Goal: Communication & Community: Answer question/provide support

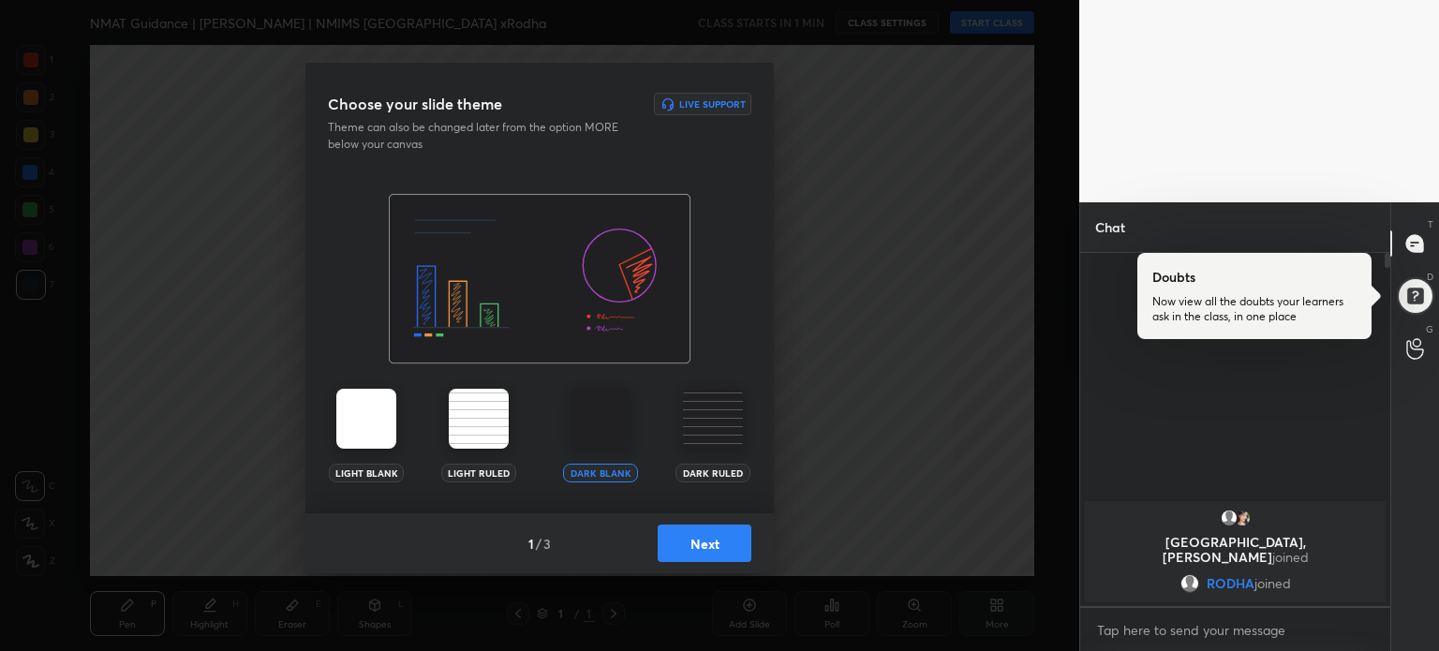
click at [717, 546] on button "Next" at bounding box center [705, 543] width 94 height 37
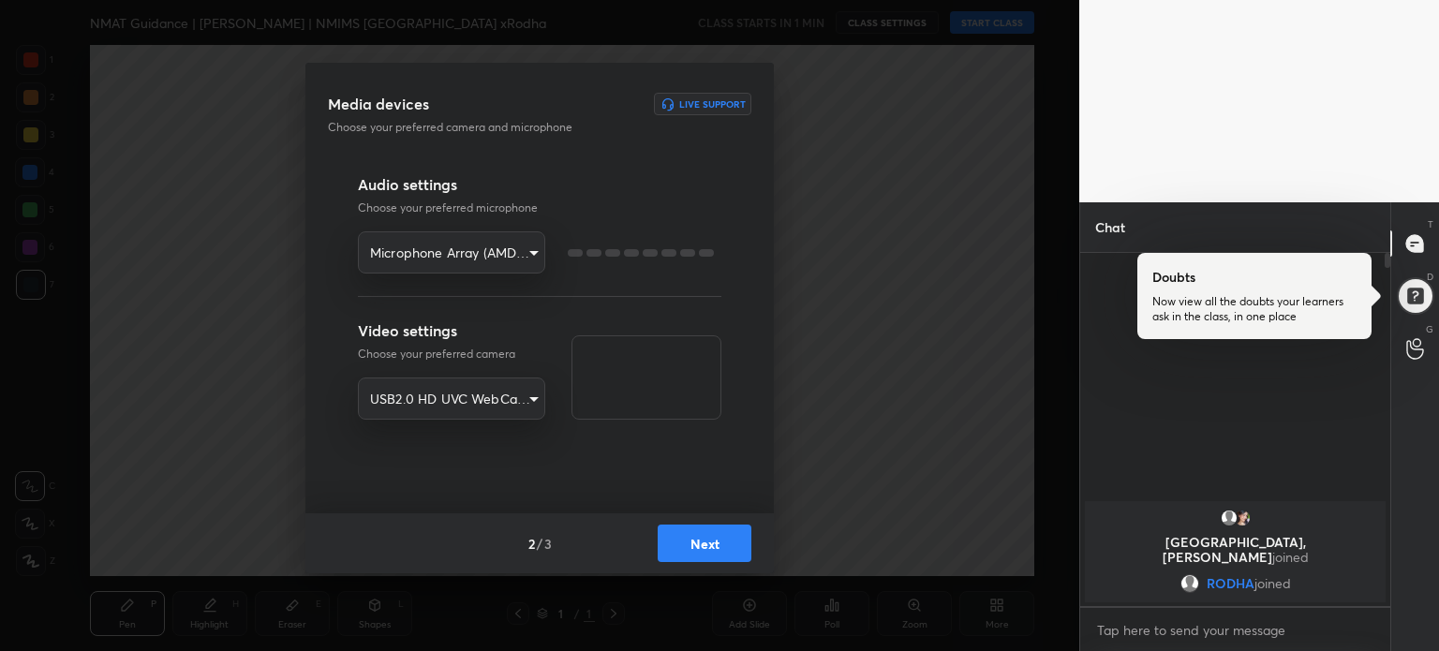
click at [717, 546] on button "Next" at bounding box center [705, 543] width 94 height 37
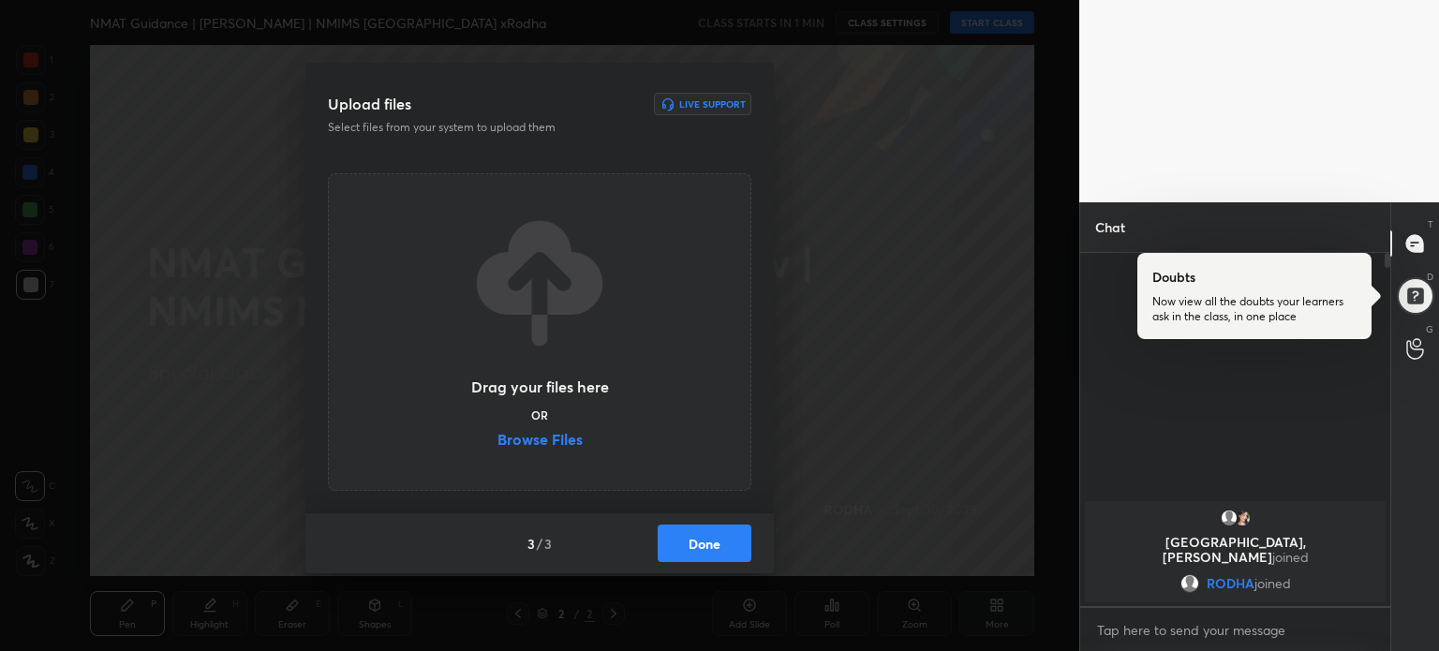
click at [717, 541] on button "Done" at bounding box center [705, 543] width 94 height 37
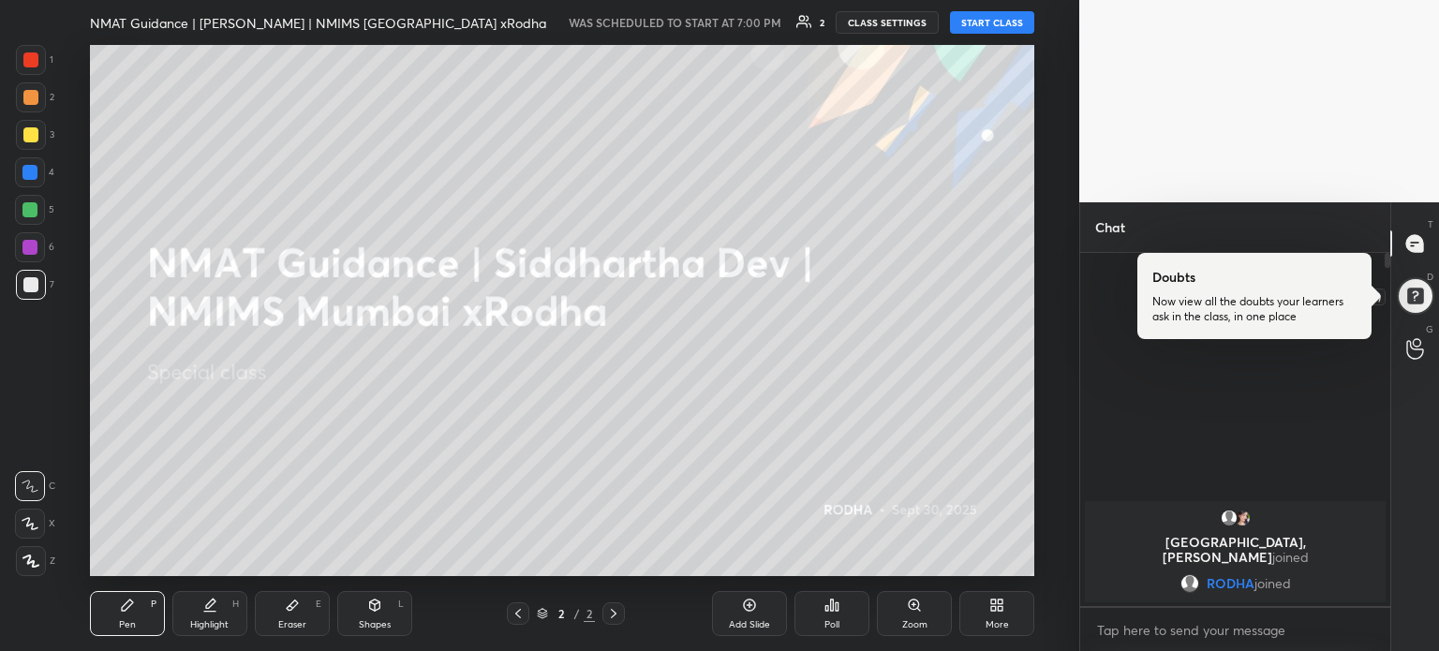
click at [1429, 285] on div at bounding box center [1415, 295] width 37 height 37
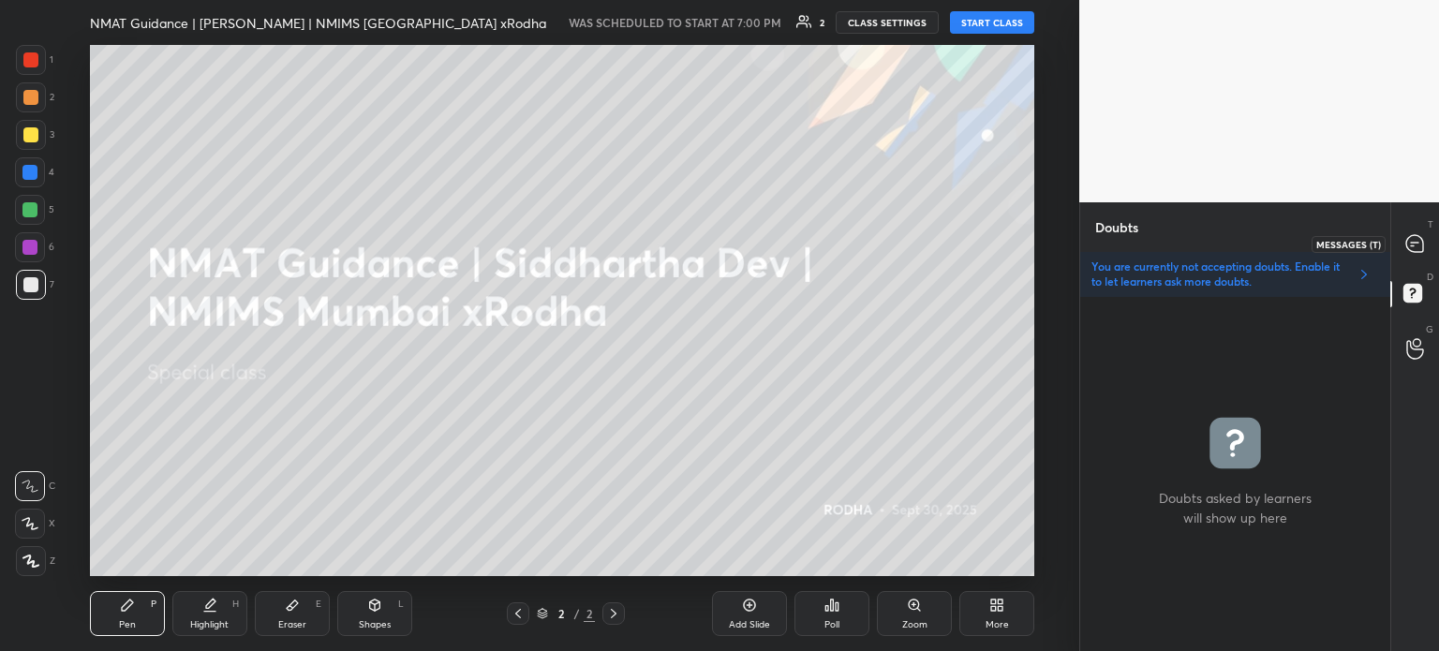
click at [1413, 255] on div at bounding box center [1415, 244] width 37 height 34
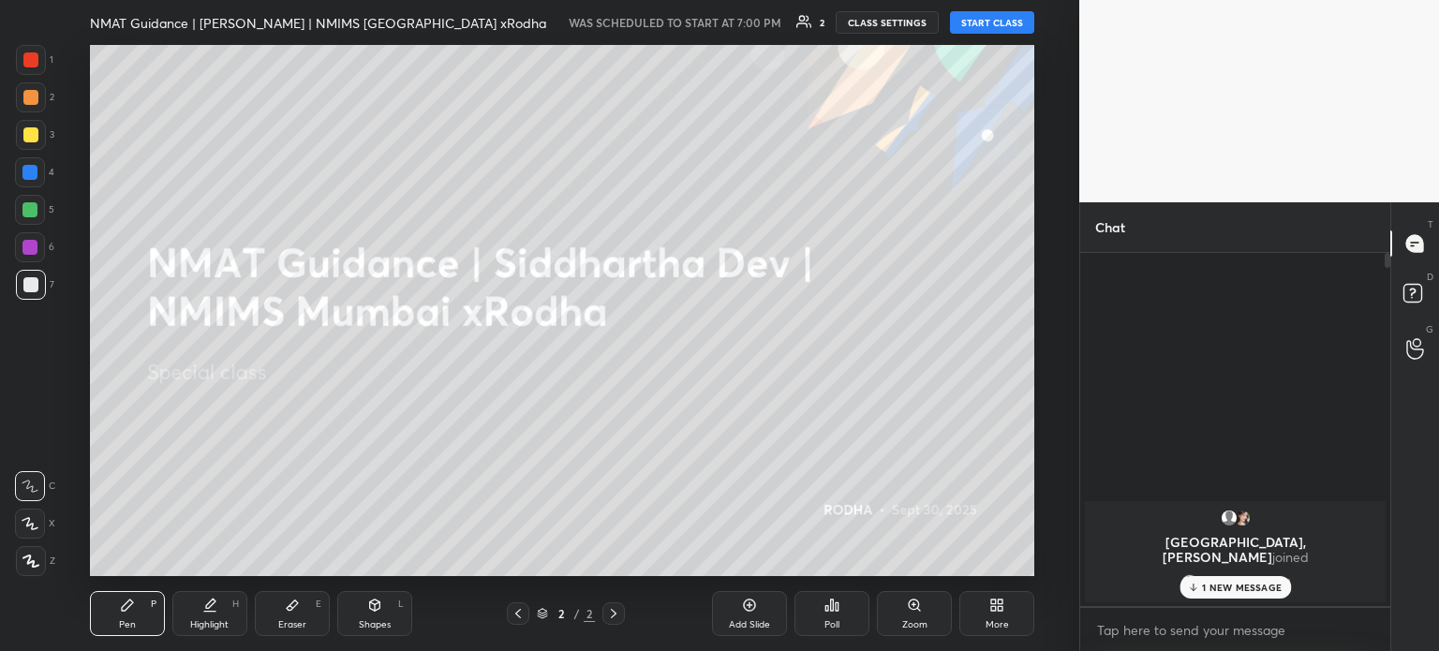
scroll to position [348, 304]
click at [620, 610] on icon at bounding box center [613, 613] width 15 height 15
click at [515, 617] on icon at bounding box center [518, 613] width 15 height 15
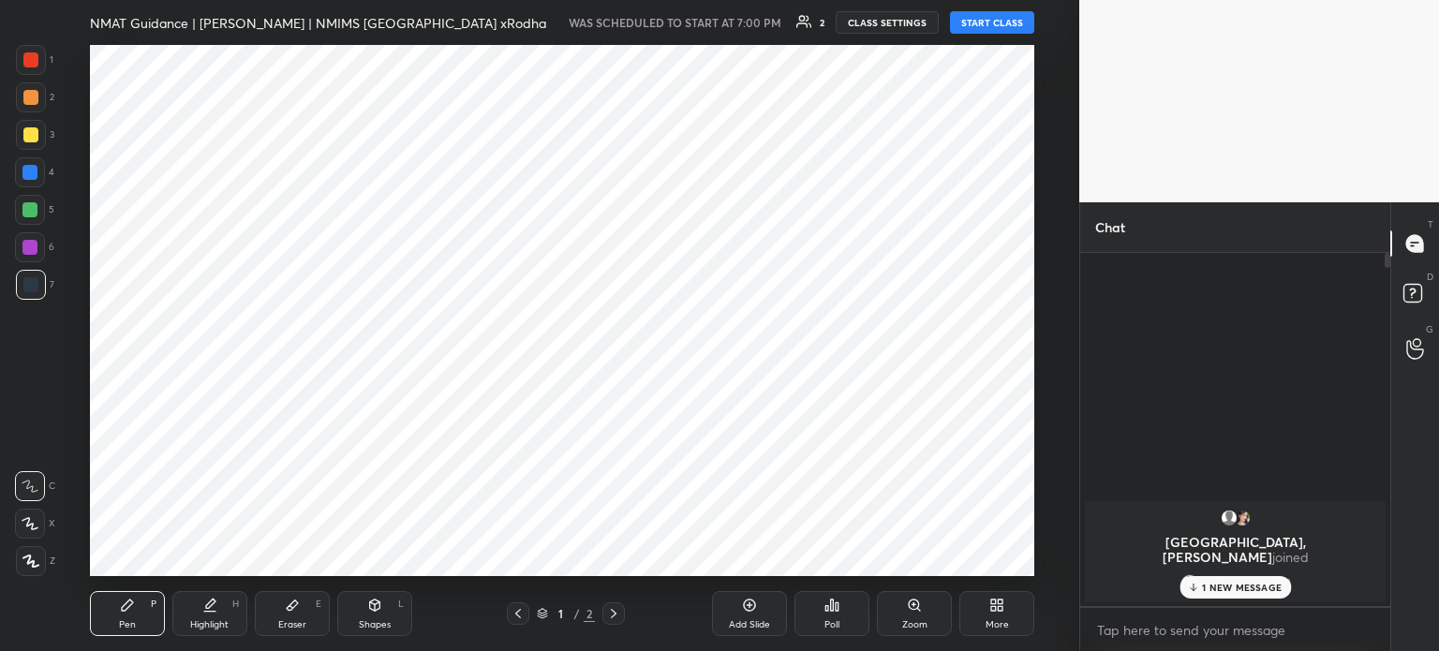
click at [611, 610] on icon at bounding box center [613, 613] width 15 height 15
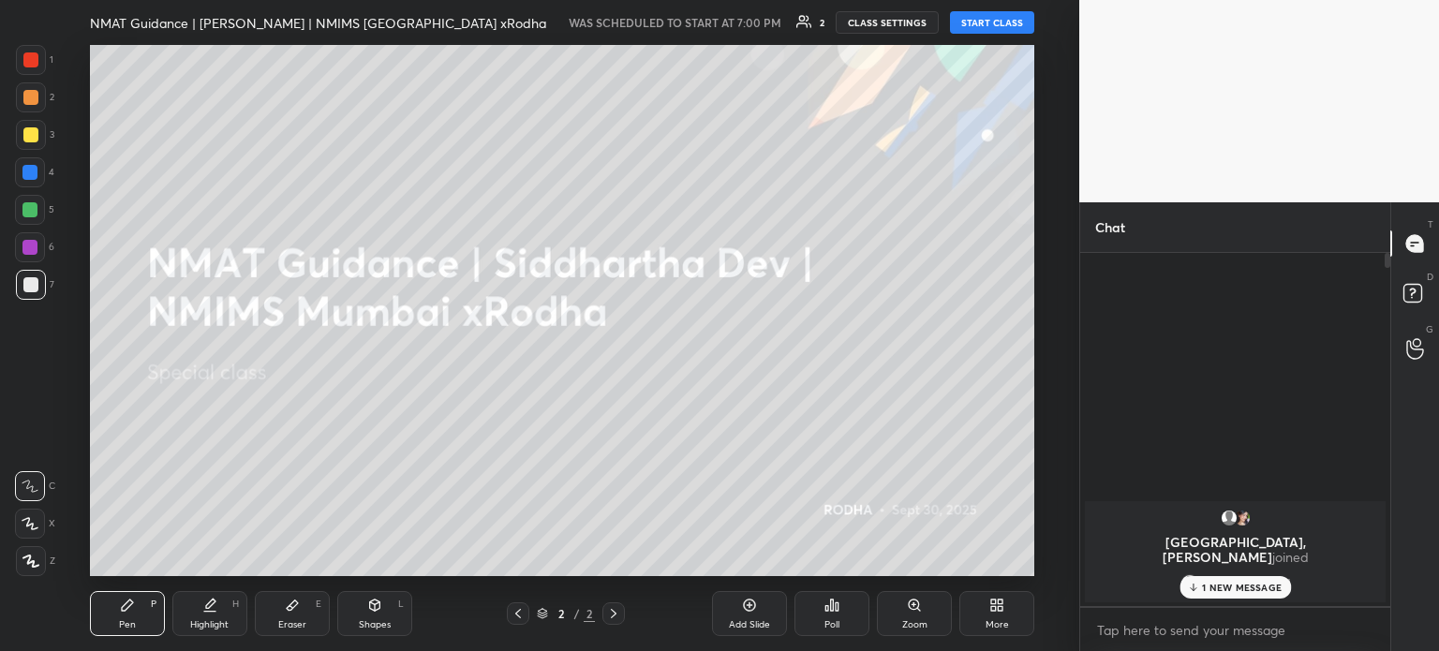
click at [750, 611] on icon at bounding box center [750, 606] width 12 height 12
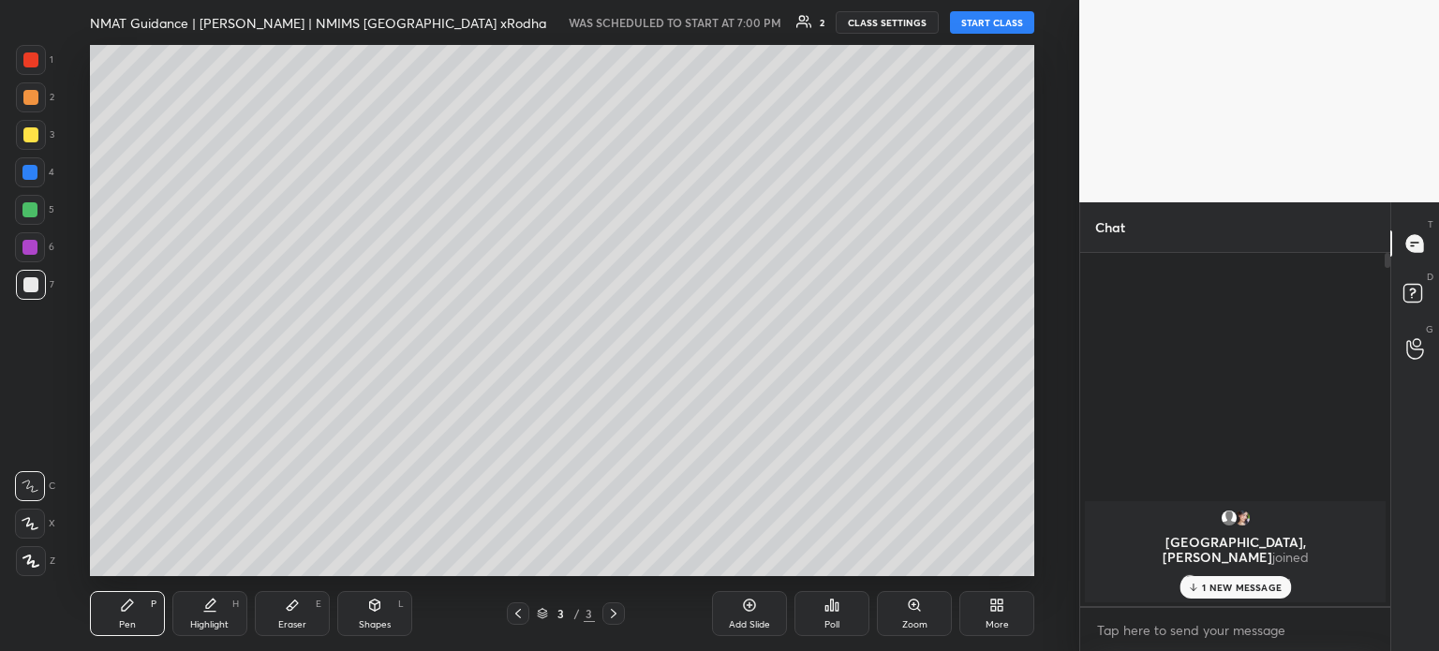
click at [763, 620] on div "Add Slide" at bounding box center [749, 624] width 41 height 9
click at [1223, 584] on p "1 NEW MESSAGE" at bounding box center [1242, 587] width 80 height 11
click at [520, 614] on icon at bounding box center [518, 613] width 15 height 15
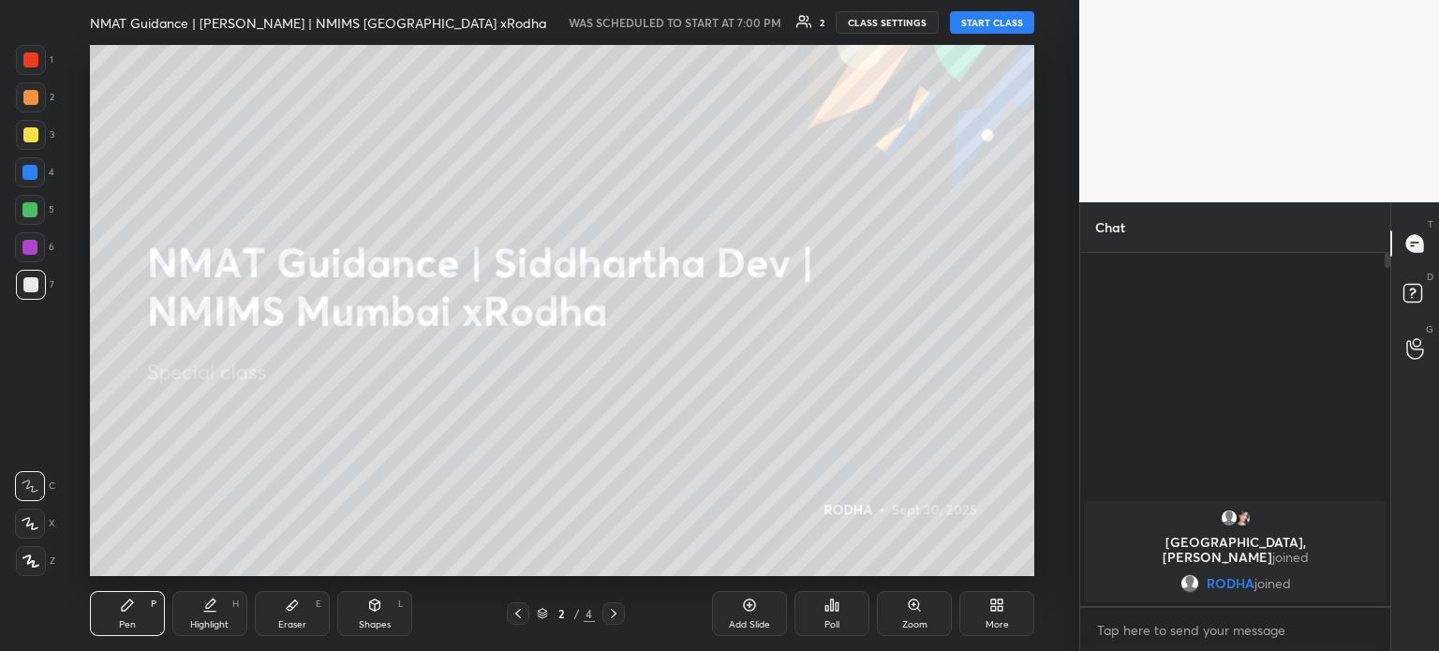
click at [978, 22] on button "START CLASS" at bounding box center [992, 22] width 84 height 22
click at [618, 606] on icon at bounding box center [613, 613] width 15 height 15
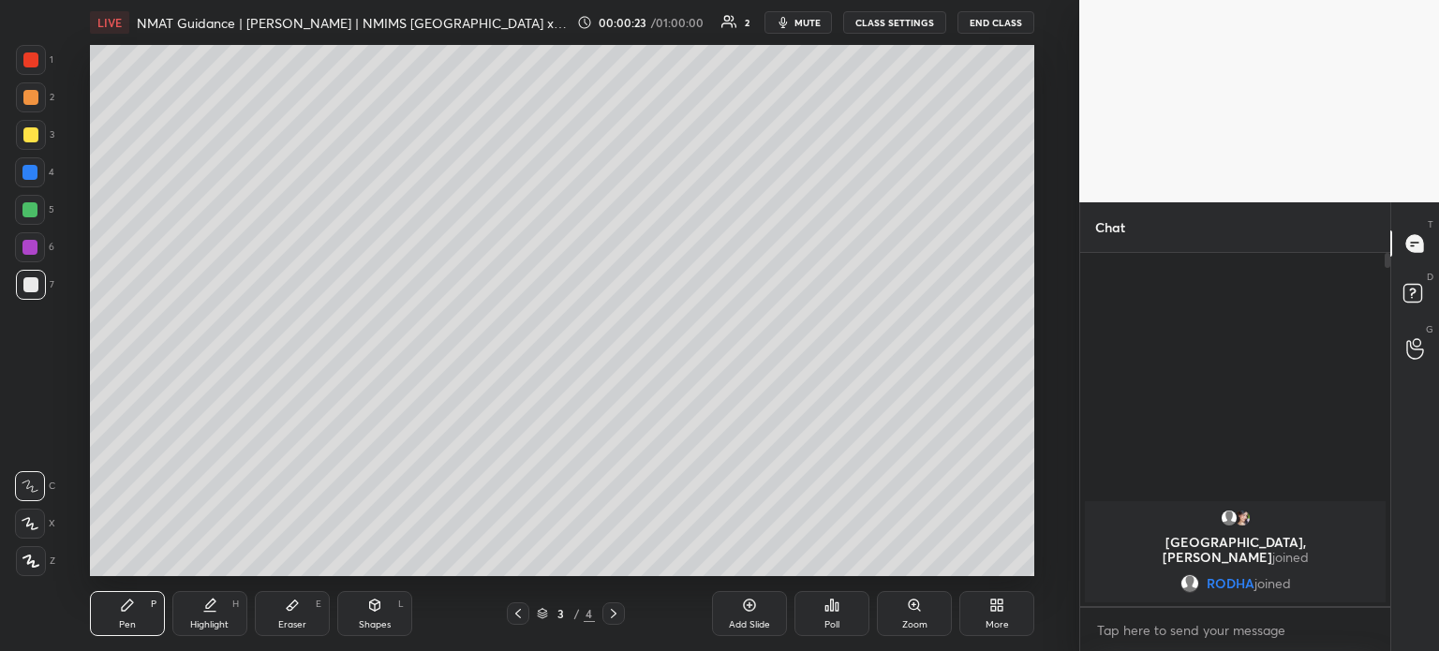
click at [127, 609] on icon at bounding box center [127, 605] width 11 height 11
click at [26, 237] on div at bounding box center [30, 247] width 30 height 30
click at [22, 561] on icon at bounding box center [30, 561] width 17 height 13
click at [1403, 295] on rect at bounding box center [1412, 294] width 18 height 18
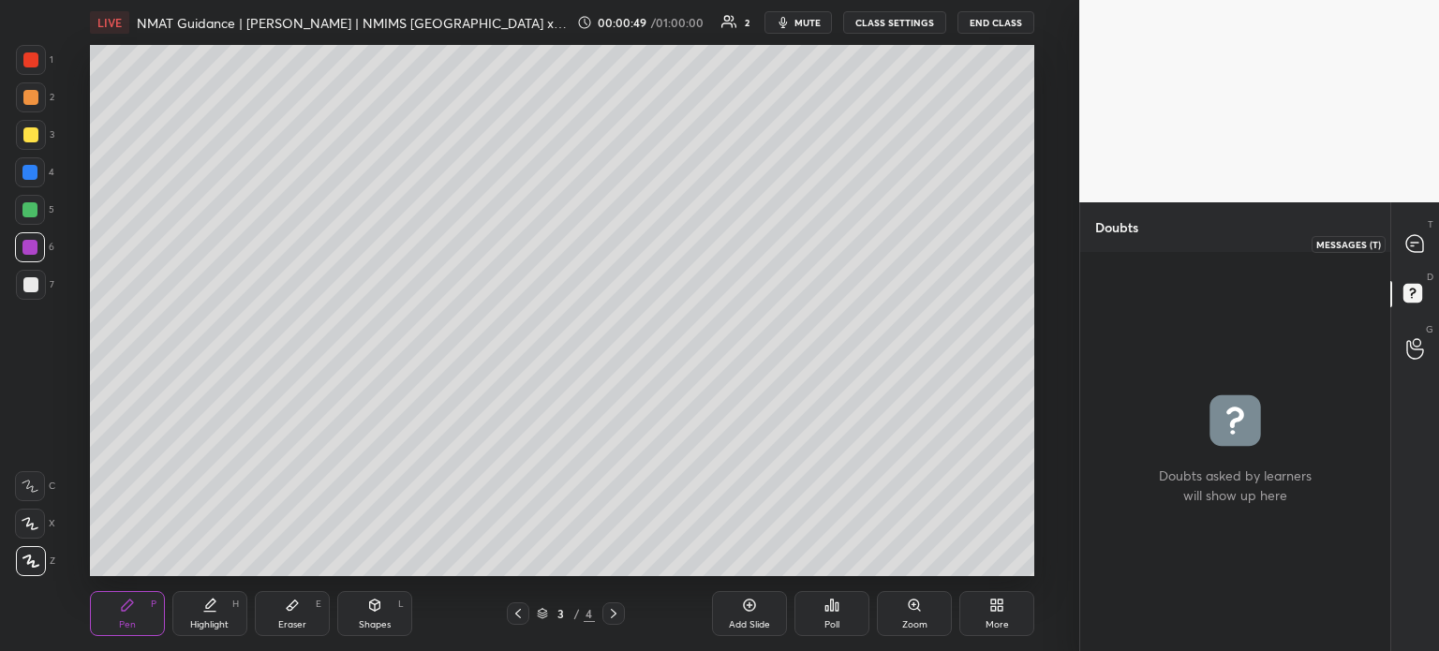
click at [1416, 246] on icon at bounding box center [1414, 243] width 17 height 17
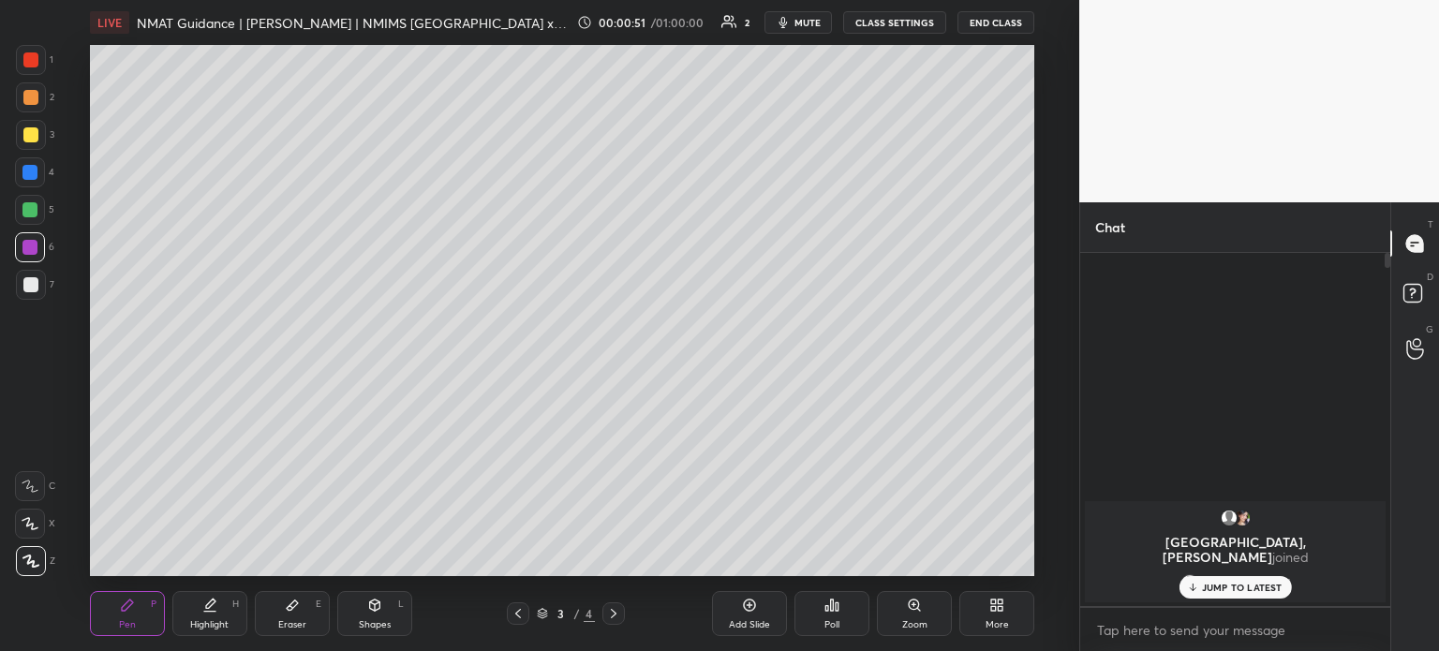
click at [513, 616] on icon at bounding box center [518, 613] width 15 height 15
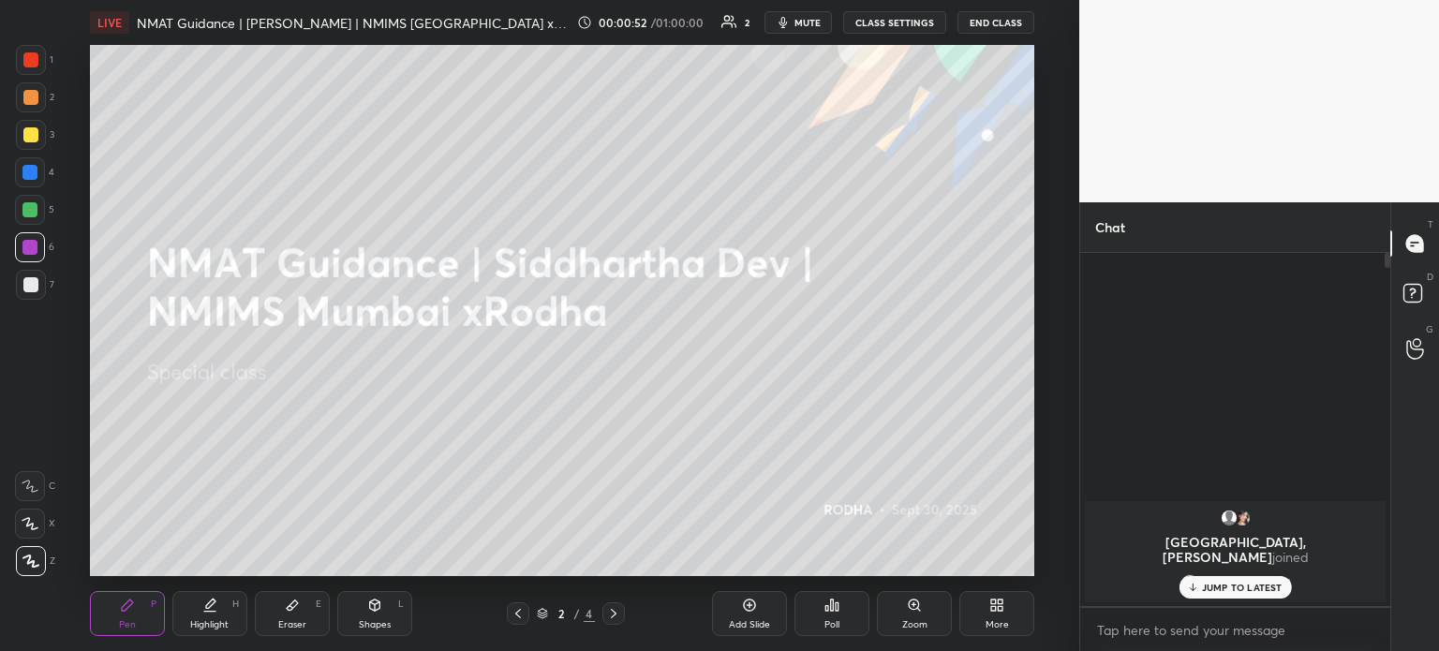
click at [1239, 588] on p "JUMP TO LATEST" at bounding box center [1242, 587] width 81 height 11
click at [1188, 634] on body "1 2 3 4 5 6 7 R O A L C X Z Erase all C X Z LIVE NMAT Guidance | [PERSON_NAME] …" at bounding box center [719, 325] width 1439 height 651
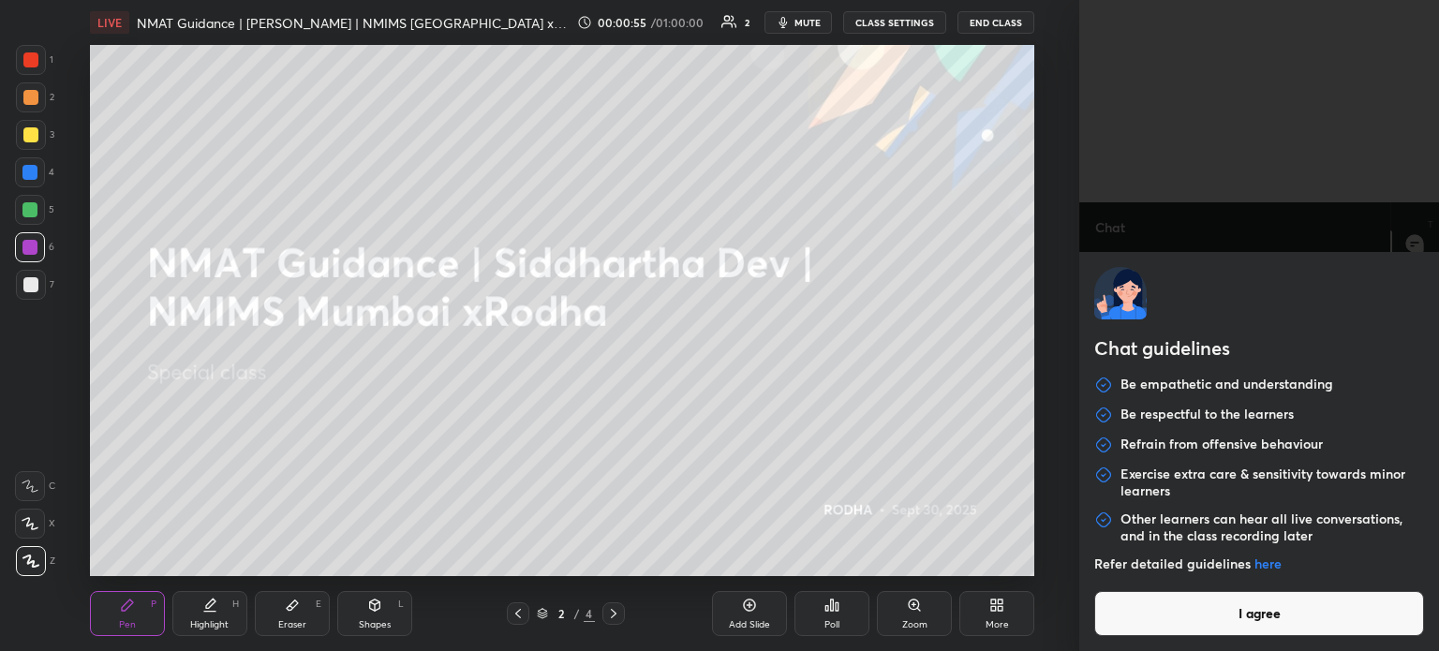
click at [1255, 618] on button "I agree" at bounding box center [1259, 613] width 330 height 45
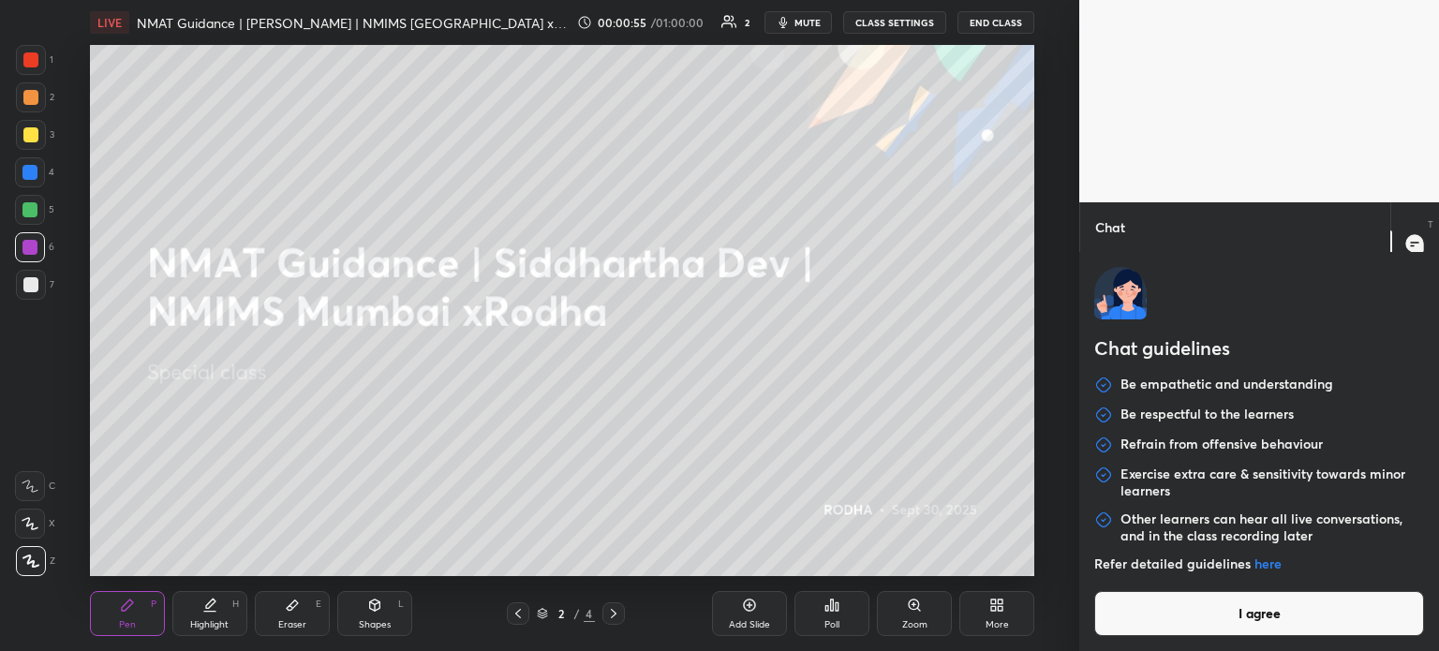
type textarea "x"
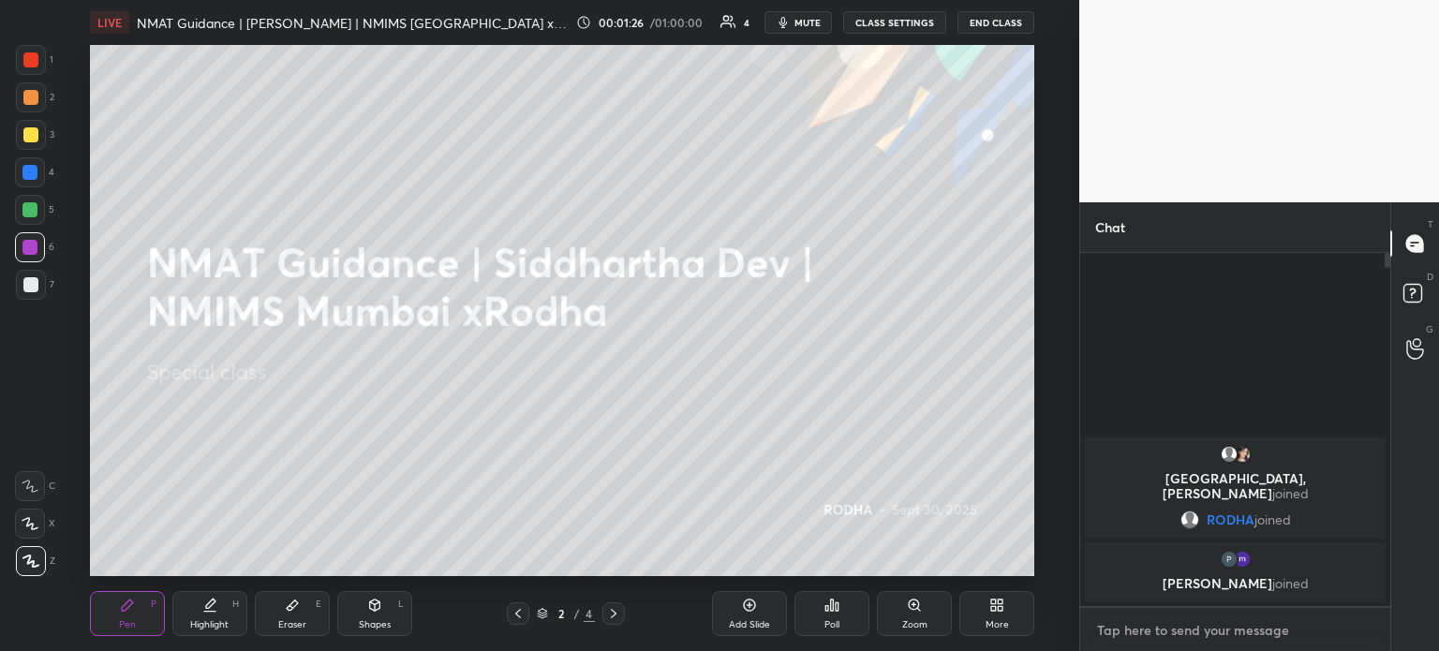
click at [1211, 629] on textarea at bounding box center [1235, 630] width 280 height 30
type textarea "H"
type textarea "x"
type textarea "He"
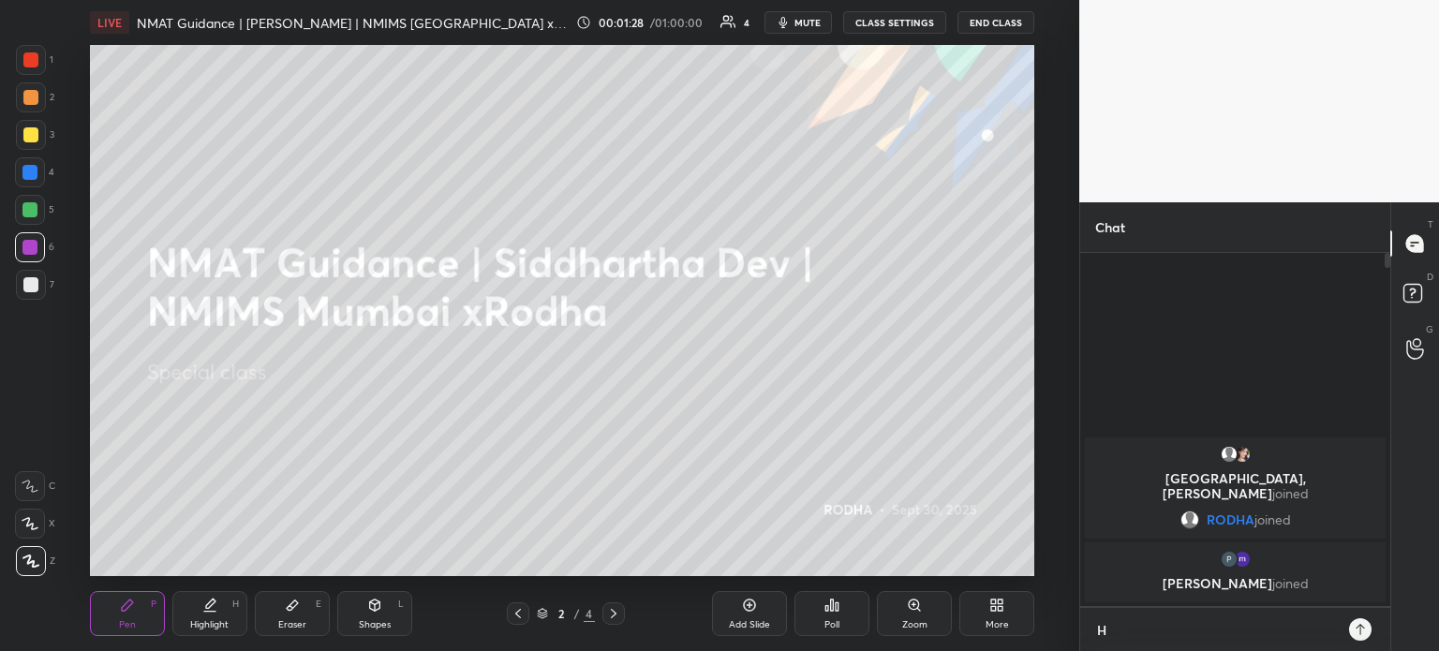
type textarea "x"
type textarea "Hel"
type textarea "x"
type textarea "Hell"
type textarea "x"
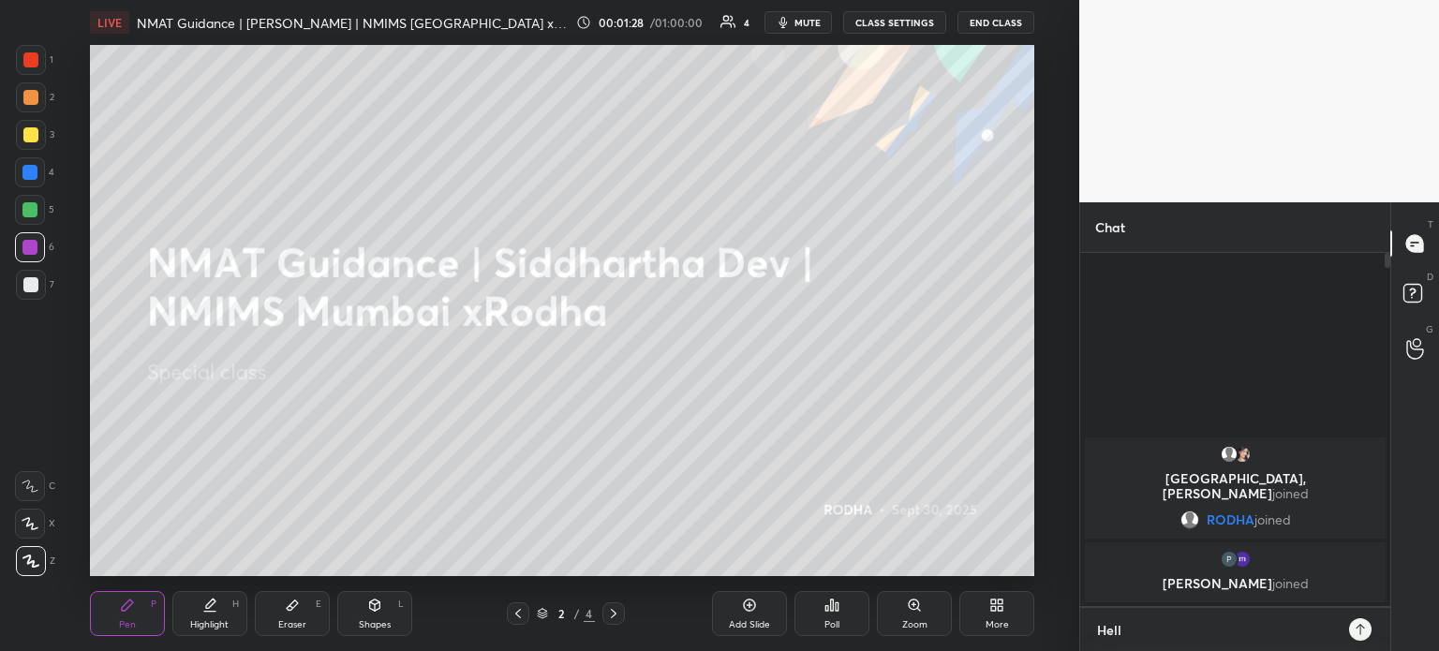
type textarea "Hello"
type textarea "x"
type textarea "Hello,"
type textarea "x"
type textarea "Hello,"
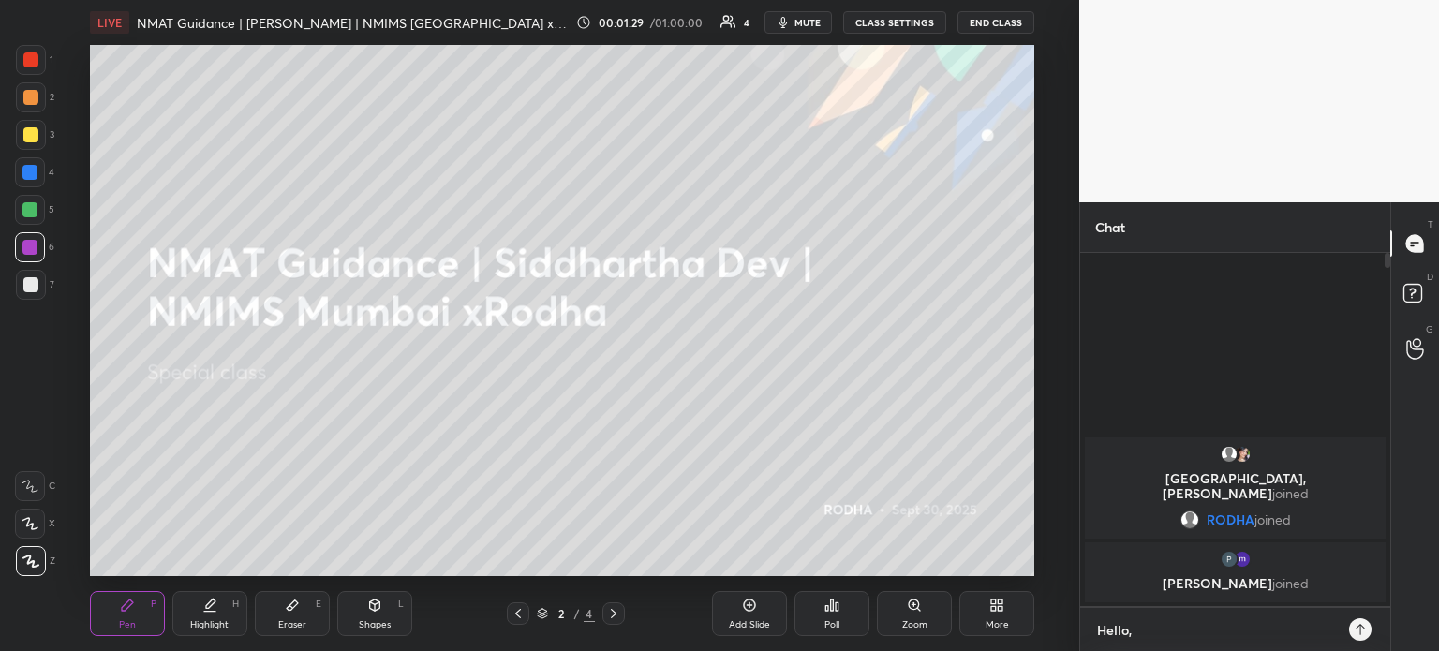
type textarea "x"
type textarea "Hello, a"
type textarea "x"
type textarea "Hello, am"
type textarea "x"
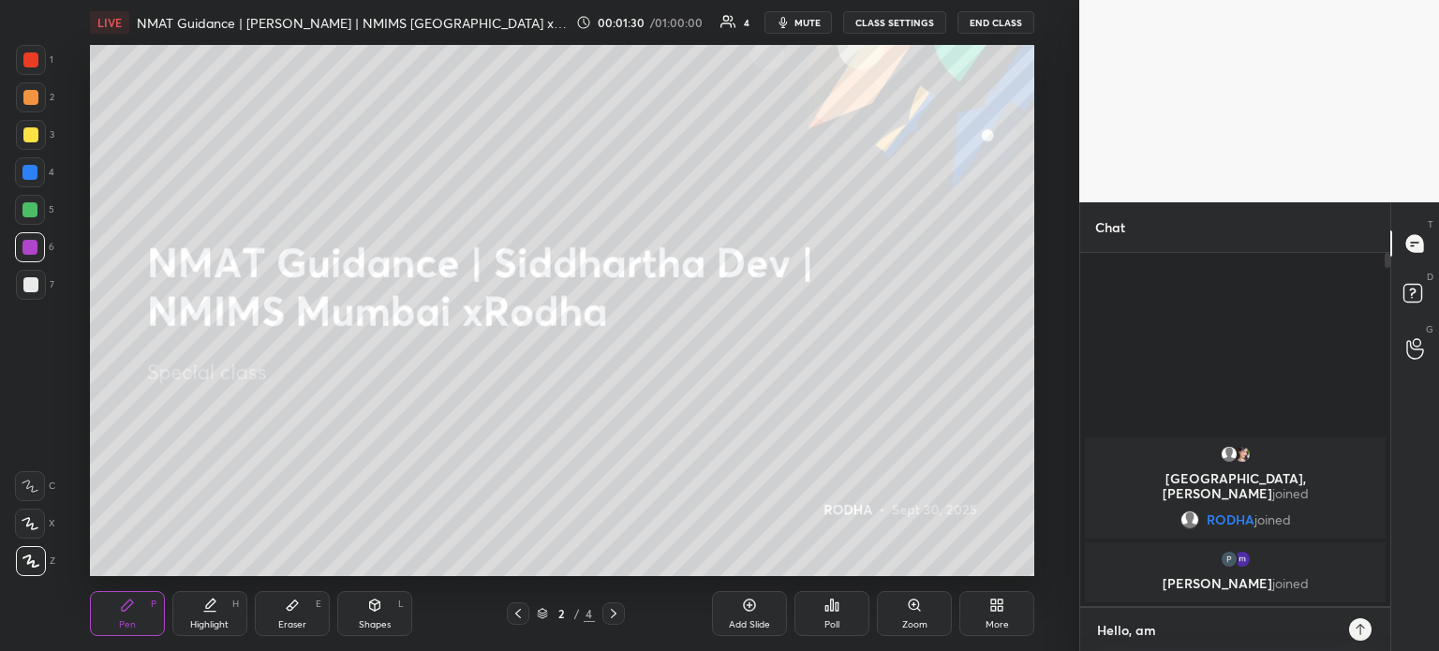
type textarea "Hello, am"
type textarea "x"
type textarea "Hello, am I"
type textarea "x"
type textarea "Hello, am I"
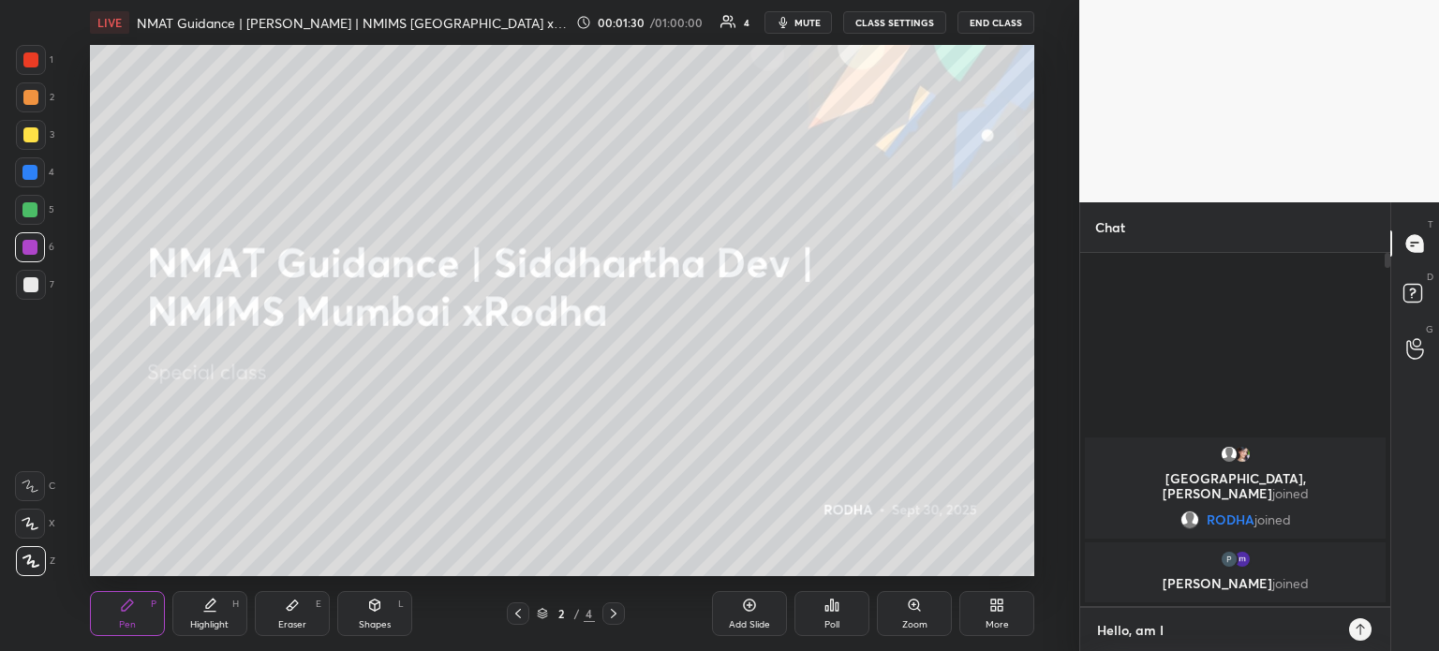
type textarea "x"
type textarea "Hello, am I a"
type textarea "x"
type textarea "Hello, am I au"
type textarea "x"
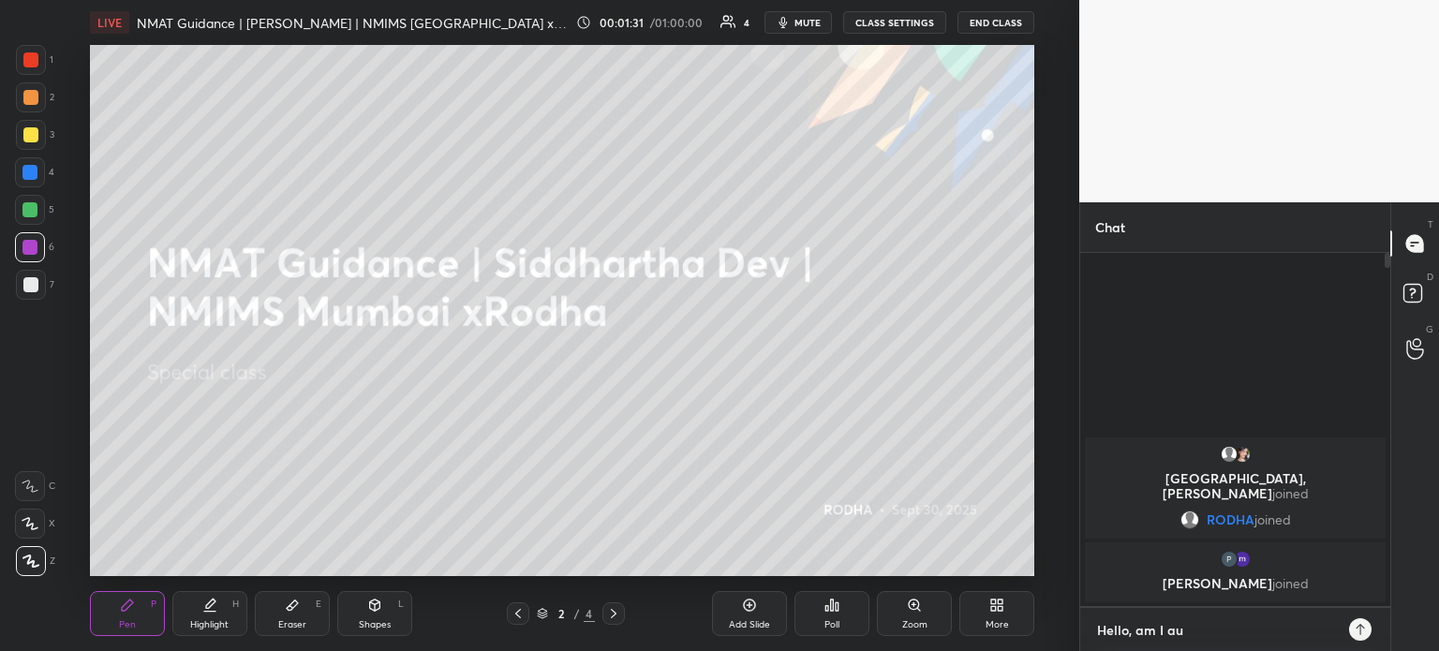
type textarea "Hello, am I aud"
type textarea "x"
type textarea "Hello, am I audi"
type textarea "x"
type textarea "Hello, am I audib"
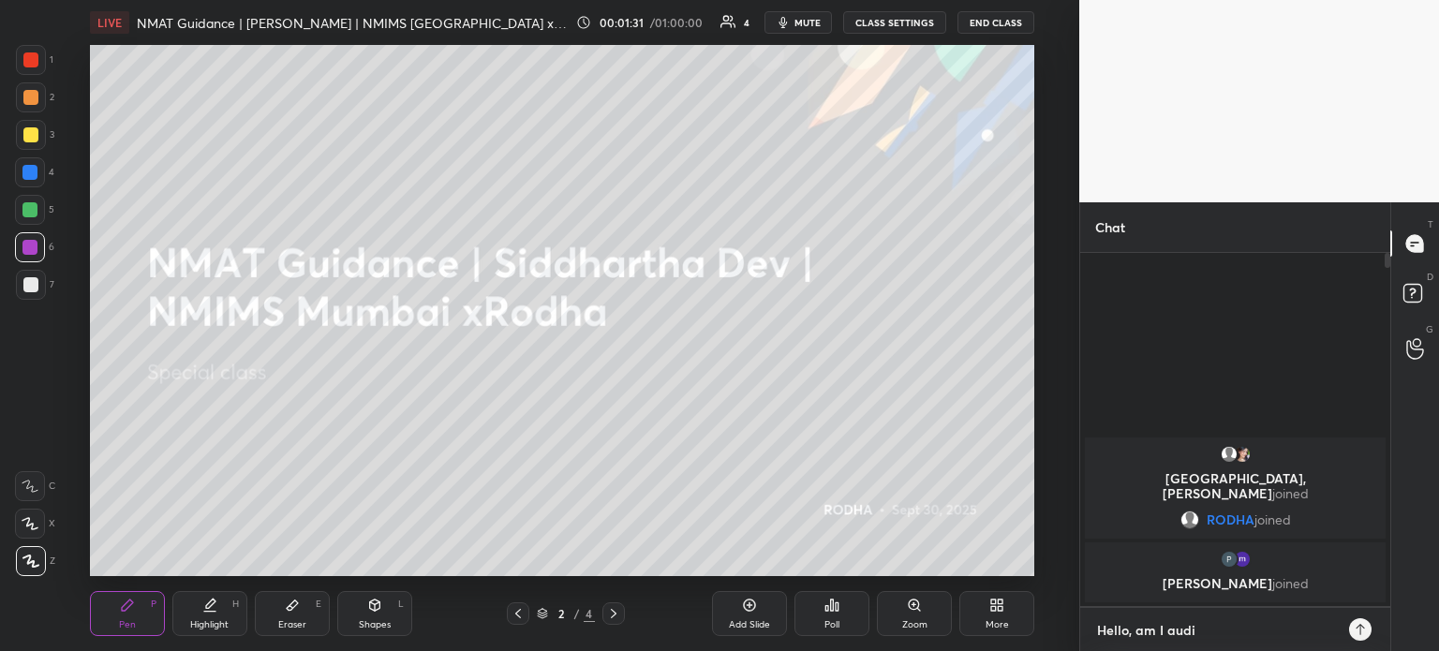
type textarea "x"
type textarea "Hello, am I audibl"
type textarea "x"
type textarea "Hello, am I audible"
type textarea "x"
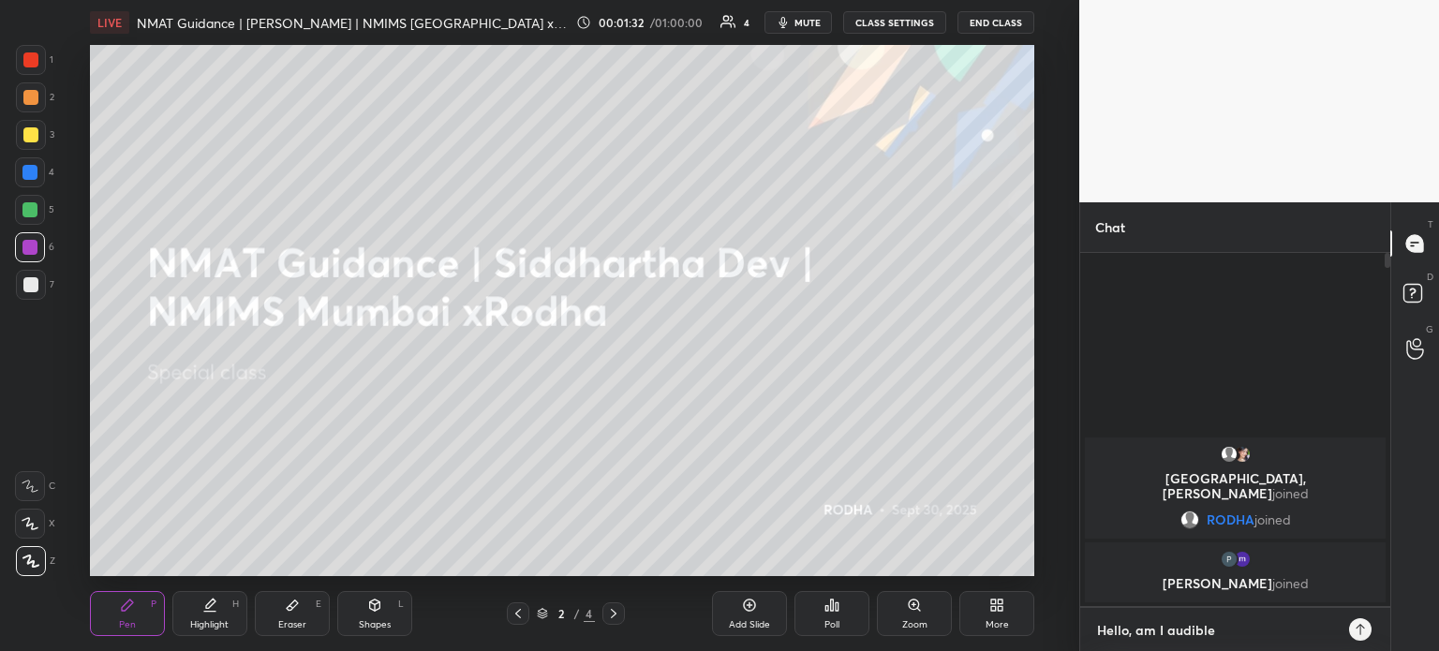
type textarea "Hello, am I audible?"
type textarea "x"
type textarea "Hello, am I audible?"
type textarea "x"
click at [1360, 624] on icon at bounding box center [1360, 629] width 15 height 15
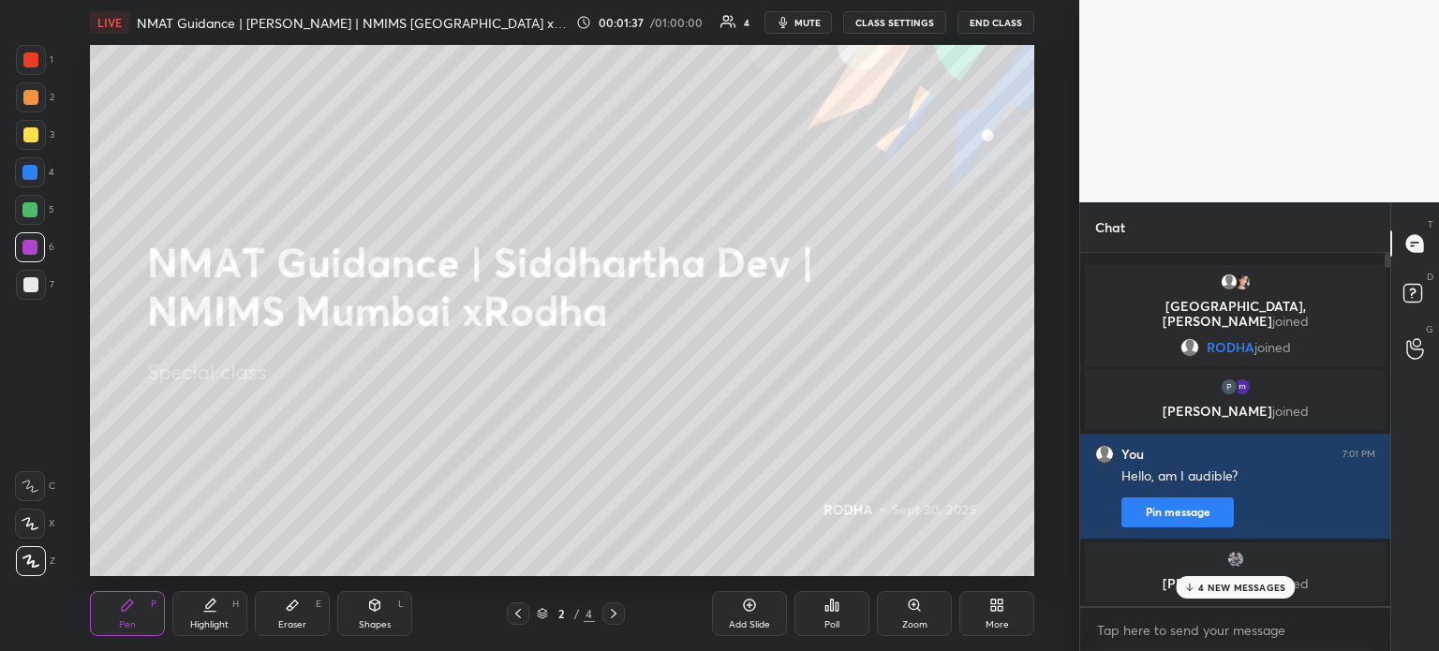
click at [1238, 589] on p "4 NEW MESSAGES" at bounding box center [1241, 587] width 87 height 11
click at [885, 23] on button "CLASS SETTINGS" at bounding box center [894, 22] width 103 height 22
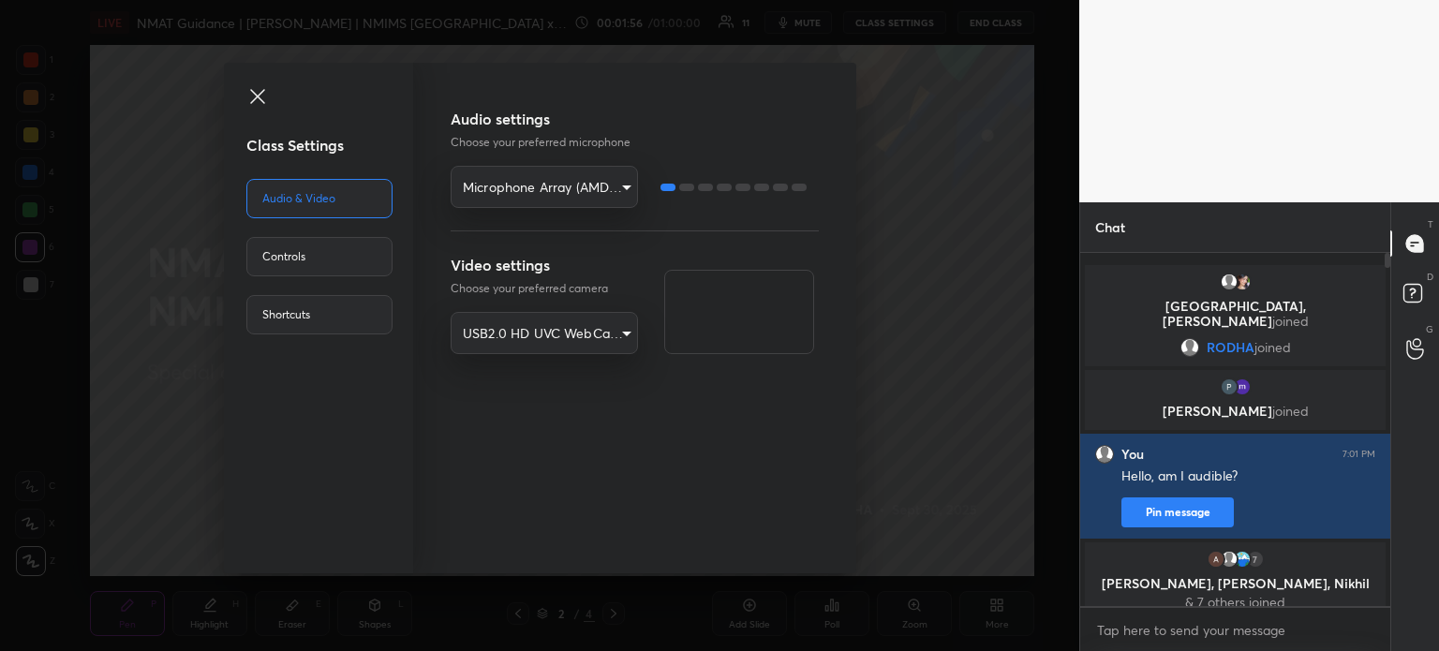
click at [321, 259] on div "Controls" at bounding box center [319, 256] width 146 height 39
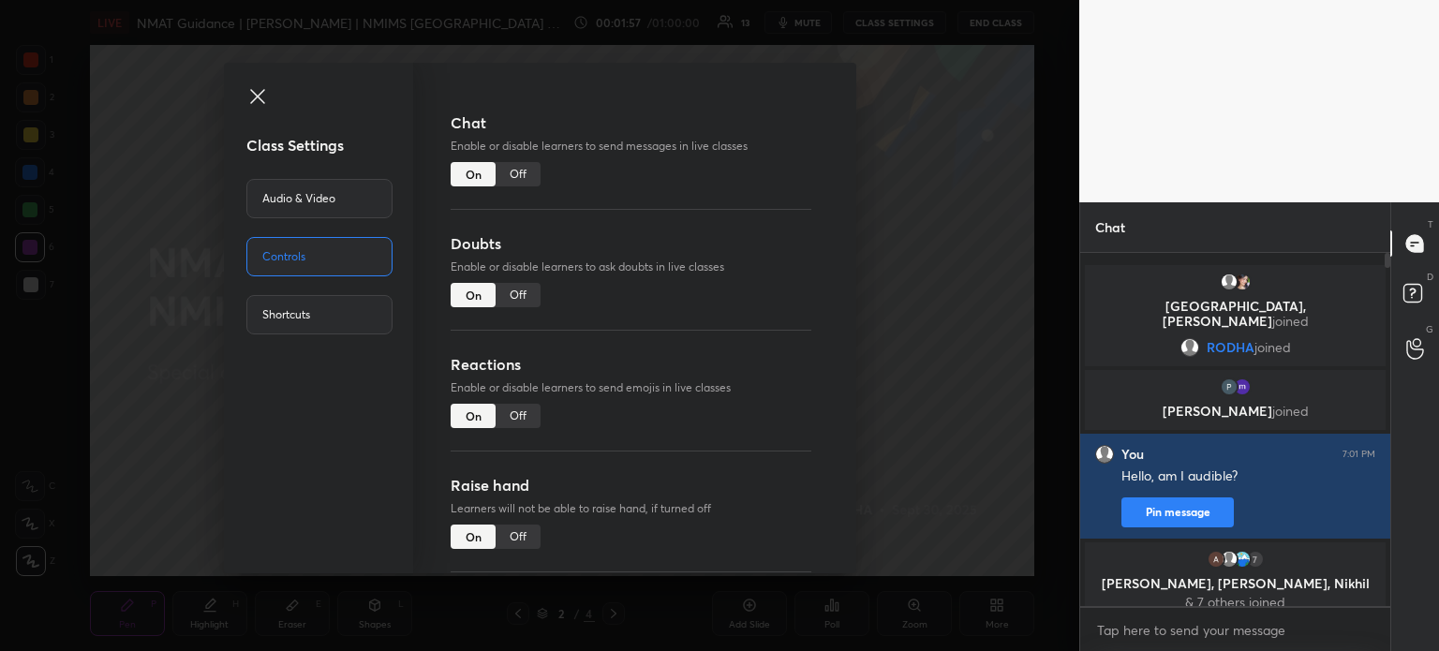
click at [482, 180] on div "On" at bounding box center [473, 174] width 45 height 24
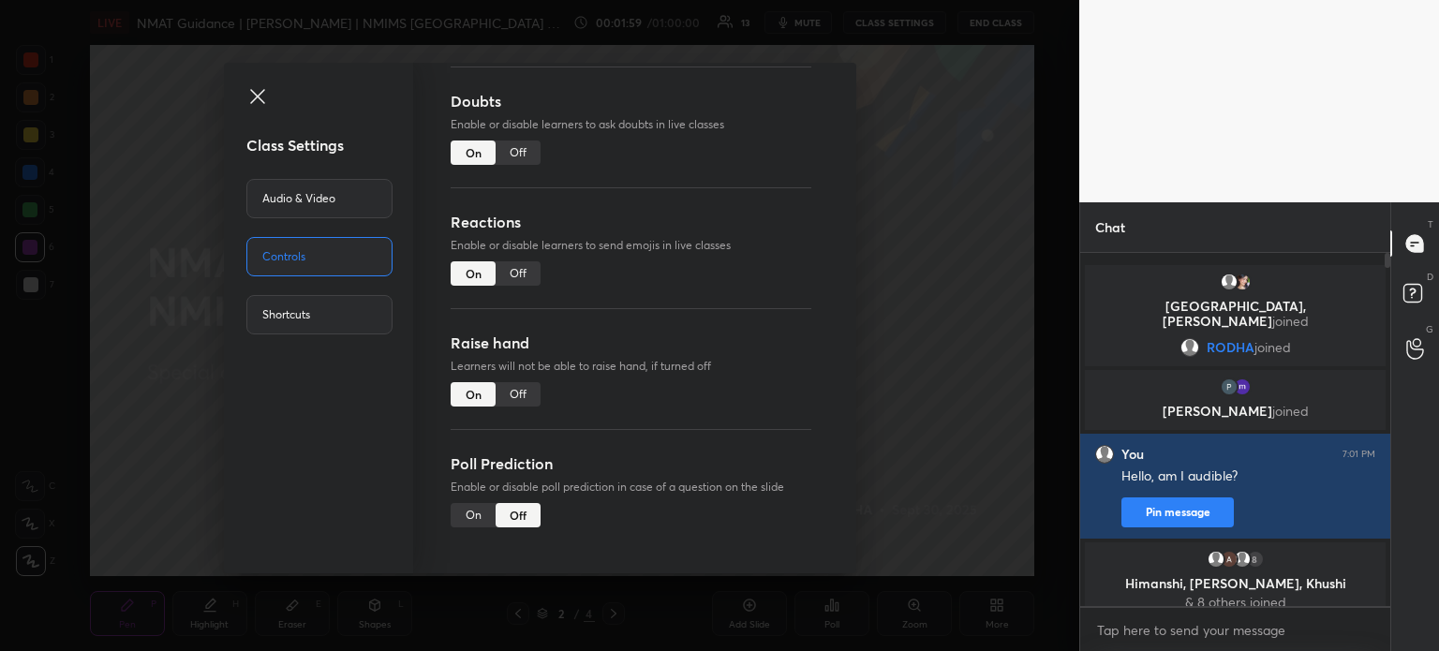
scroll to position [149, 0]
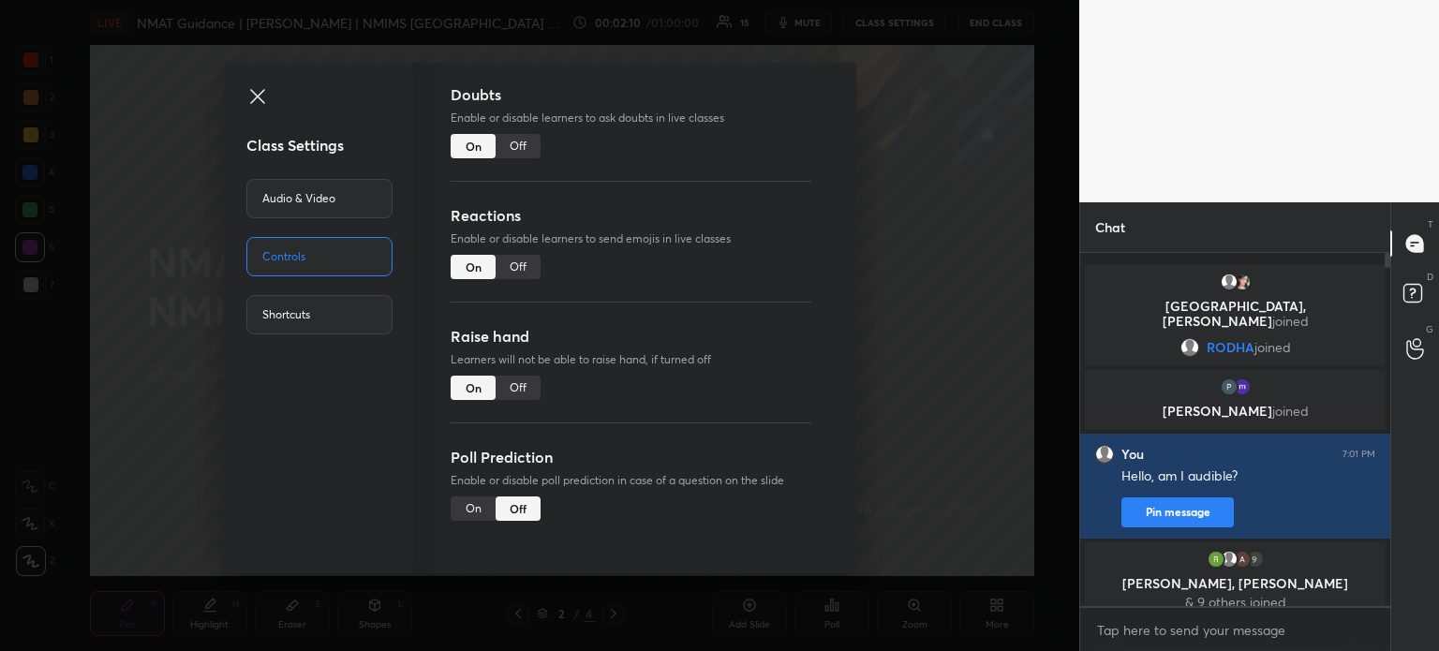
click at [251, 92] on icon at bounding box center [257, 96] width 22 height 22
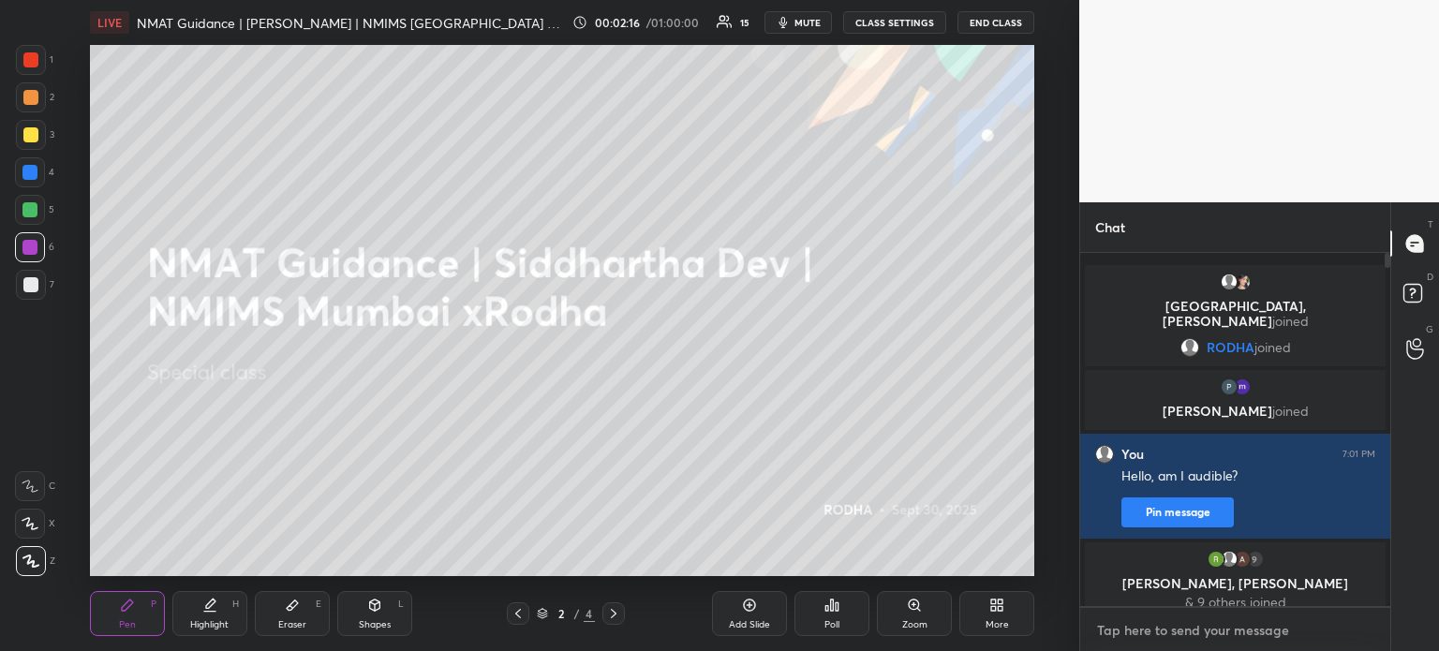
click at [1201, 640] on textarea at bounding box center [1235, 630] width 280 height 30
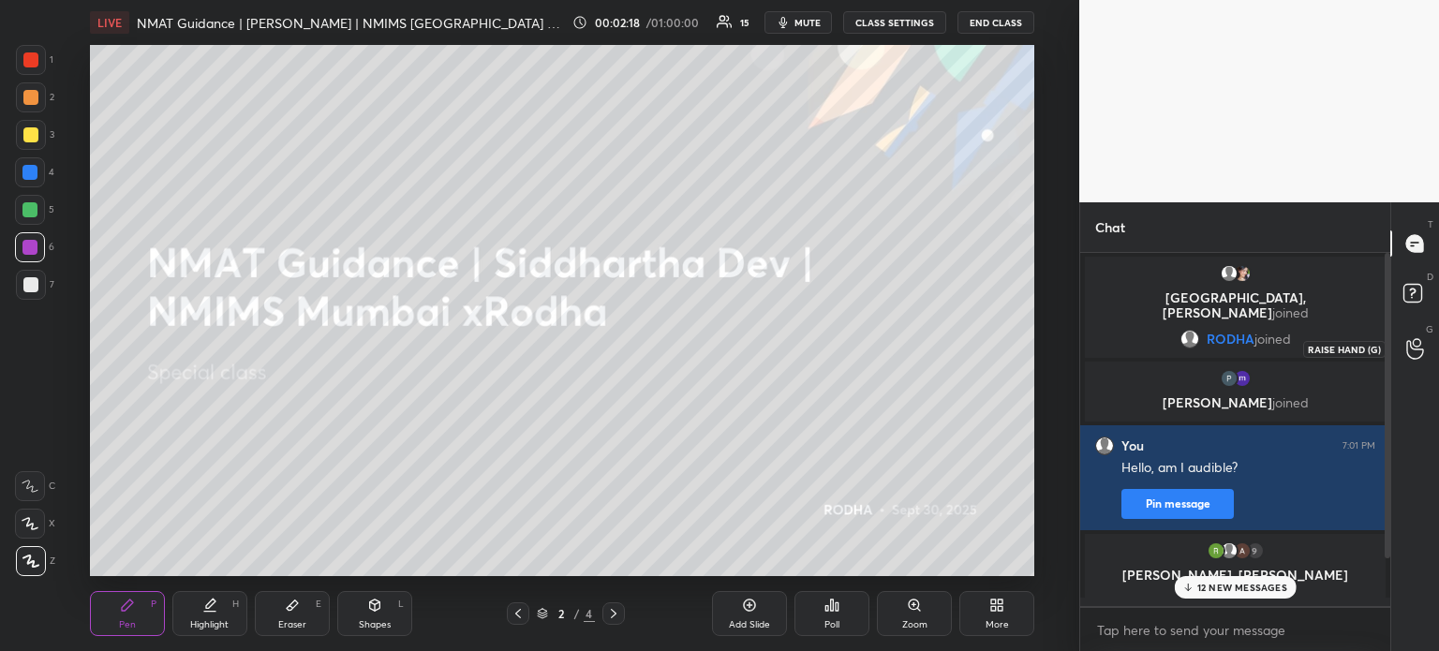
click at [1412, 336] on div at bounding box center [1415, 349] width 37 height 34
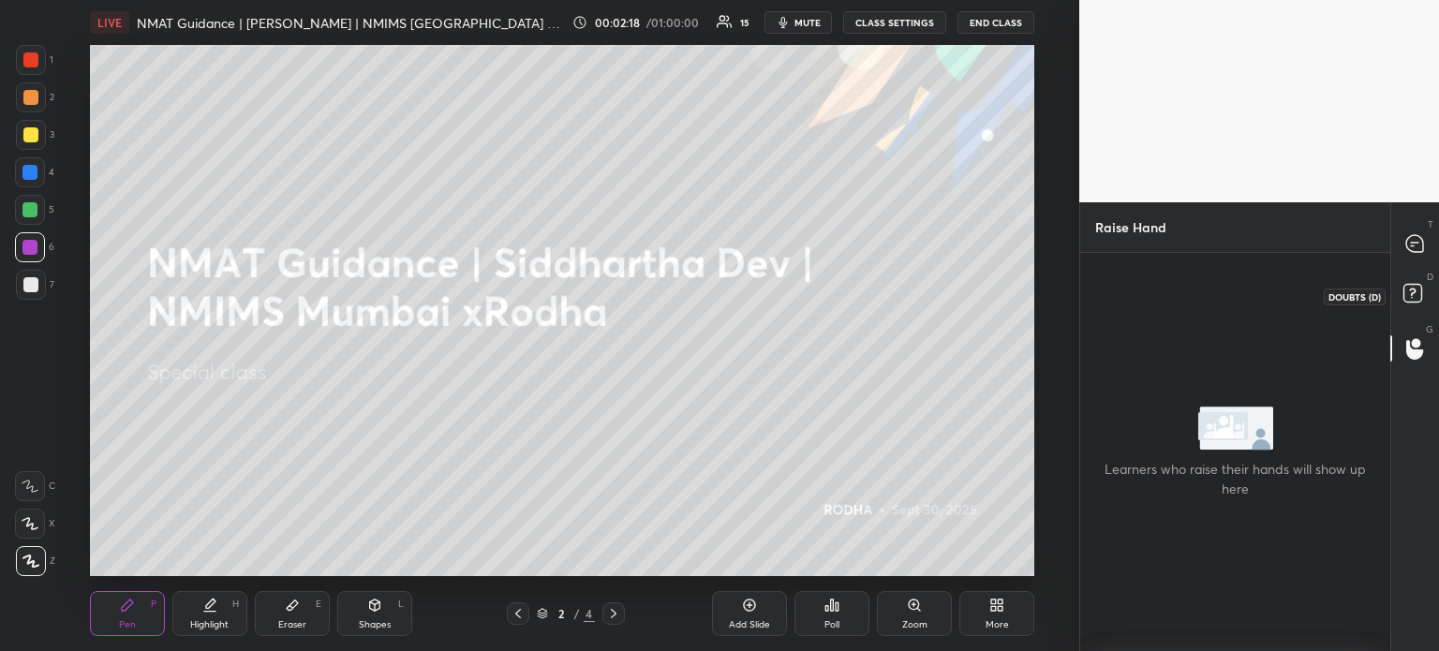
click at [1415, 289] on icon at bounding box center [1412, 292] width 7 height 7
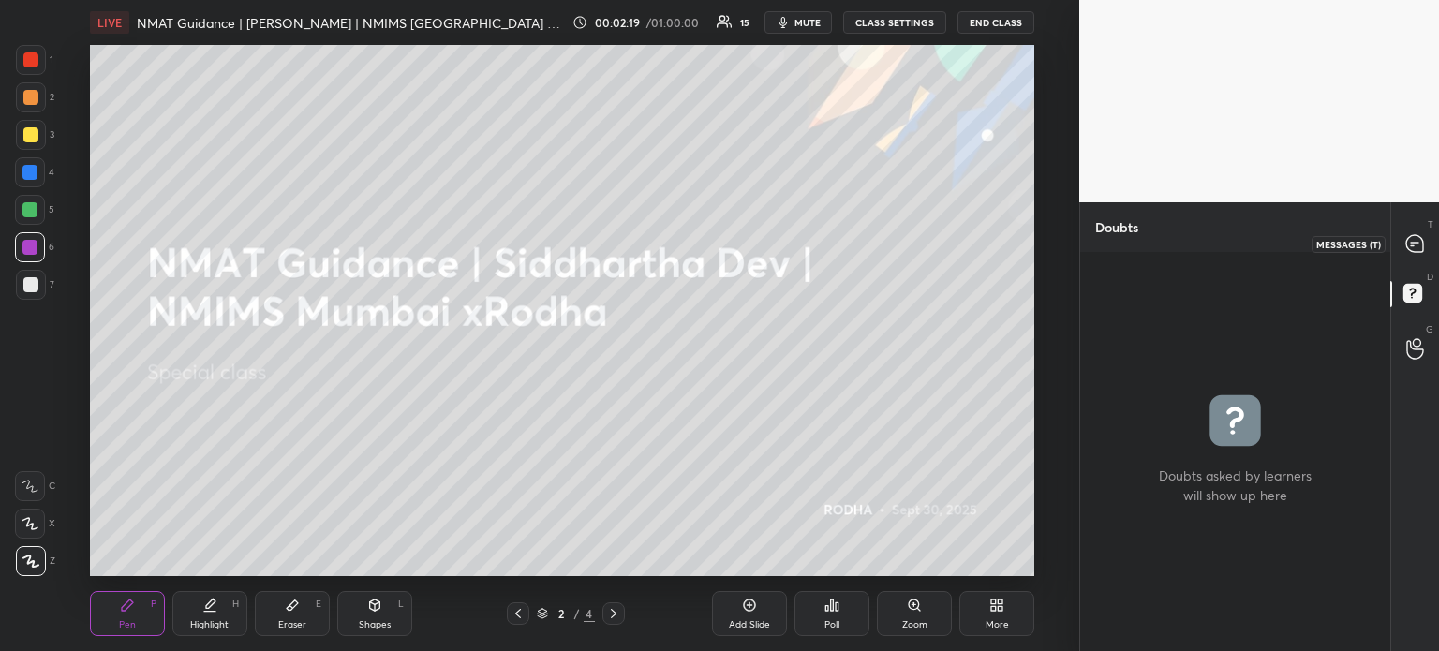
click at [1415, 253] on icon at bounding box center [1415, 244] width 20 height 20
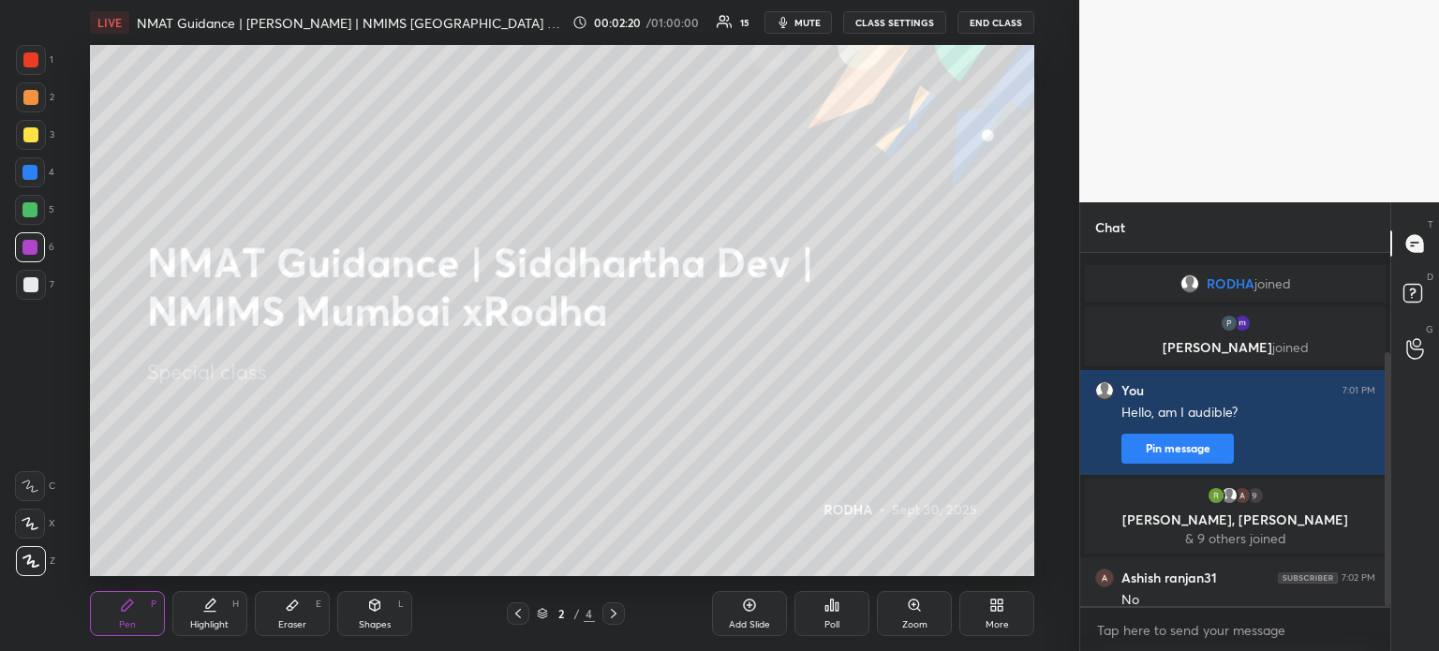
scroll to position [138, 0]
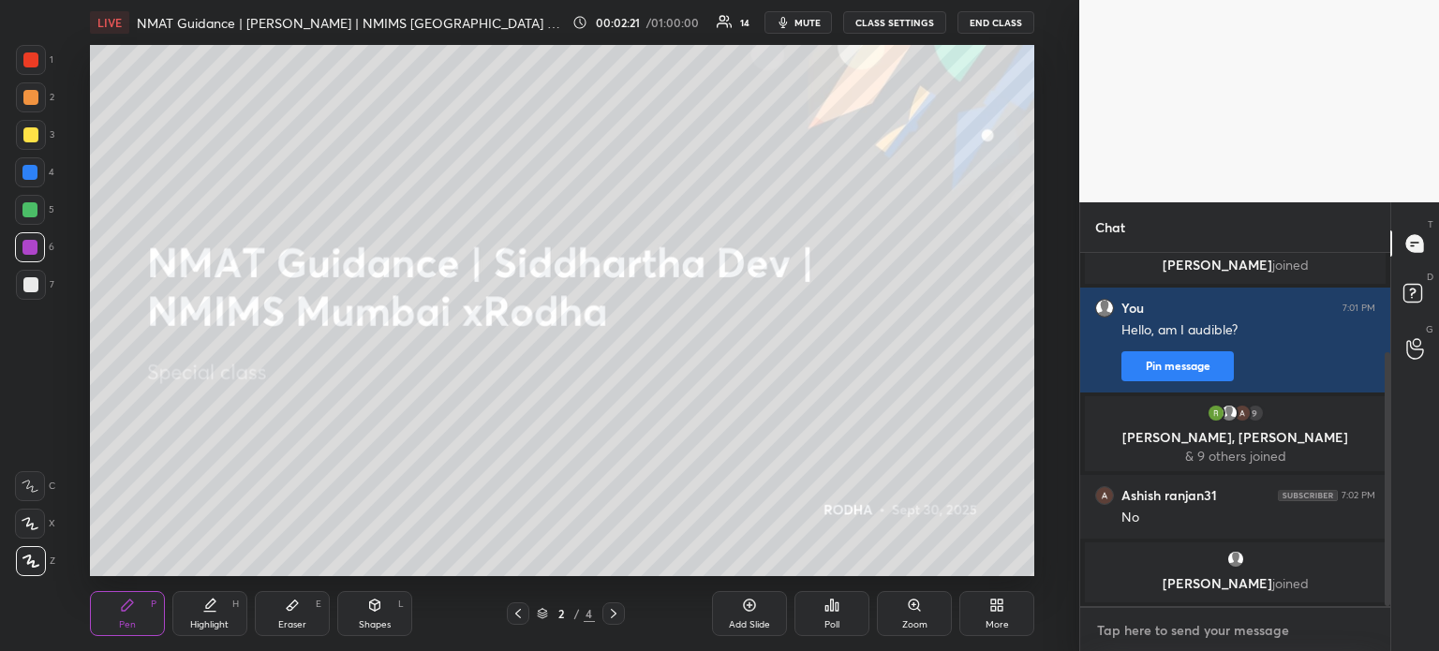
click at [1198, 640] on textarea at bounding box center [1235, 630] width 280 height 30
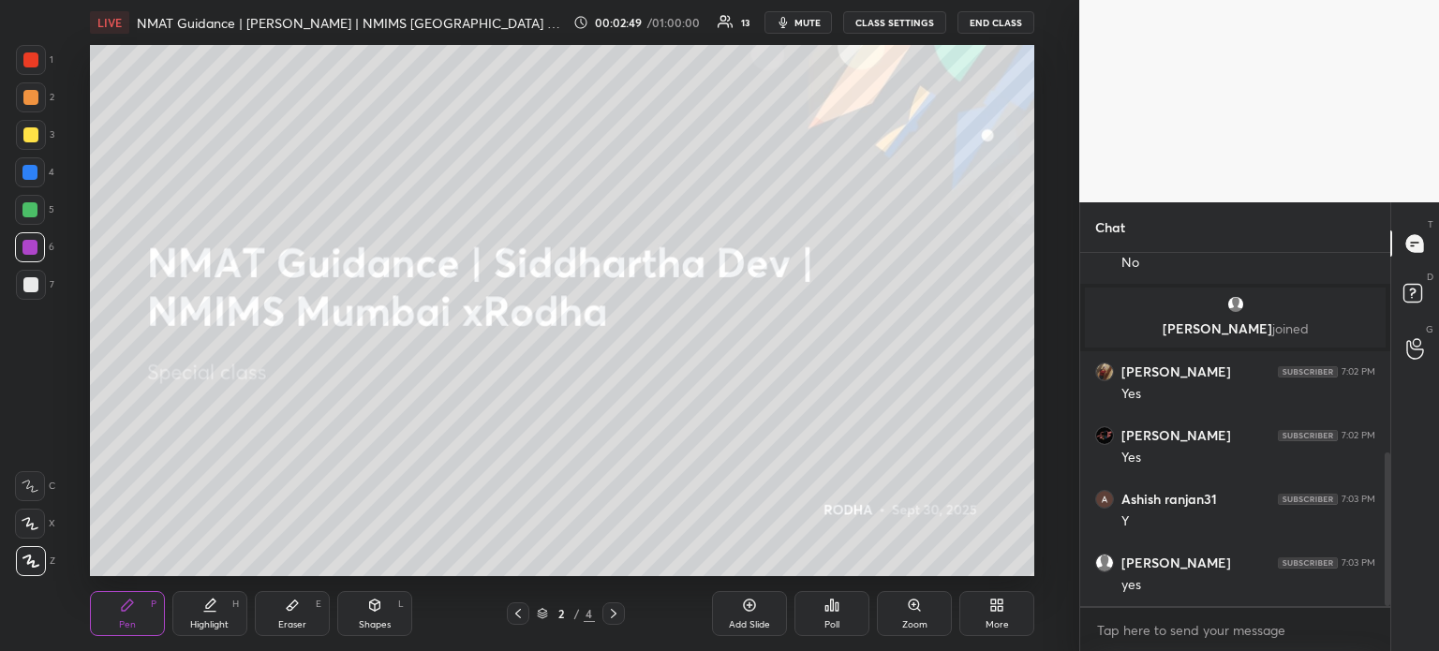
scroll to position [460, 0]
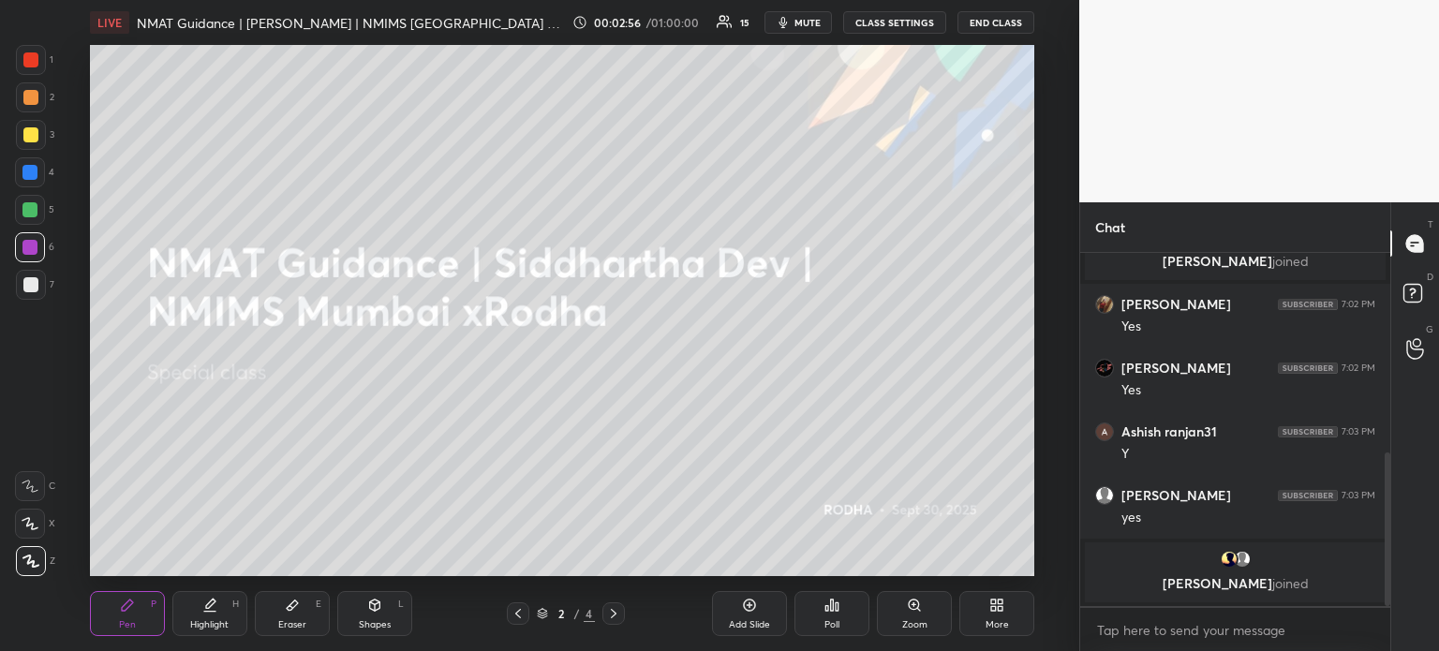
click at [615, 613] on icon at bounding box center [613, 613] width 15 height 15
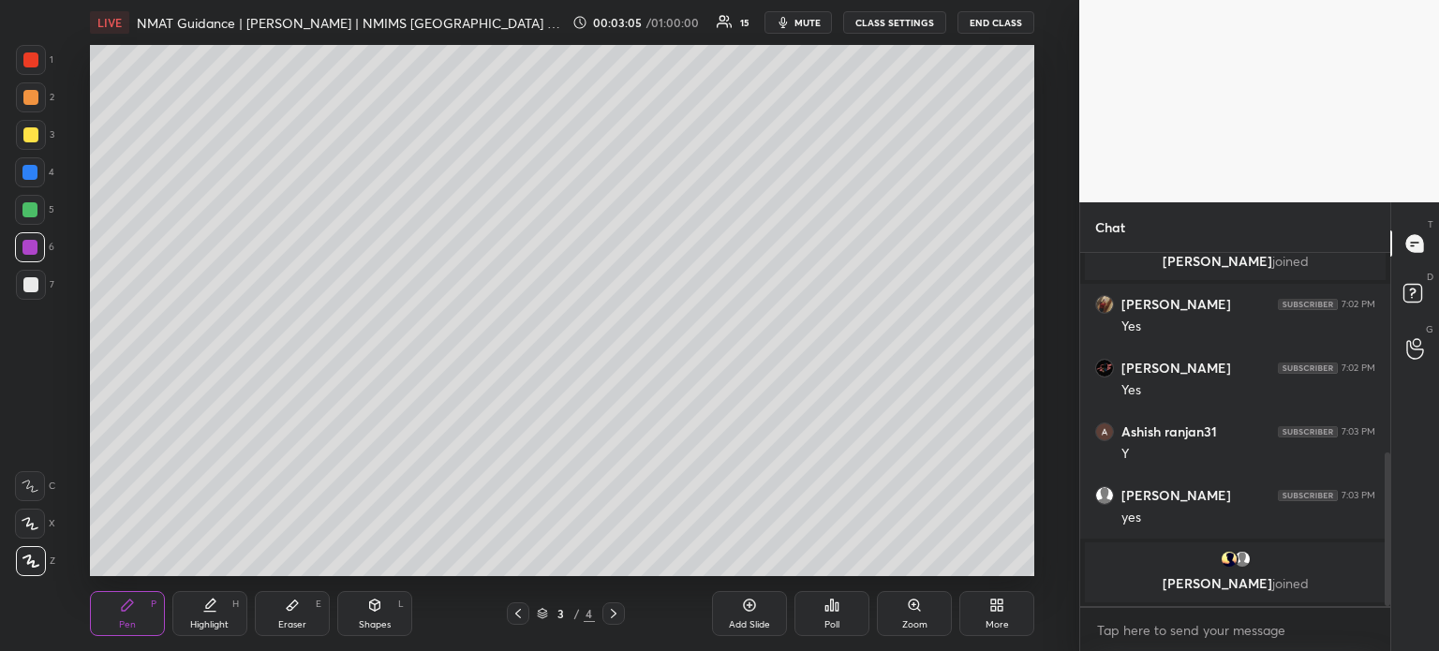
click at [610, 610] on icon at bounding box center [613, 613] width 15 height 15
click at [518, 615] on icon at bounding box center [518, 613] width 15 height 15
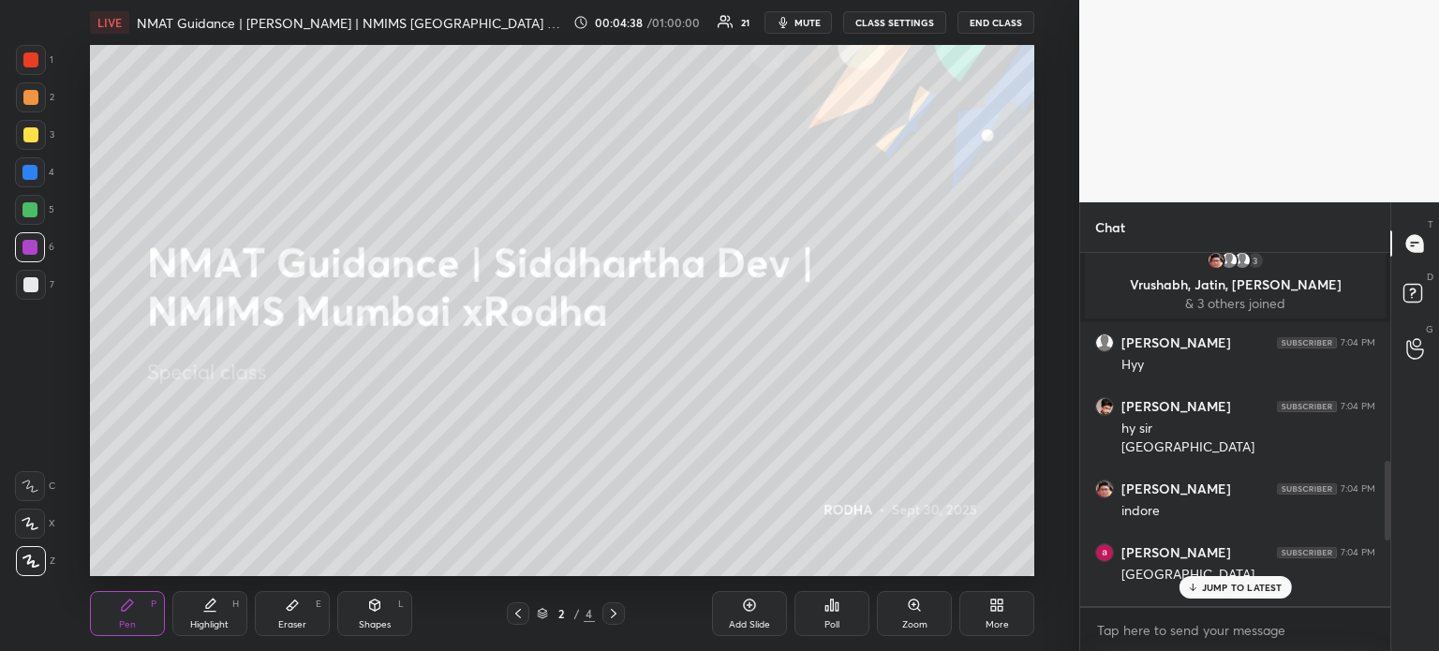
scroll to position [827, 0]
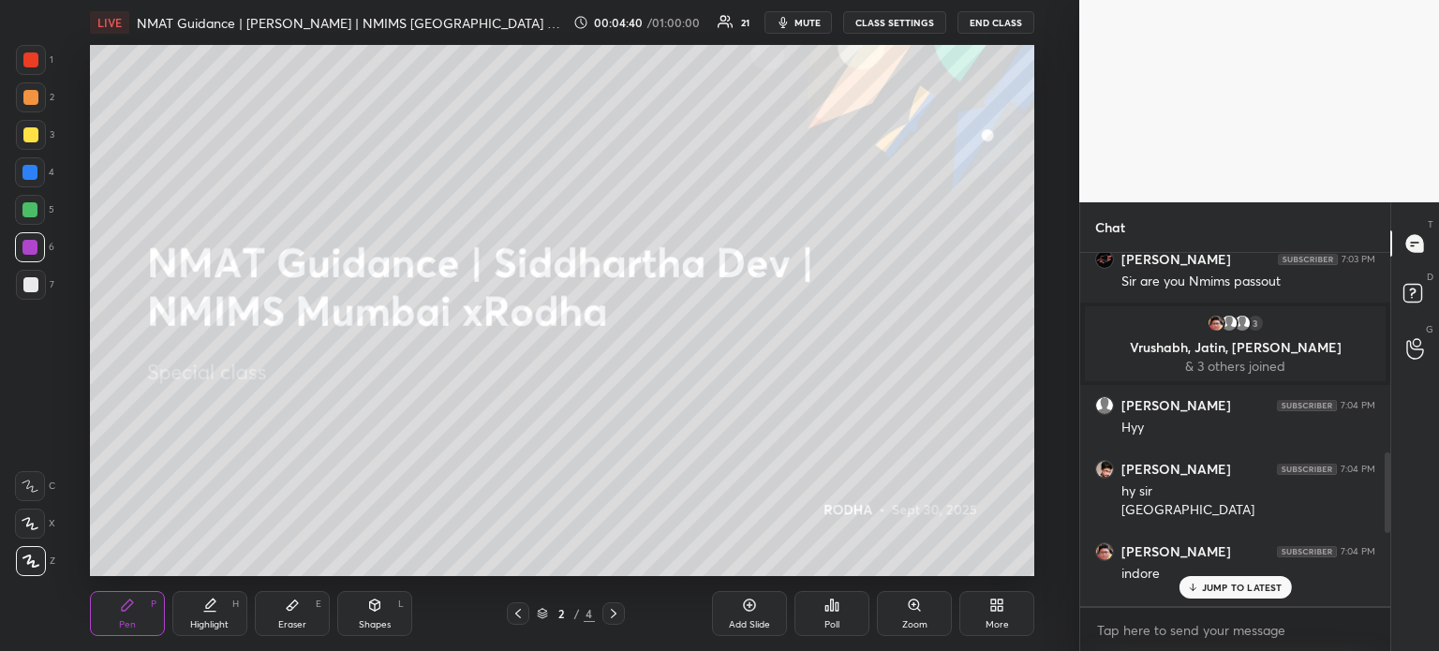
click at [1229, 591] on p "JUMP TO LATEST" at bounding box center [1242, 587] width 81 height 11
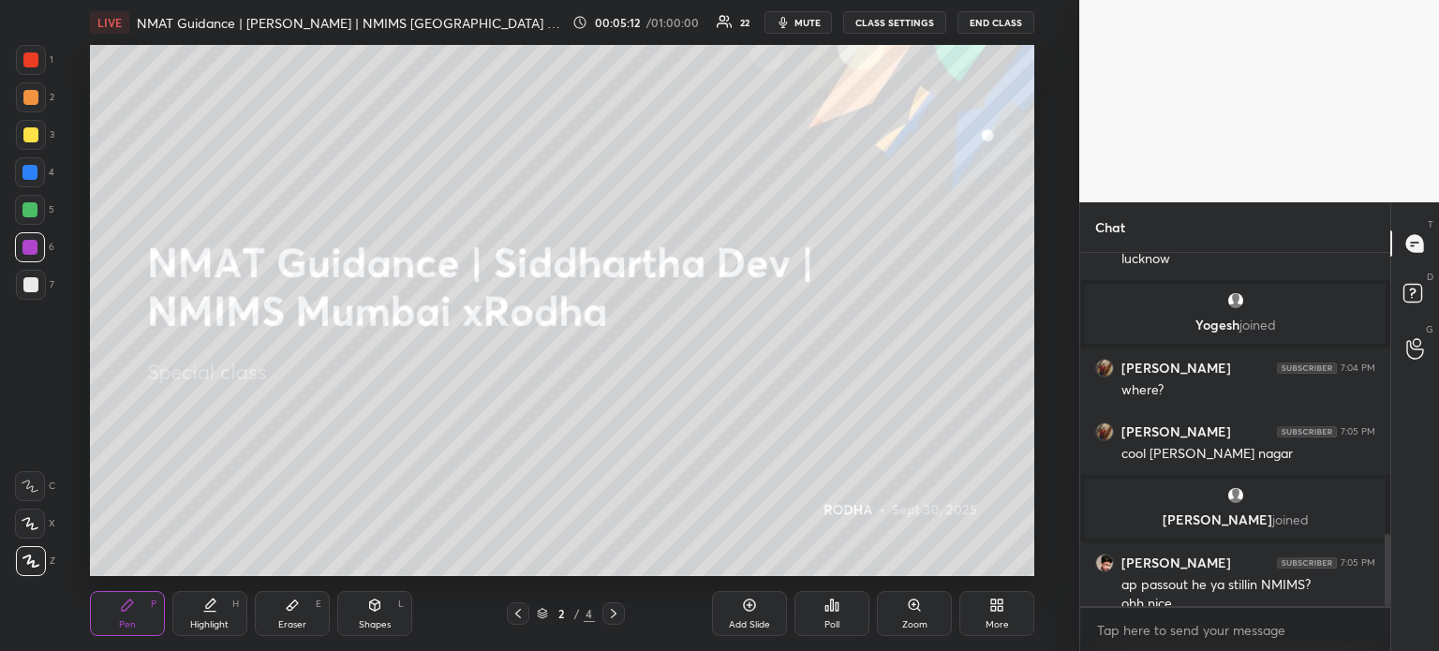
scroll to position [1378, 0]
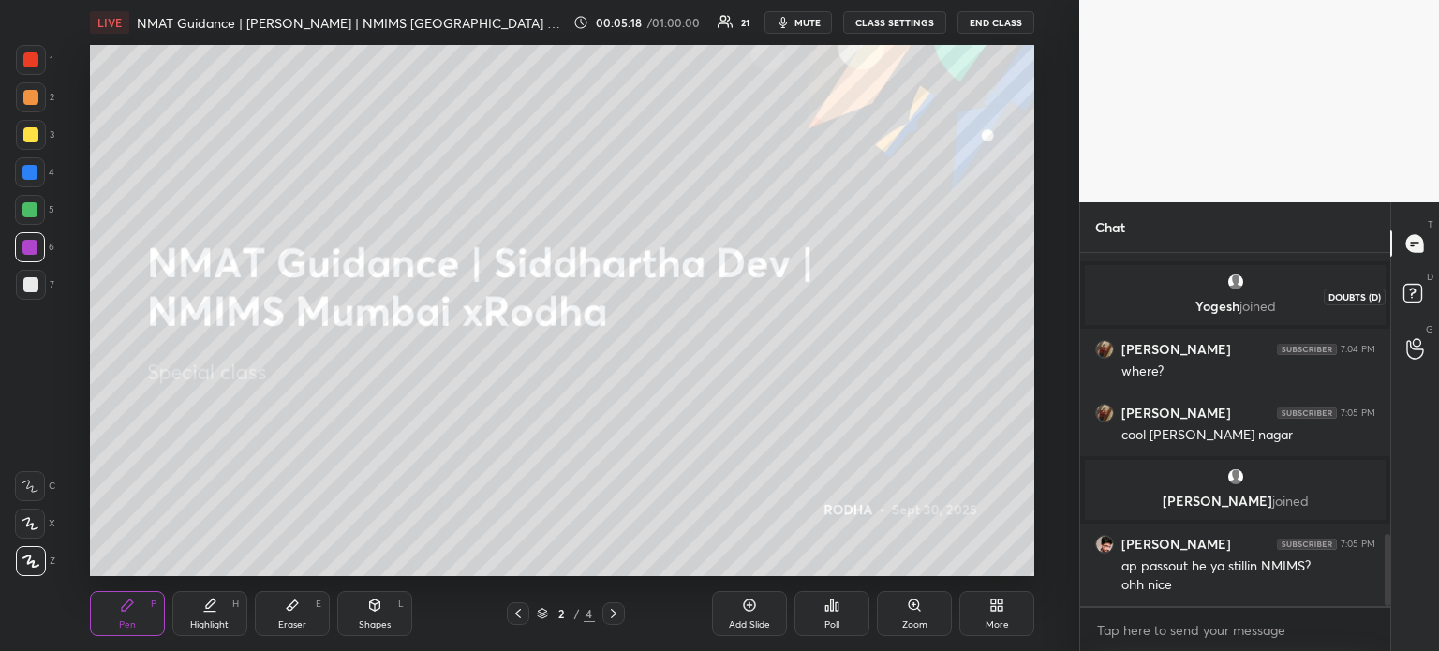
click at [1417, 293] on rect at bounding box center [1412, 294] width 18 height 18
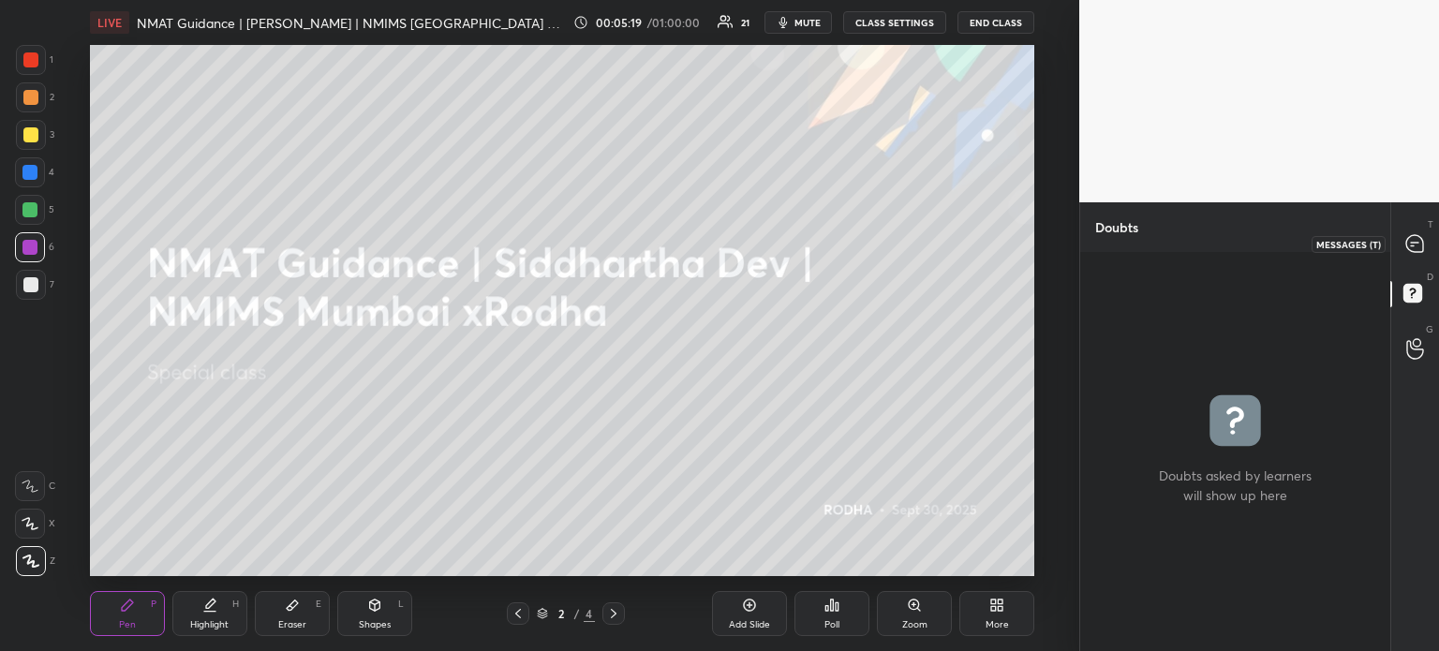
click at [1410, 239] on icon at bounding box center [1414, 243] width 17 height 17
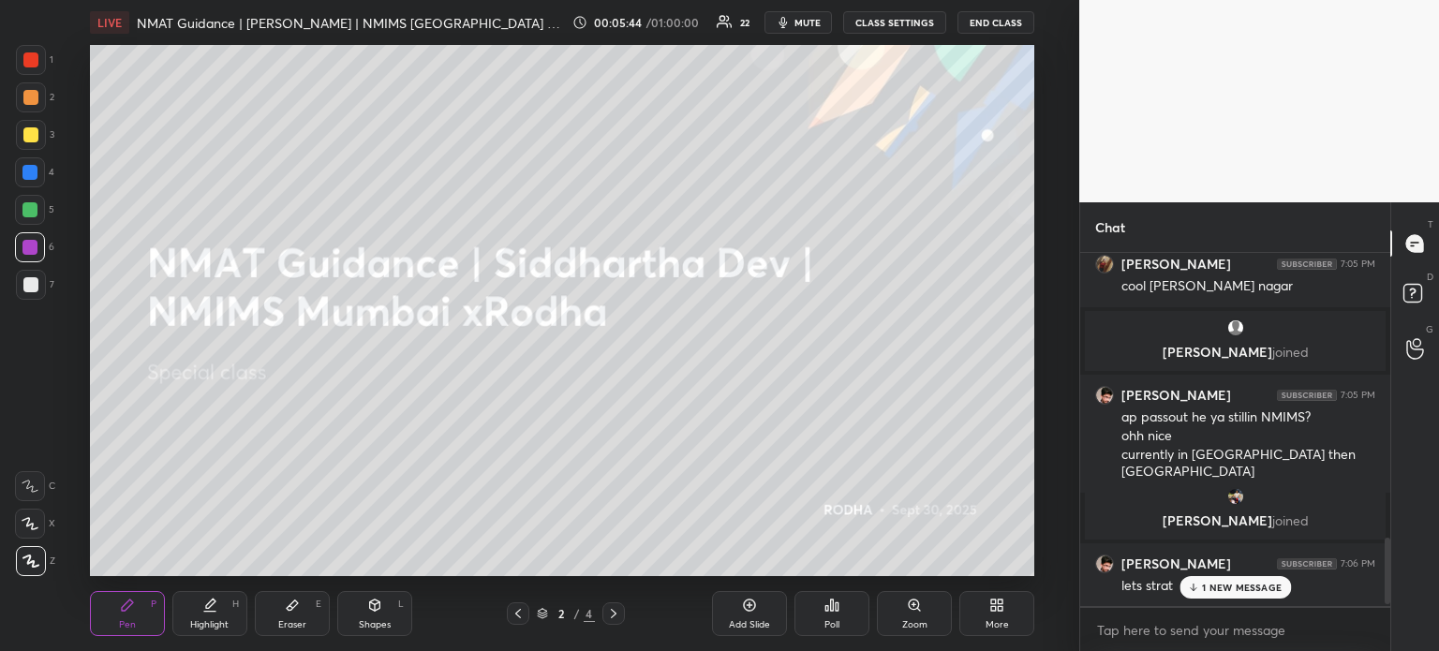
scroll to position [1544, 0]
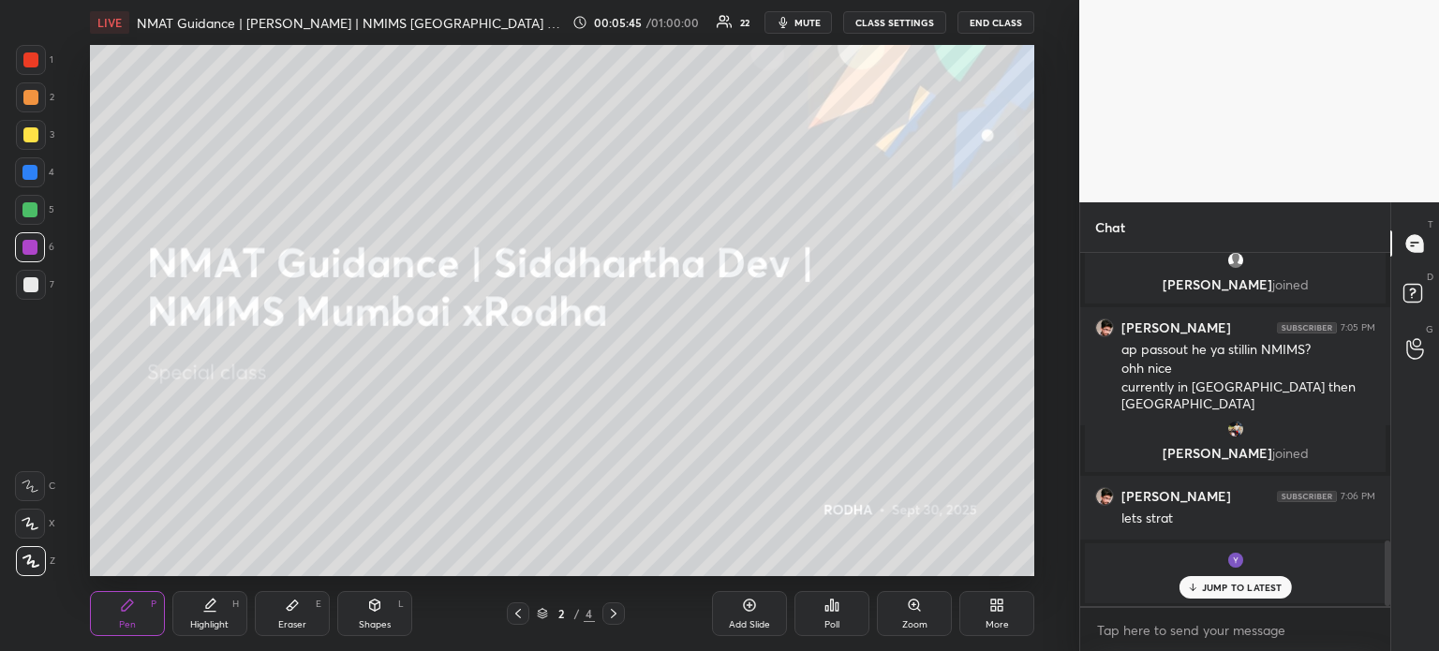
click at [1219, 597] on div "JUMP TO LATEST" at bounding box center [1234, 587] width 112 height 22
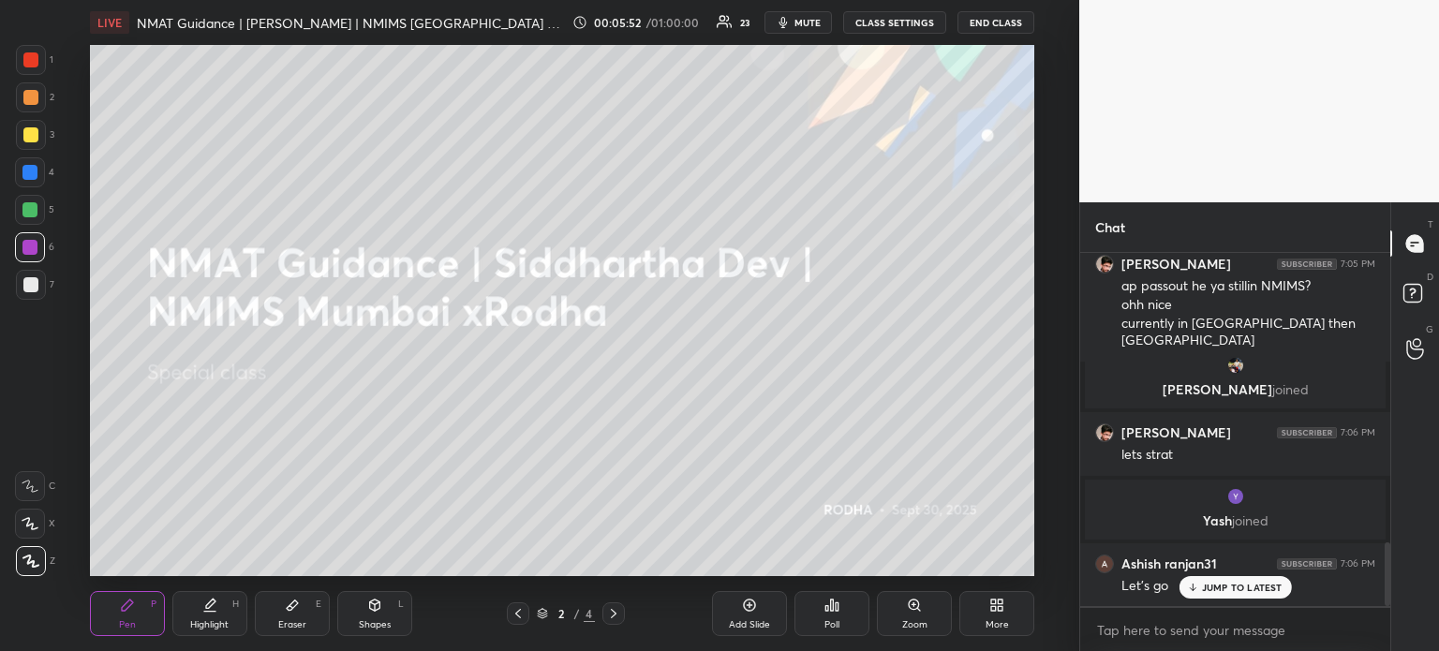
click at [1237, 591] on p "JUMP TO LATEST" at bounding box center [1242, 587] width 81 height 11
click at [611, 621] on icon at bounding box center [613, 613] width 15 height 15
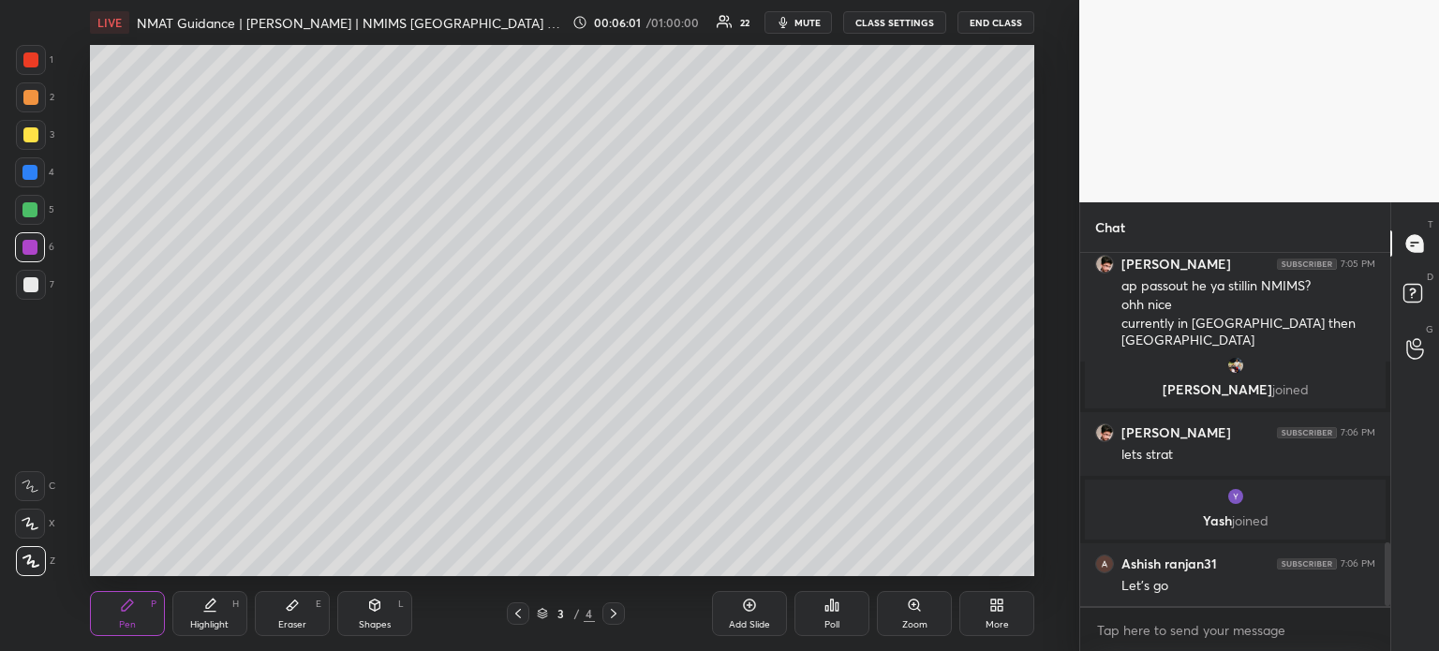
click at [611, 621] on icon at bounding box center [613, 613] width 15 height 15
click at [517, 617] on icon at bounding box center [518, 613] width 15 height 15
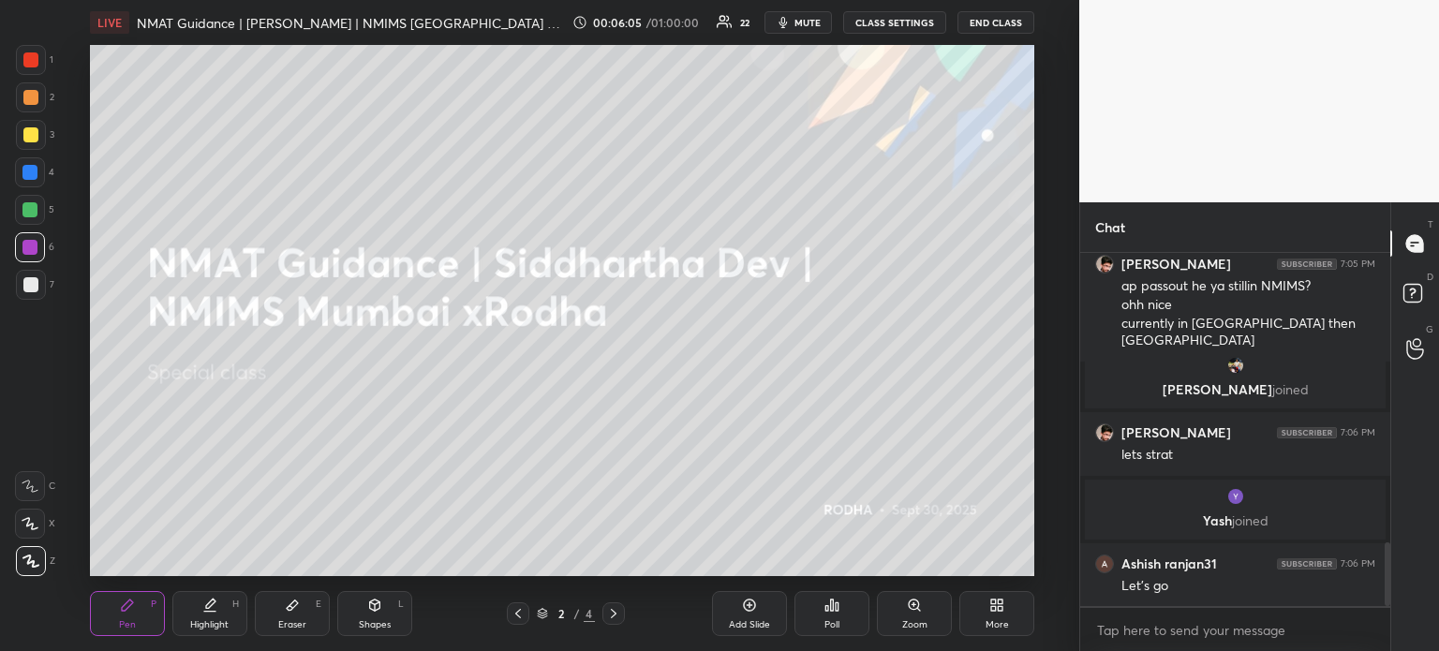
scroll to position [1608, 0]
click at [1401, 295] on icon at bounding box center [1416, 296] width 34 height 34
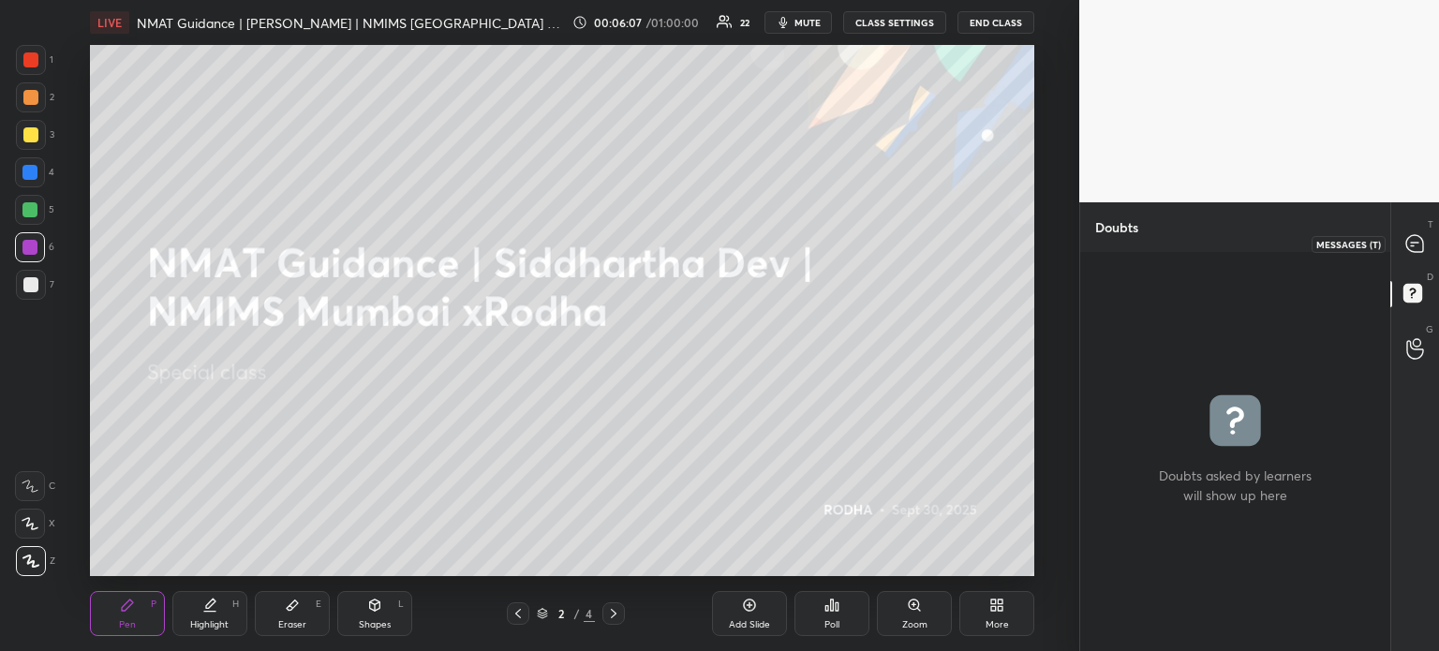
click at [1416, 248] on icon at bounding box center [1414, 243] width 17 height 17
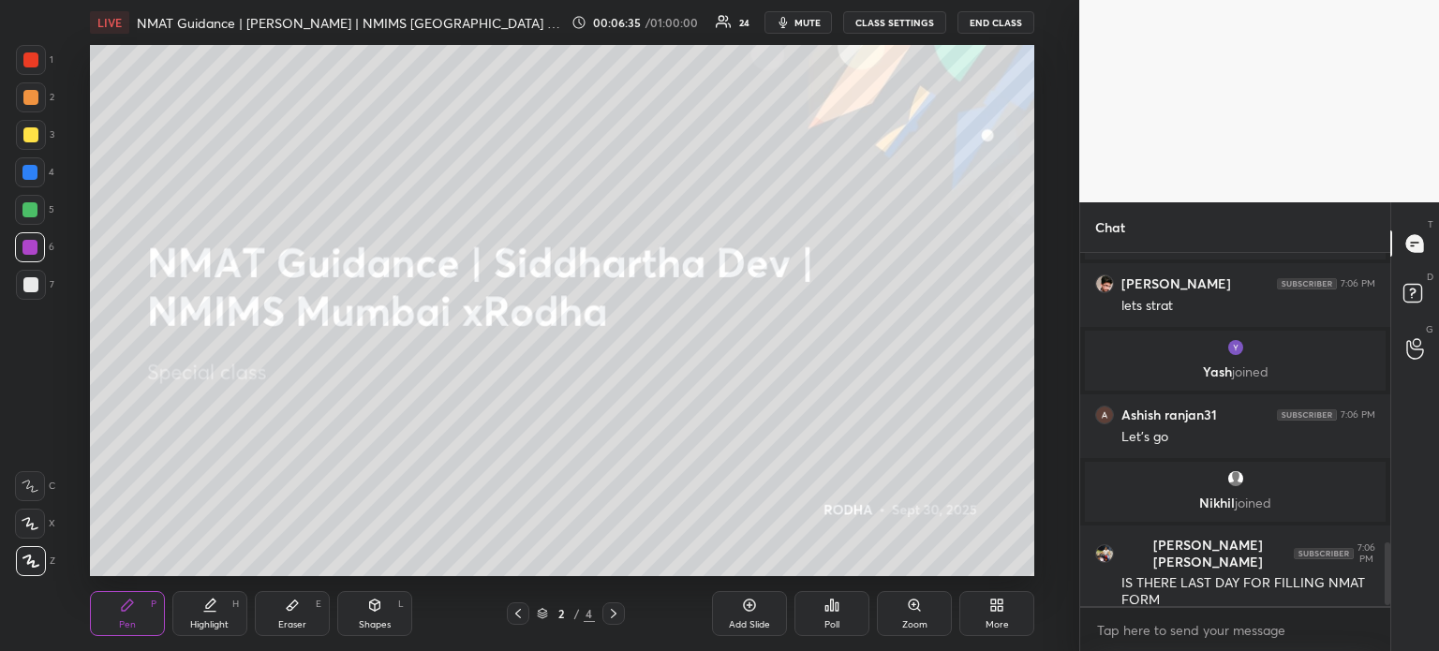
scroll to position [1682, 0]
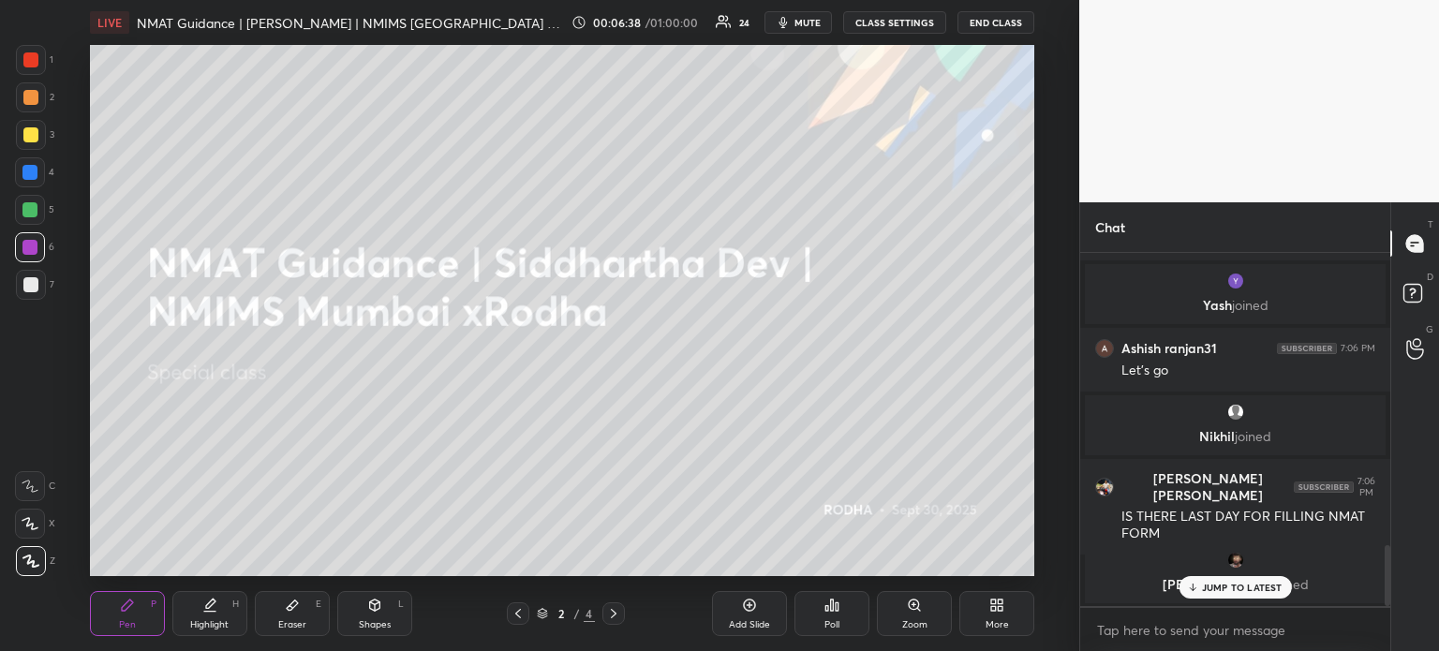
click at [1222, 584] on p "JUMP TO LATEST" at bounding box center [1242, 587] width 81 height 11
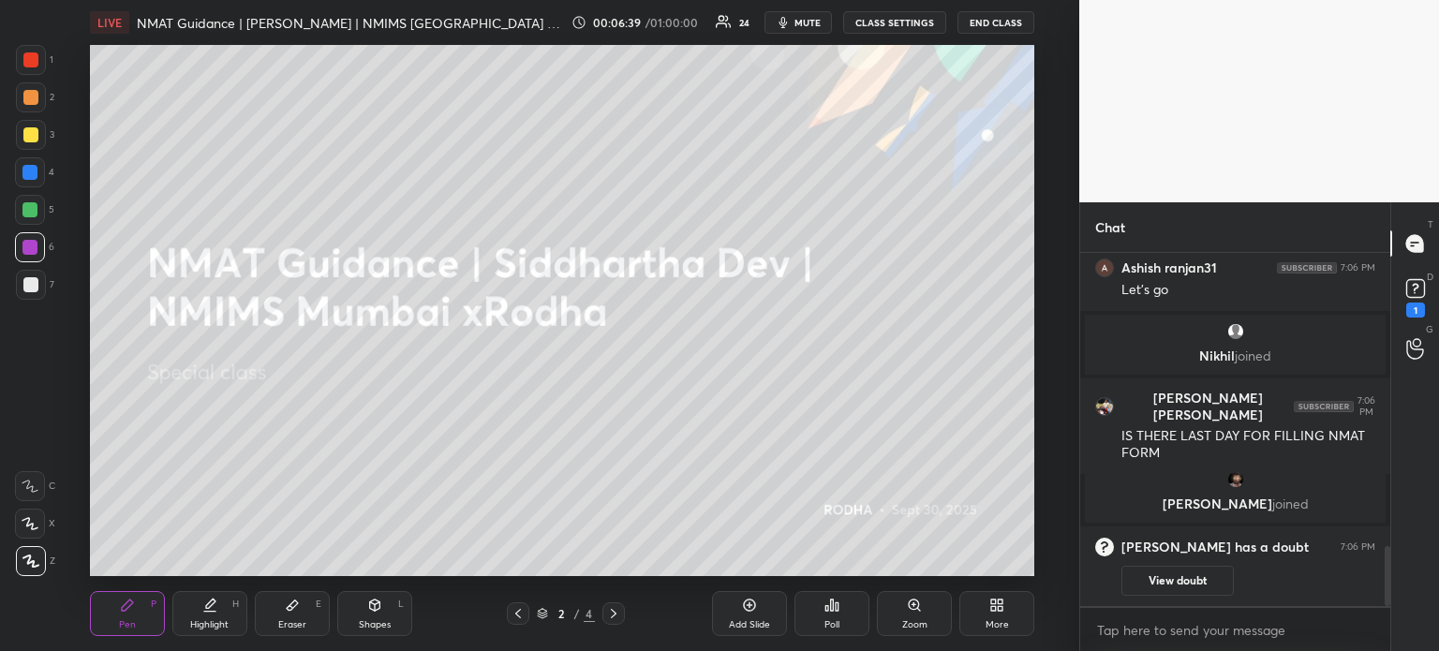
scroll to position [1713, 0]
click at [1411, 304] on div "1" at bounding box center [1415, 310] width 19 height 15
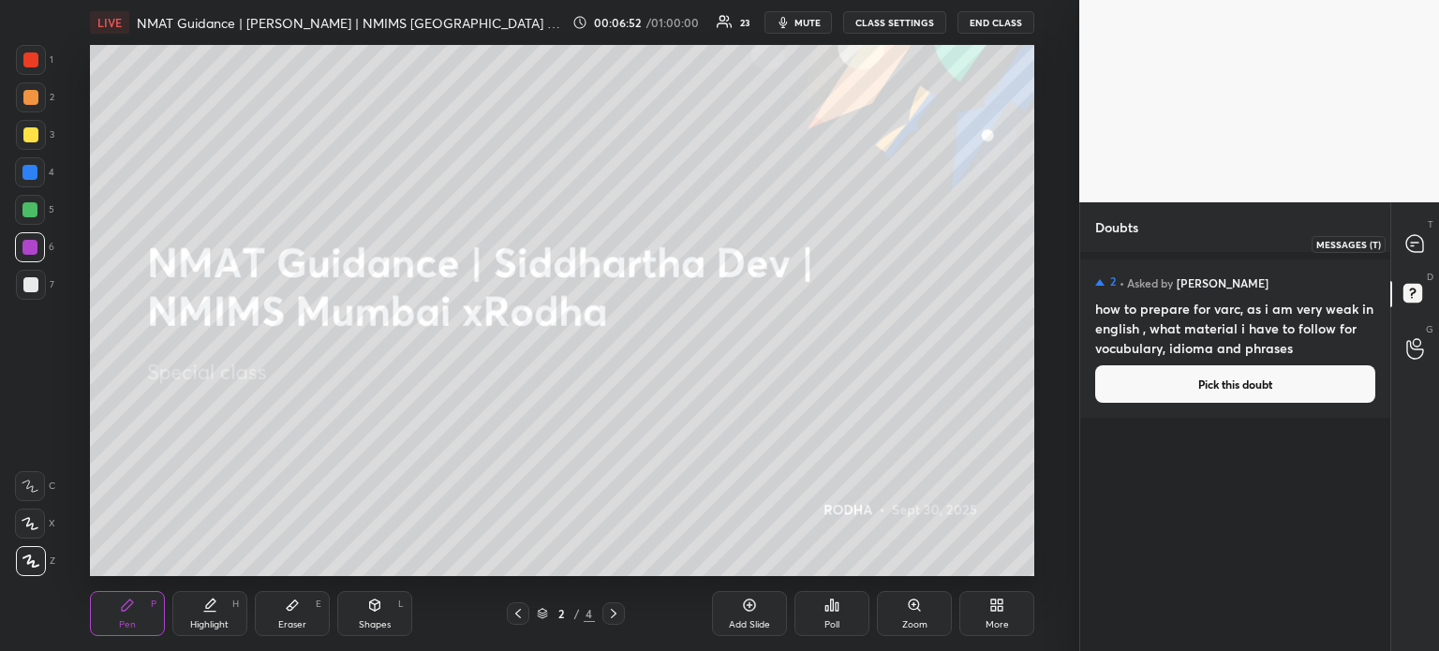
click at [1419, 249] on icon at bounding box center [1414, 243] width 17 height 17
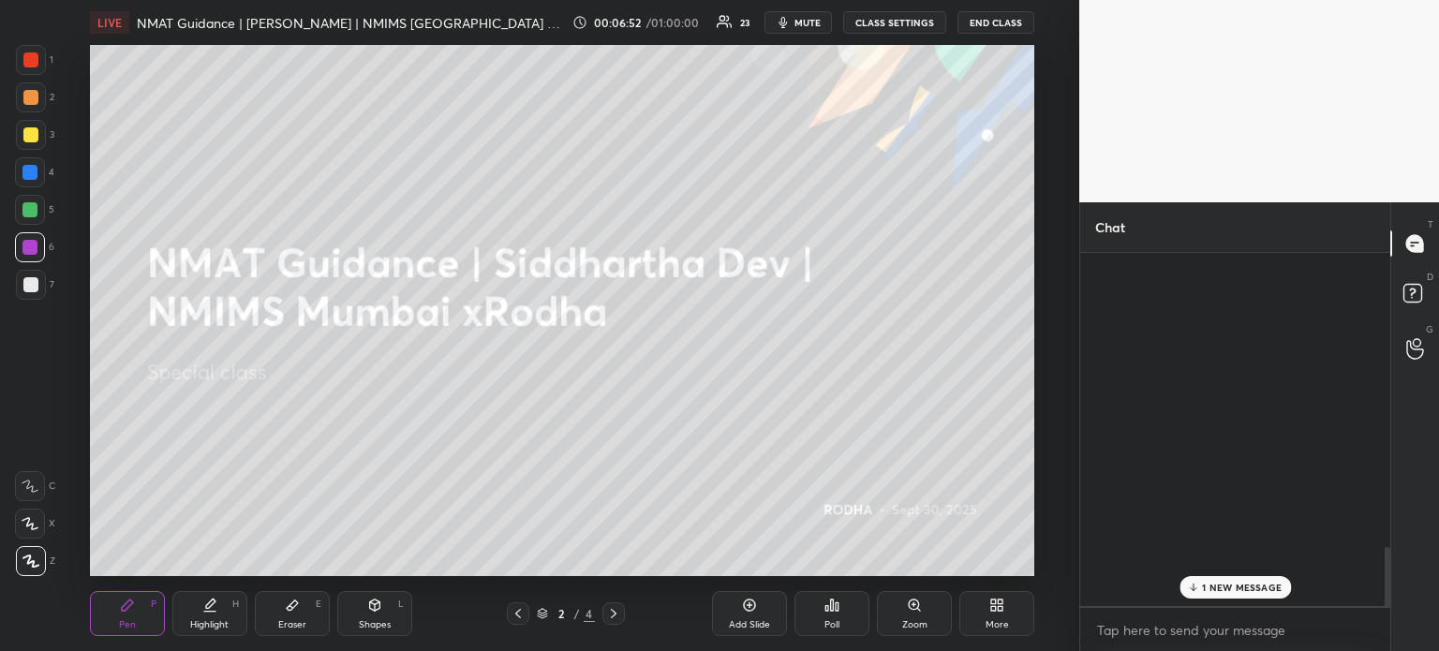
scroll to position [348, 304]
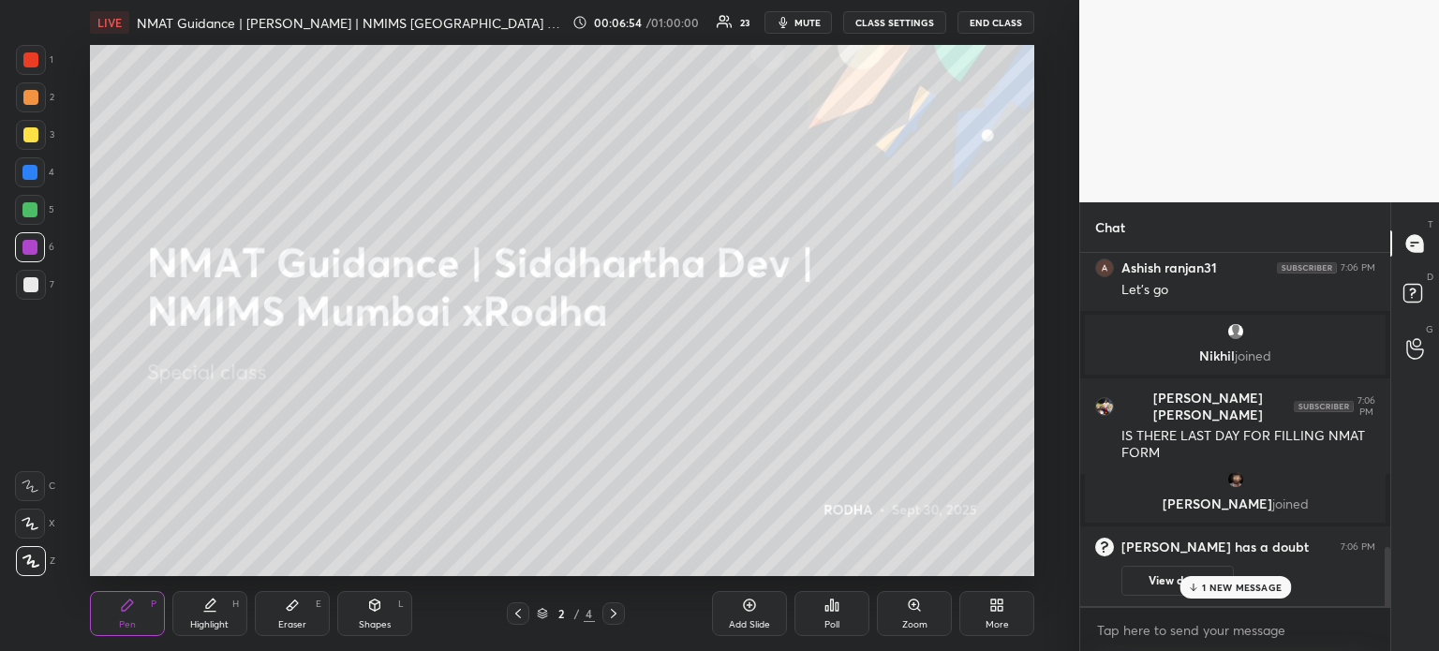
click at [1260, 580] on div "1 NEW MESSAGE" at bounding box center [1234, 587] width 111 height 22
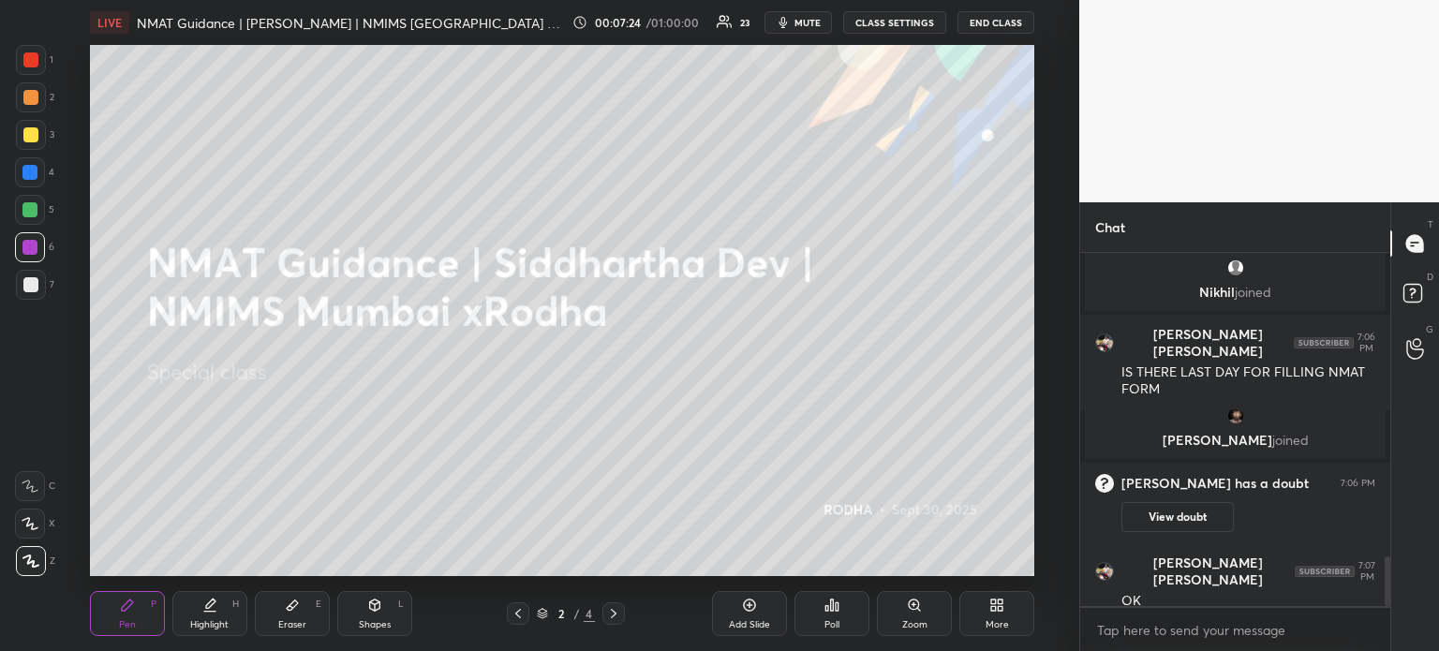
click at [610, 617] on icon at bounding box center [613, 613] width 15 height 15
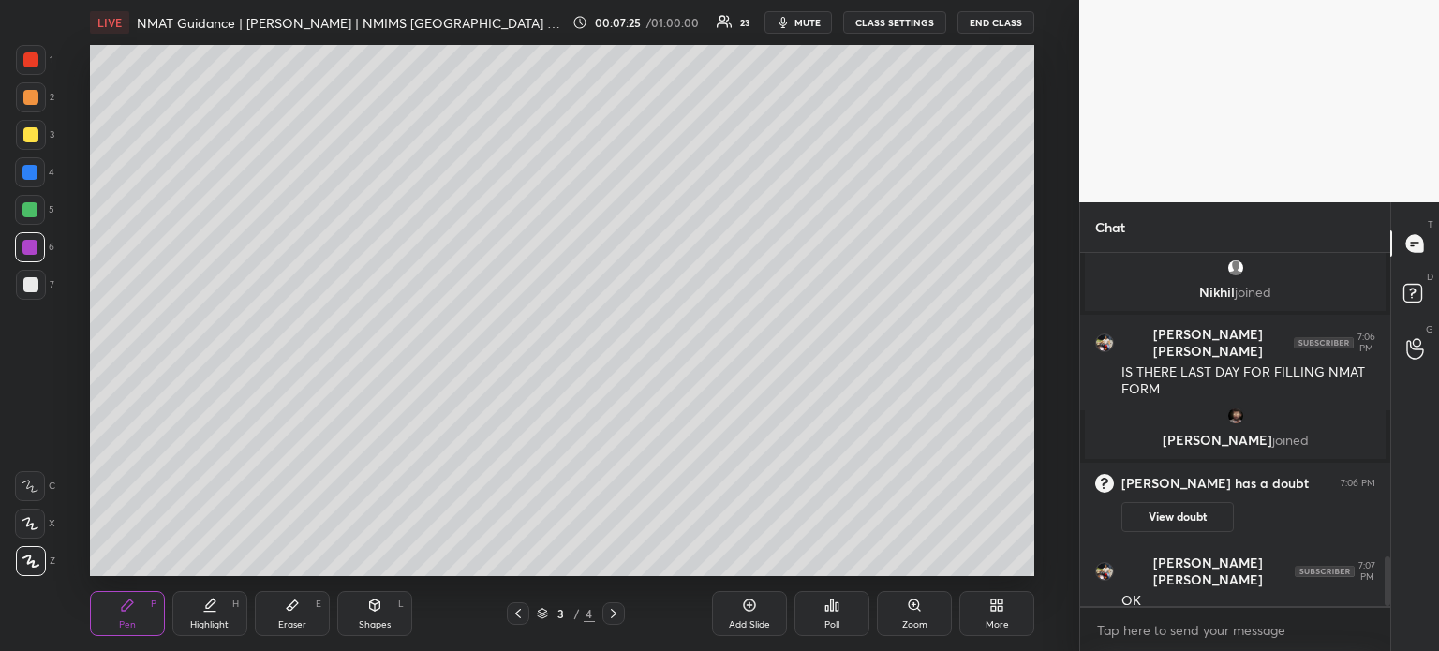
click at [521, 614] on icon at bounding box center [518, 613] width 15 height 15
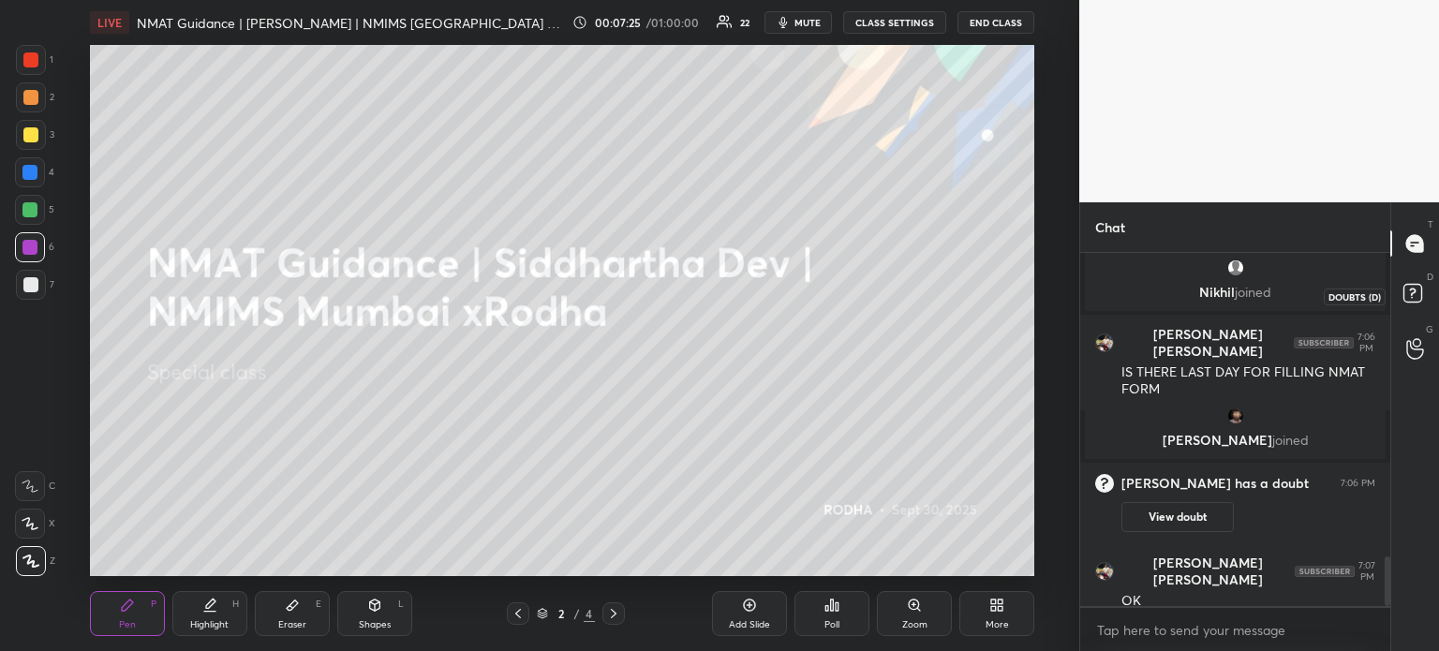
click at [1420, 294] on rect at bounding box center [1412, 294] width 18 height 18
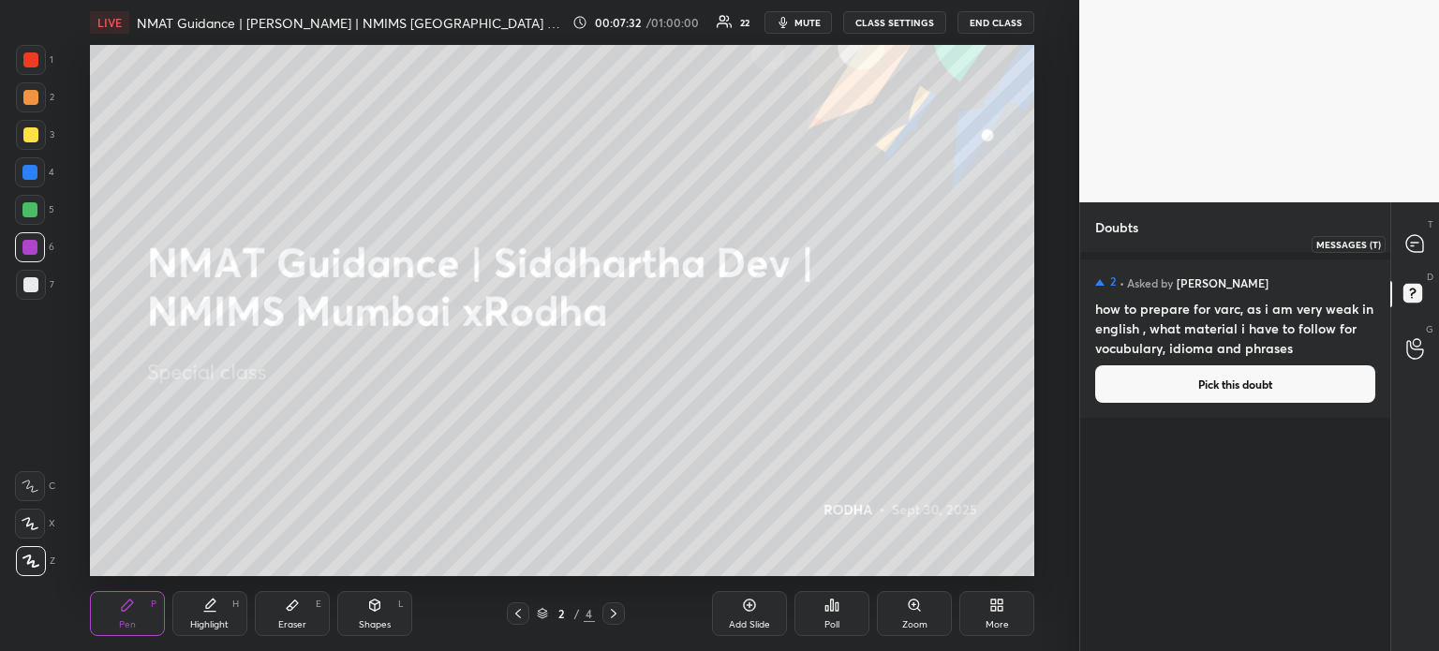
click at [1406, 243] on icon at bounding box center [1414, 243] width 17 height 17
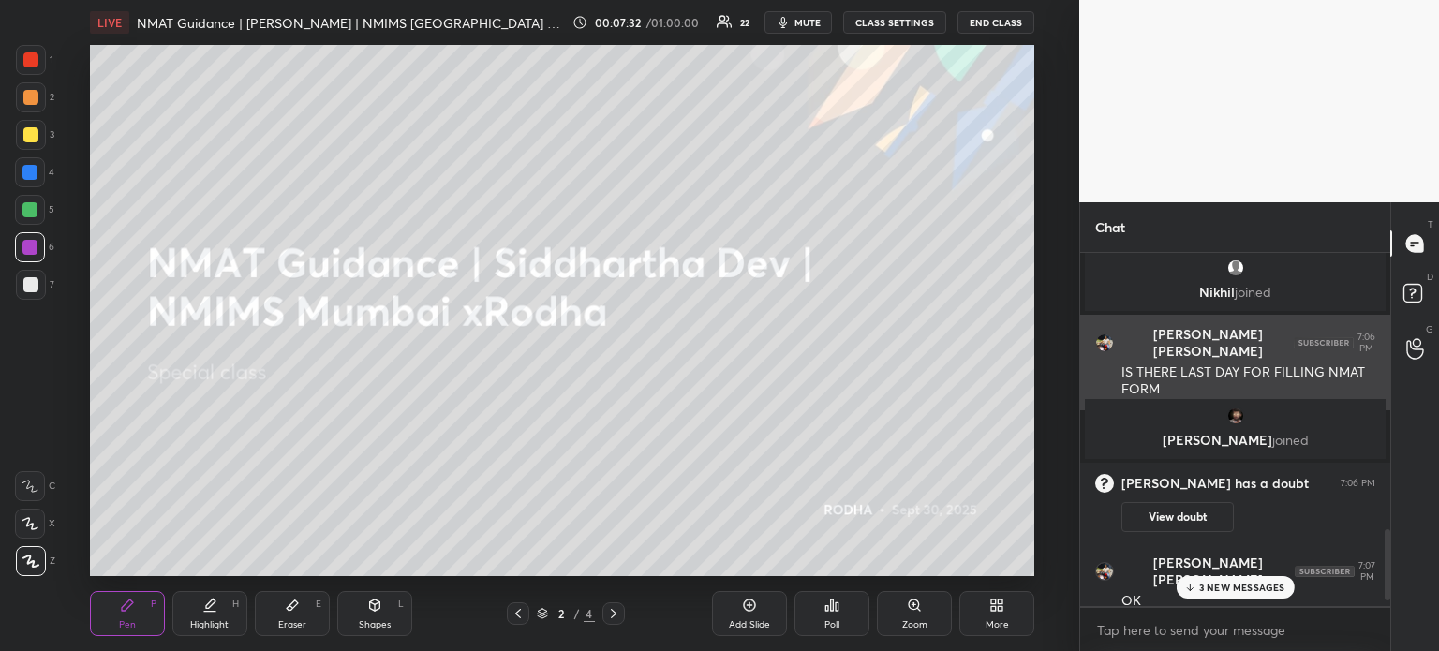
scroll to position [348, 304]
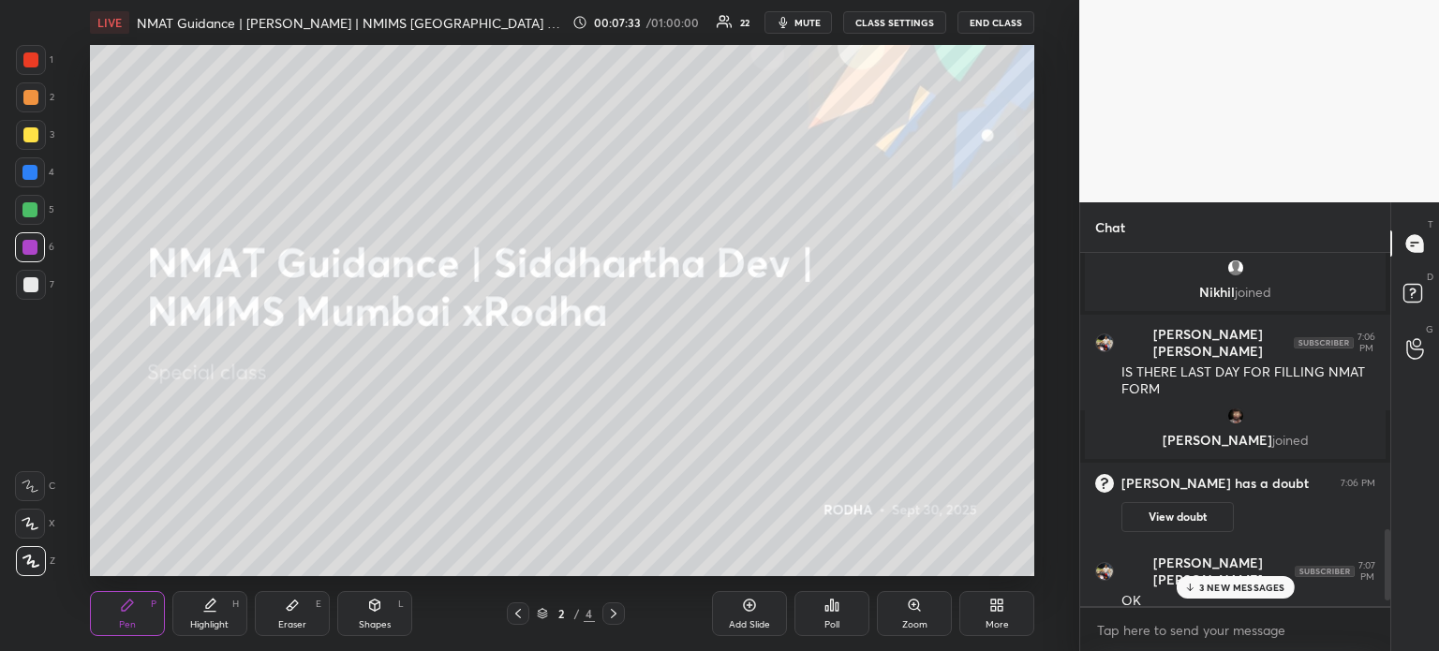
click at [1214, 589] on p "3 NEW MESSAGES" at bounding box center [1242, 587] width 86 height 11
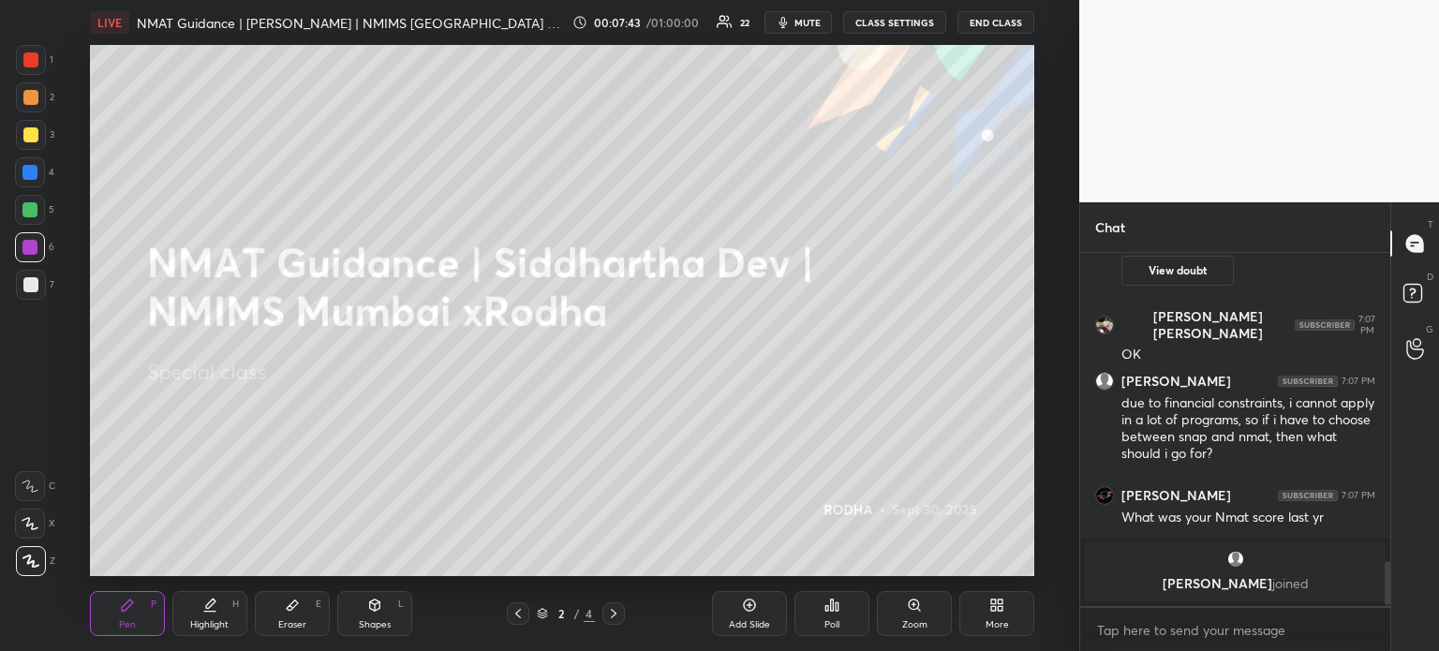
scroll to position [2473, 0]
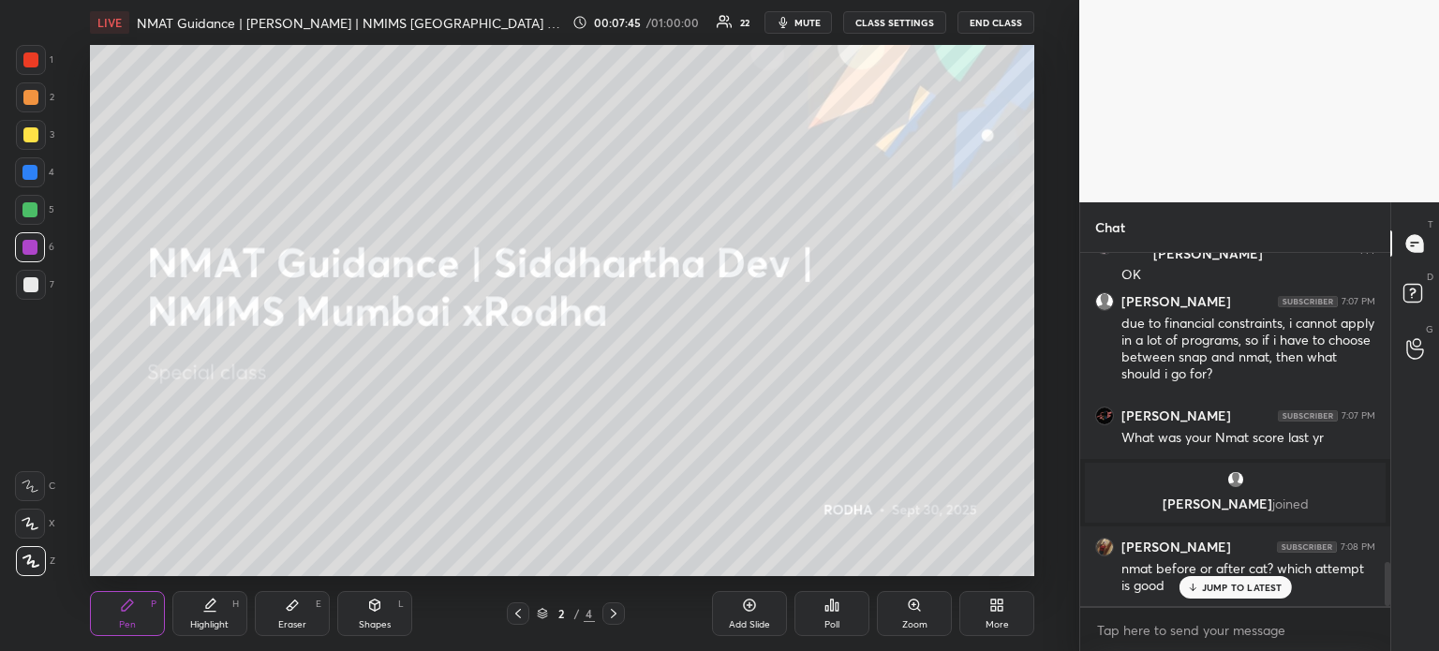
click at [1214, 589] on p "JUMP TO LATEST" at bounding box center [1242, 587] width 81 height 11
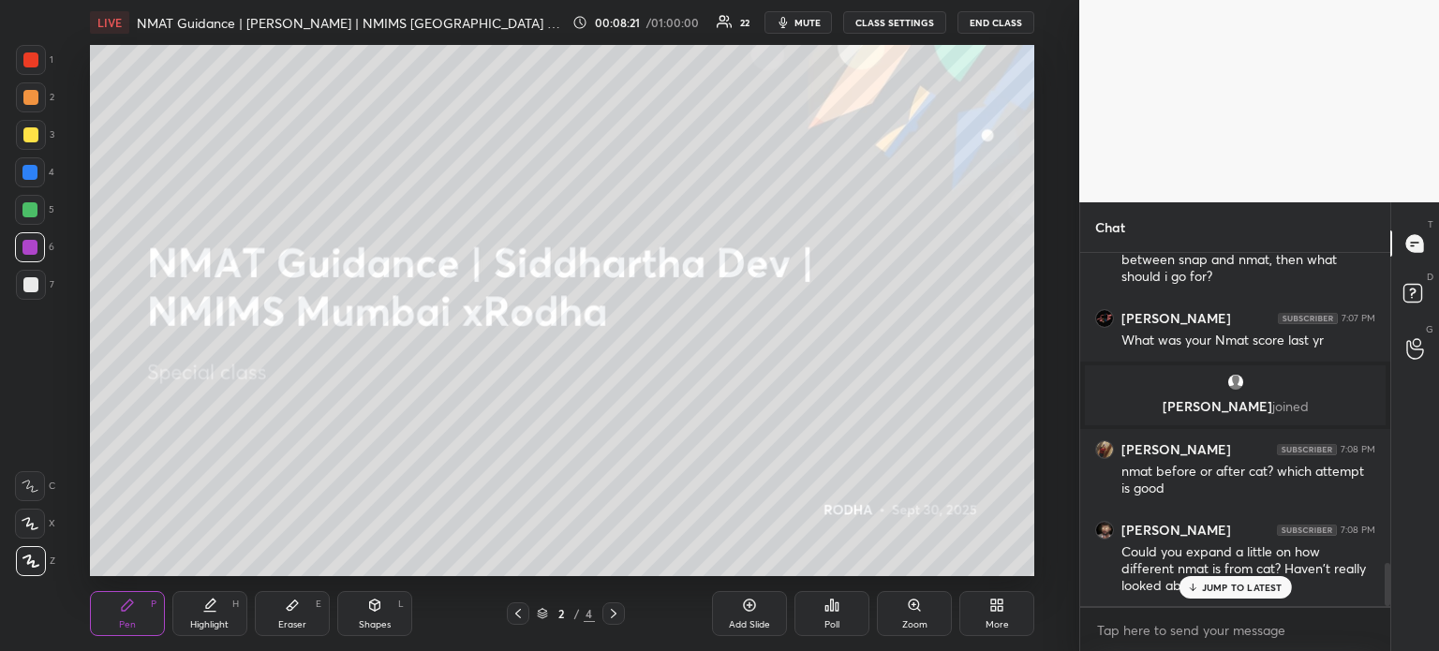
click at [1231, 587] on p "JUMP TO LATEST" at bounding box center [1242, 587] width 81 height 11
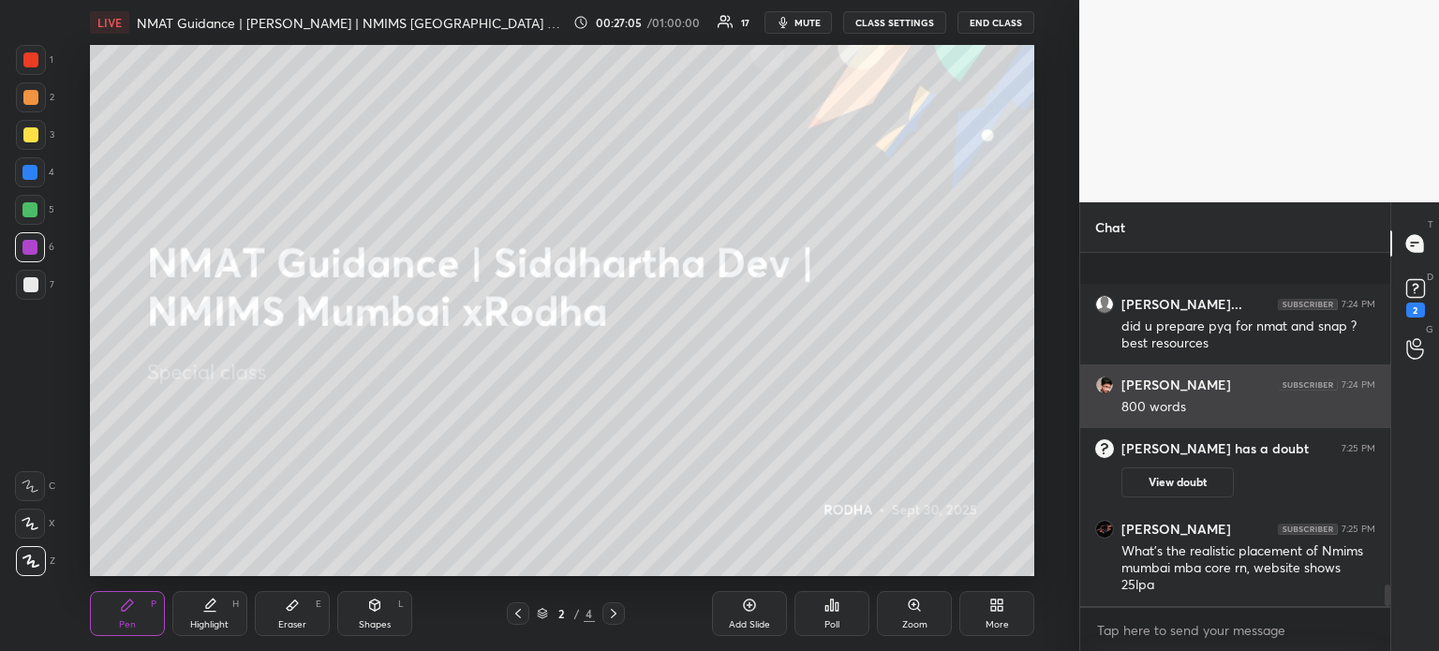
scroll to position [5376, 0]
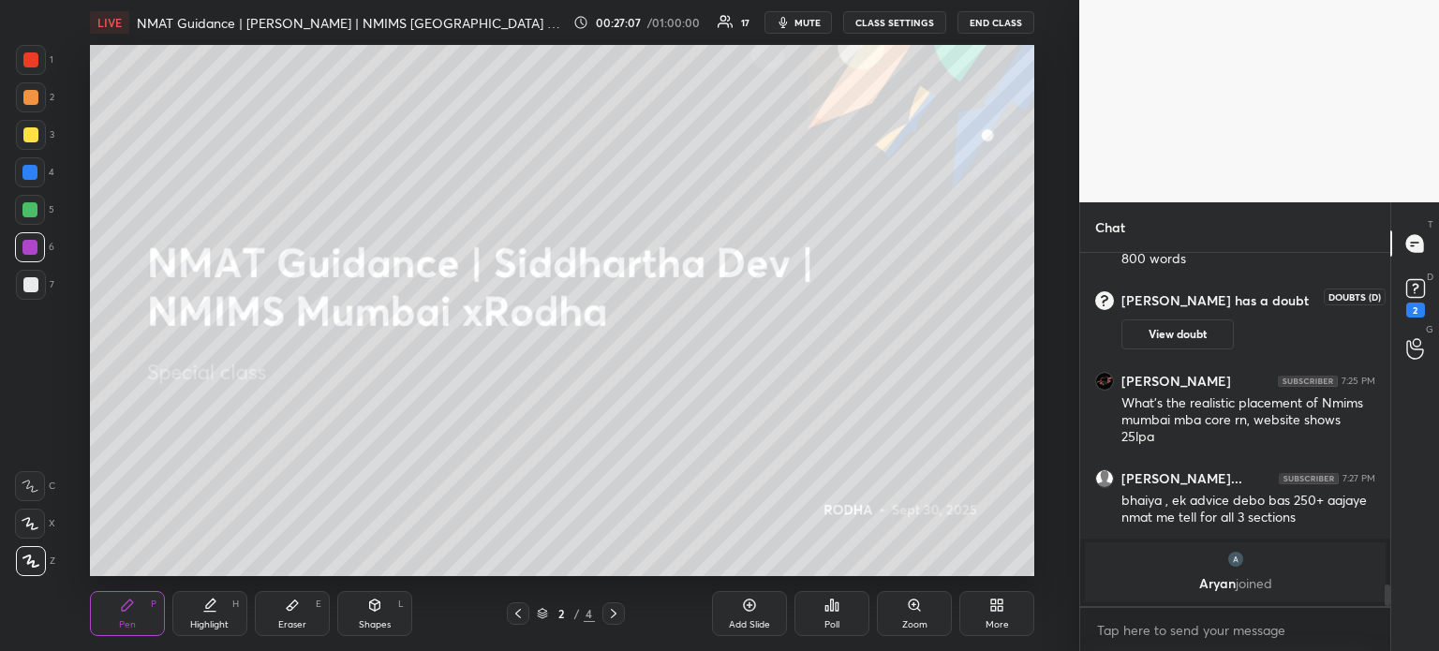
click at [1418, 291] on rect at bounding box center [1415, 289] width 18 height 18
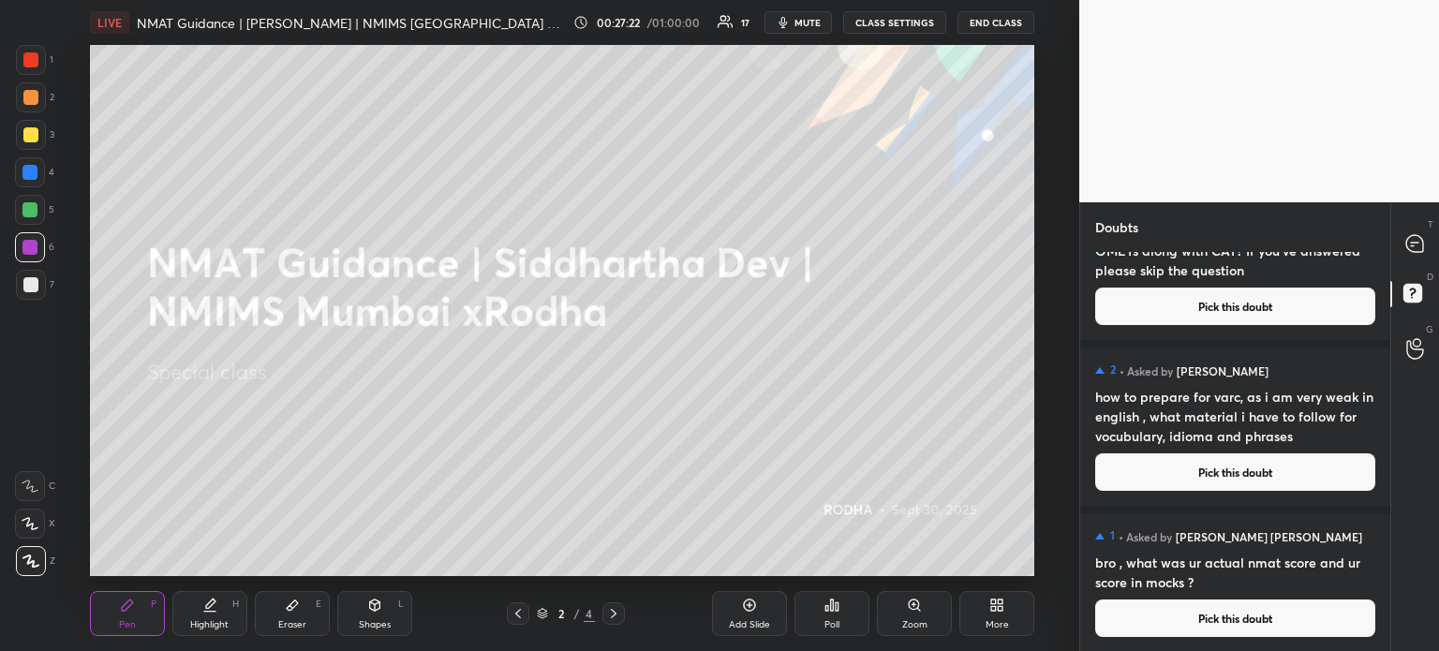
scroll to position [0, 0]
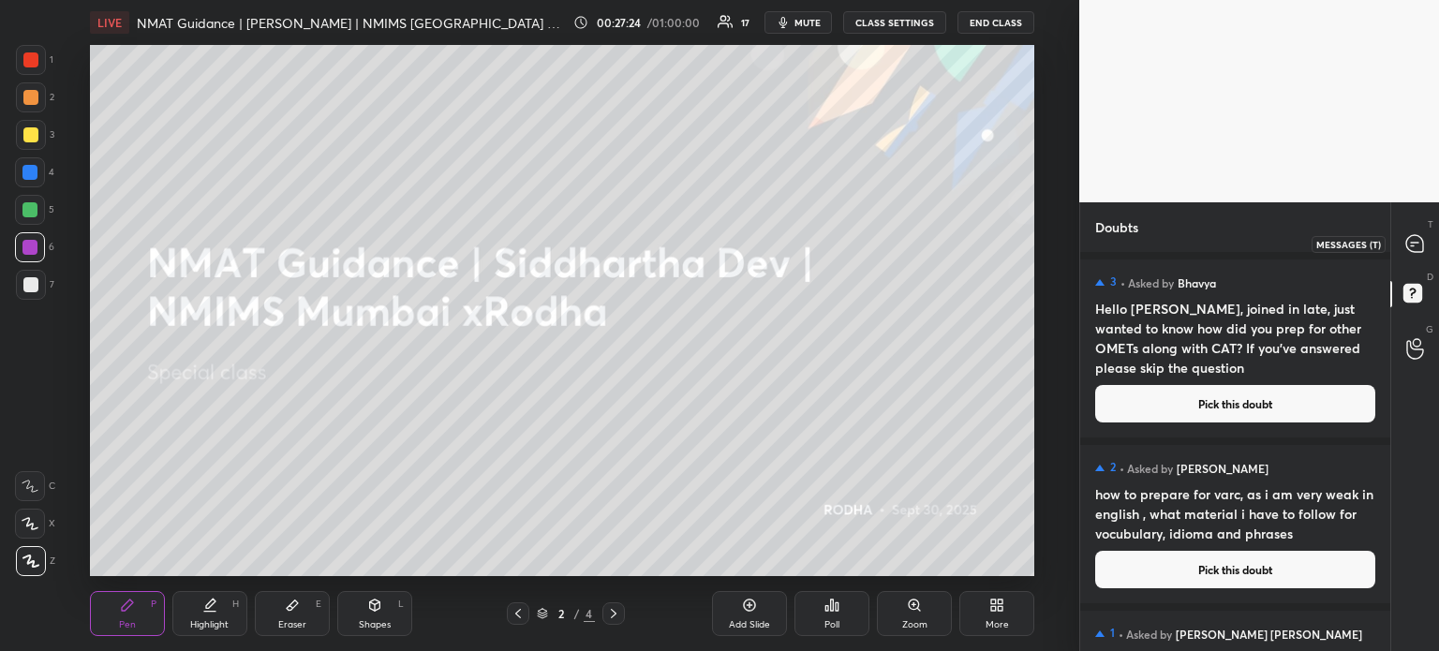
click at [1420, 246] on icon at bounding box center [1414, 243] width 17 height 17
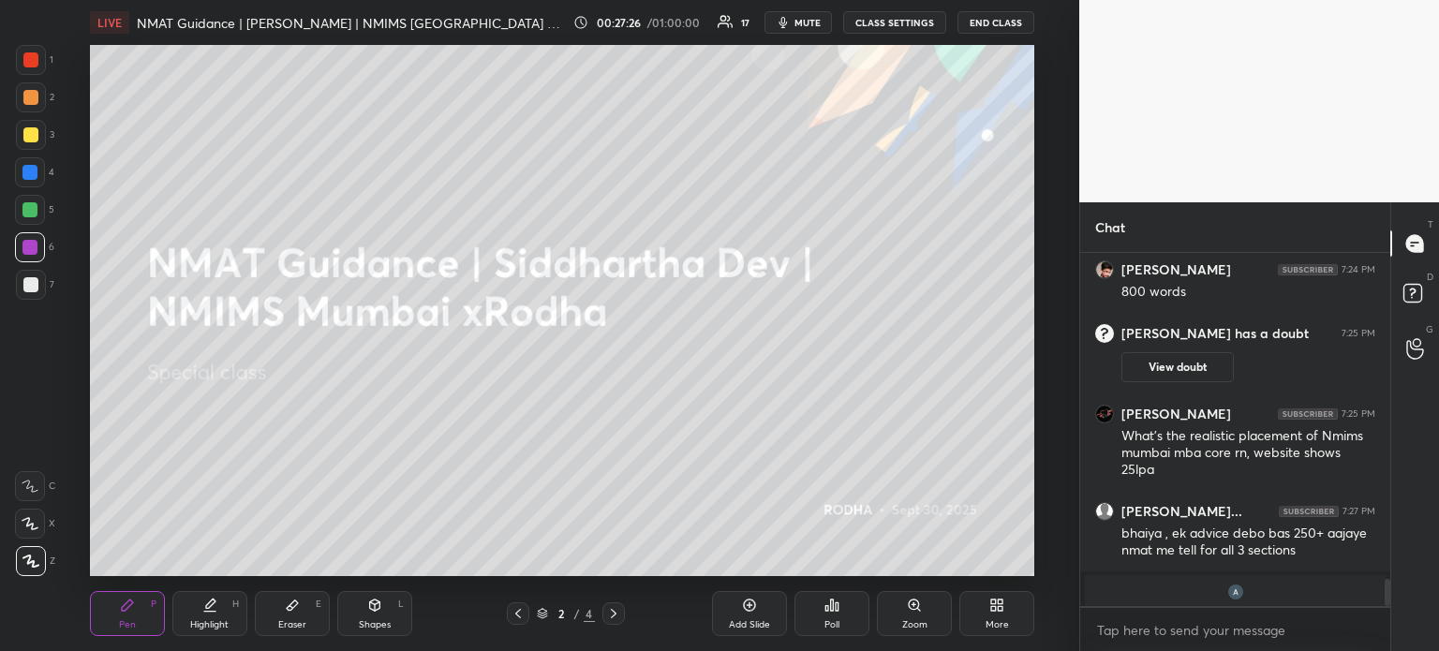
scroll to position [4308, 0]
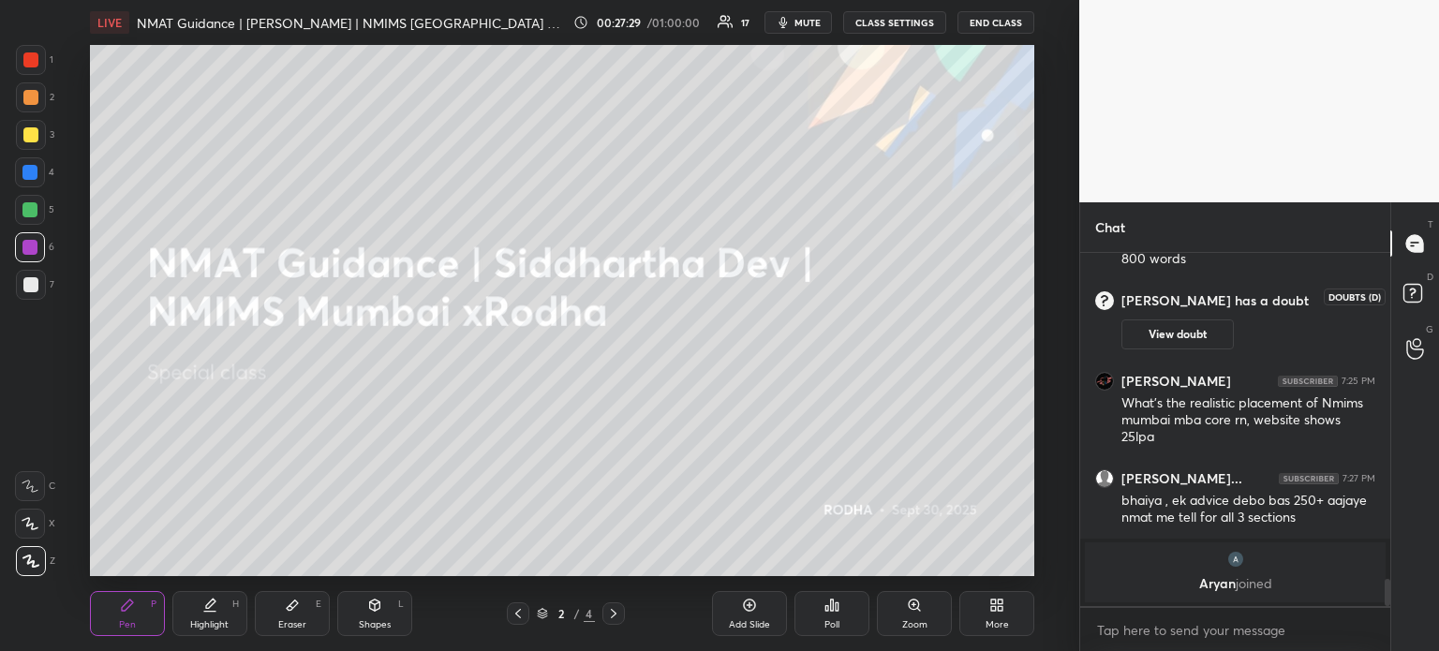
click at [1410, 289] on icon at bounding box center [1412, 292] width 7 height 7
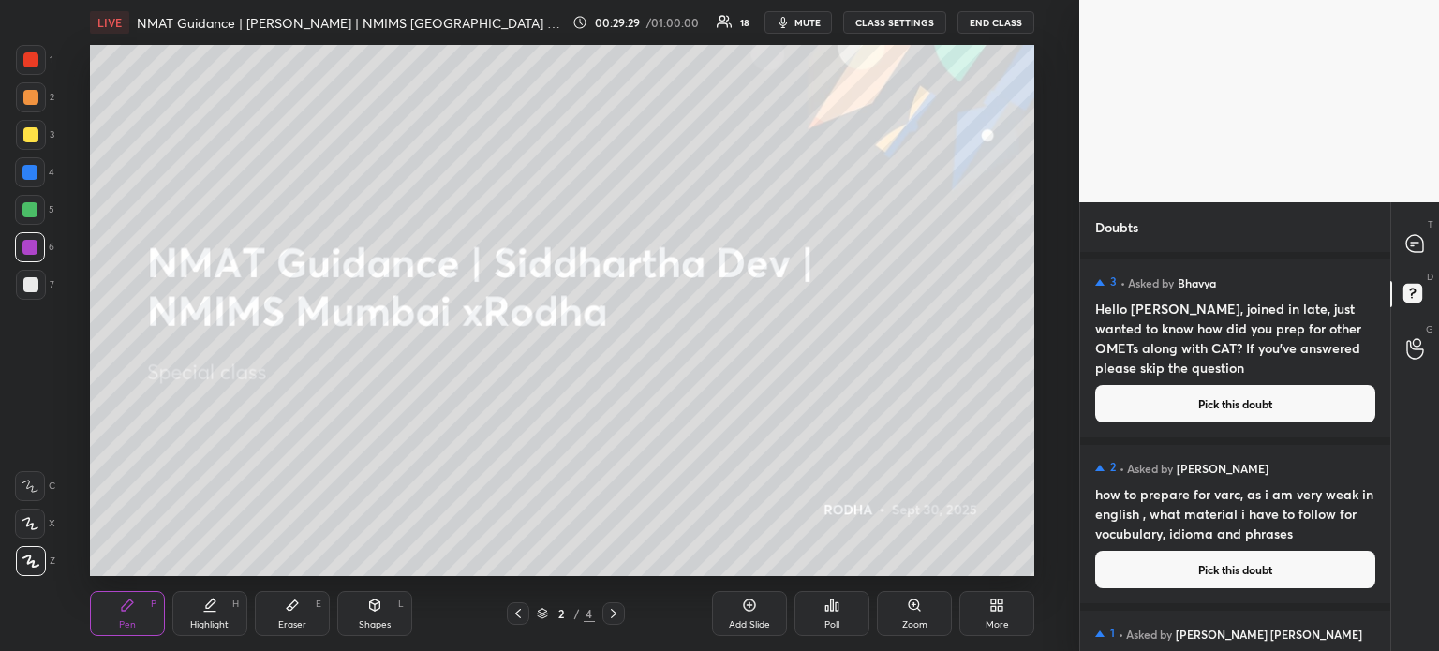
click at [1239, 403] on button "Pick this doubt" at bounding box center [1235, 403] width 280 height 37
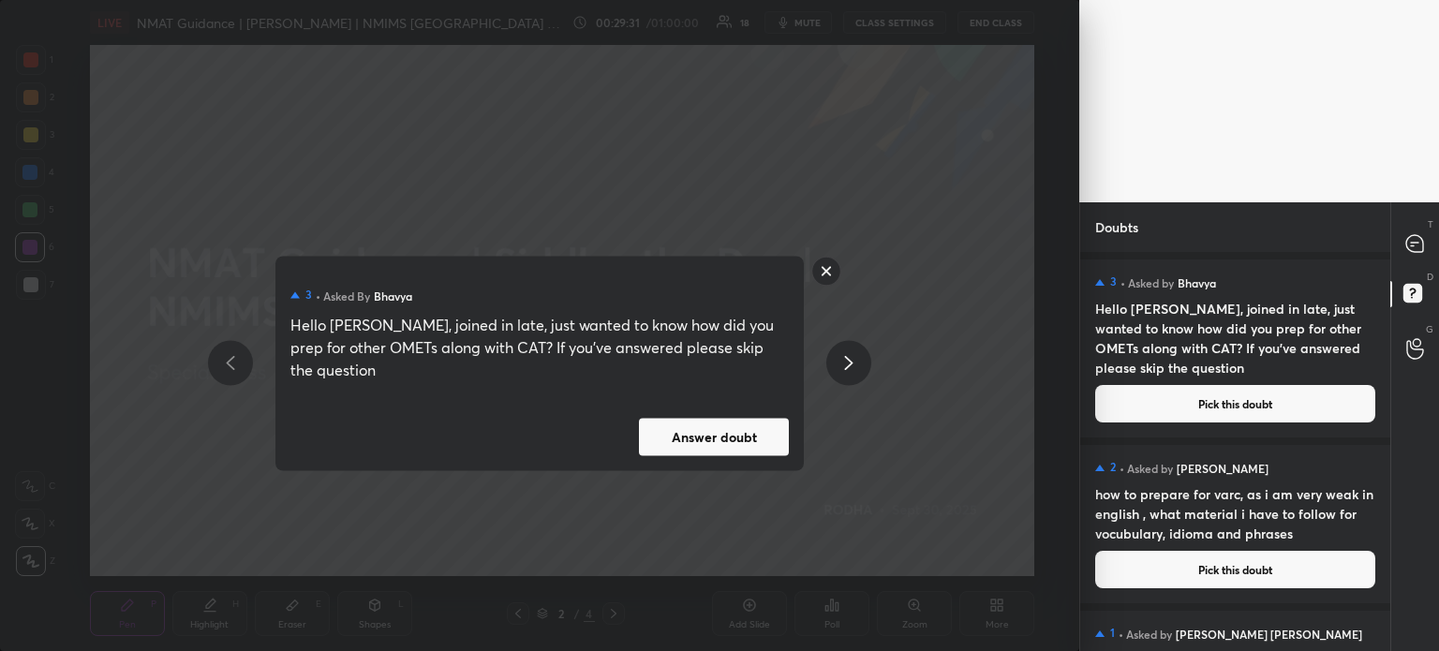
click at [822, 280] on rect at bounding box center [826, 271] width 29 height 29
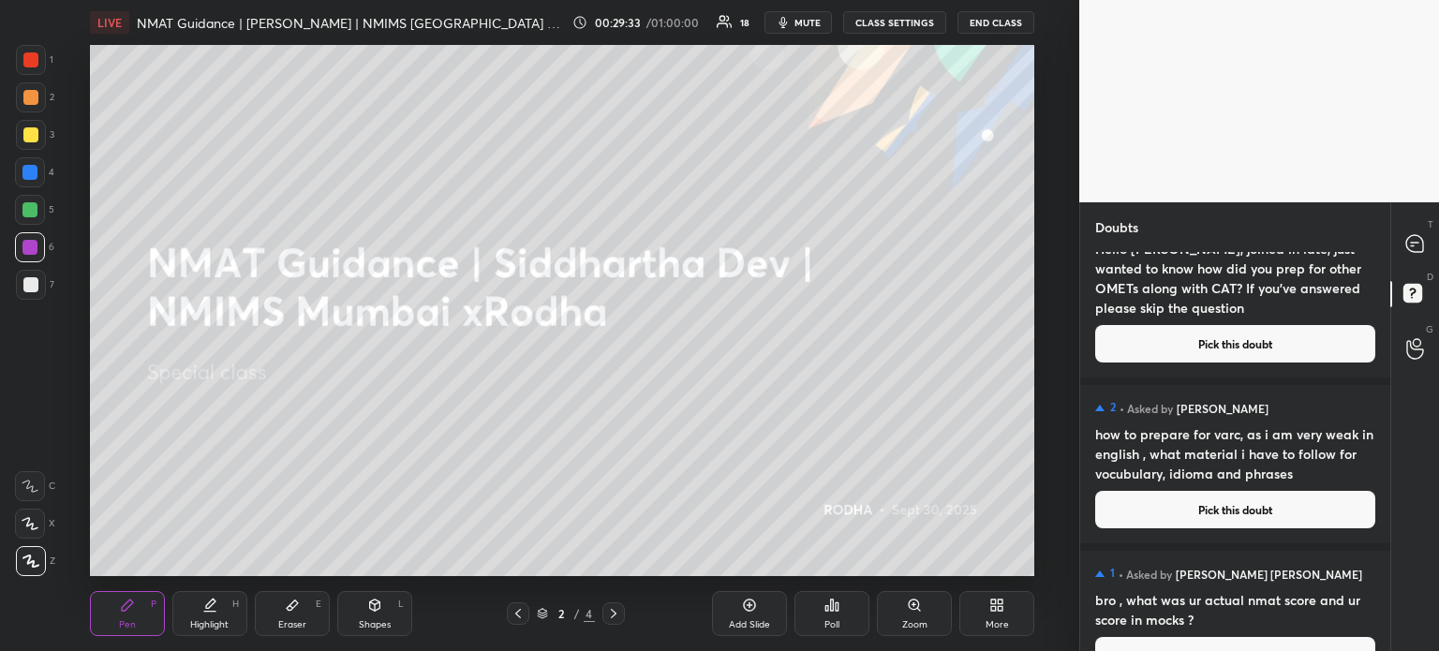
scroll to position [97, 0]
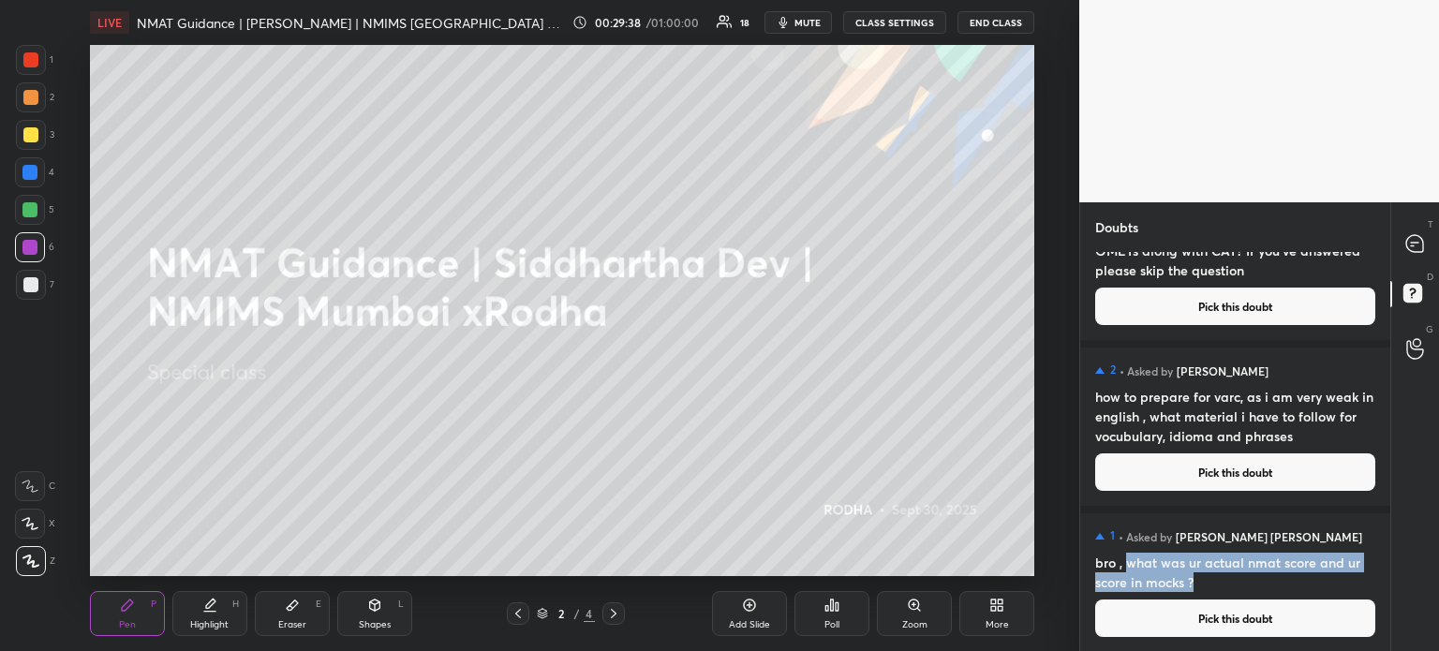
drag, startPoint x: 1129, startPoint y: 558, endPoint x: 1188, endPoint y: 569, distance: 59.9
click at [1193, 581] on h4 "bro , what was ur actual nmat score and ur score in mocks ?" at bounding box center [1235, 572] width 280 height 39
click at [1181, 563] on h4 "bro , what was ur actual nmat score and ur score in mocks ?" at bounding box center [1235, 572] width 280 height 39
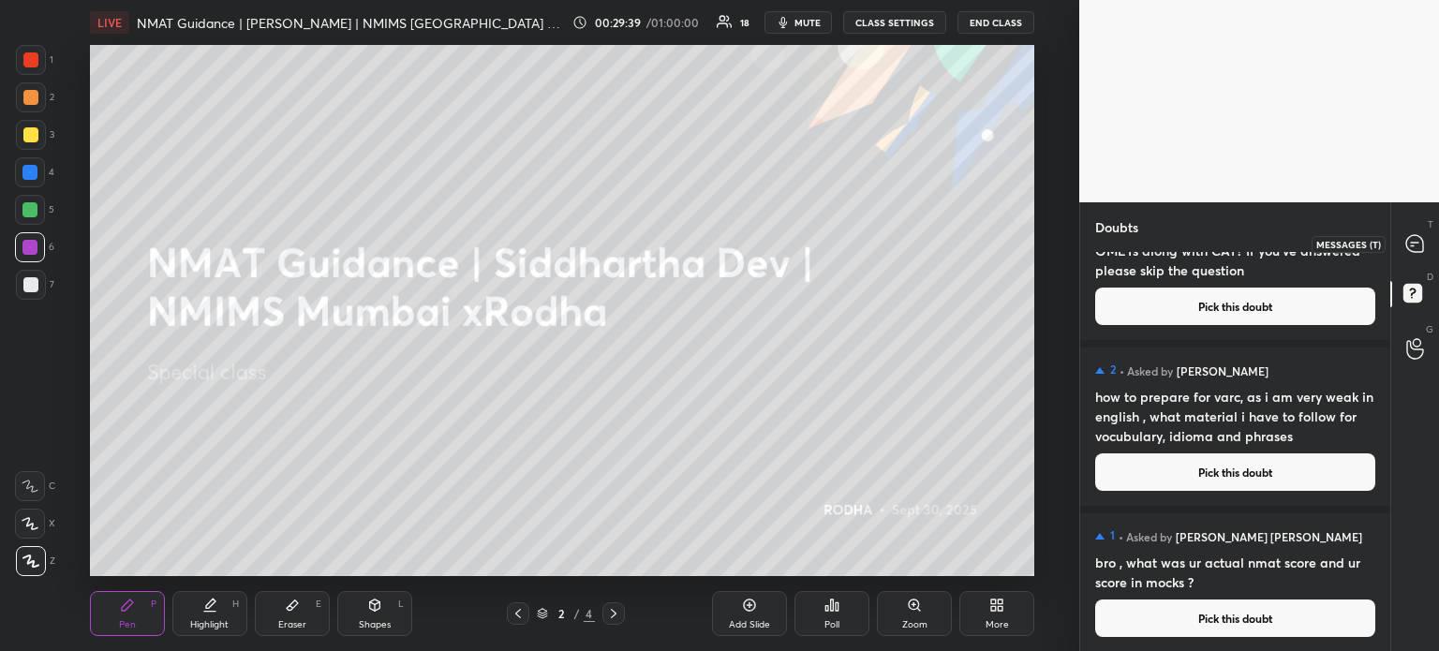
click at [1414, 244] on icon at bounding box center [1414, 243] width 17 height 17
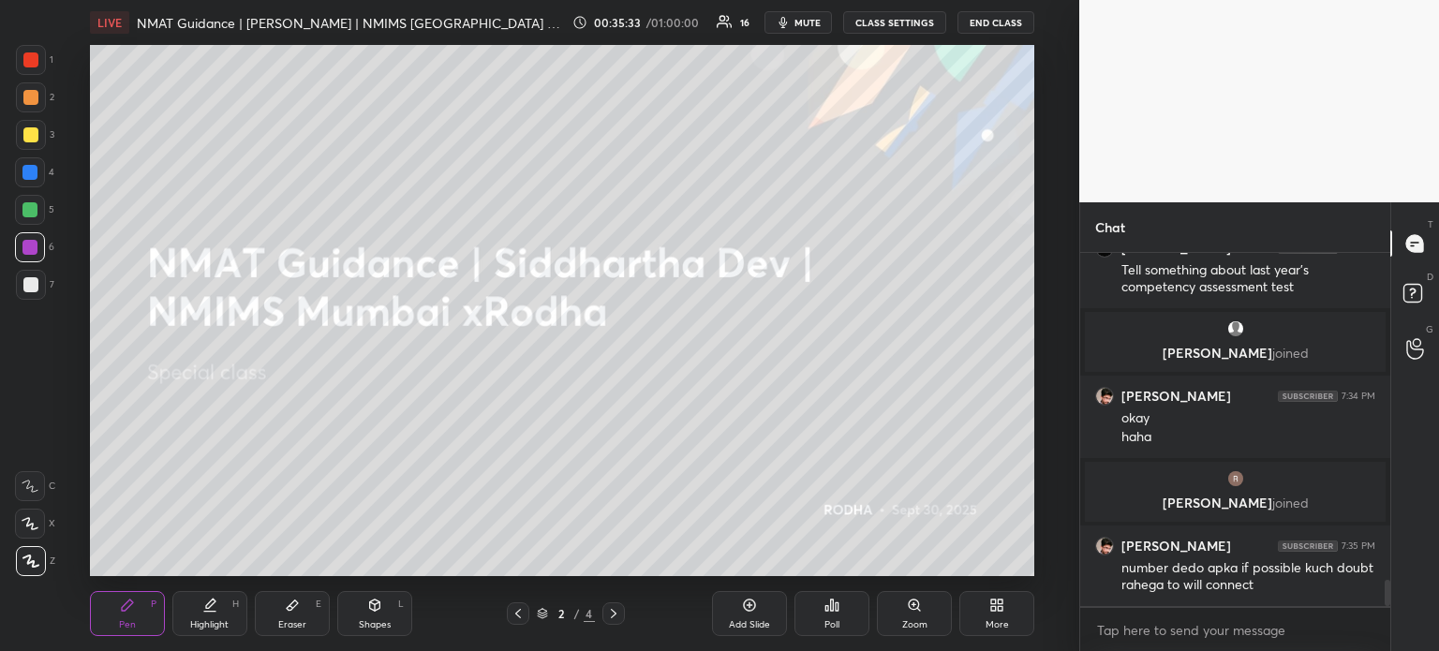
scroll to position [4380, 0]
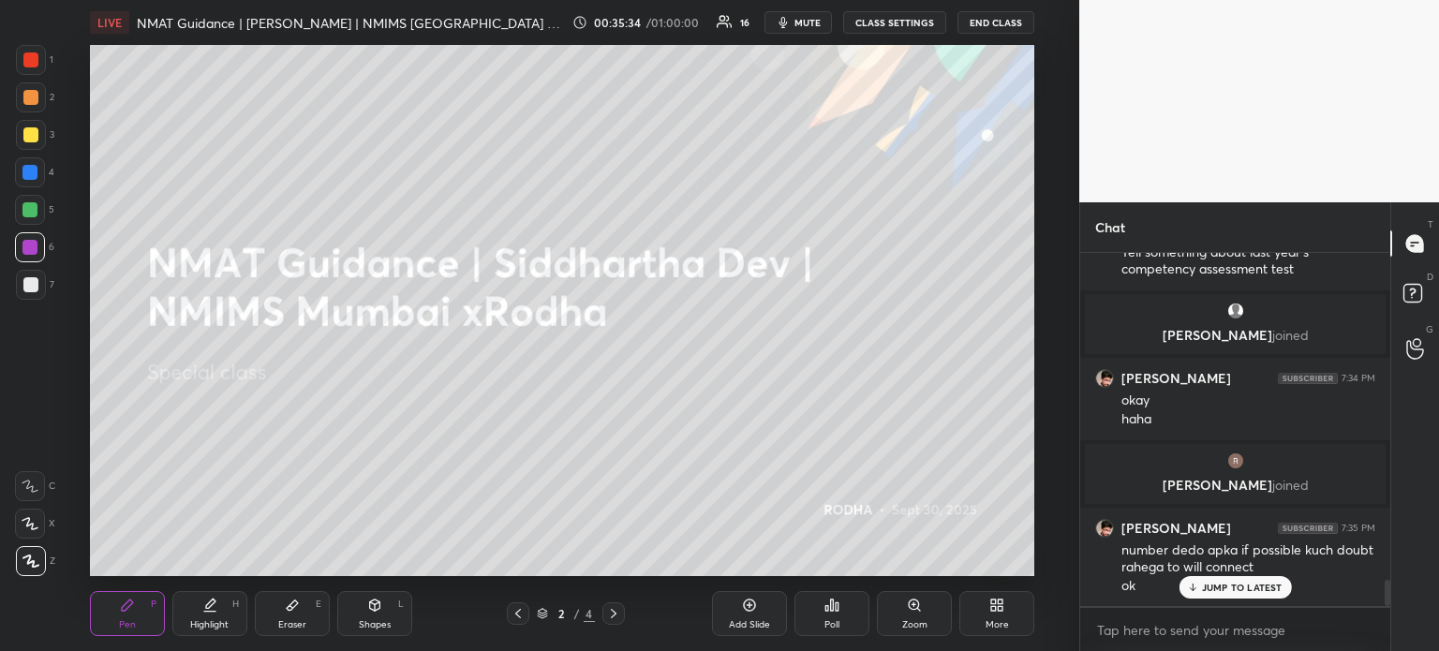
click at [1253, 590] on p "JUMP TO LATEST" at bounding box center [1242, 587] width 81 height 11
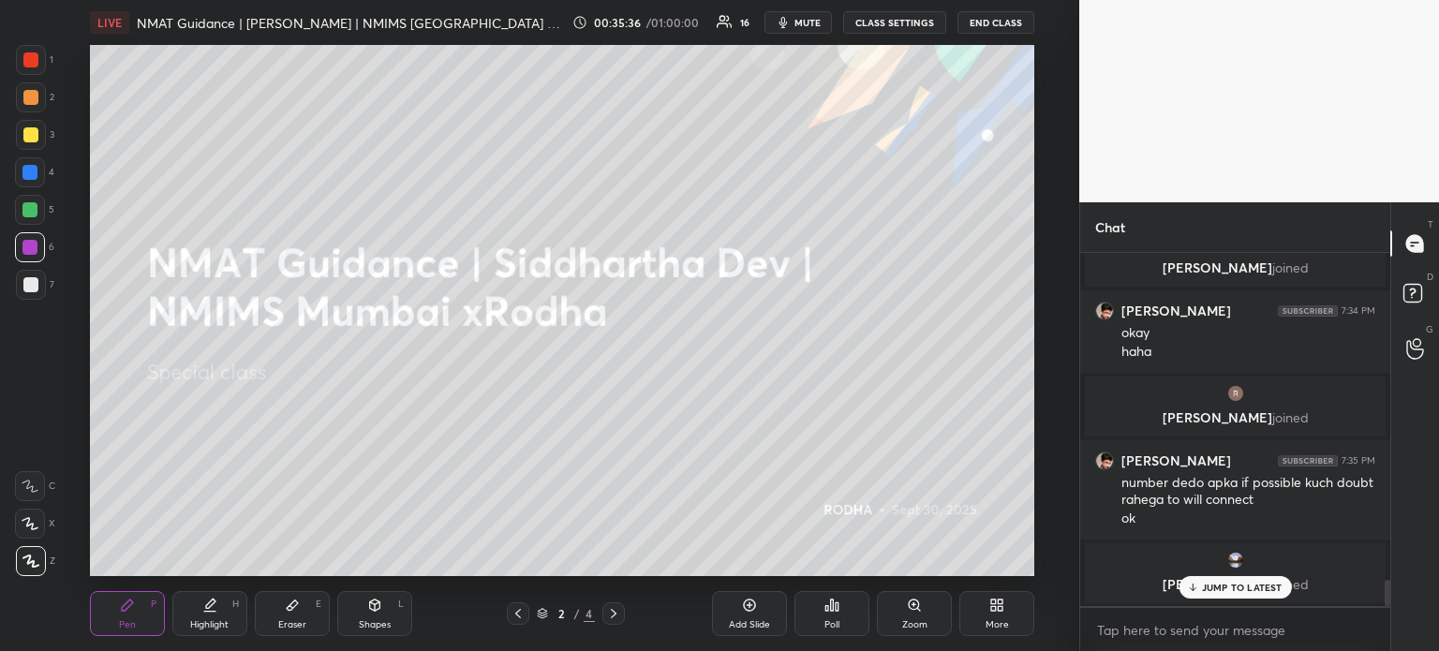
click at [1239, 596] on div "JUMP TO LATEST" at bounding box center [1234, 587] width 112 height 22
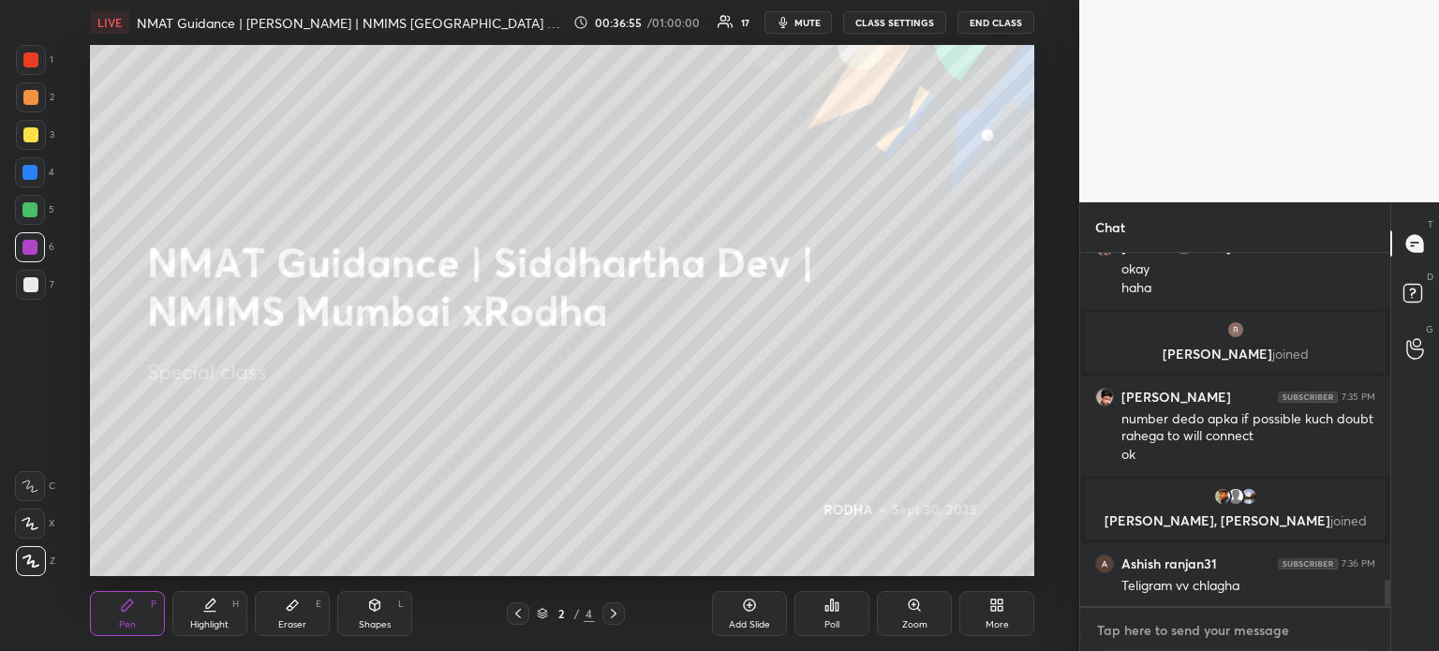
type textarea "x"
click at [1194, 637] on textarea at bounding box center [1235, 630] width 280 height 30
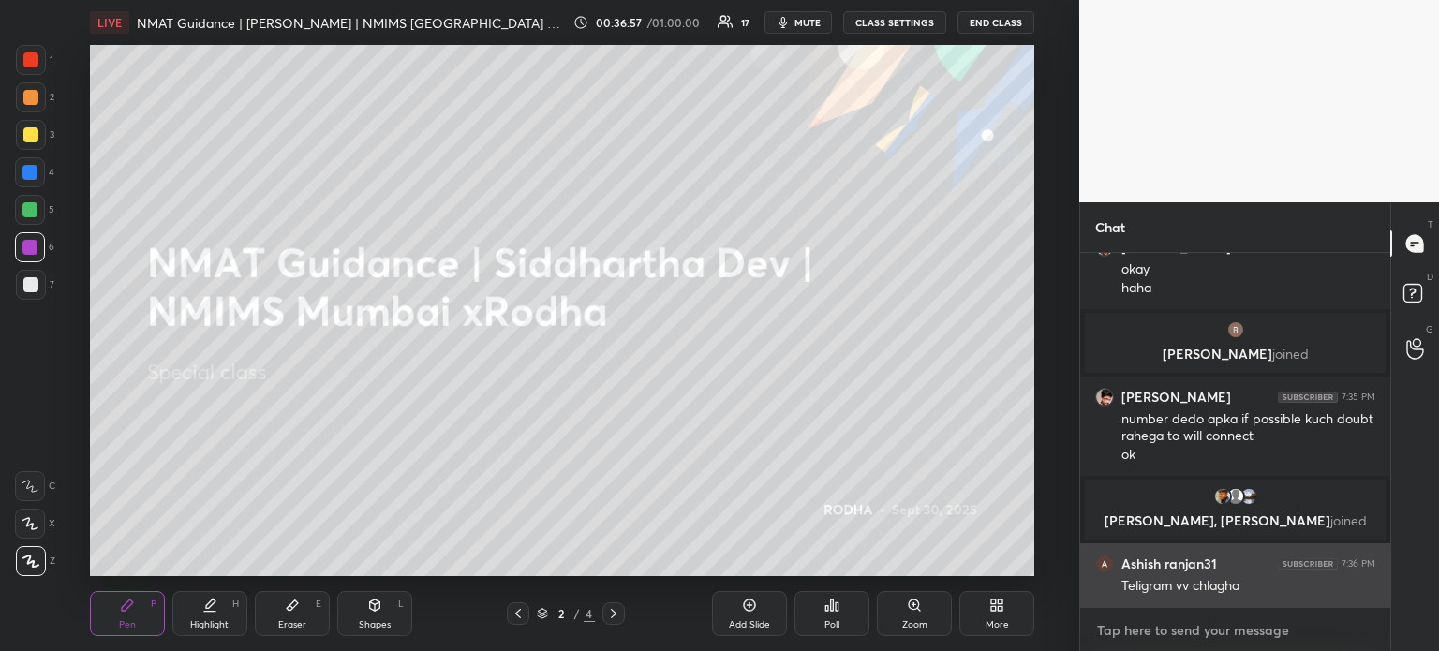
type textarea "@"
type textarea "x"
type textarea "@s"
type textarea "x"
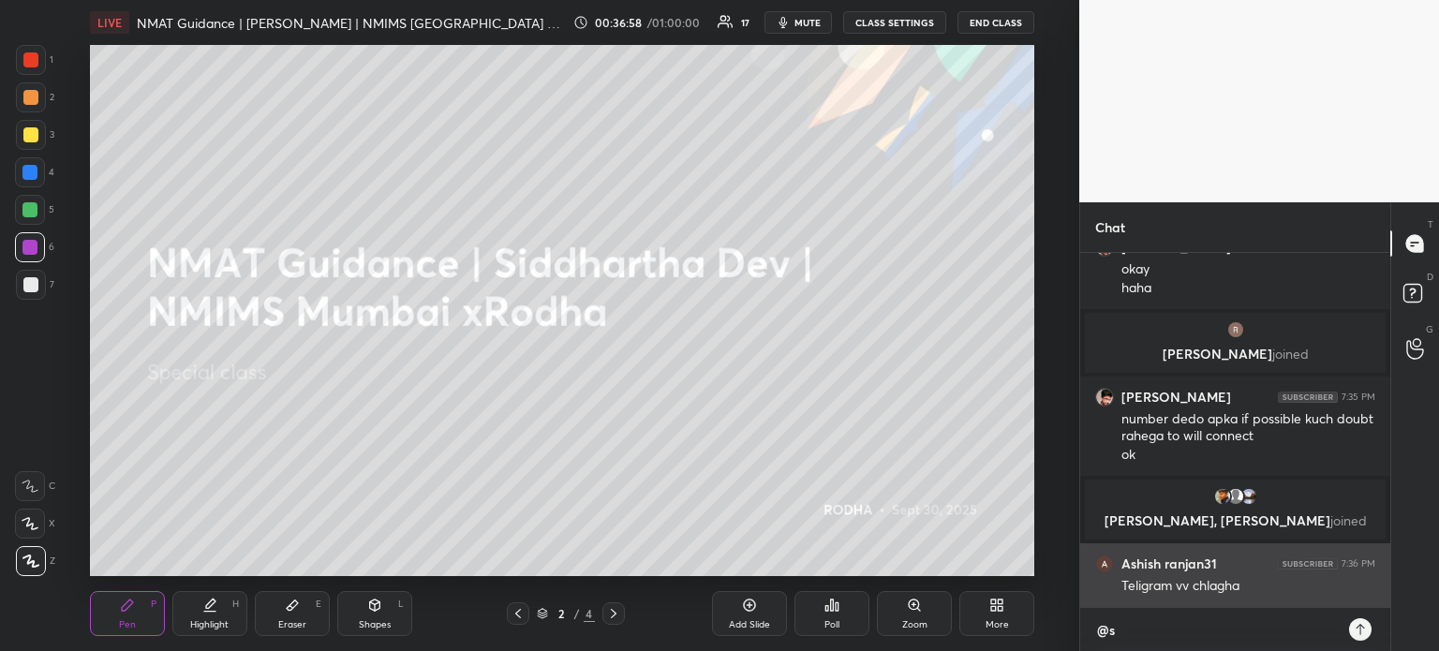
scroll to position [4437, 0]
type textarea "@si"
type textarea "x"
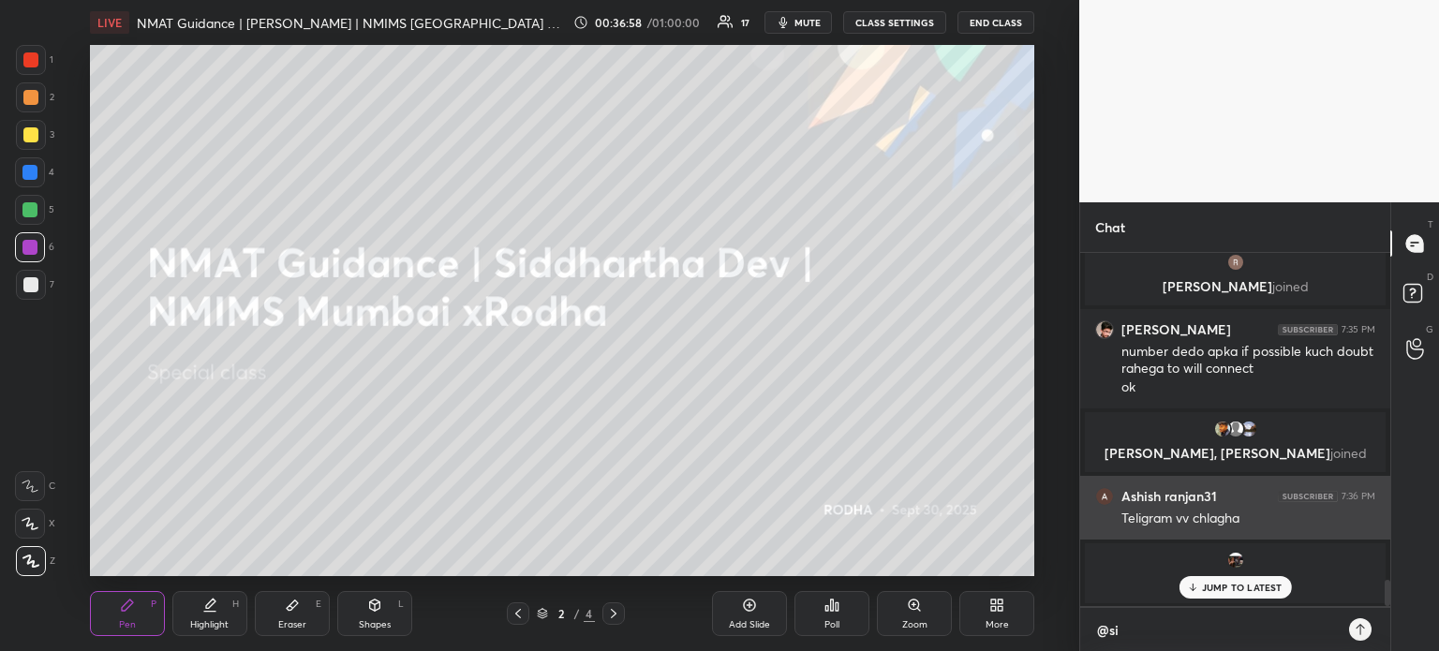
type textarea "@sid"
type textarea "x"
type textarea "@sidd"
type textarea "x"
type textarea "@siddy"
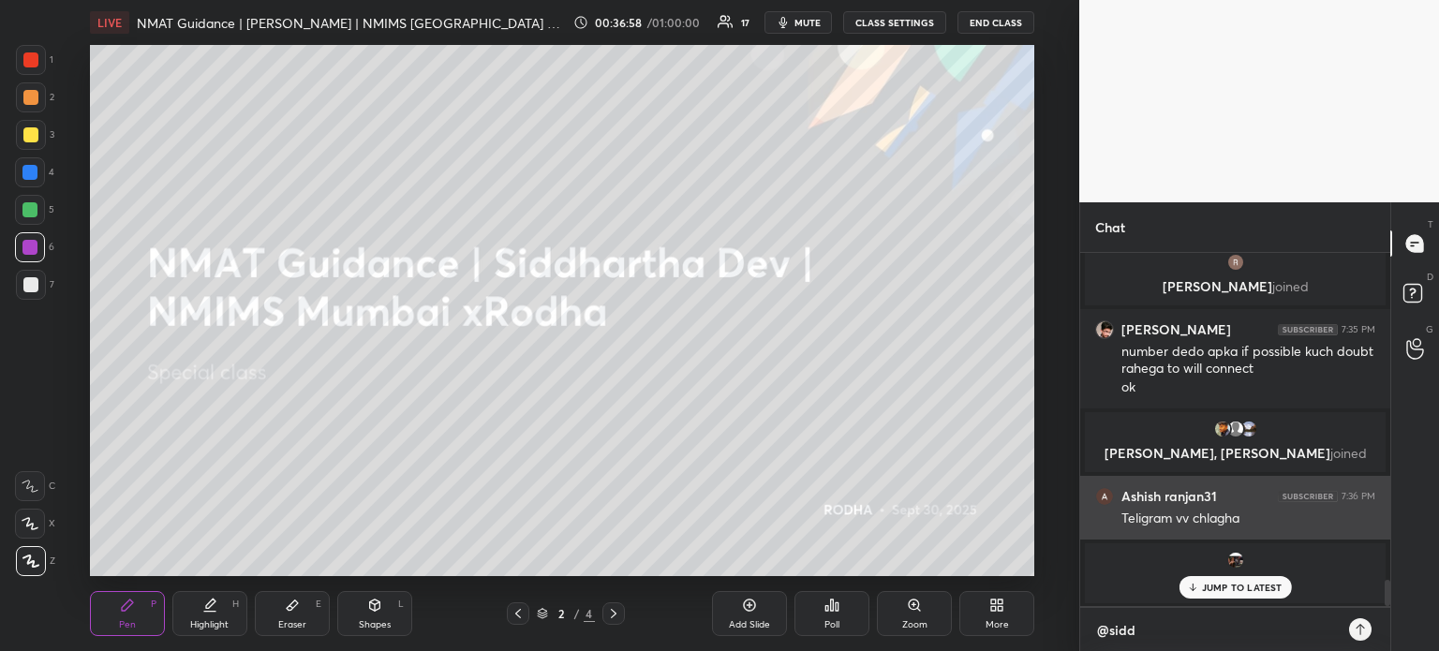
type textarea "x"
type textarea "@siddy_"
type textarea "x"
type textarea "@siddy_."
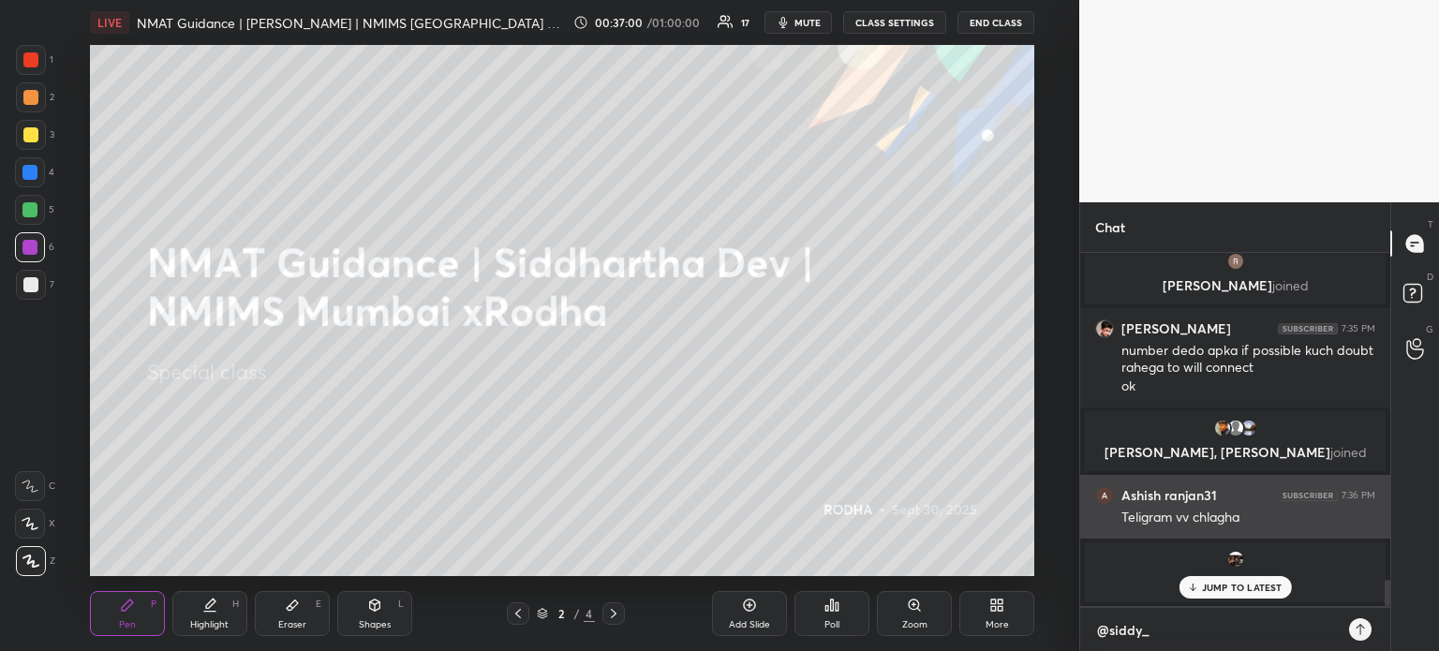
type textarea "x"
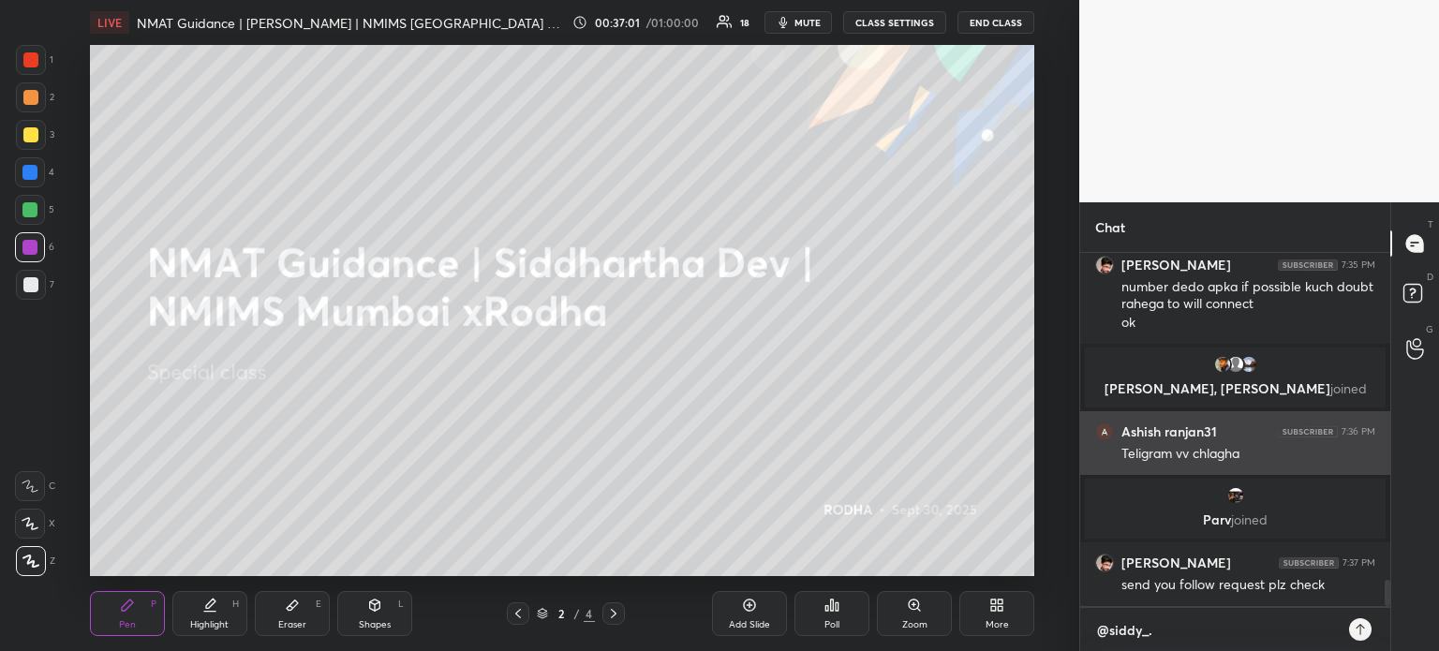
type textarea "@siddy_.b"
type textarea "x"
type textarea "@siddy_.bo"
type textarea "x"
type textarea "@siddy_.boi"
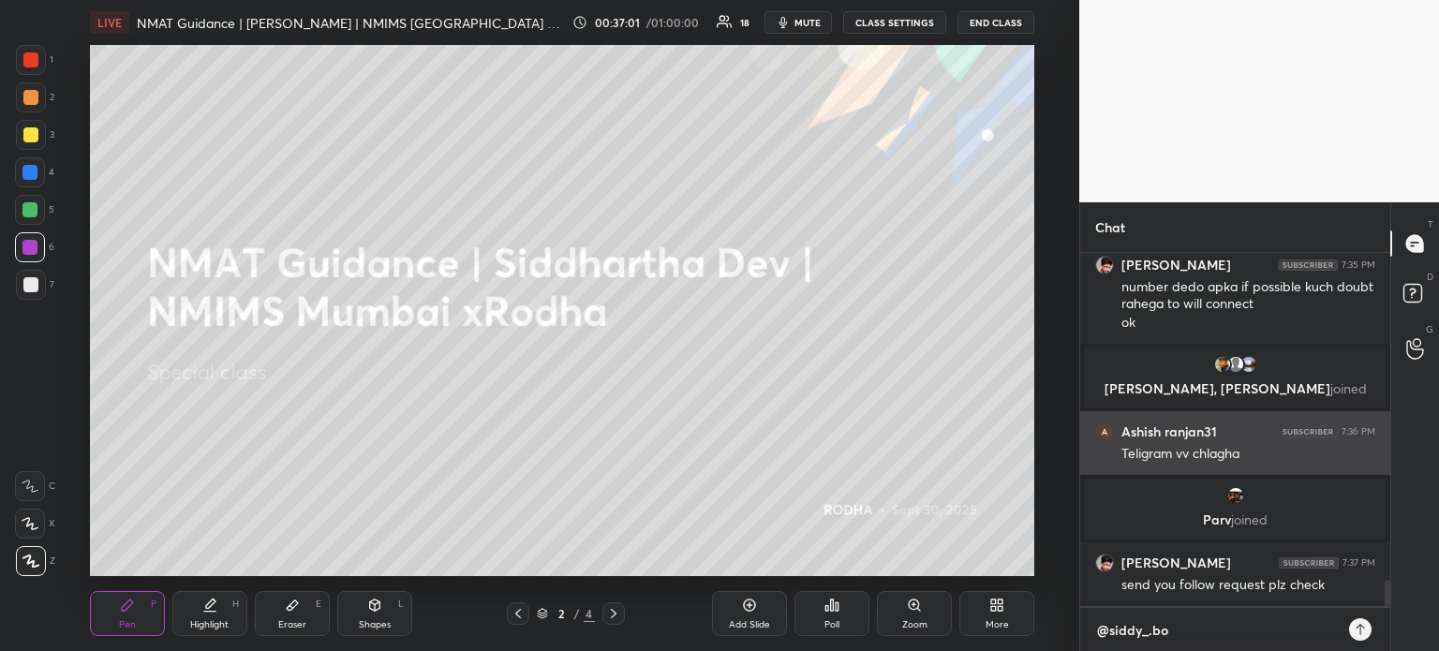
type textarea "x"
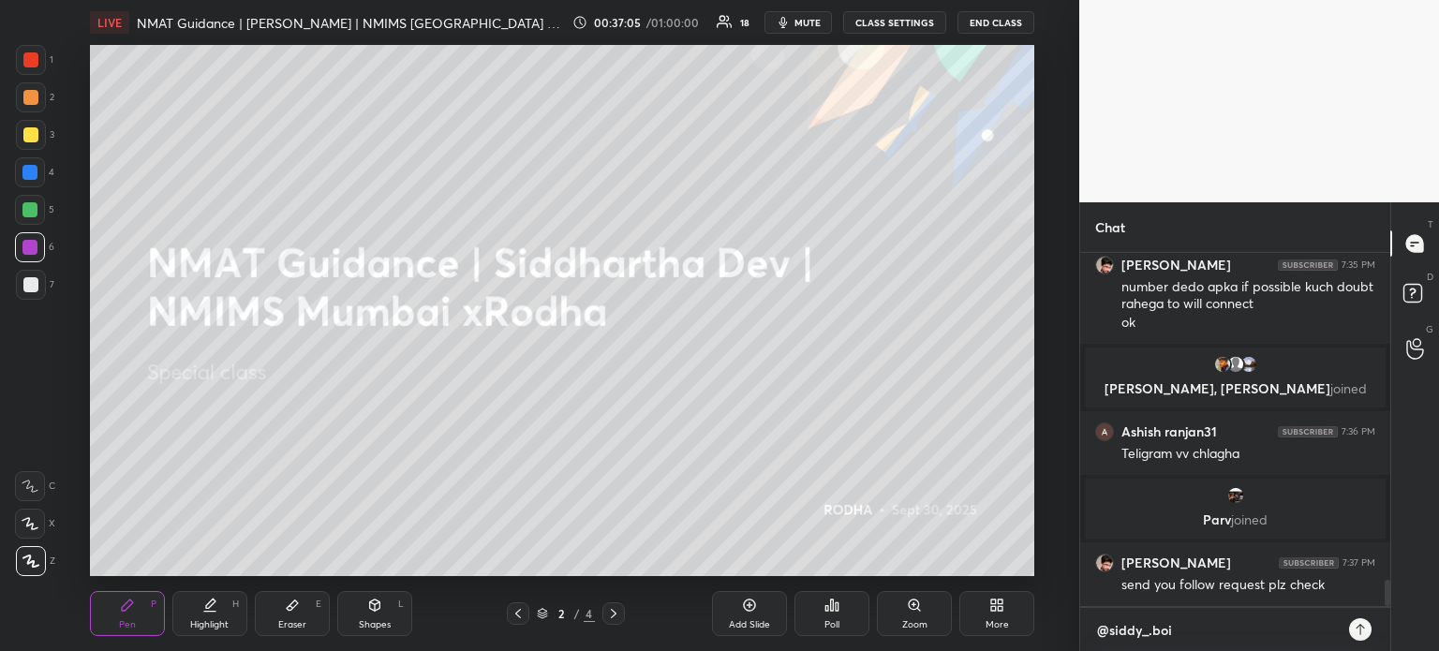
type textarea "@siddy_.boi"
type textarea "x"
click at [1362, 630] on icon at bounding box center [1360, 629] width 15 height 15
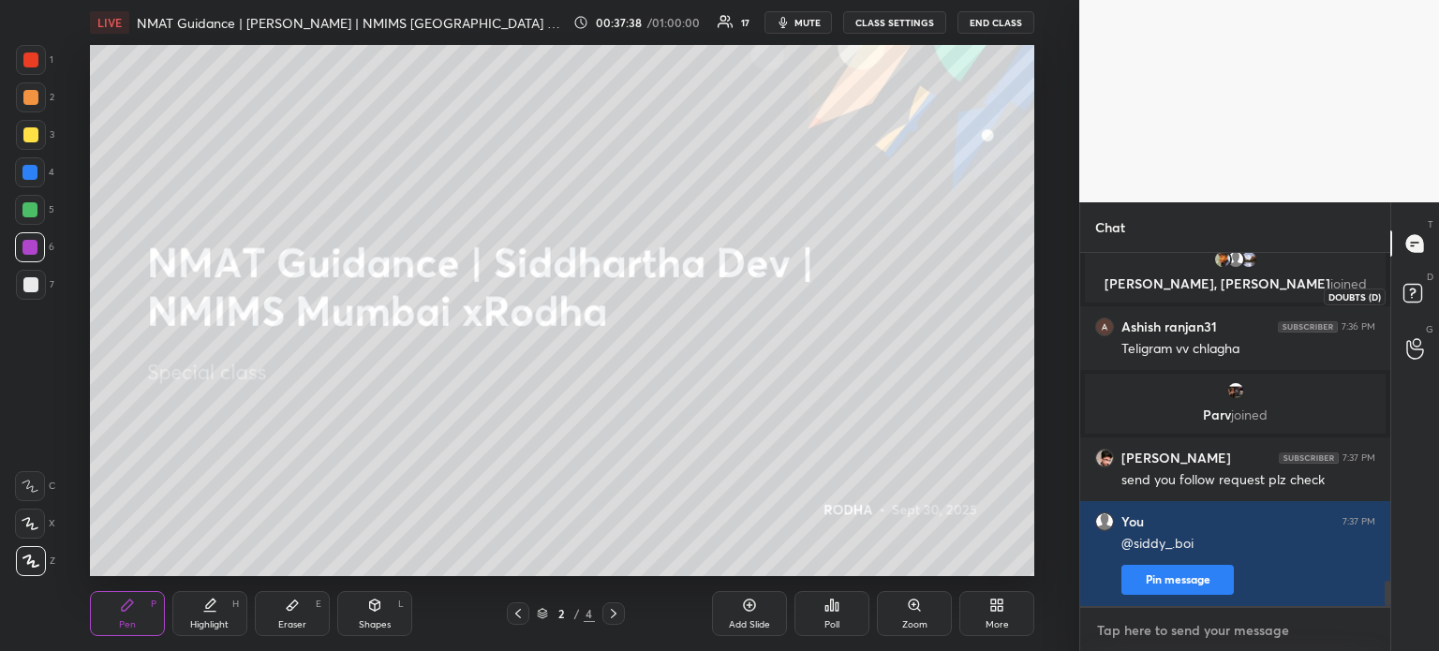
scroll to position [4619, 0]
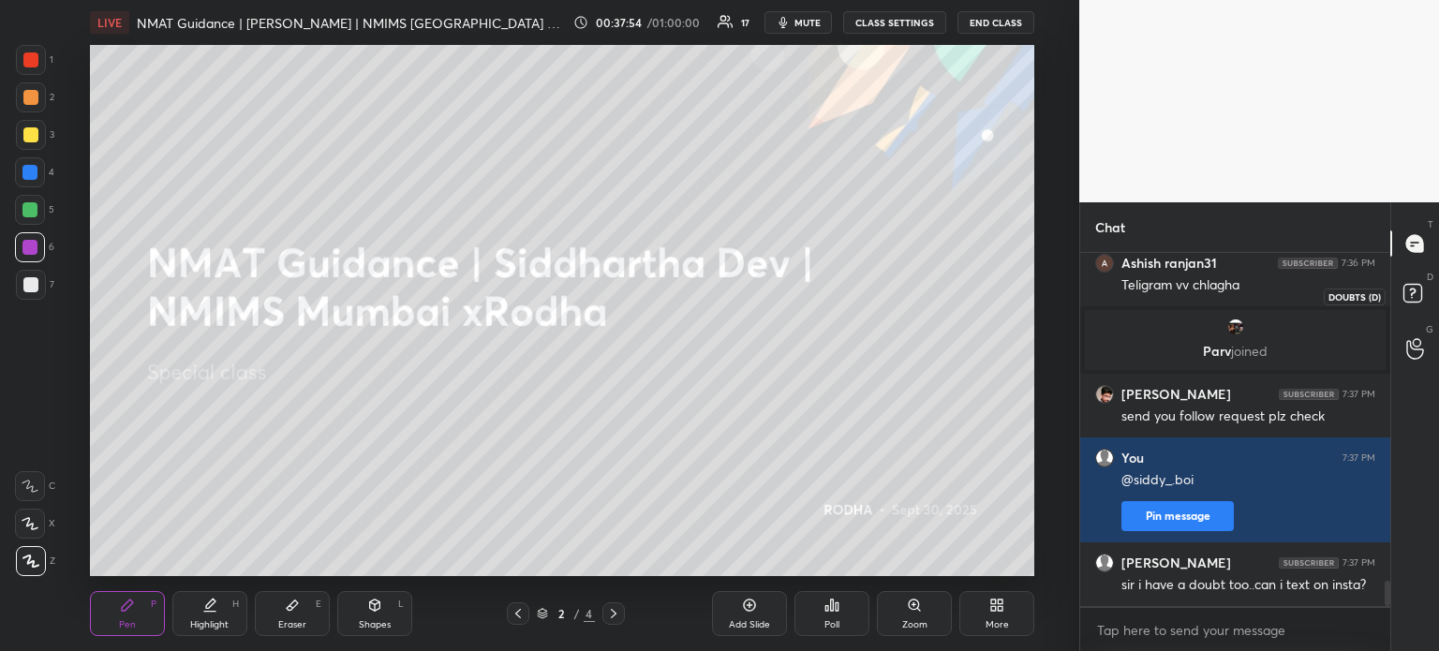
click at [1417, 291] on rect at bounding box center [1412, 294] width 18 height 18
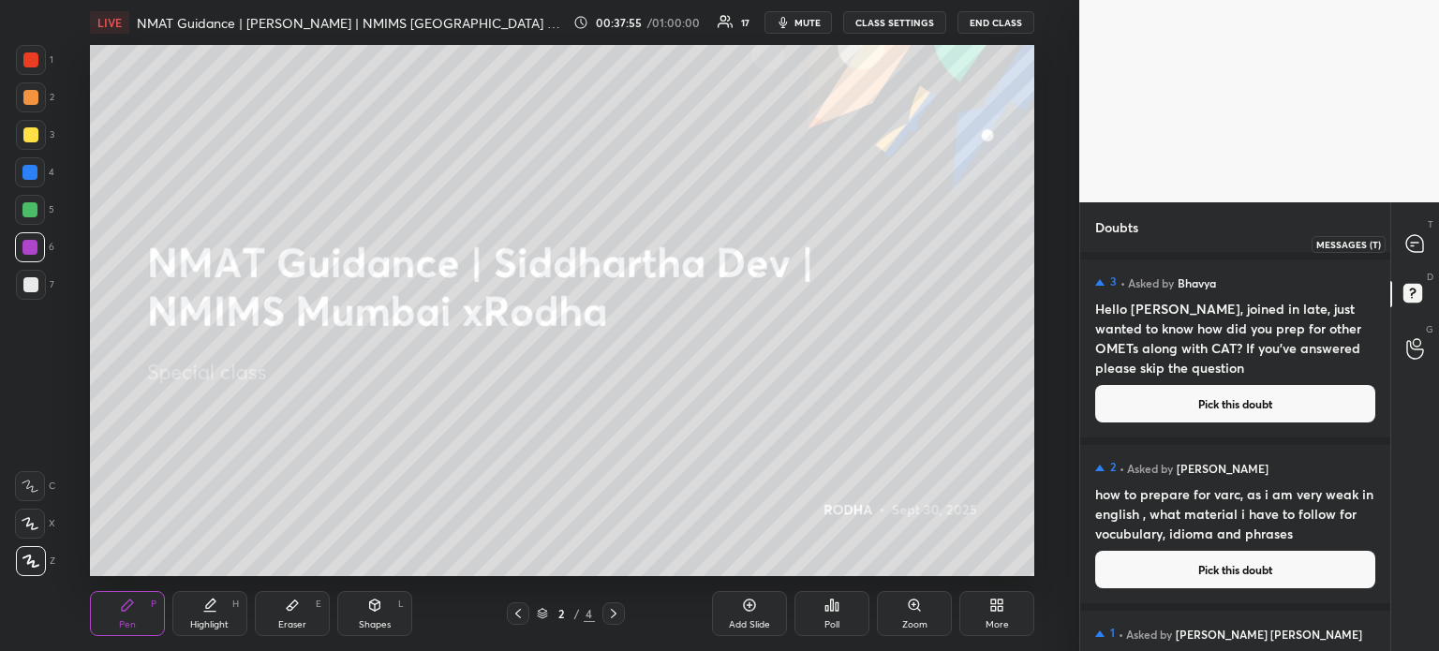
click at [1412, 244] on icon at bounding box center [1414, 243] width 17 height 17
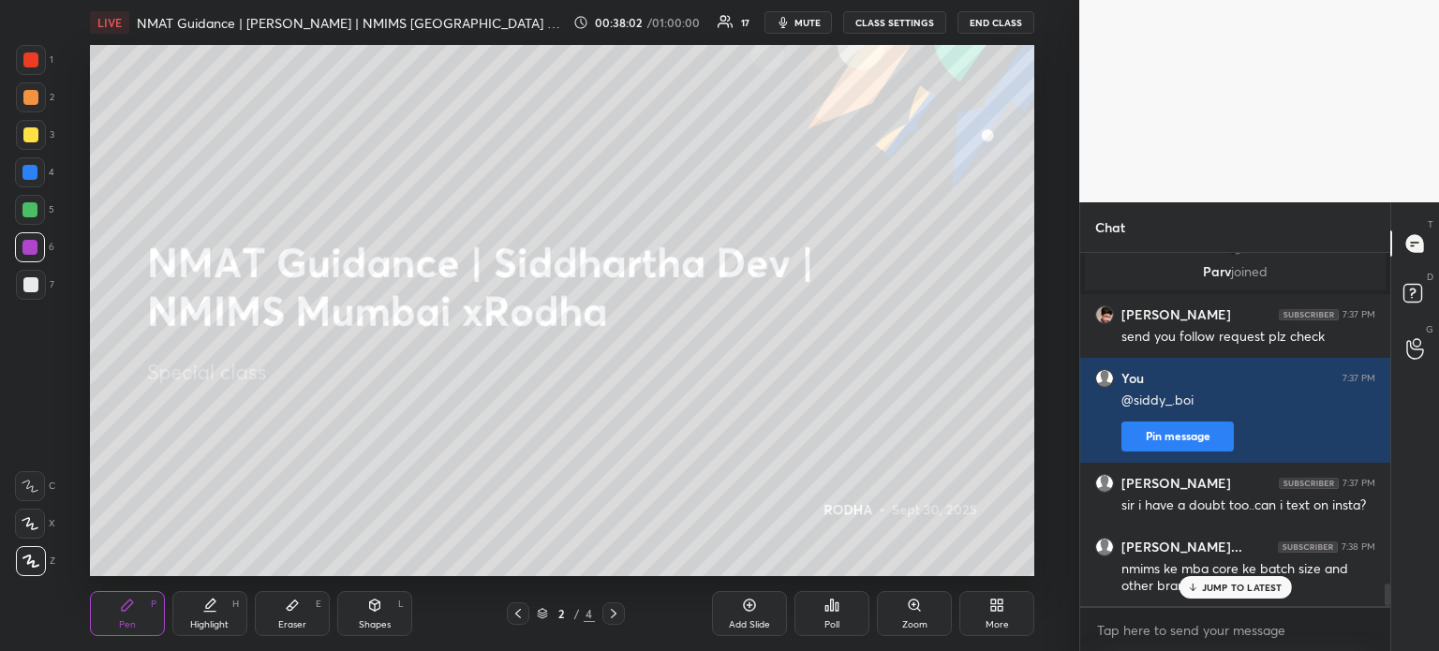
scroll to position [5167, 0]
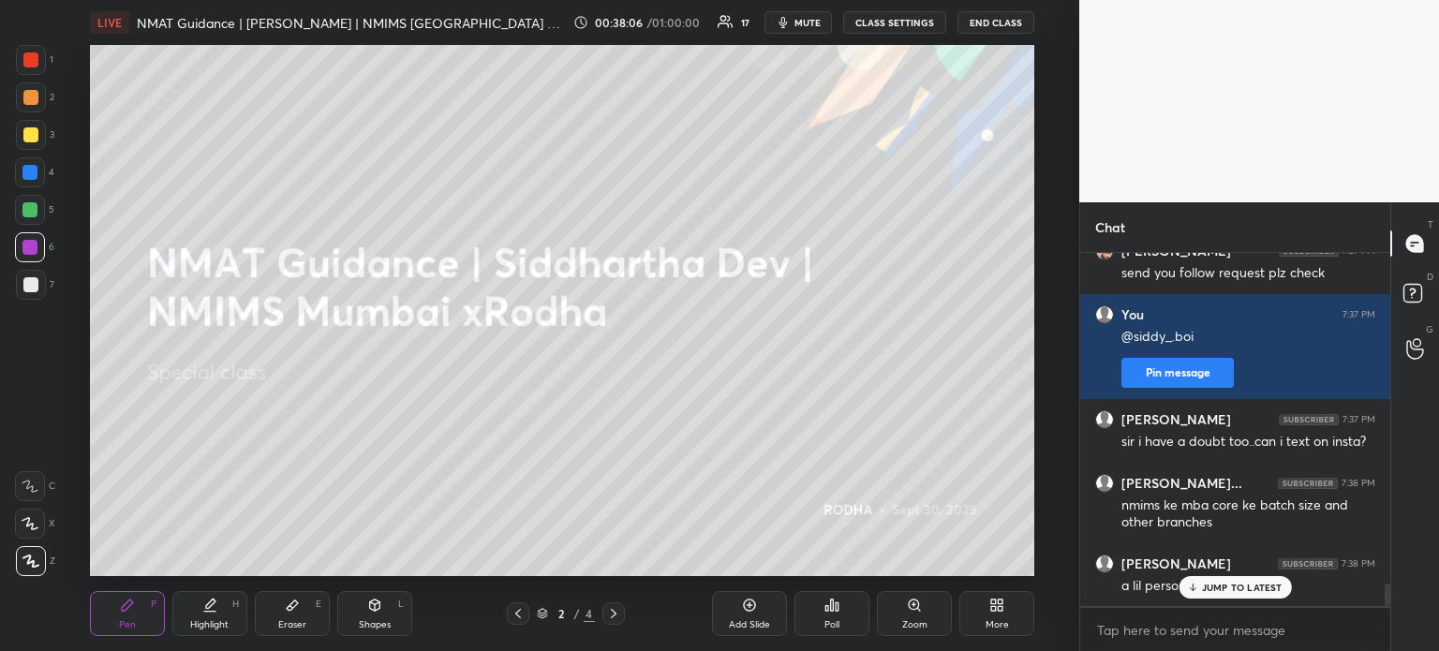
click at [1240, 582] on p "JUMP TO LATEST" at bounding box center [1242, 587] width 81 height 11
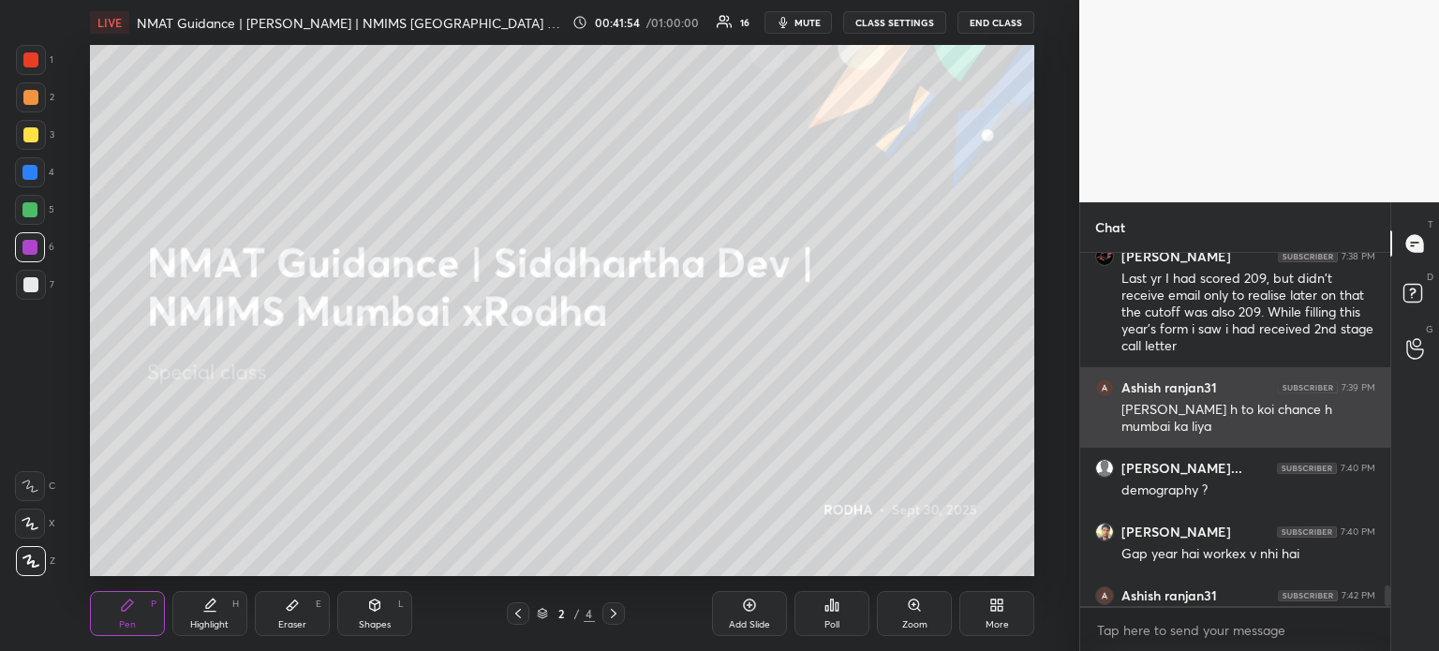
scroll to position [5571, 0]
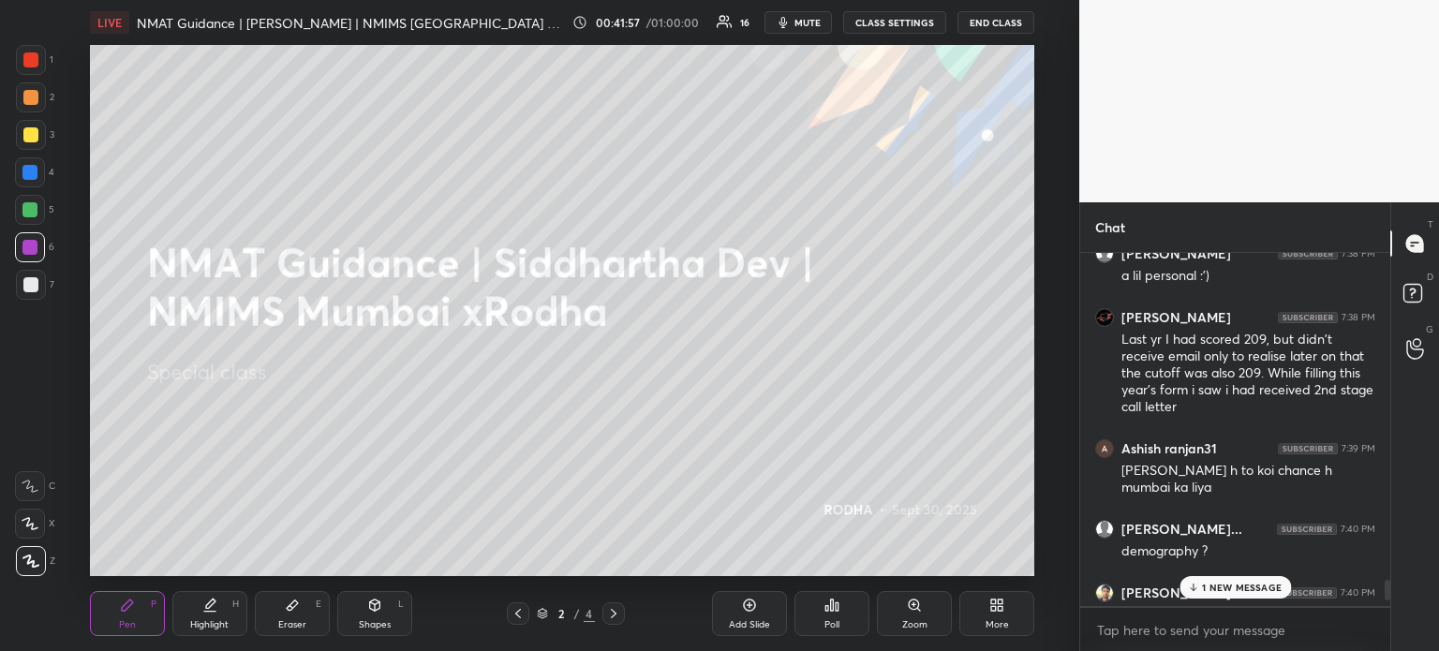
click at [1243, 589] on p "1 NEW MESSAGE" at bounding box center [1242, 587] width 80 height 11
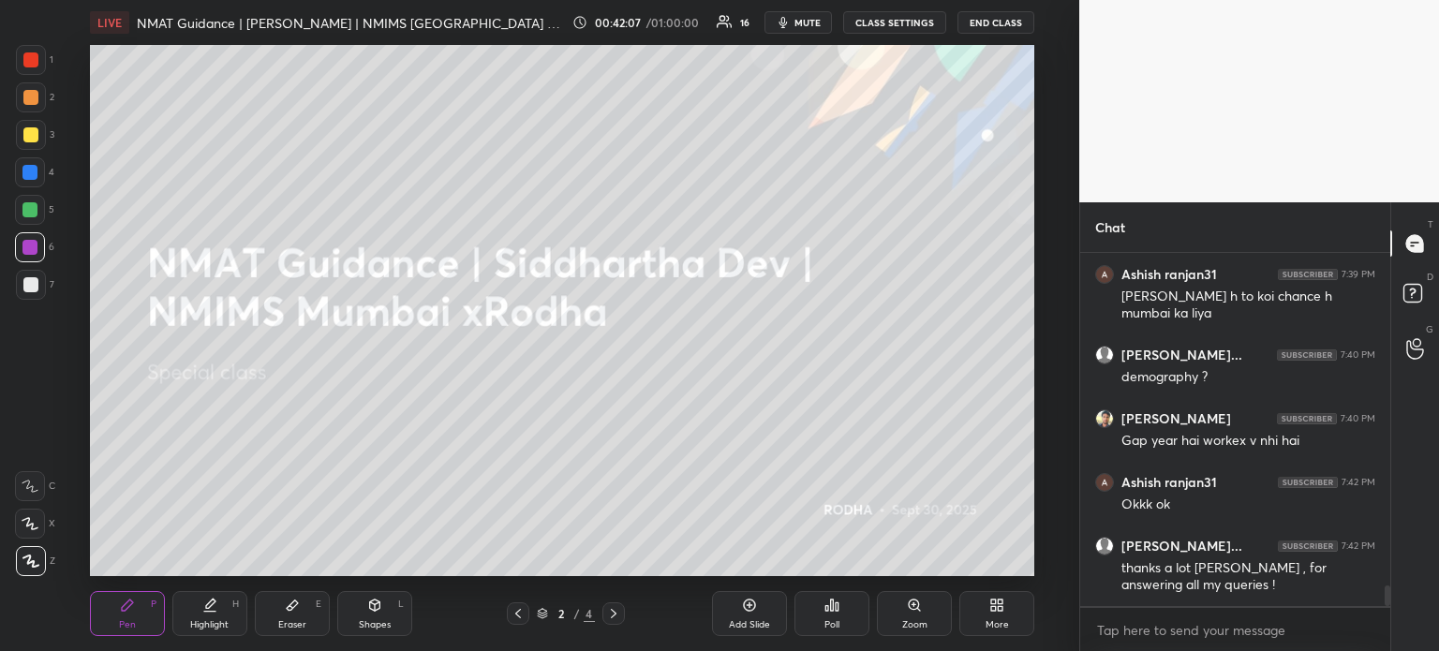
scroll to position [5714, 0]
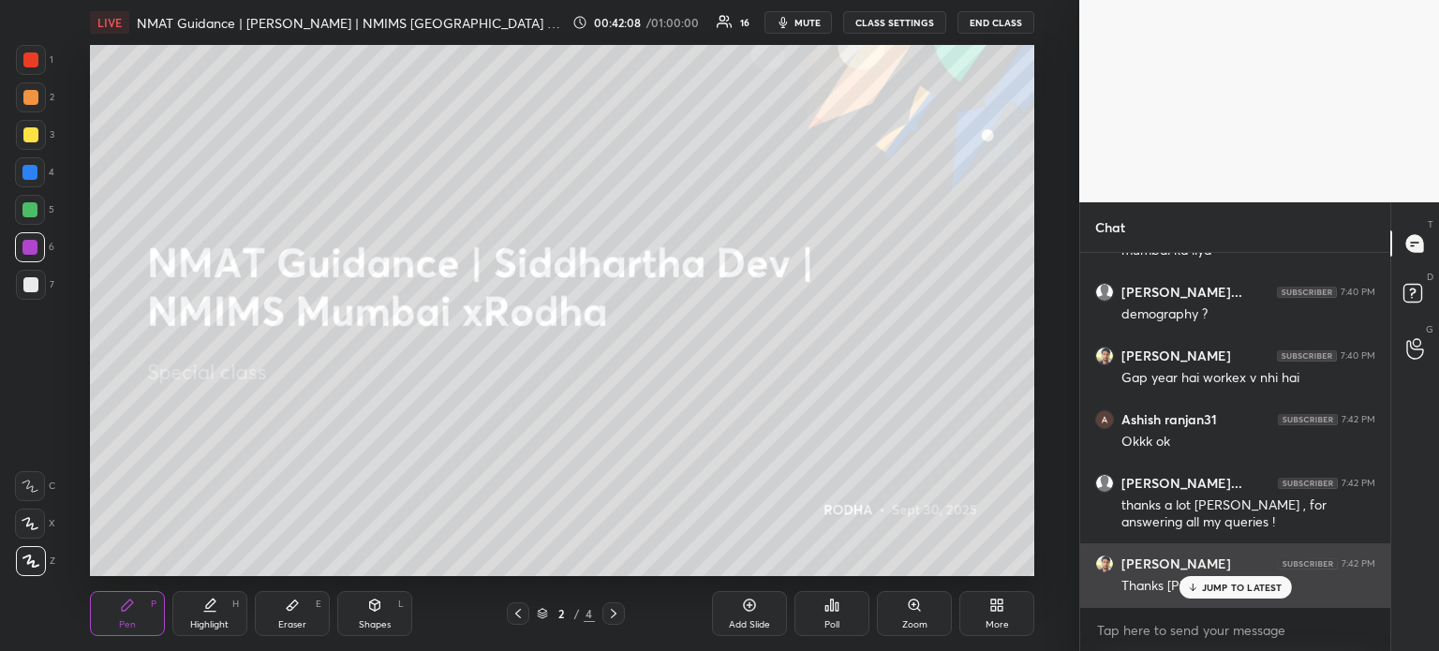
click at [1246, 583] on div "JUMP TO LATEST" at bounding box center [1234, 587] width 112 height 22
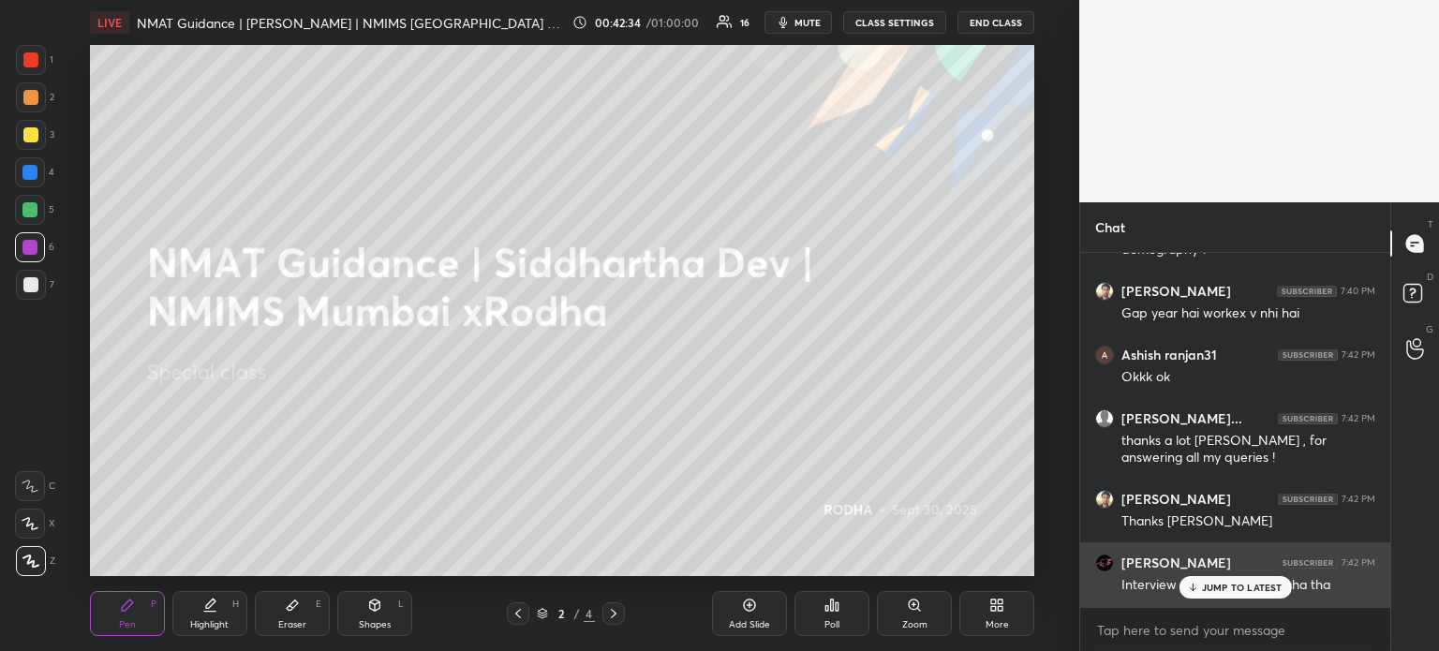
scroll to position [5846, 0]
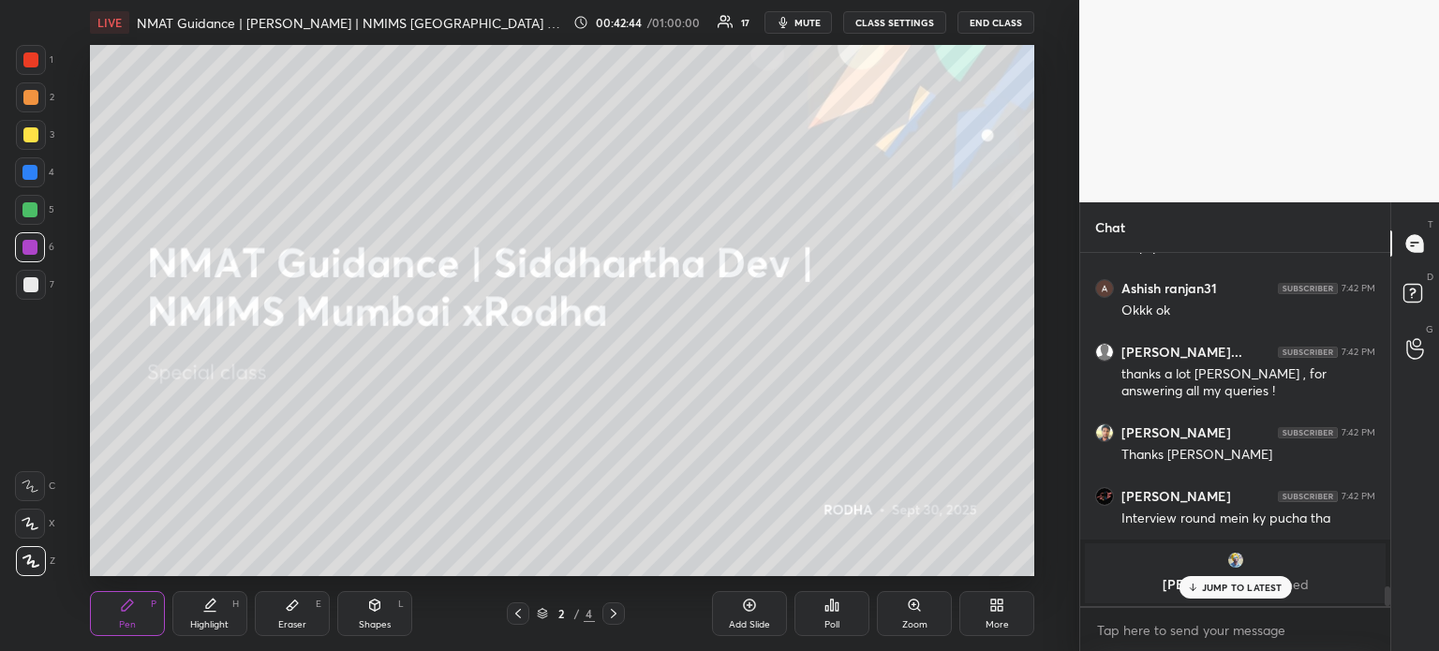
click at [1253, 596] on div "JUMP TO LATEST" at bounding box center [1234, 587] width 112 height 22
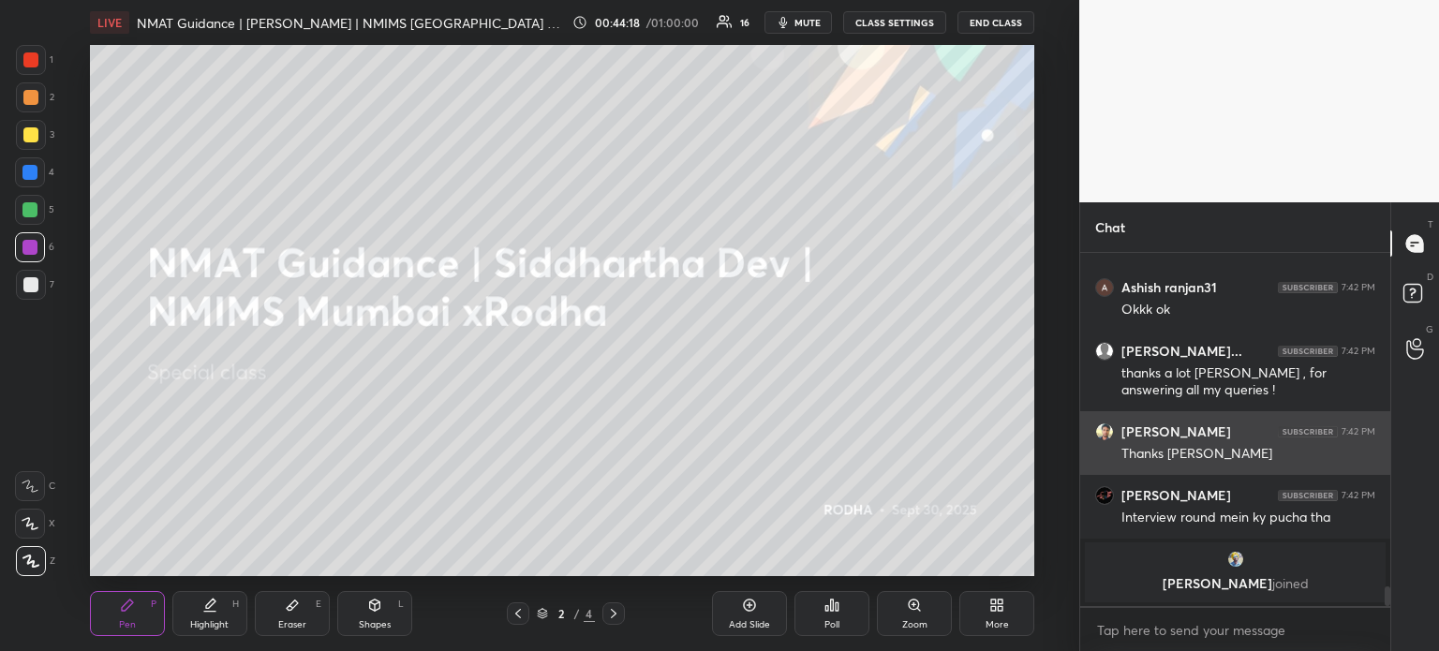
scroll to position [5111, 0]
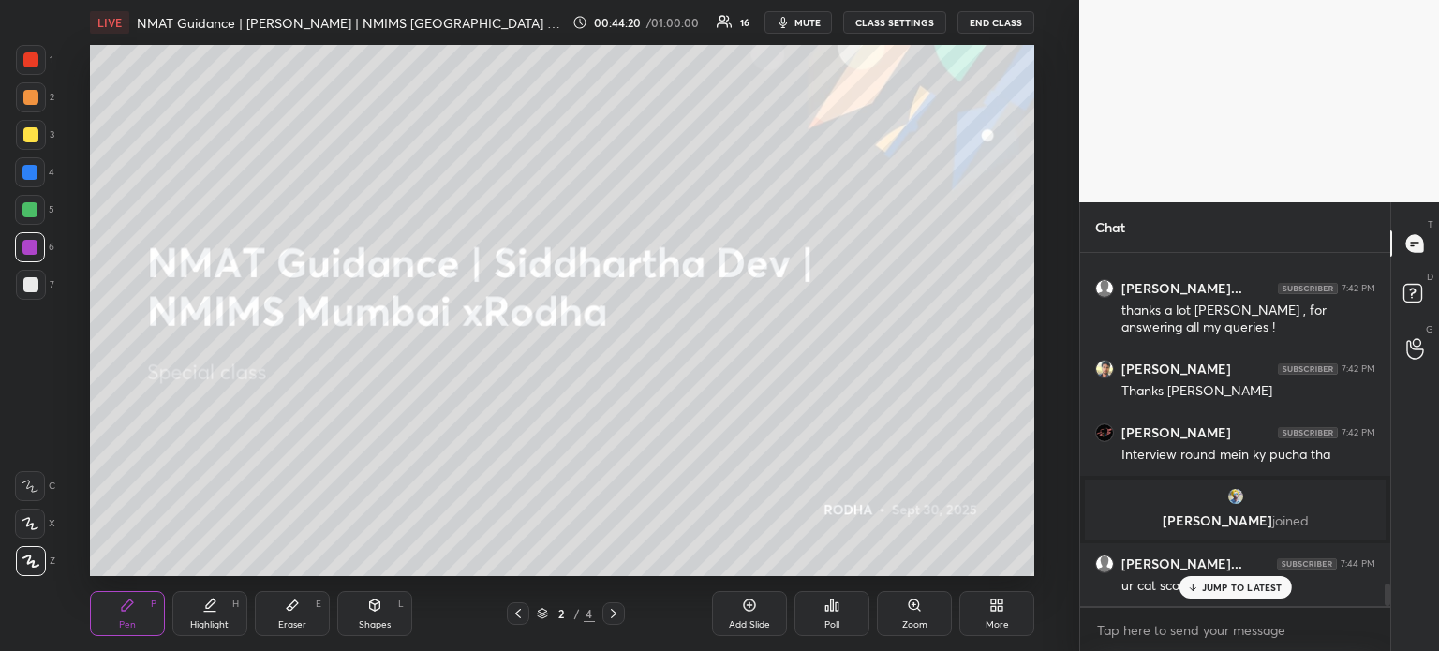
click at [1223, 595] on div "JUMP TO LATEST" at bounding box center [1234, 587] width 112 height 22
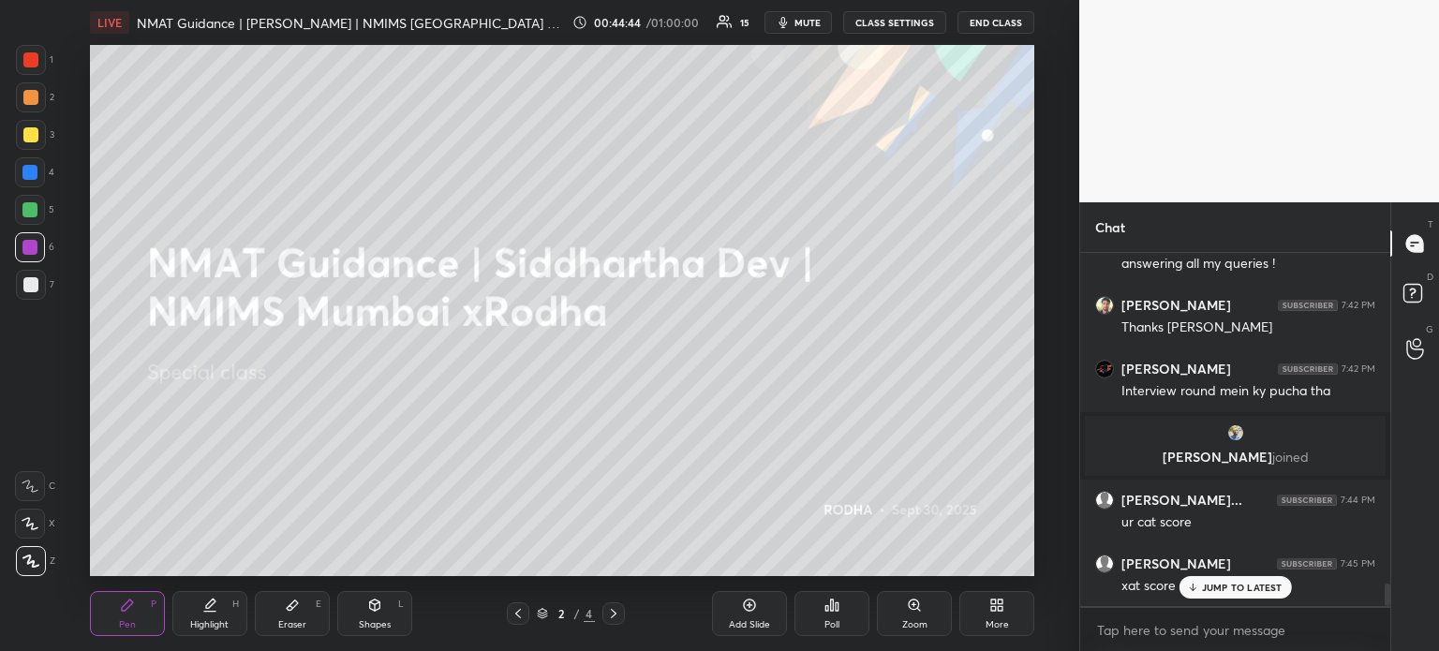
scroll to position [5239, 0]
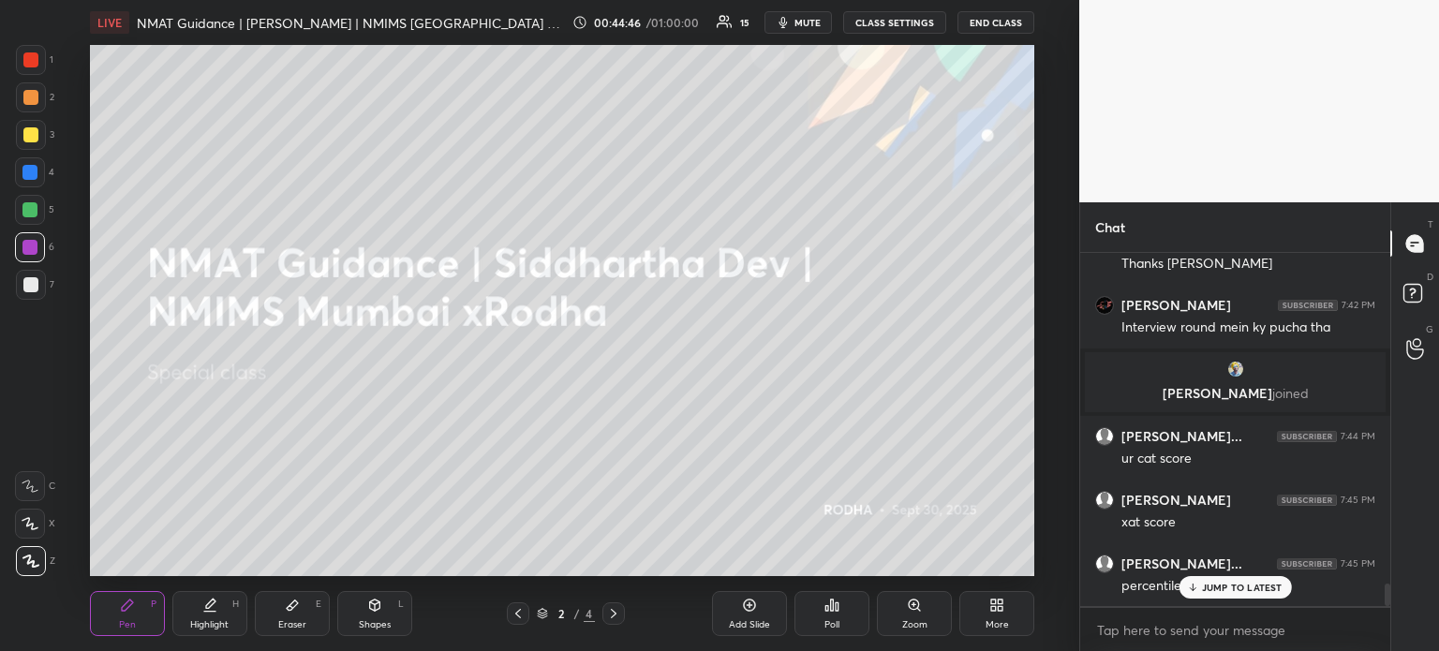
click at [1260, 586] on p "JUMP TO LATEST" at bounding box center [1242, 587] width 81 height 11
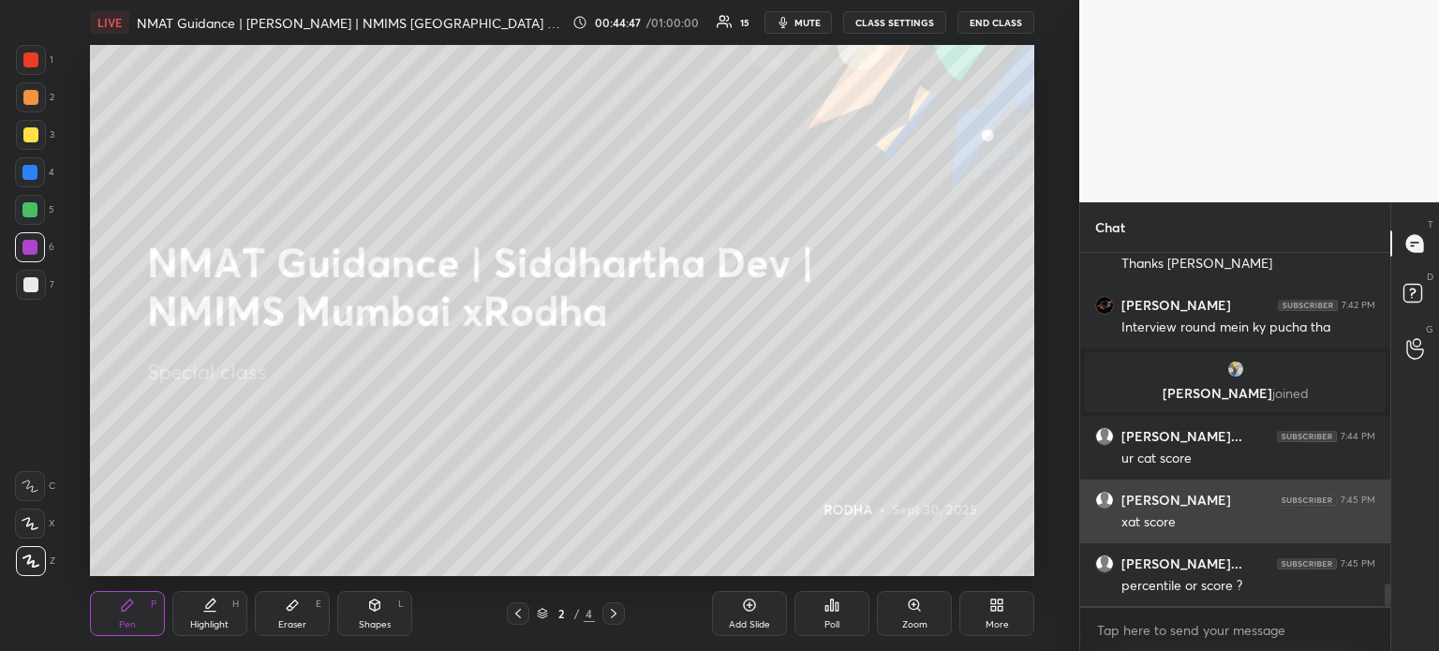
scroll to position [5302, 0]
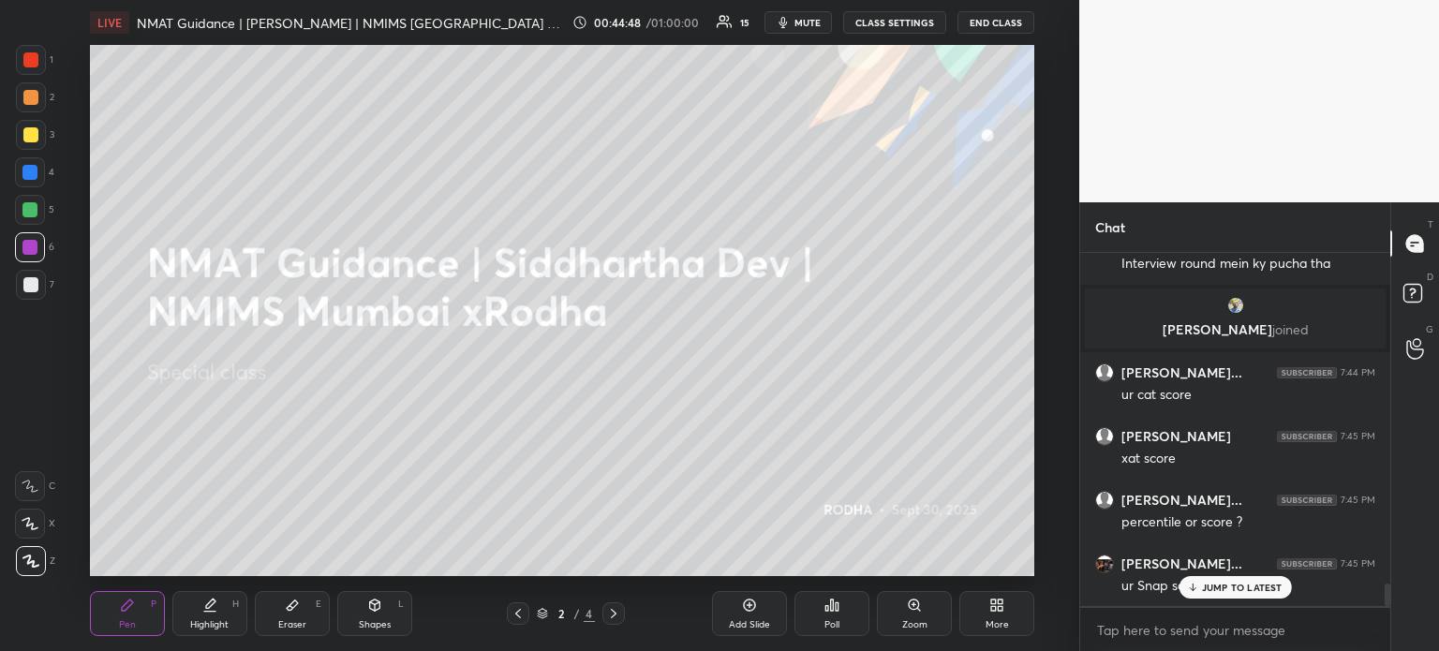
click at [1242, 592] on p "JUMP TO LATEST" at bounding box center [1242, 587] width 81 height 11
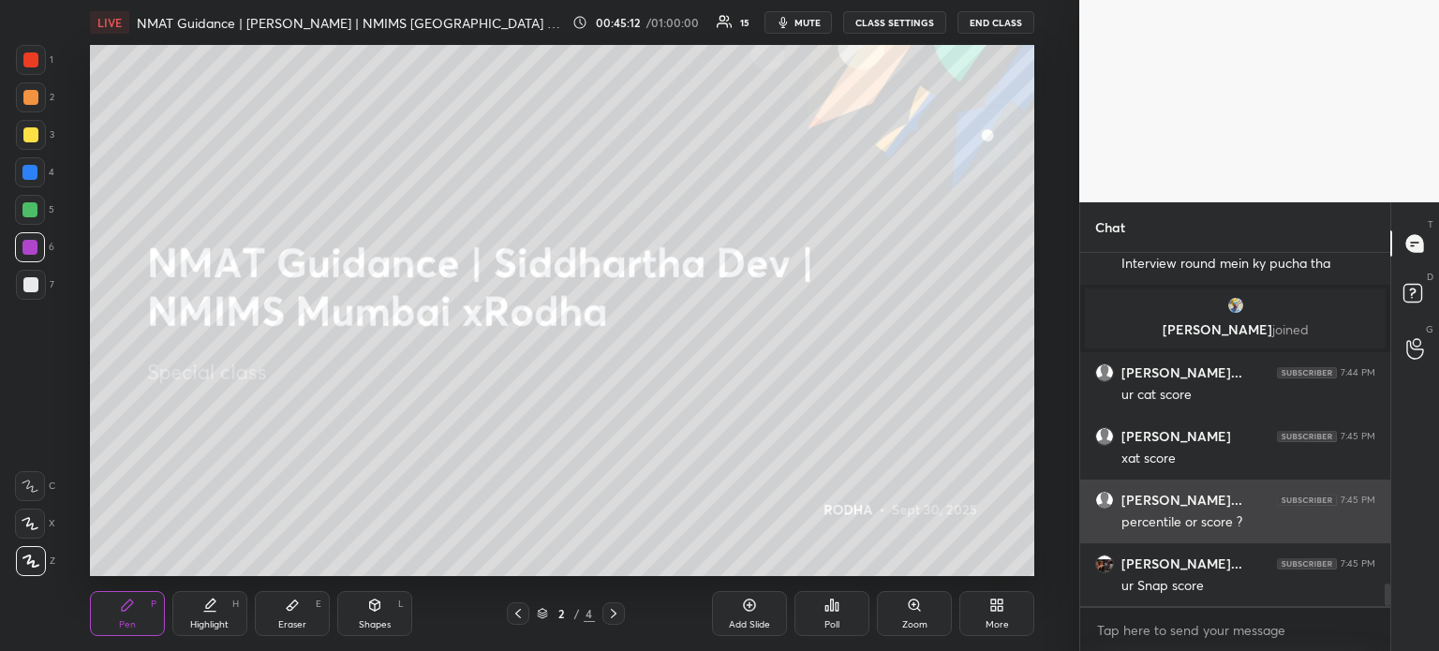
scroll to position [5366, 0]
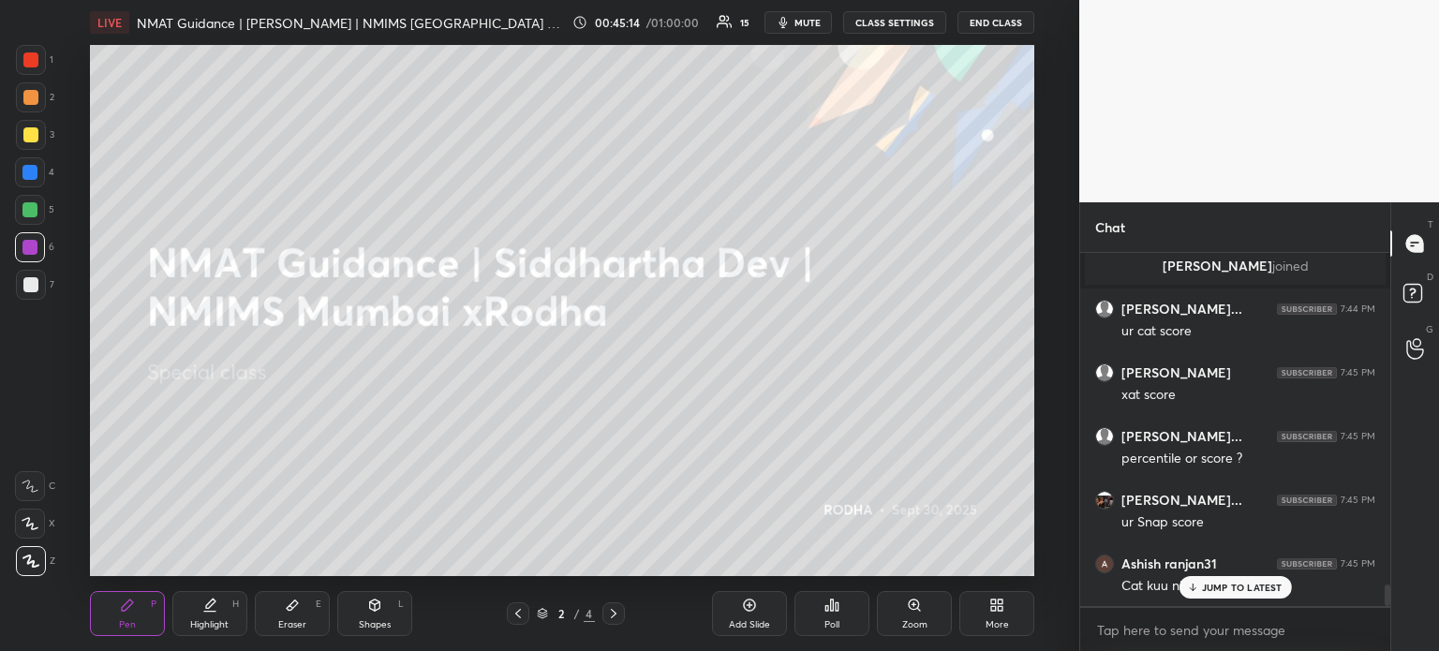
click at [1261, 586] on p "JUMP TO LATEST" at bounding box center [1242, 587] width 81 height 11
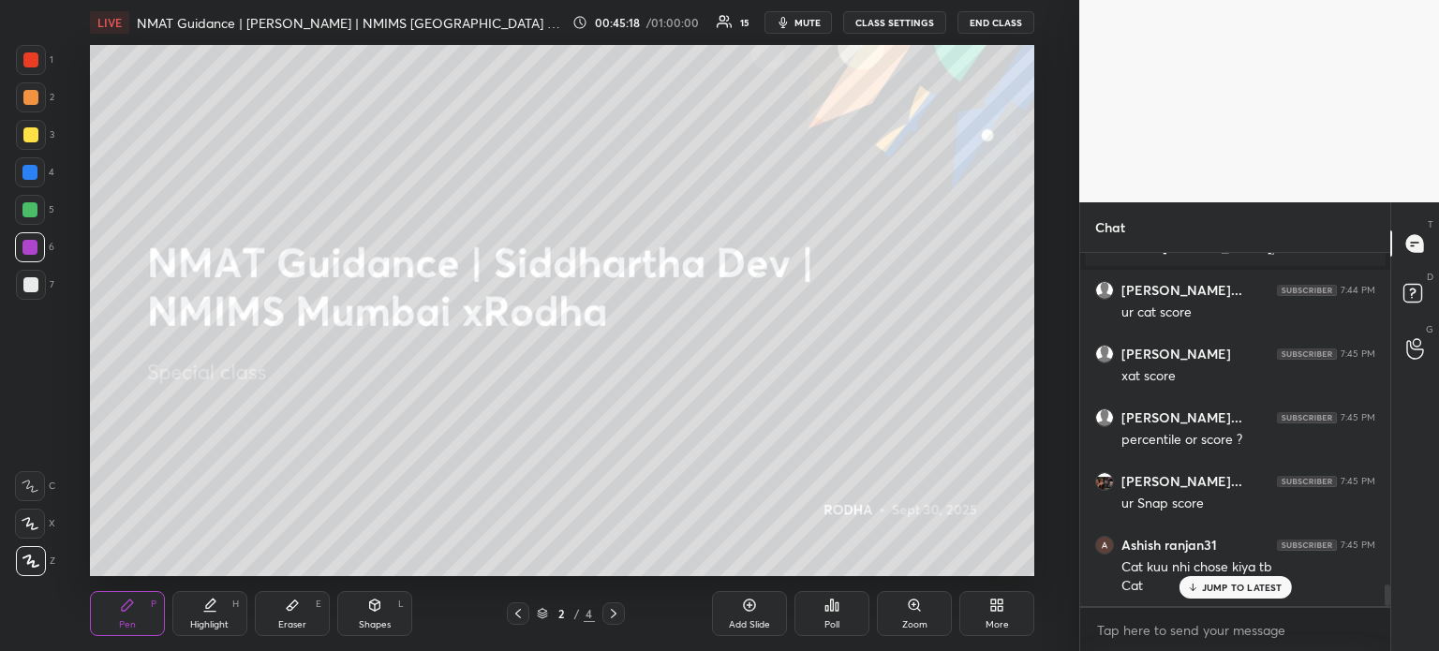
click at [1225, 589] on p "JUMP TO LATEST" at bounding box center [1242, 587] width 81 height 11
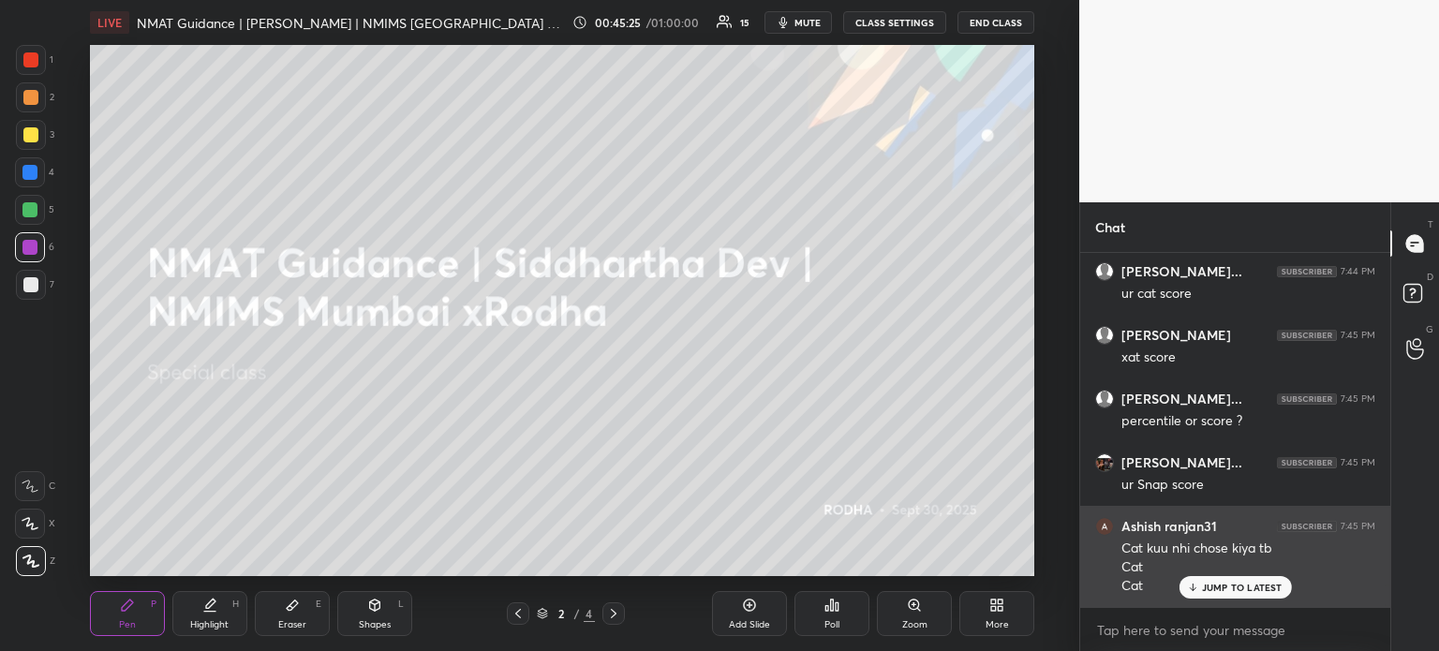
click at [1222, 596] on div "JUMP TO LATEST" at bounding box center [1234, 587] width 112 height 22
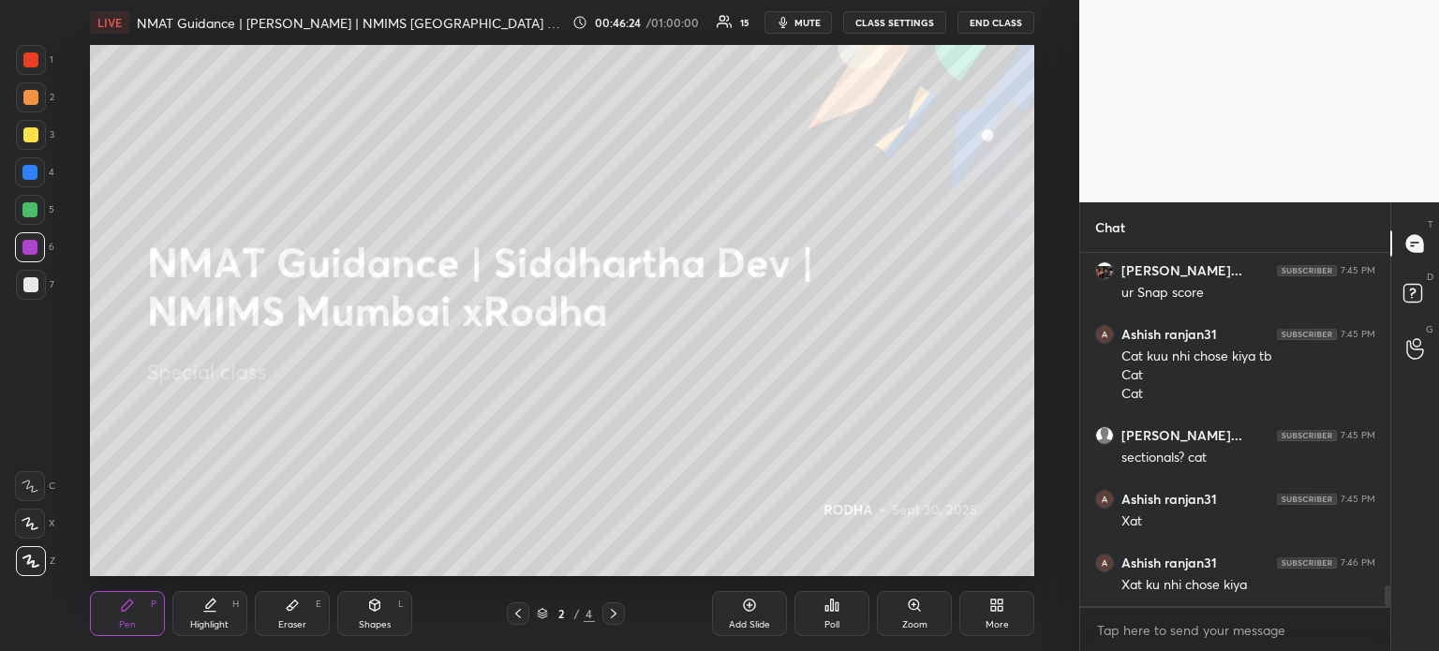
scroll to position [5658, 0]
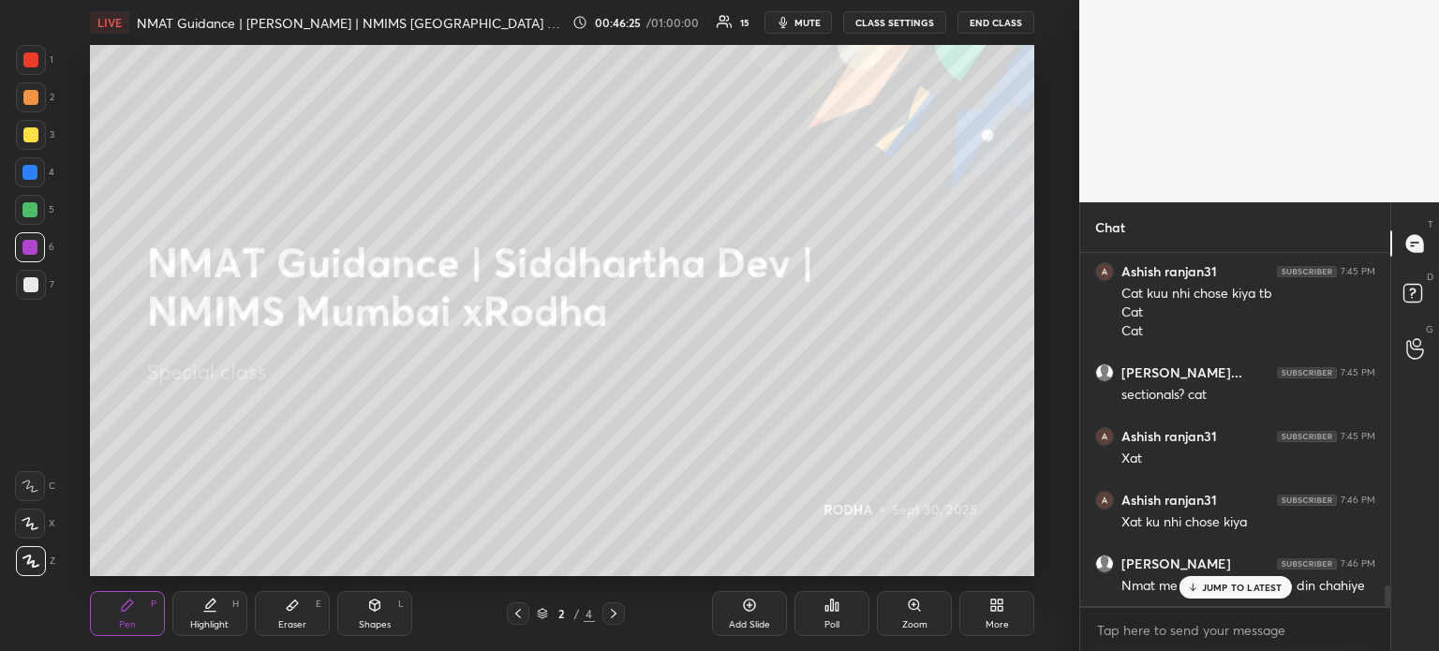
click at [1235, 587] on p "JUMP TO LATEST" at bounding box center [1242, 587] width 81 height 11
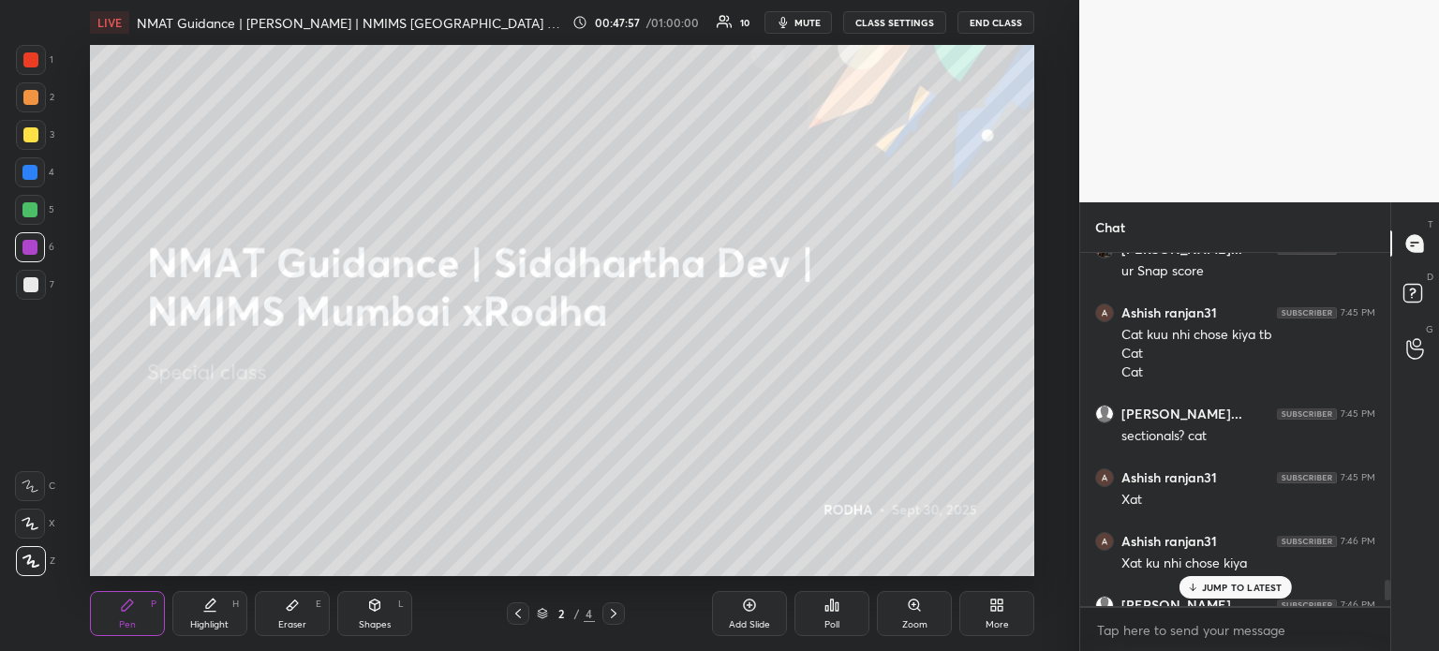
scroll to position [5659, 0]
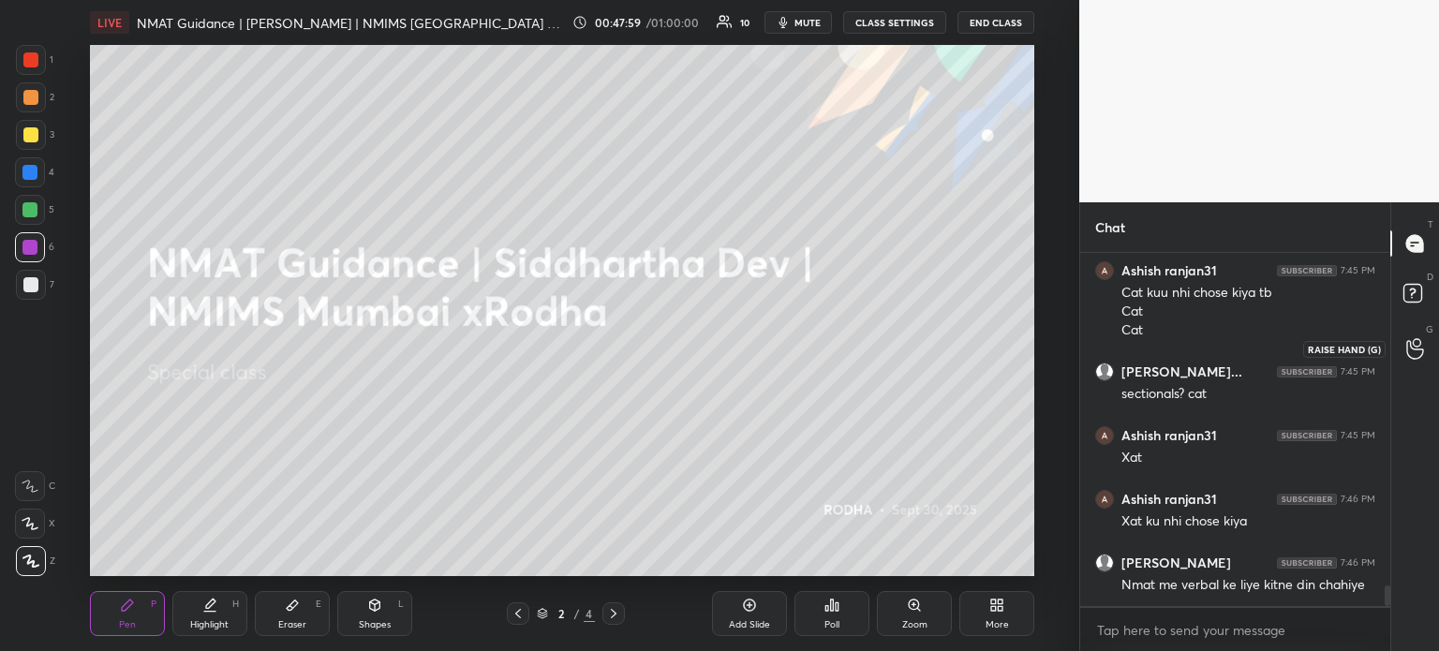
click at [1413, 345] on icon at bounding box center [1415, 349] width 18 height 22
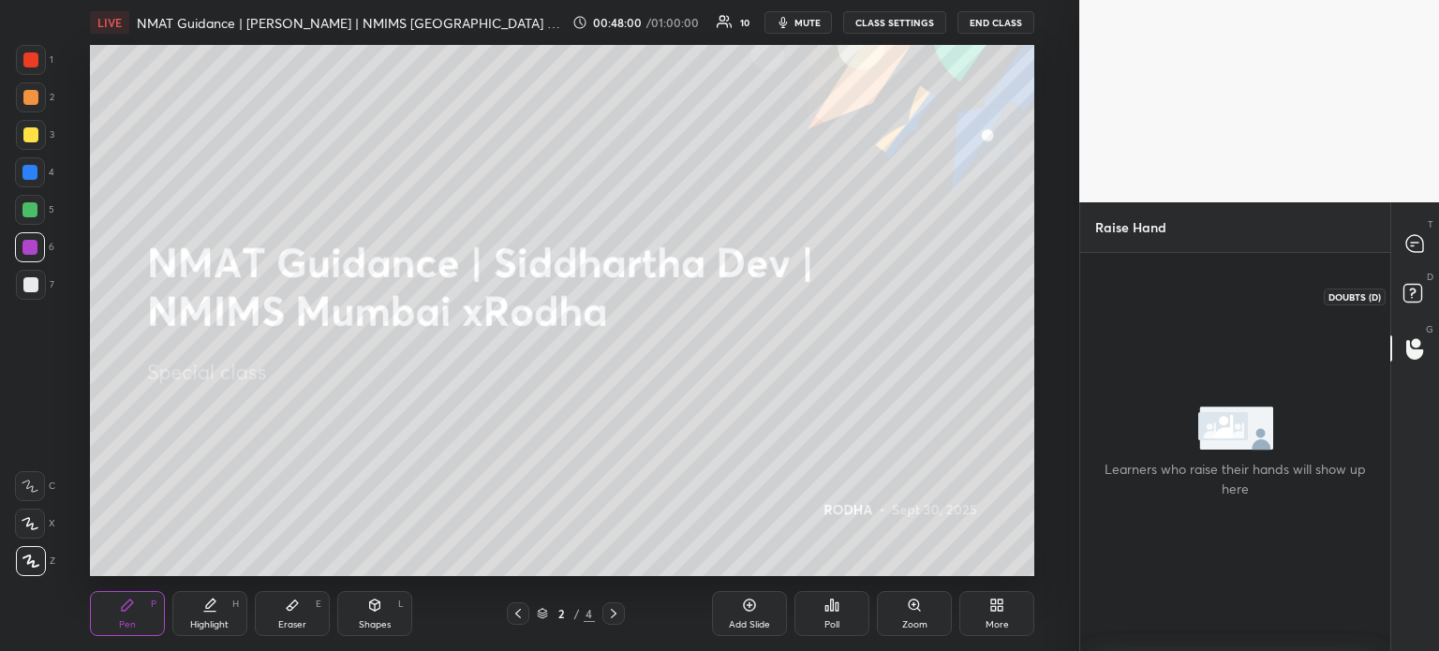
click at [1413, 303] on rect at bounding box center [1412, 294] width 18 height 18
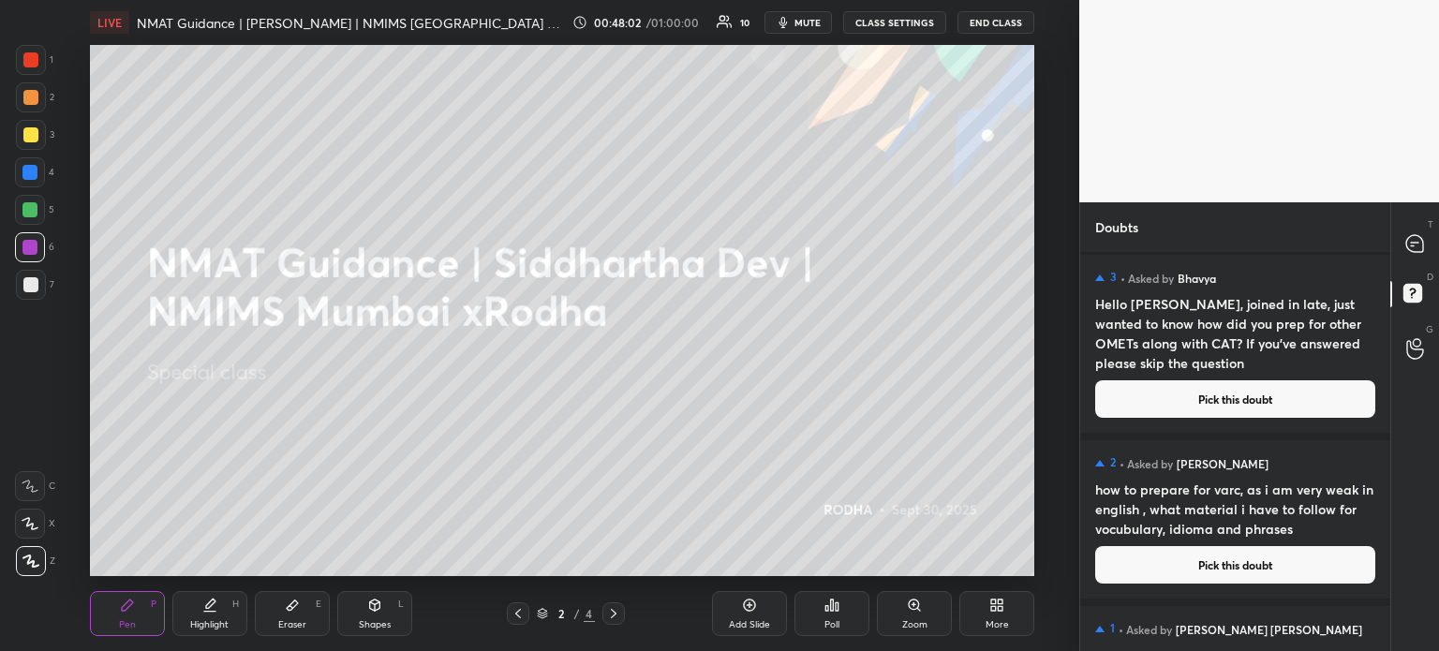
scroll to position [0, 0]
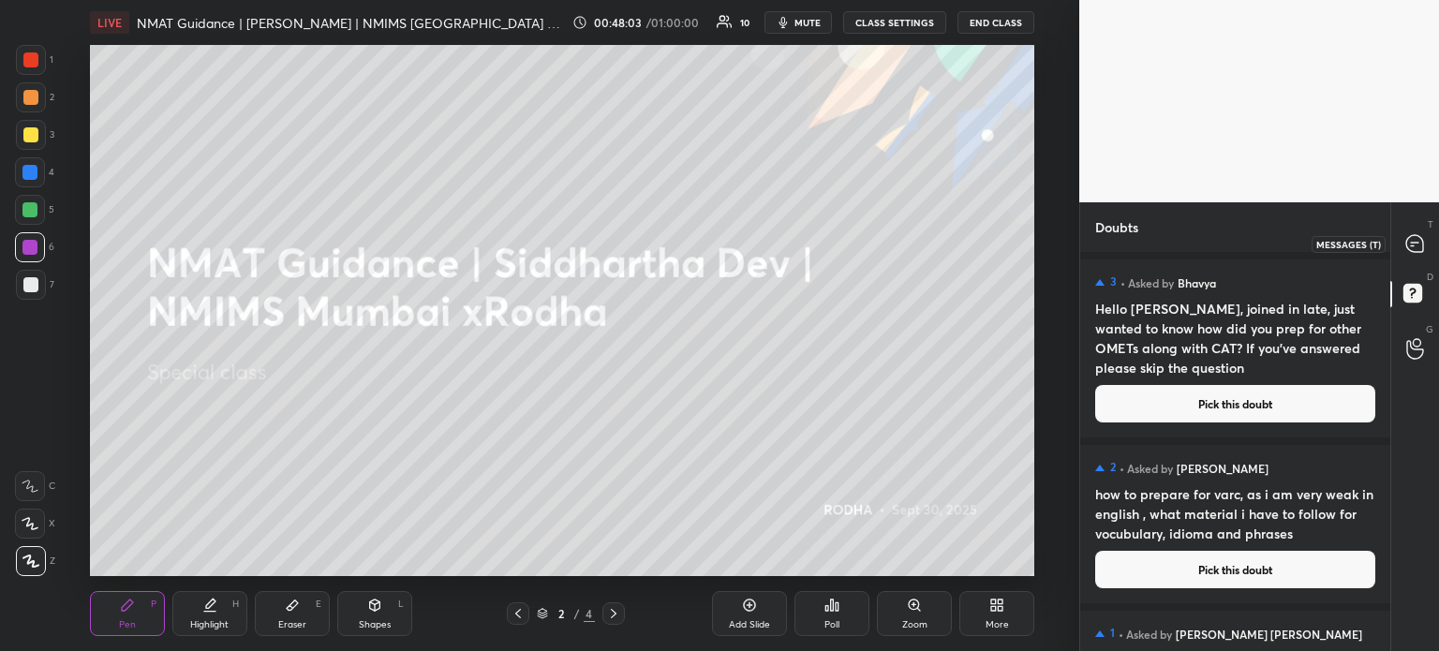
click at [1401, 239] on div at bounding box center [1415, 244] width 37 height 34
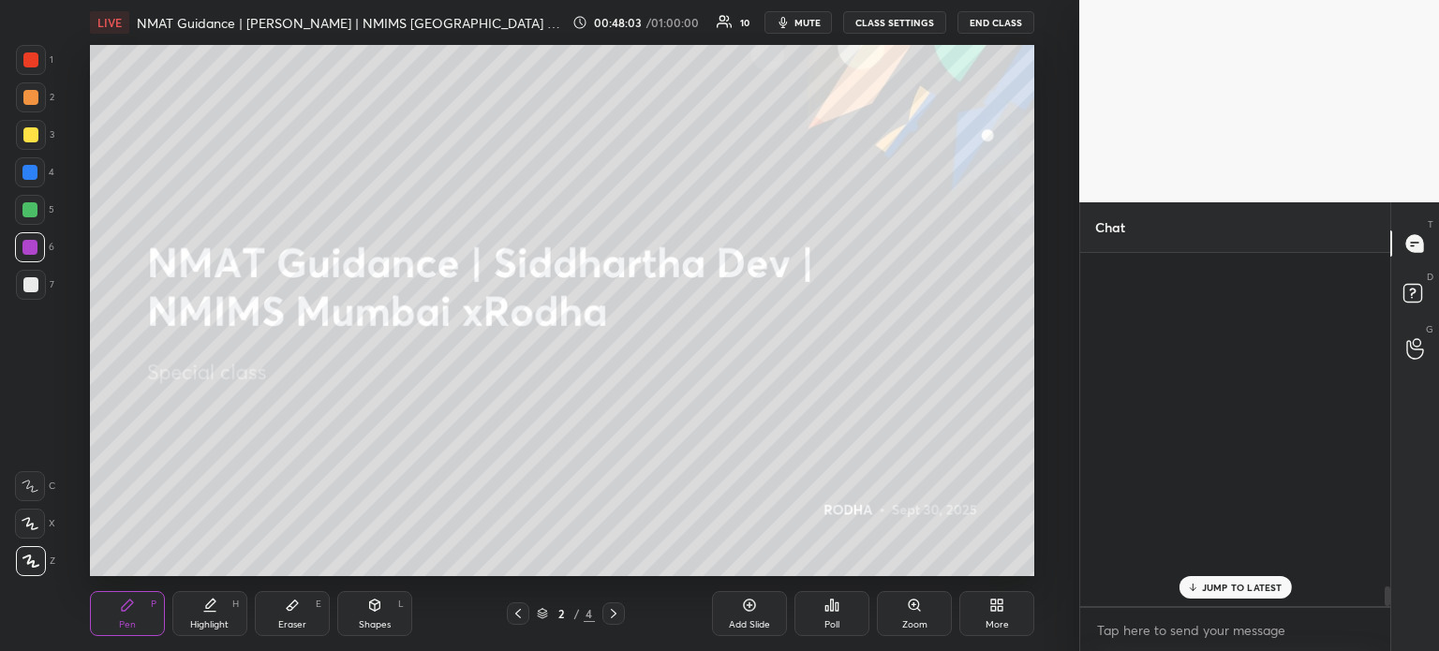
scroll to position [348, 304]
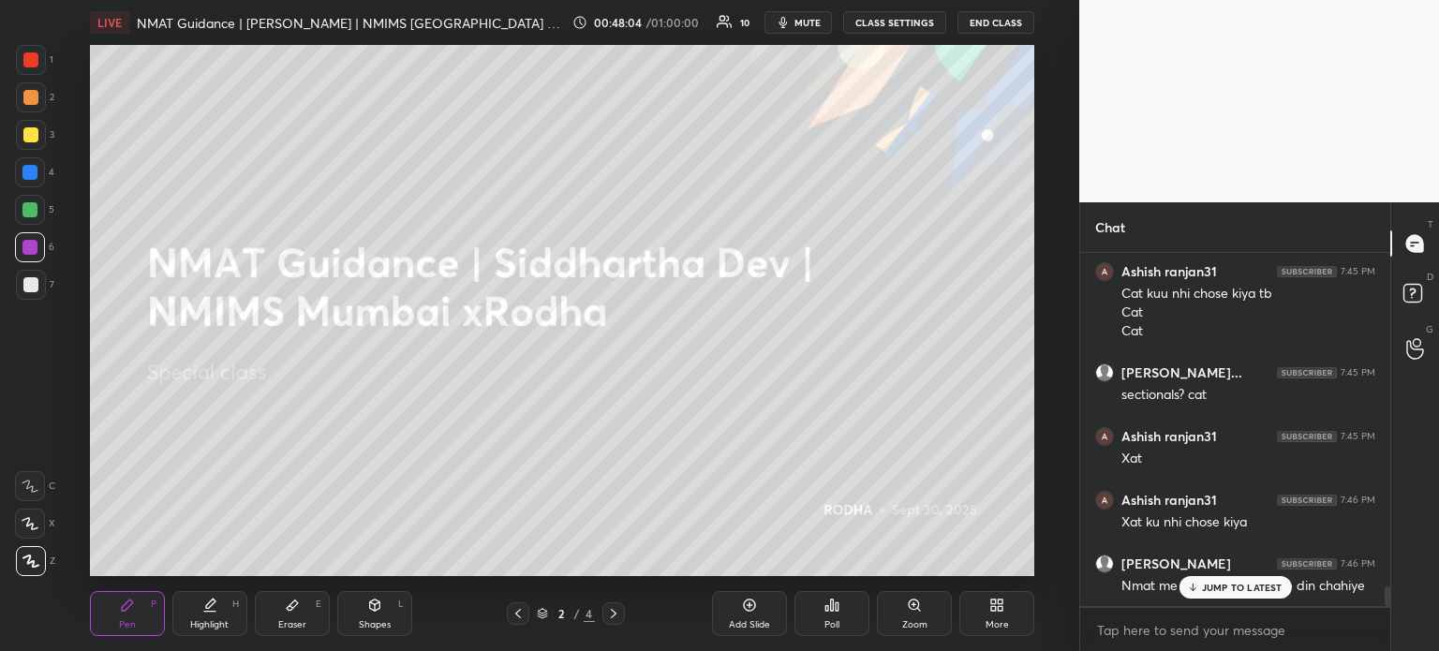
click at [1230, 580] on div "JUMP TO LATEST" at bounding box center [1234, 587] width 112 height 22
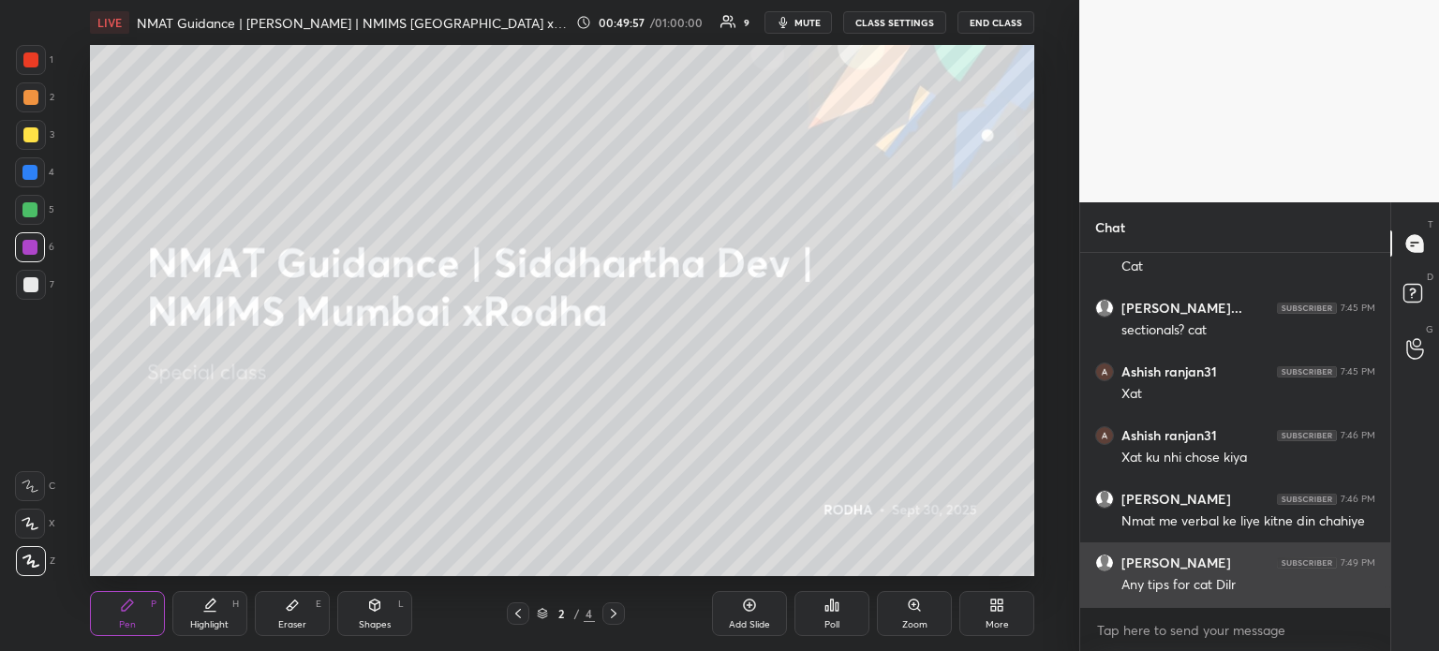
scroll to position [6194, 0]
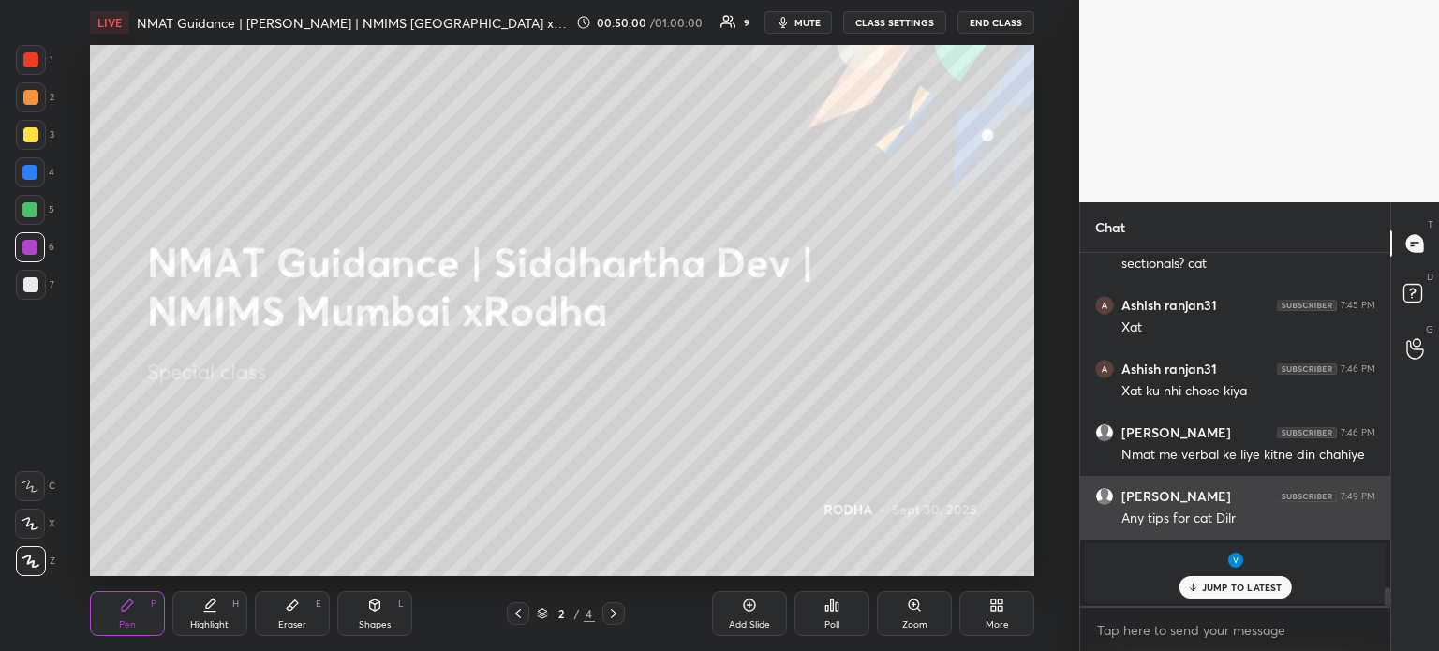
click at [1246, 580] on div "JUMP TO LATEST" at bounding box center [1234, 587] width 112 height 22
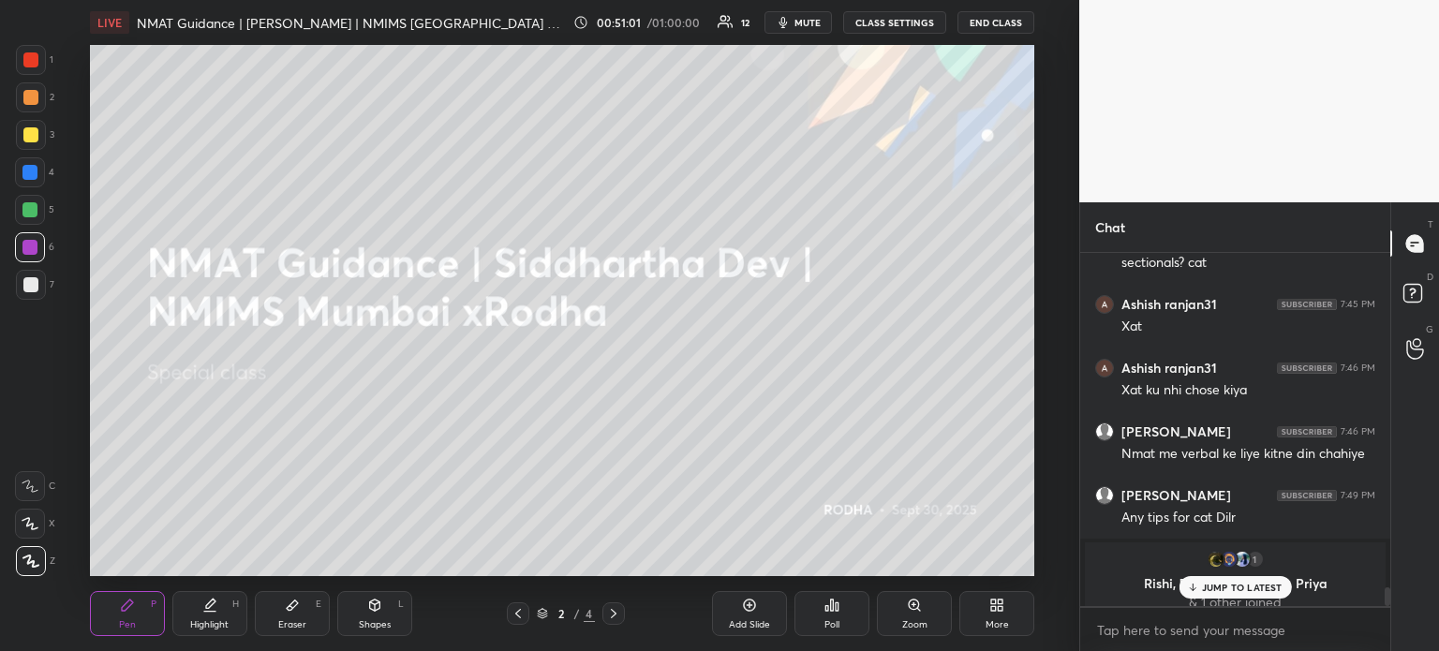
scroll to position [6209, 0]
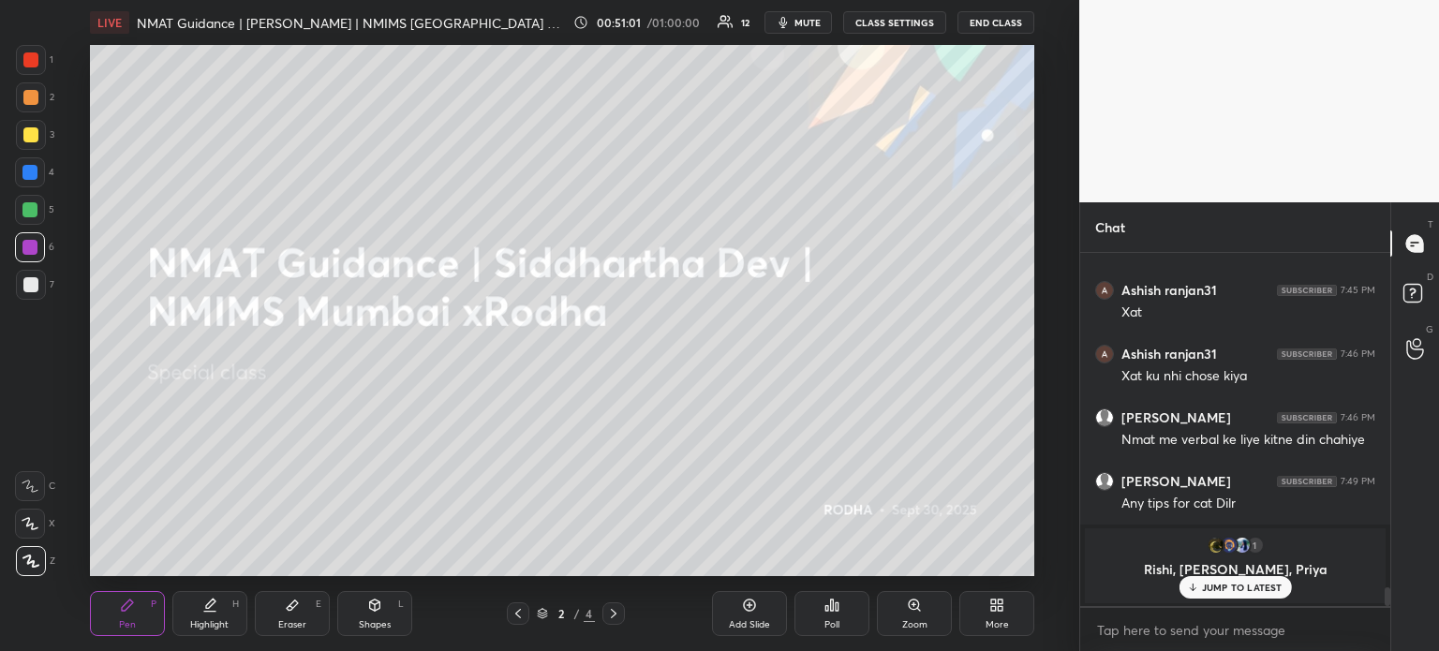
click at [1251, 597] on div "JUMP TO LATEST" at bounding box center [1234, 587] width 112 height 22
click at [1407, 300] on rect at bounding box center [1412, 294] width 18 height 18
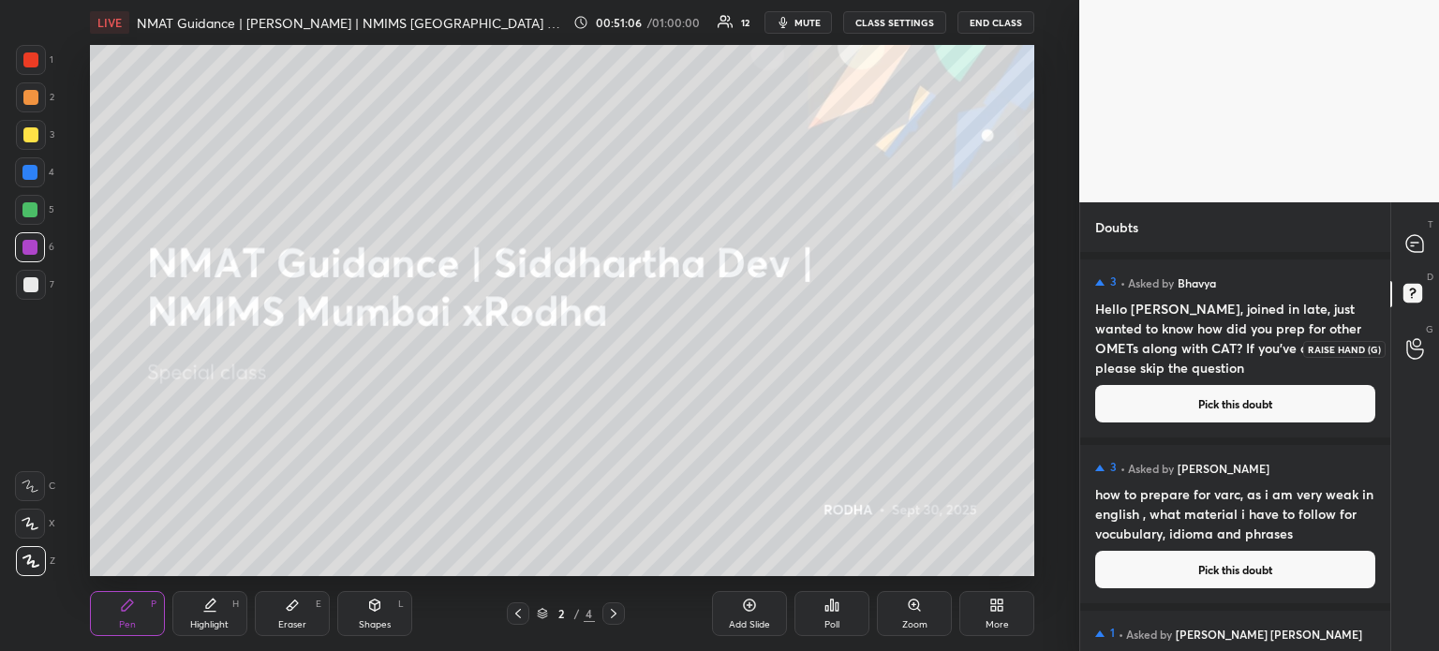
click at [1409, 355] on icon at bounding box center [1414, 349] width 17 height 19
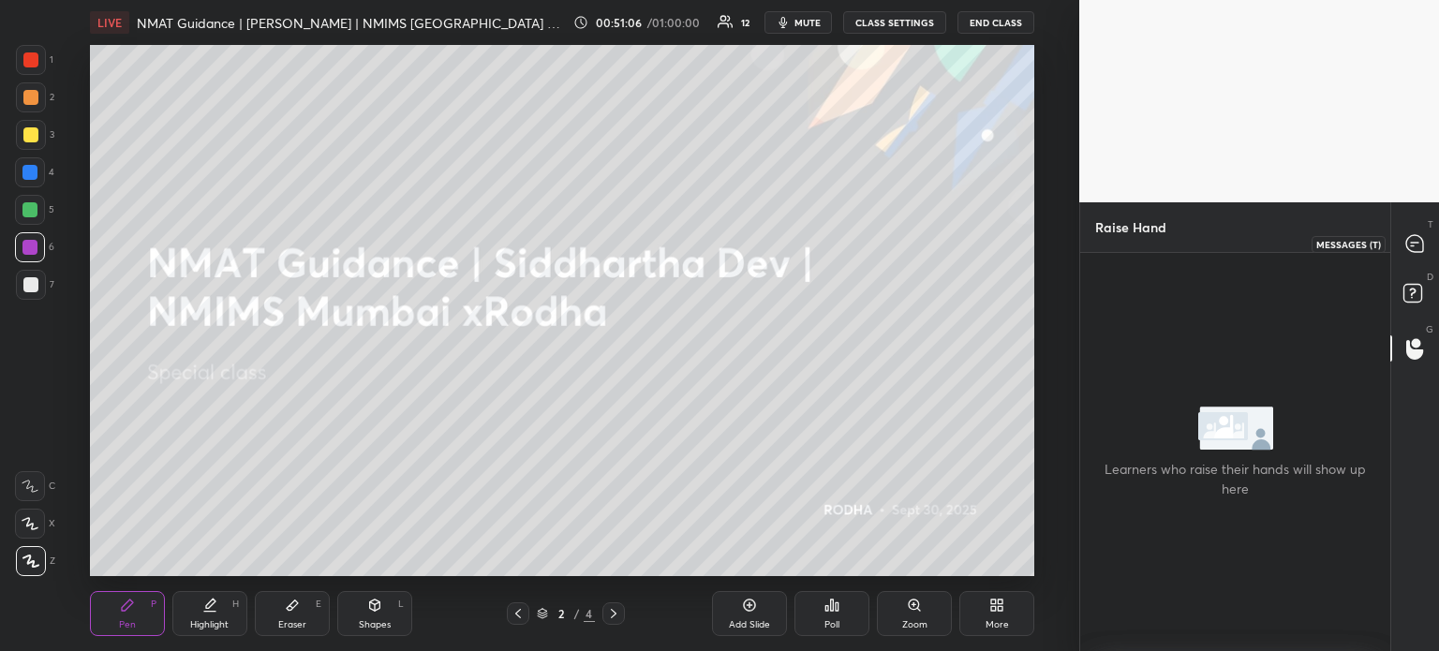
click at [1417, 244] on icon at bounding box center [1414, 243] width 17 height 17
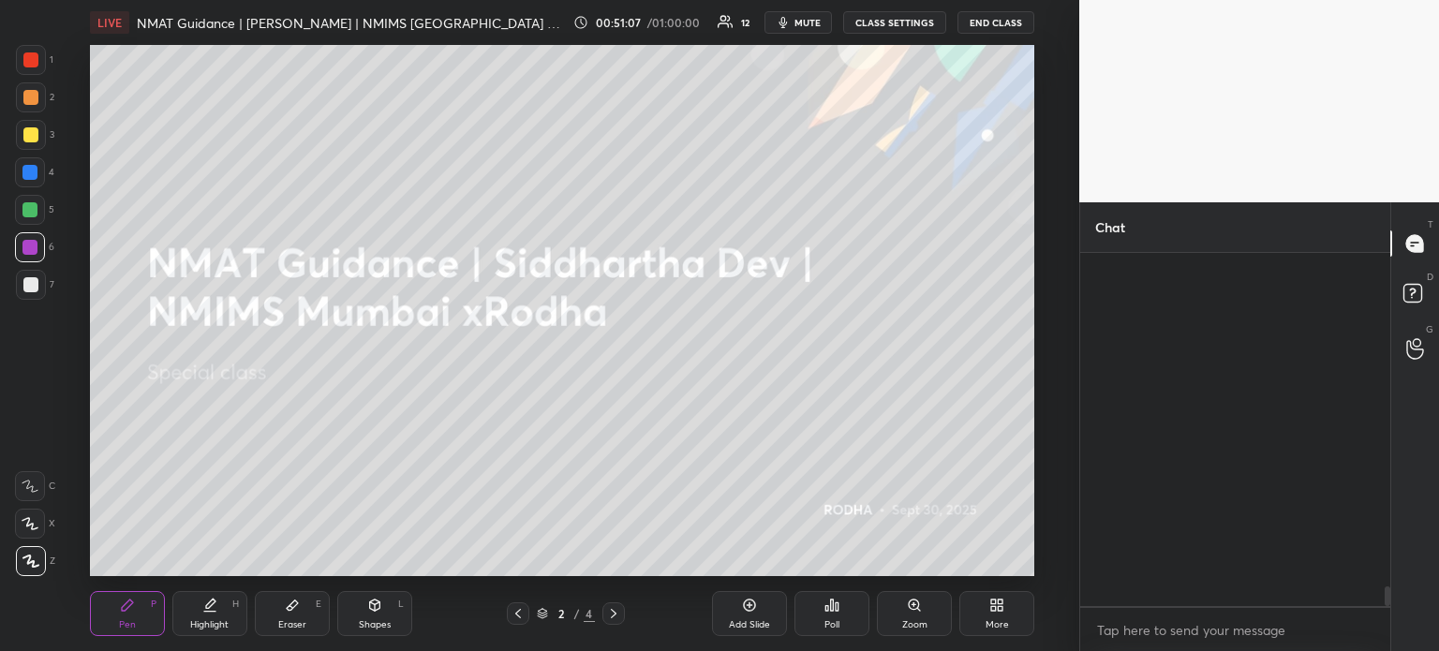
scroll to position [348, 304]
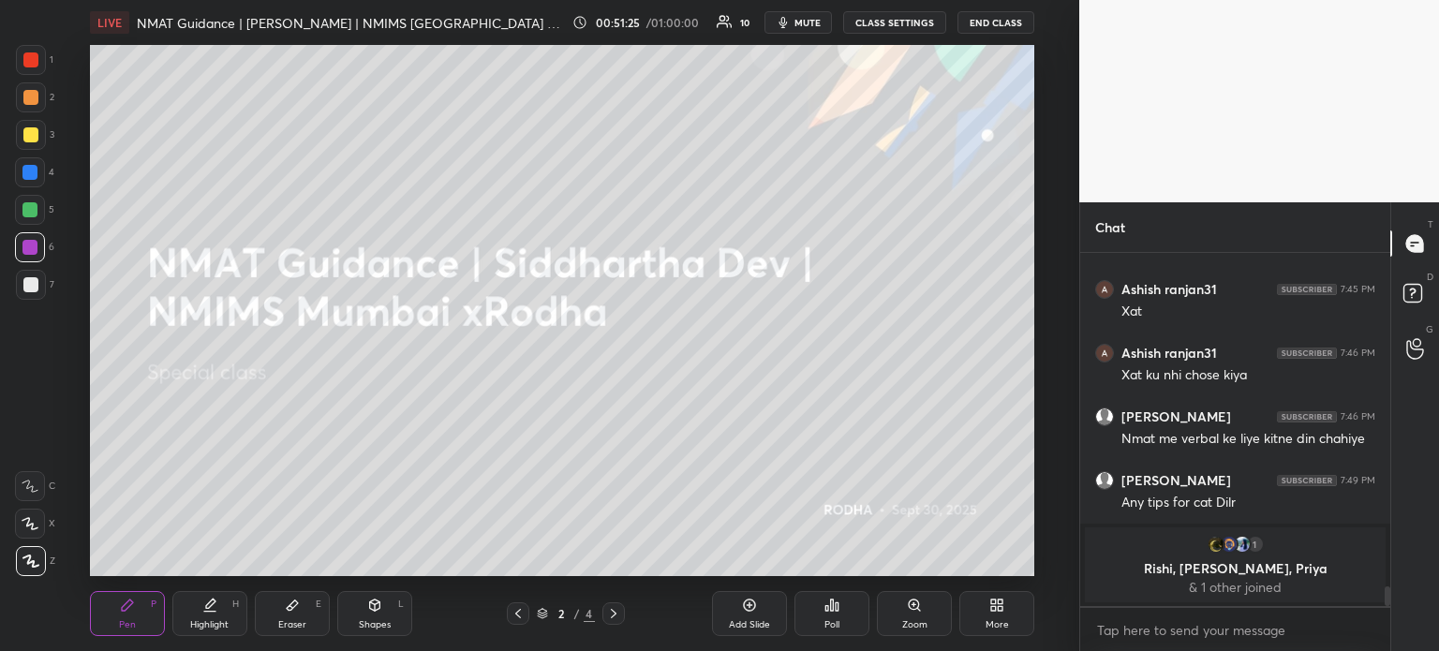
click at [217, 612] on div "Highlight H" at bounding box center [209, 613] width 75 height 45
click at [292, 608] on icon at bounding box center [292, 605] width 11 height 10
click at [133, 622] on div "Pen" at bounding box center [127, 624] width 17 height 9
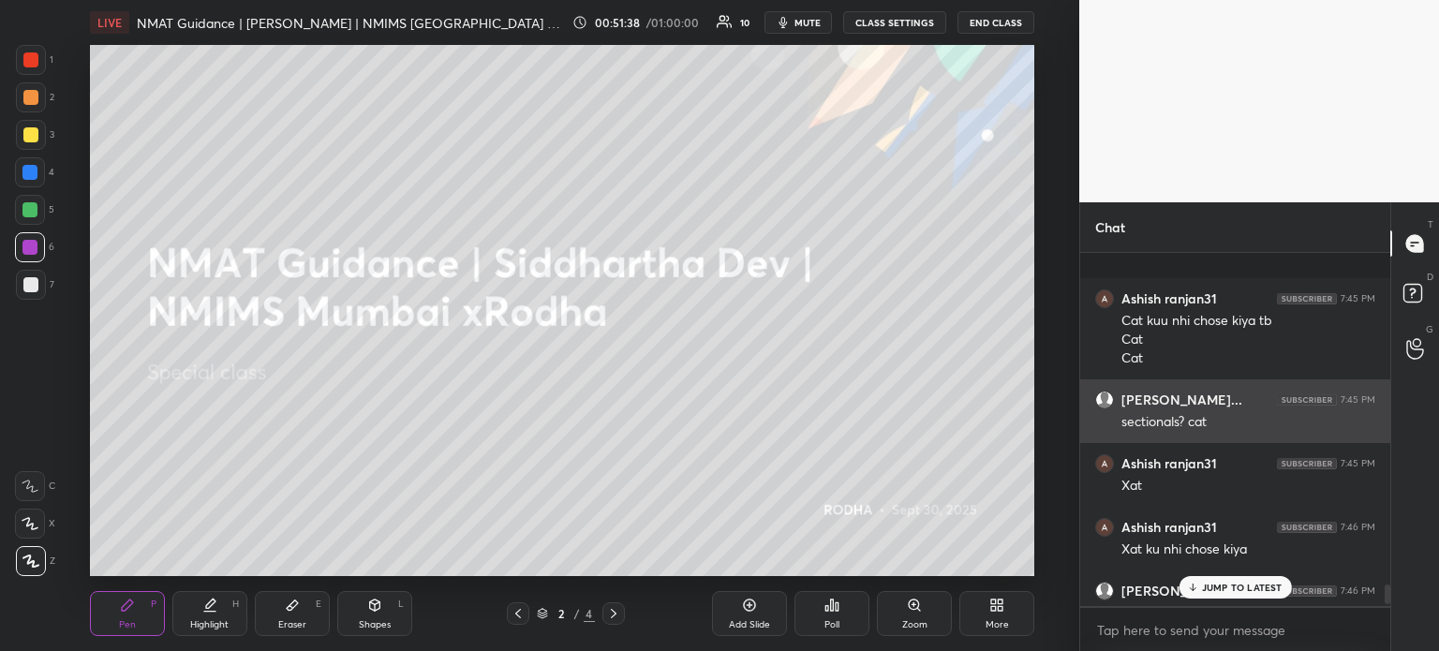
scroll to position [5946, 0]
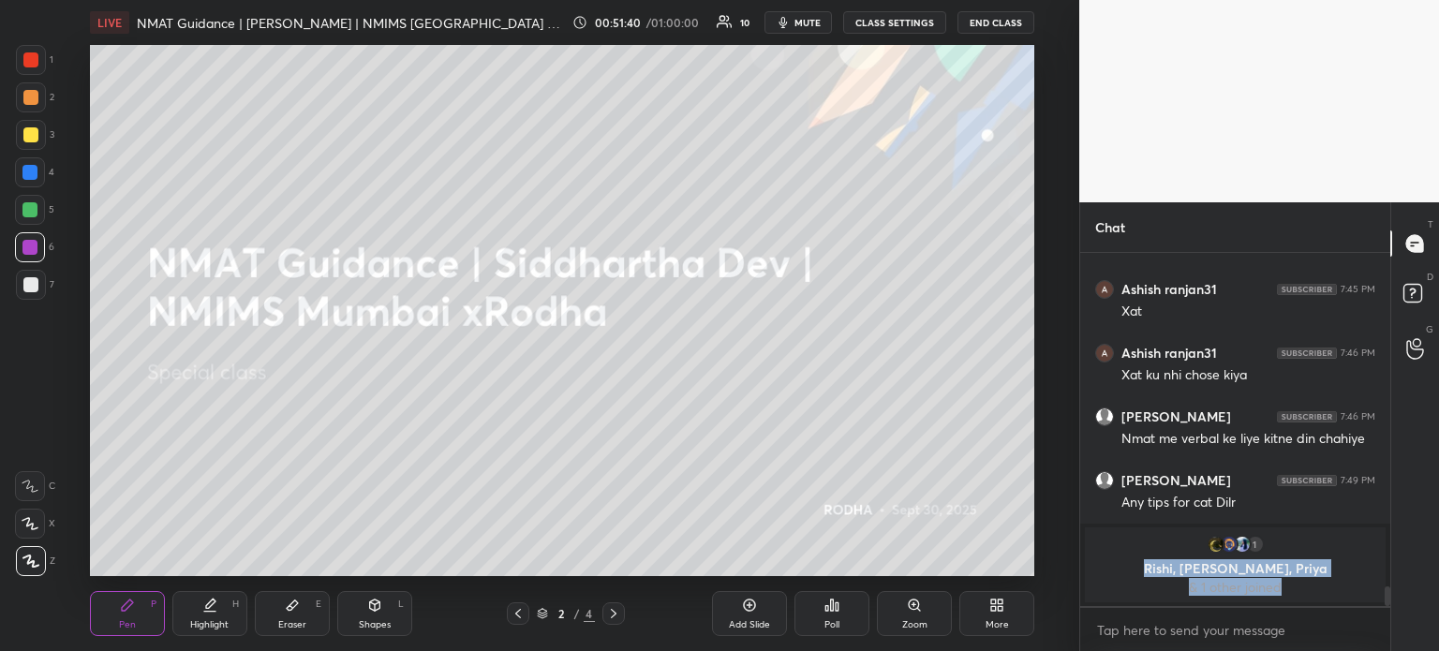
drag, startPoint x: 1177, startPoint y: 571, endPoint x: 1294, endPoint y: 575, distance: 117.2
click at [1294, 577] on div "Rishi, Lokesh, Priya & 1 other joined" at bounding box center [1235, 578] width 278 height 34
click at [1297, 556] on div "1 Rishi, Lokesh, Priya & 1 other joined" at bounding box center [1235, 564] width 301 height 75
drag, startPoint x: 1178, startPoint y: 563, endPoint x: 1304, endPoint y: 580, distance: 127.6
click at [1304, 580] on div "Rishi, Lokesh, Priya & 1 other joined" at bounding box center [1235, 578] width 278 height 34
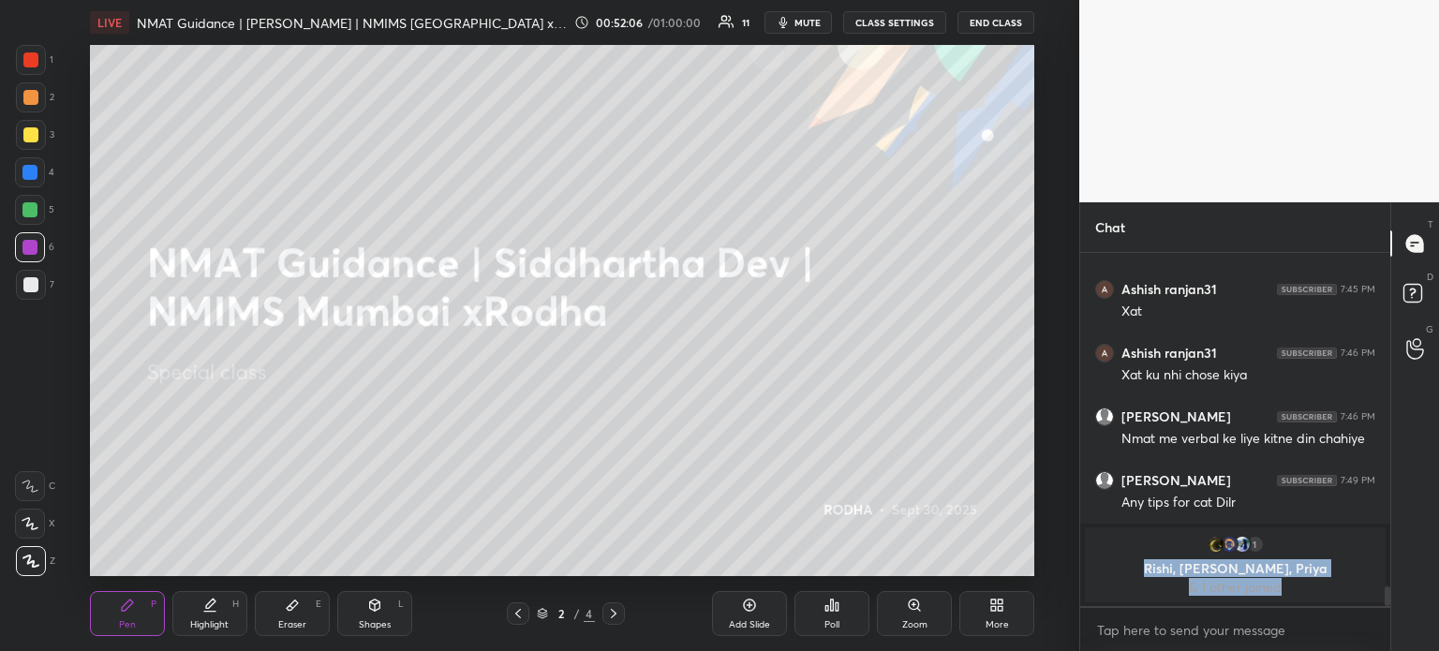
click at [1249, 580] on p "& 1 other joined" at bounding box center [1235, 587] width 278 height 15
drag, startPoint x: 1200, startPoint y: 544, endPoint x: 1293, endPoint y: 586, distance: 101.5
click at [1293, 586] on div "1 Rishi, Lokesh, Priya & 1 other joined" at bounding box center [1235, 564] width 301 height 75
click at [1378, 574] on div "1 Rishi, Lokesh, Priya & 1 other joined" at bounding box center [1235, 564] width 301 height 75
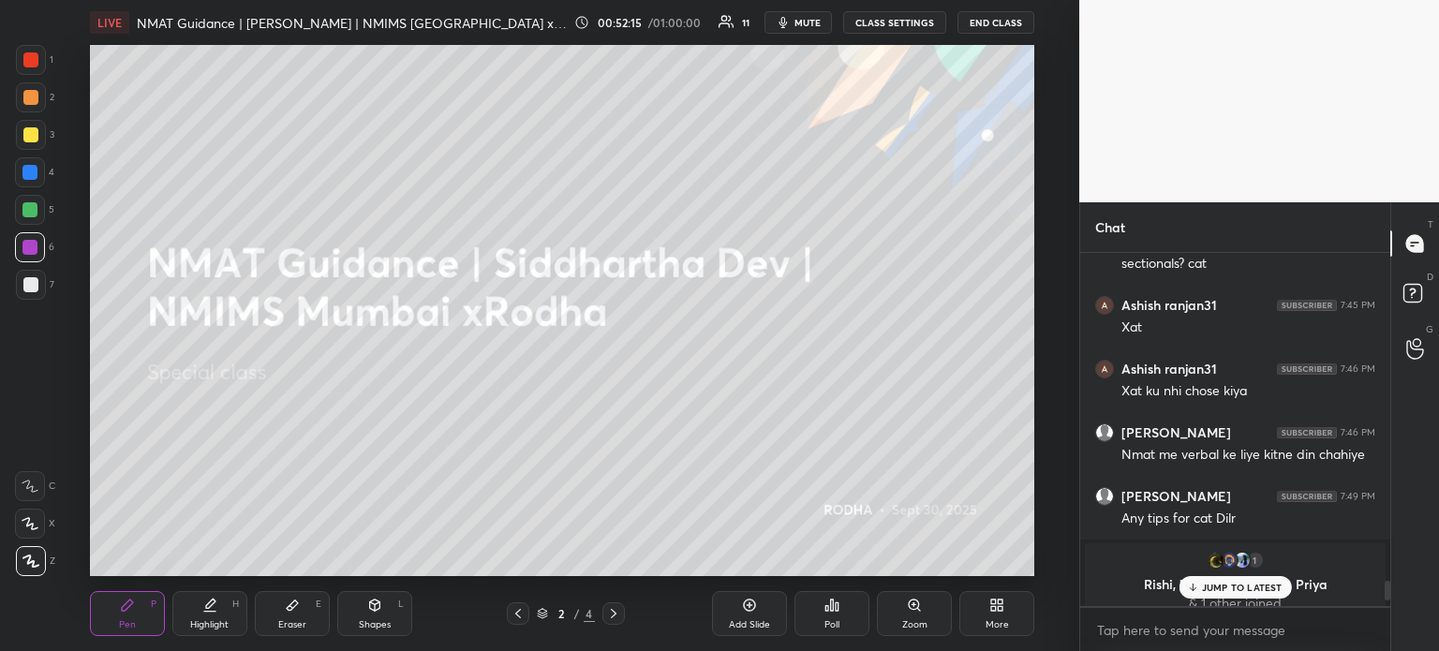
scroll to position [6047, 0]
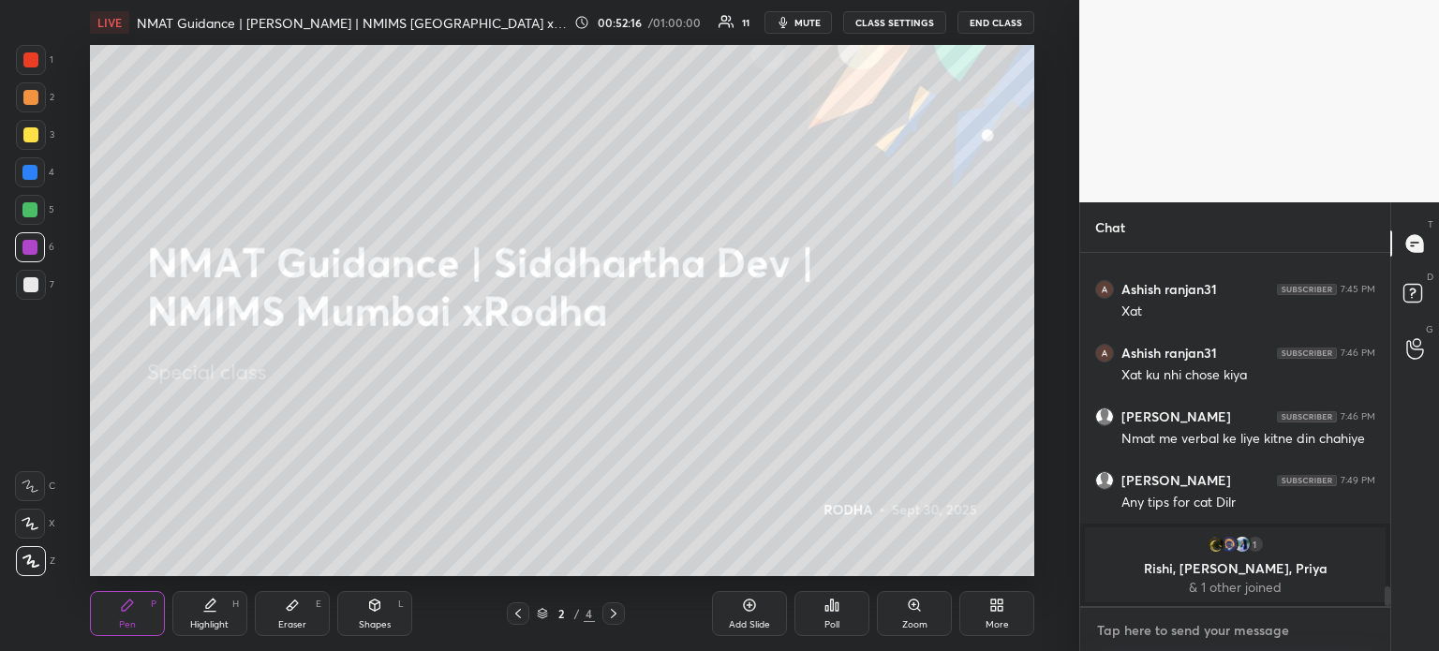
click at [1249, 629] on textarea at bounding box center [1235, 630] width 280 height 30
click at [616, 620] on icon at bounding box center [613, 613] width 15 height 15
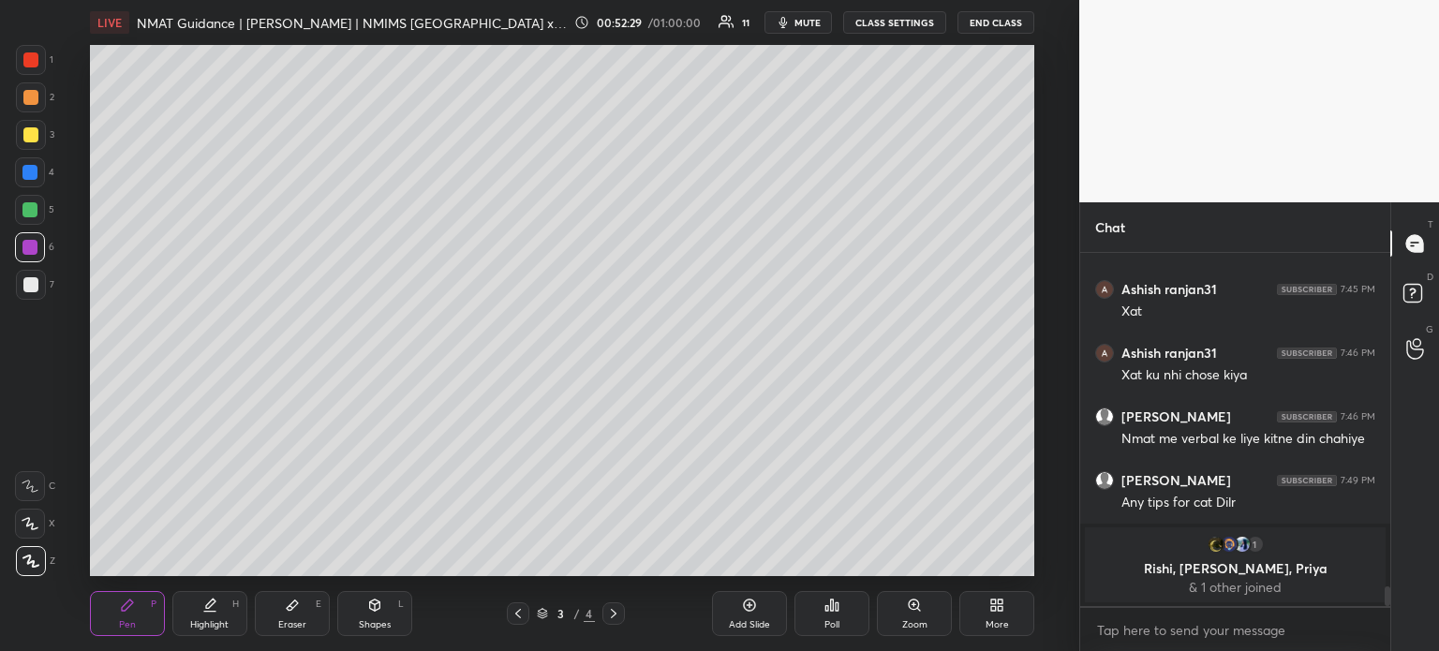
click at [513, 618] on icon at bounding box center [518, 613] width 15 height 15
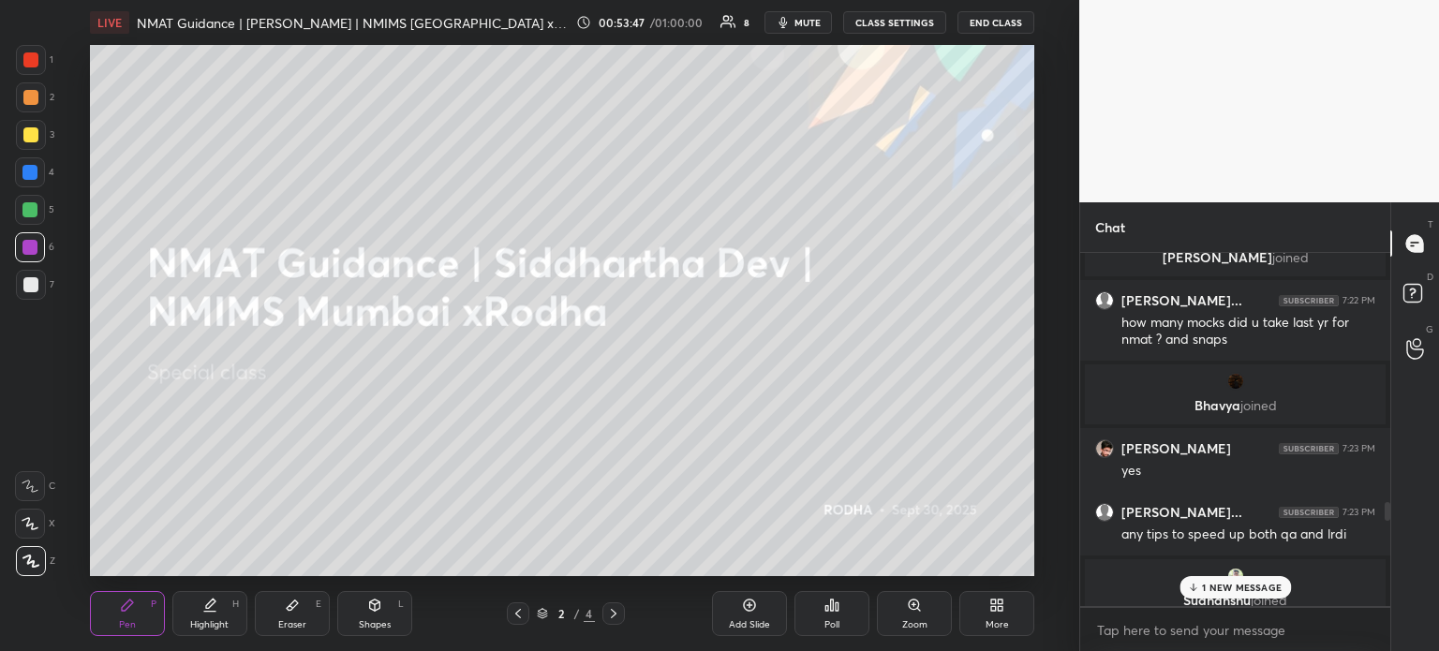
click at [1238, 591] on p "1 NEW MESSAGE" at bounding box center [1242, 587] width 80 height 11
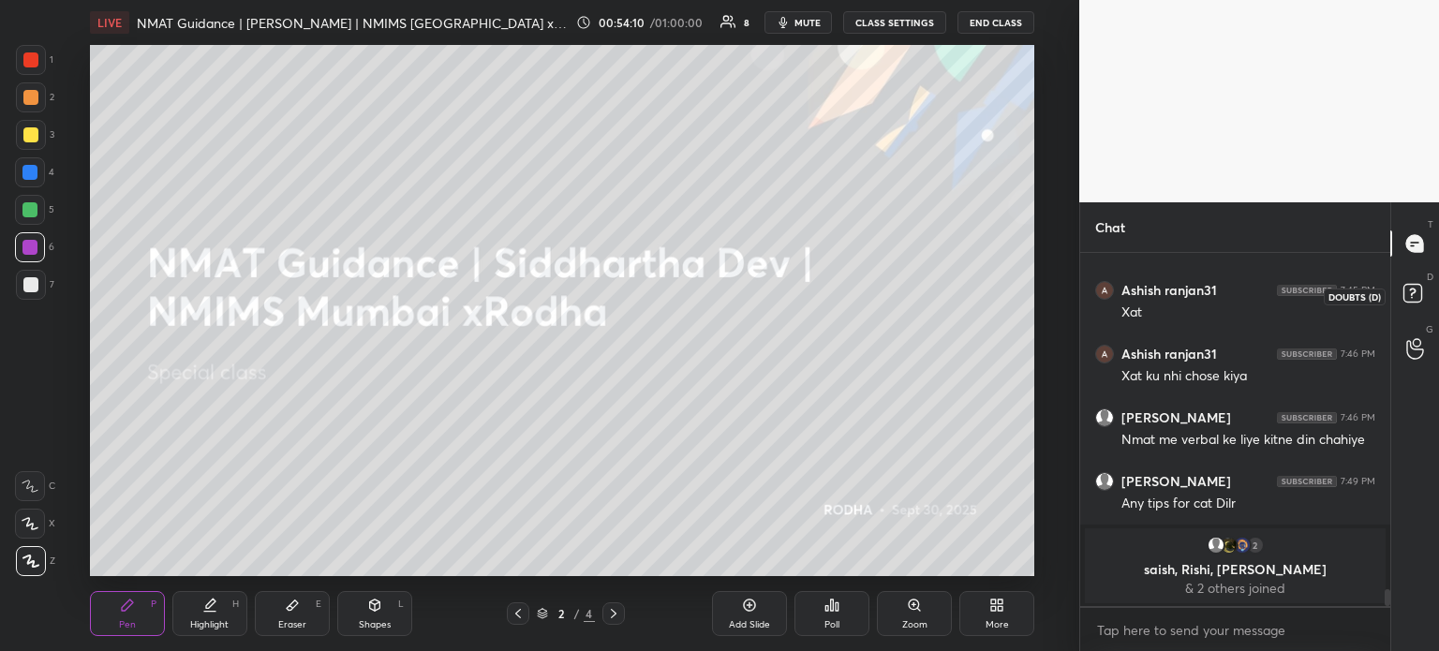
click at [1416, 296] on rect at bounding box center [1412, 294] width 18 height 18
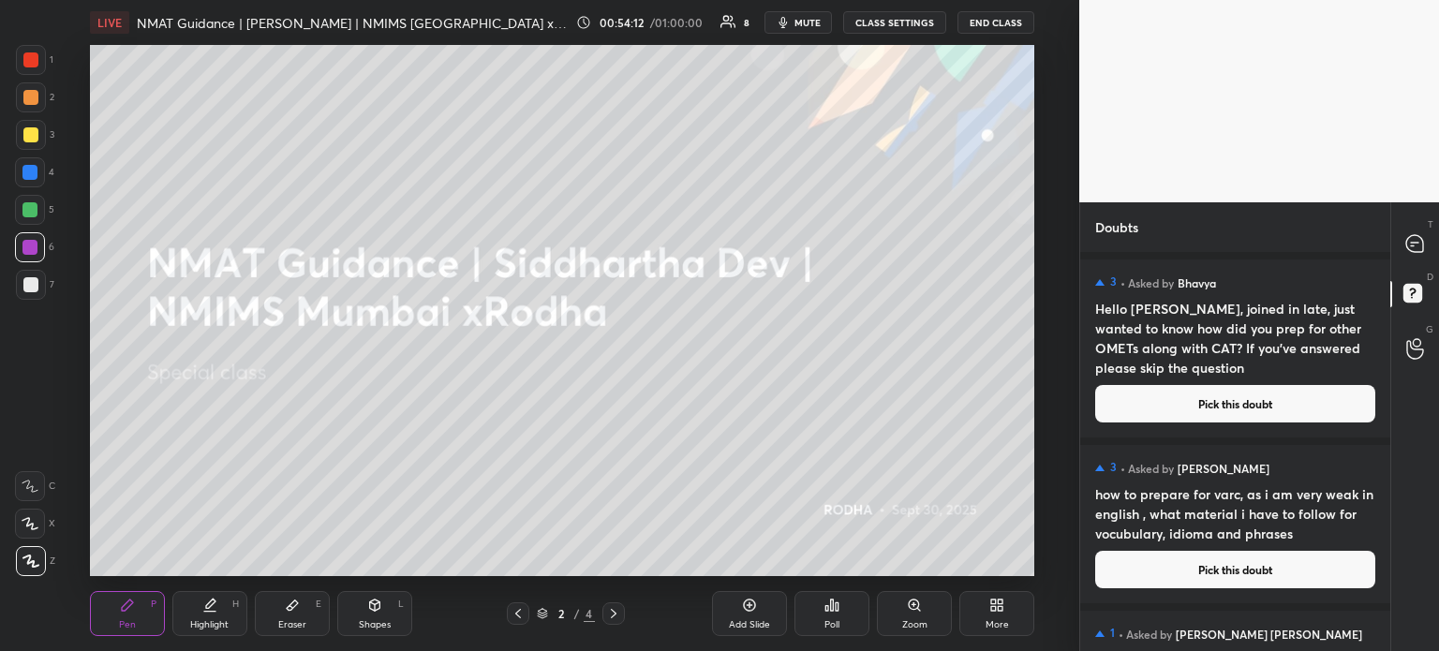
scroll to position [0, 0]
click at [1402, 341] on div at bounding box center [1415, 349] width 37 height 34
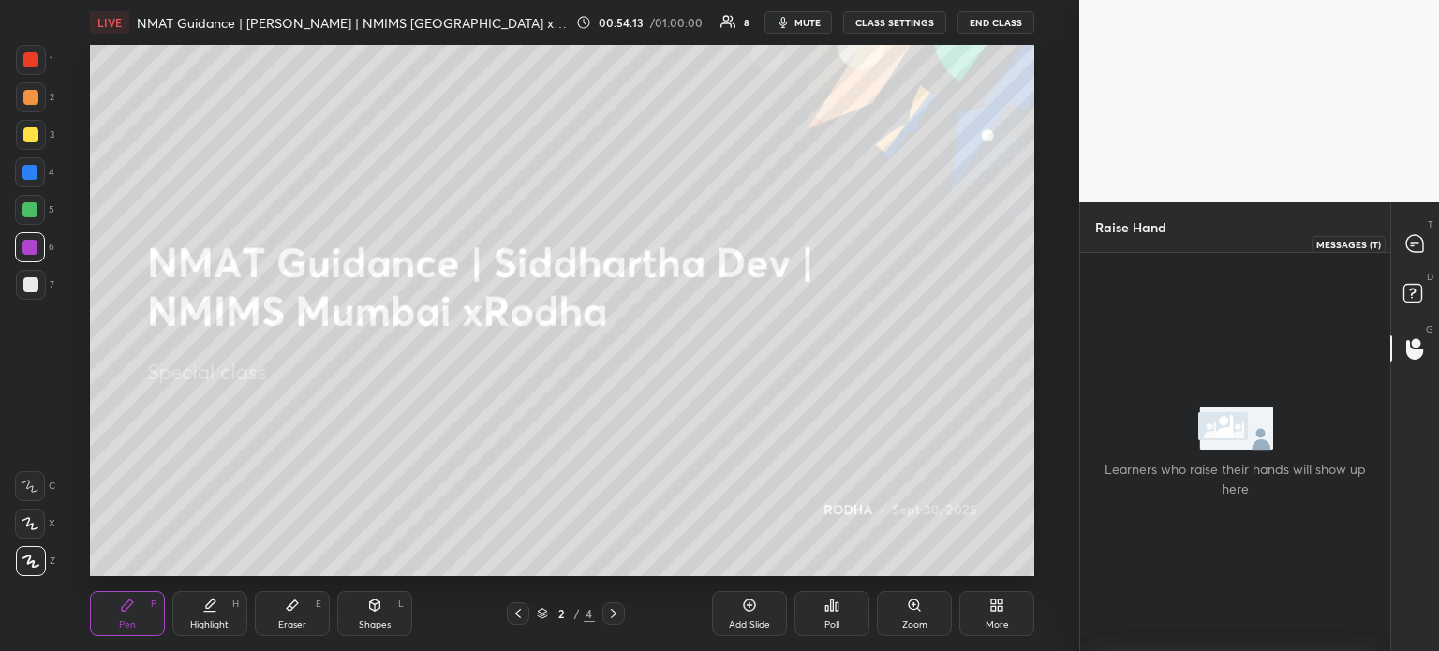
click at [1414, 254] on div at bounding box center [1415, 244] width 37 height 34
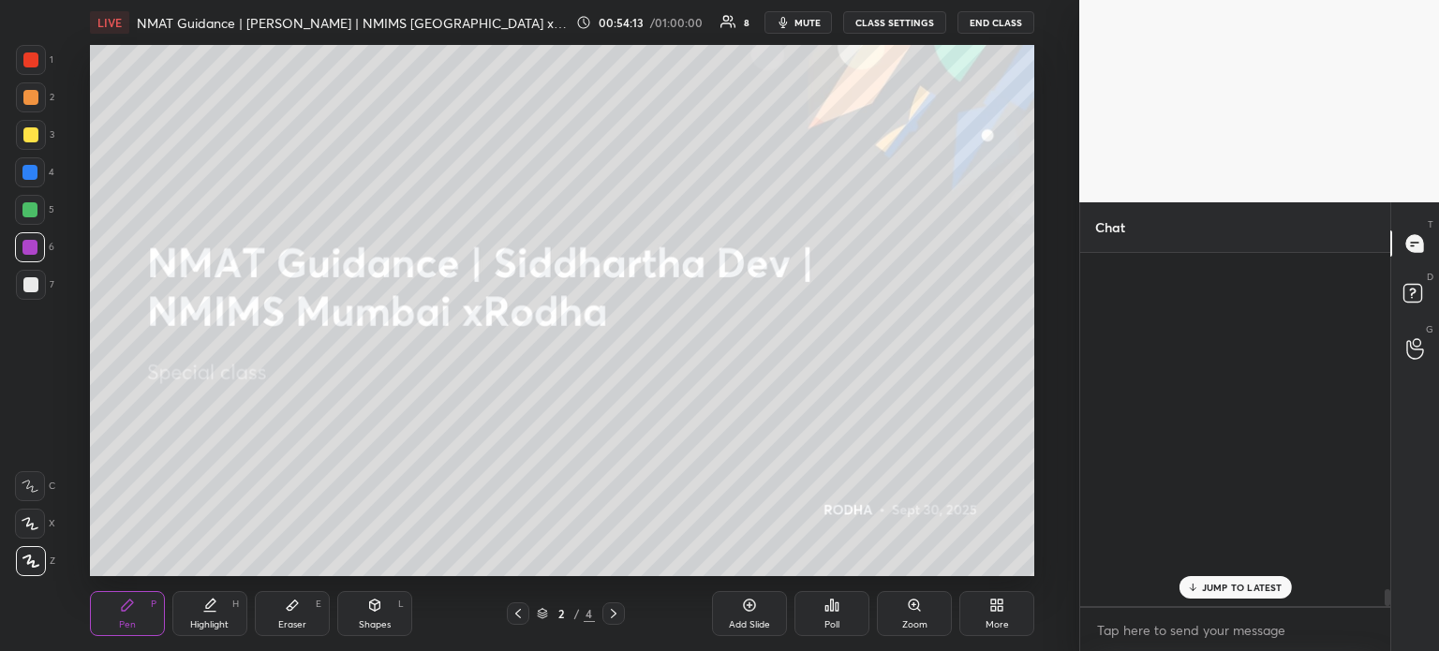
scroll to position [348, 304]
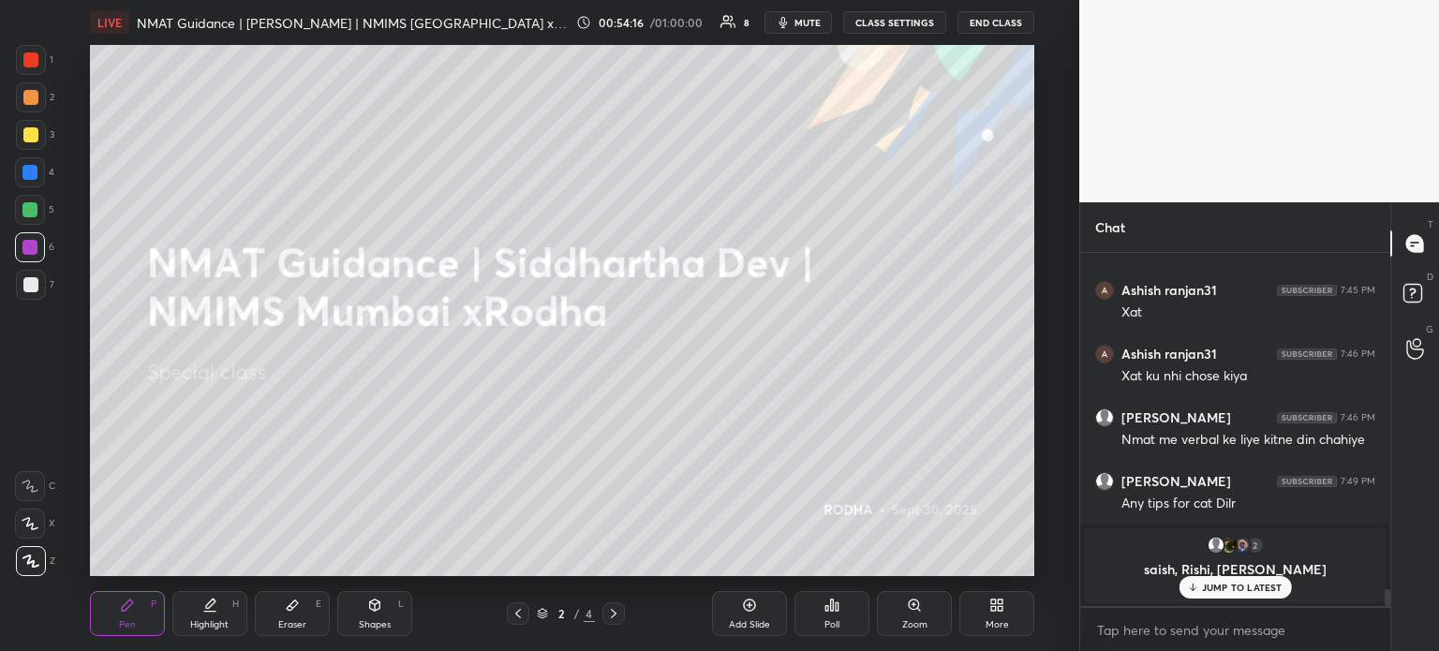
click at [911, 22] on button "CLASS SETTINGS" at bounding box center [894, 22] width 103 height 22
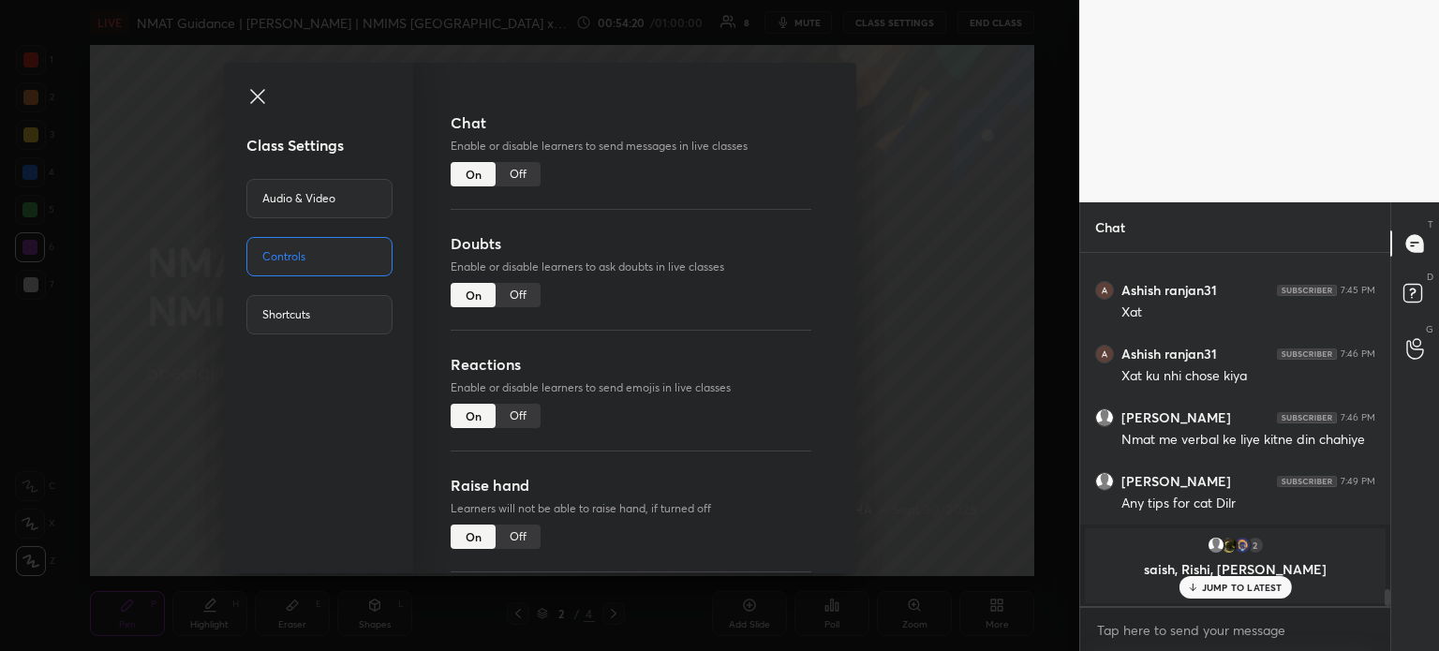
click at [252, 99] on icon at bounding box center [257, 96] width 22 height 22
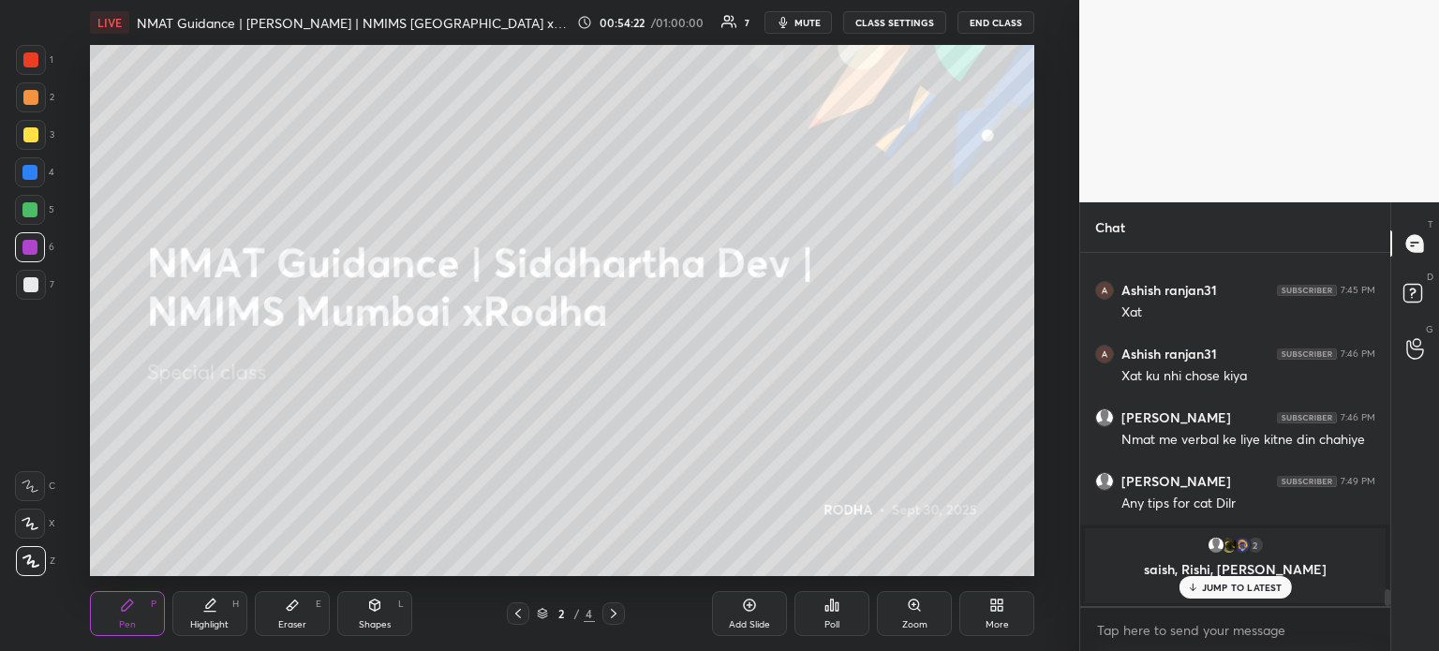
click at [1230, 593] on div "JUMP TO LATEST" at bounding box center [1234, 587] width 112 height 22
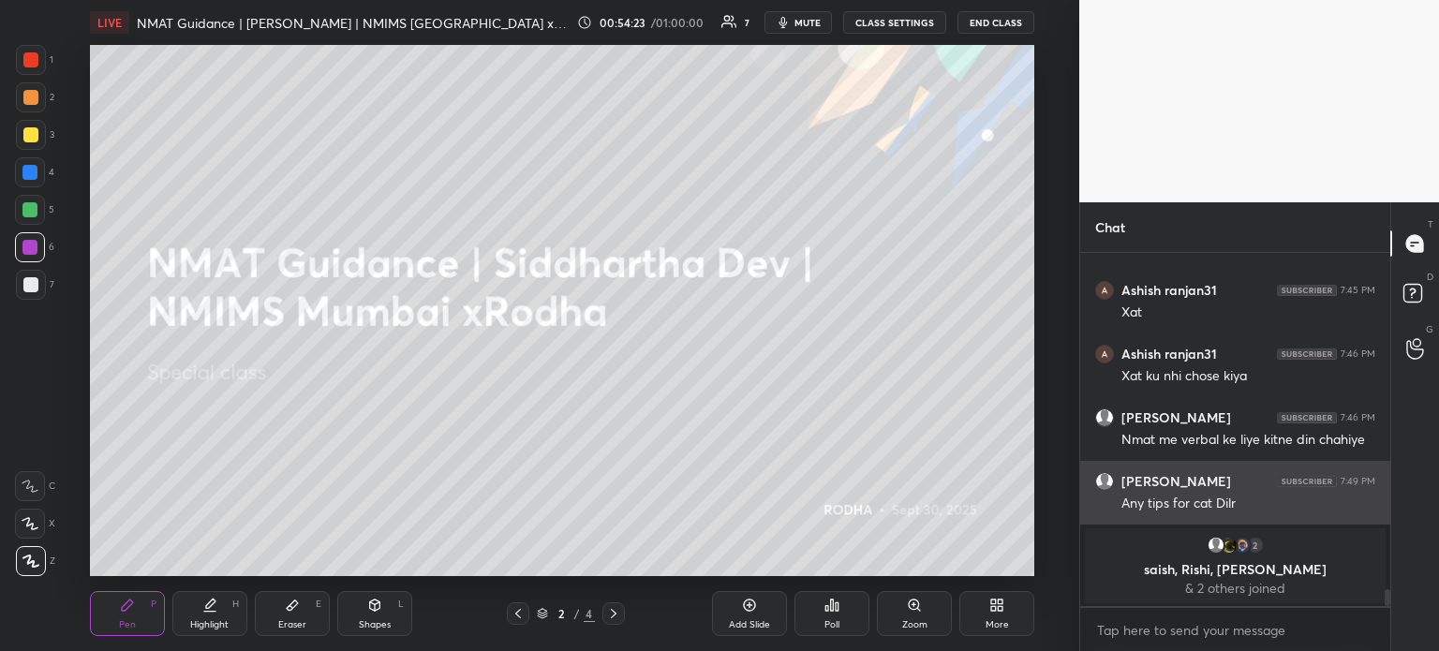
scroll to position [7079, 0]
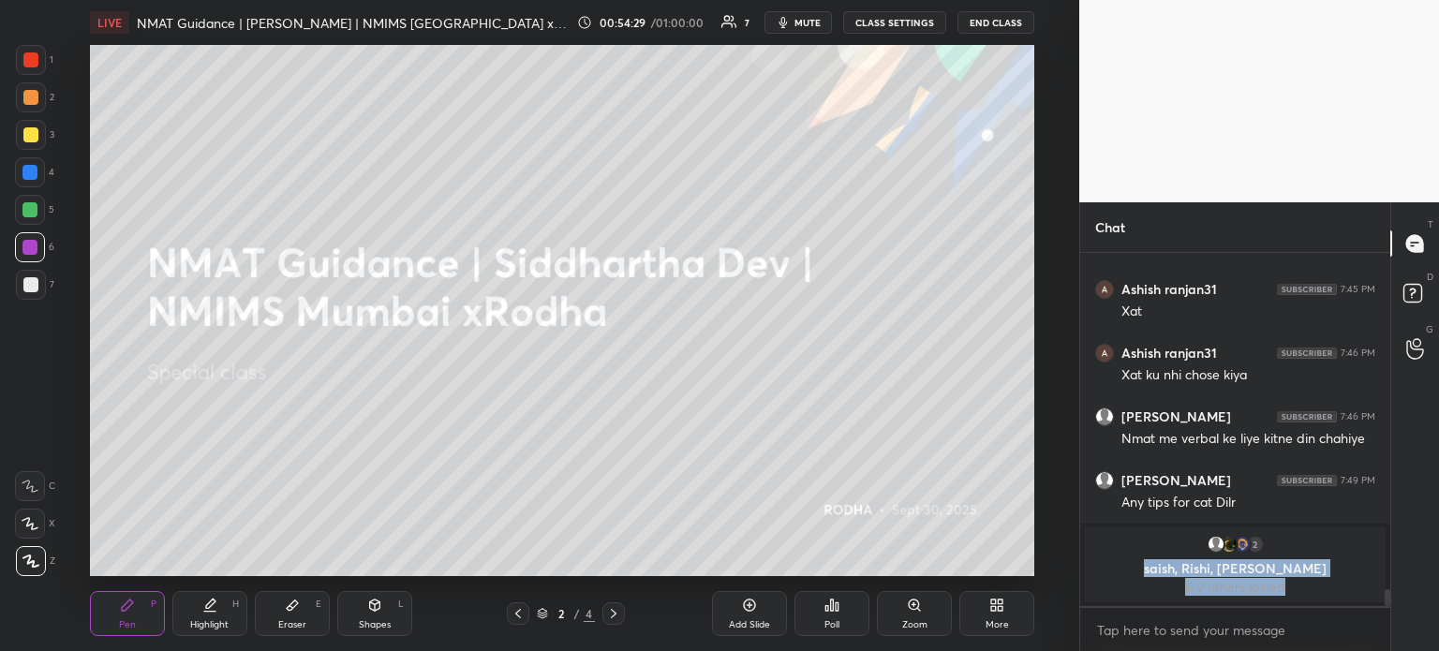
drag, startPoint x: 1175, startPoint y: 565, endPoint x: 1299, endPoint y: 600, distance: 129.3
click at [1299, 600] on div "2 saish, [PERSON_NAME], [PERSON_NAME] & 2 others joined" at bounding box center [1235, 564] width 301 height 75
click at [1311, 587] on p "& 2 others joined" at bounding box center [1235, 587] width 278 height 15
click at [1282, 587] on p "& 2 others joined" at bounding box center [1235, 587] width 278 height 15
click at [1267, 586] on p "& 2 others joined" at bounding box center [1235, 587] width 278 height 15
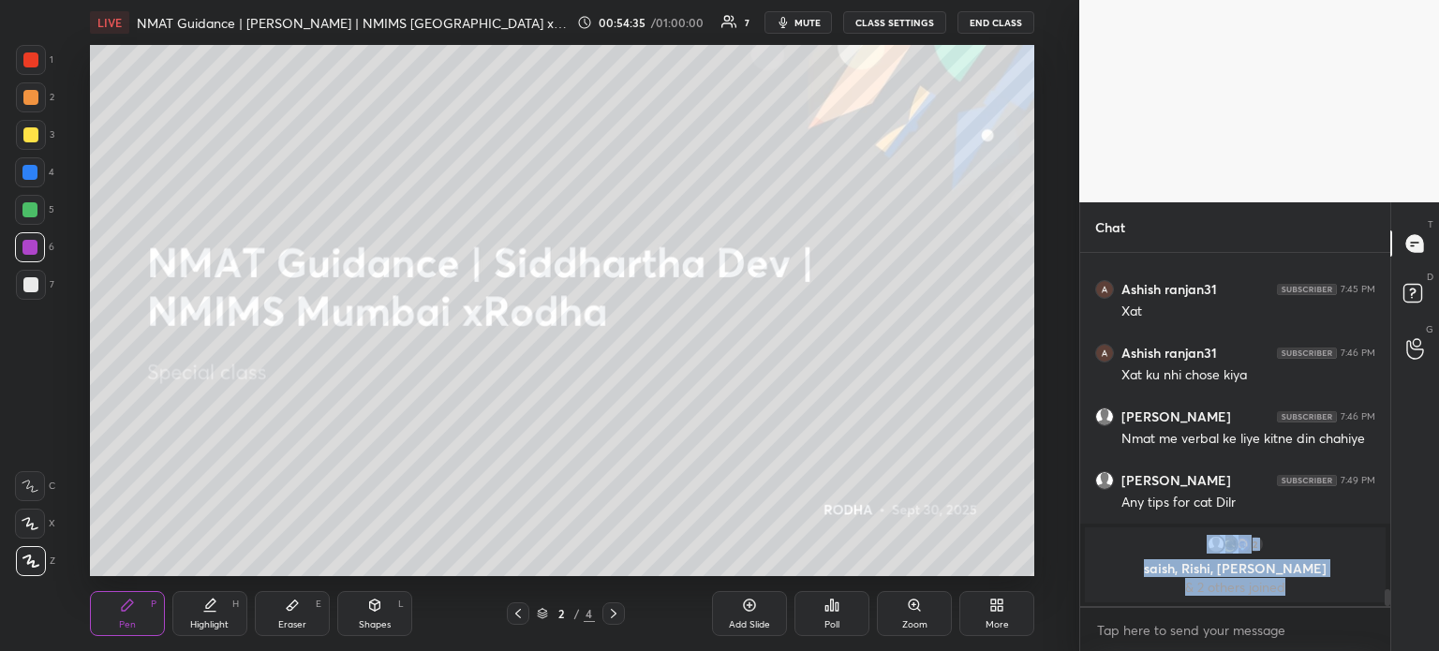
drag, startPoint x: 1205, startPoint y: 538, endPoint x: 1312, endPoint y: 602, distance: 124.8
click at [1312, 602] on div "2 saish, [PERSON_NAME], [PERSON_NAME] & 2 others joined" at bounding box center [1235, 565] width 310 height 82
click at [1275, 556] on div "2 saish, [PERSON_NAME], [PERSON_NAME] & 2 others joined" at bounding box center [1235, 564] width 301 height 75
click at [888, 17] on button "CLASS SETTINGS" at bounding box center [894, 22] width 103 height 22
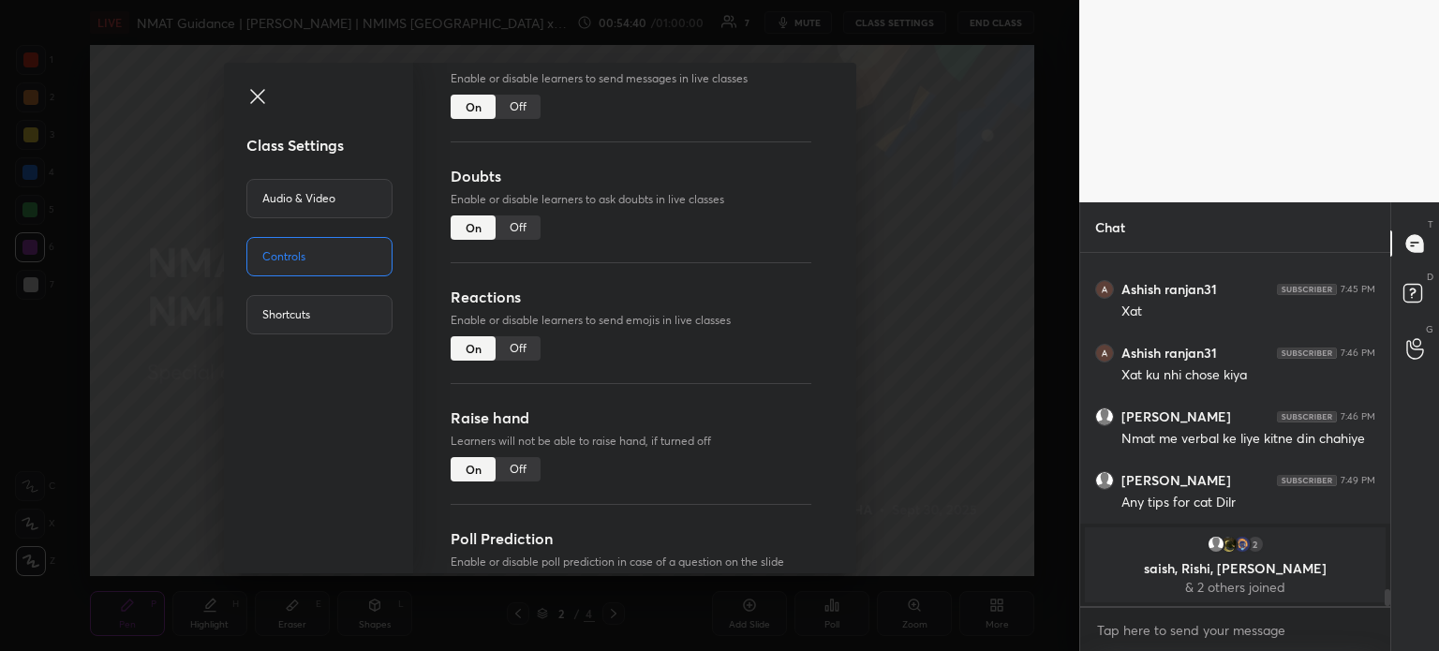
scroll to position [149, 0]
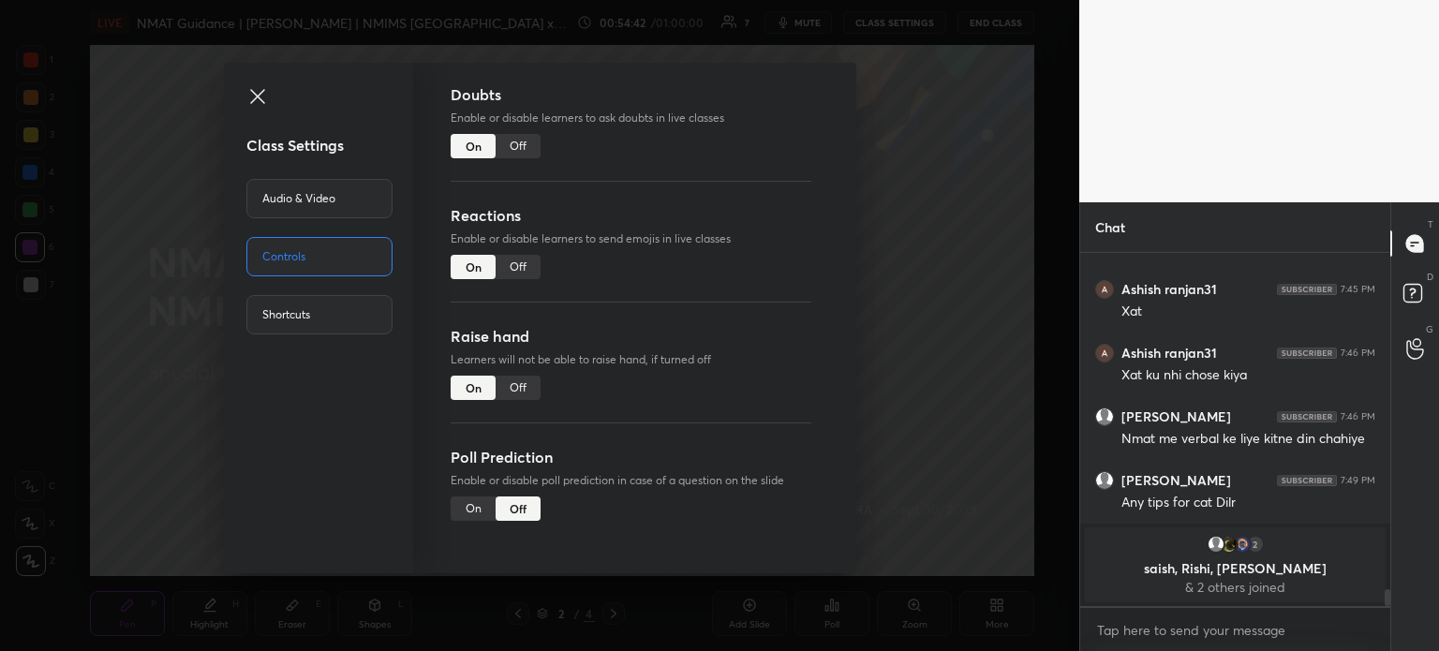
click at [253, 100] on icon at bounding box center [257, 96] width 14 height 14
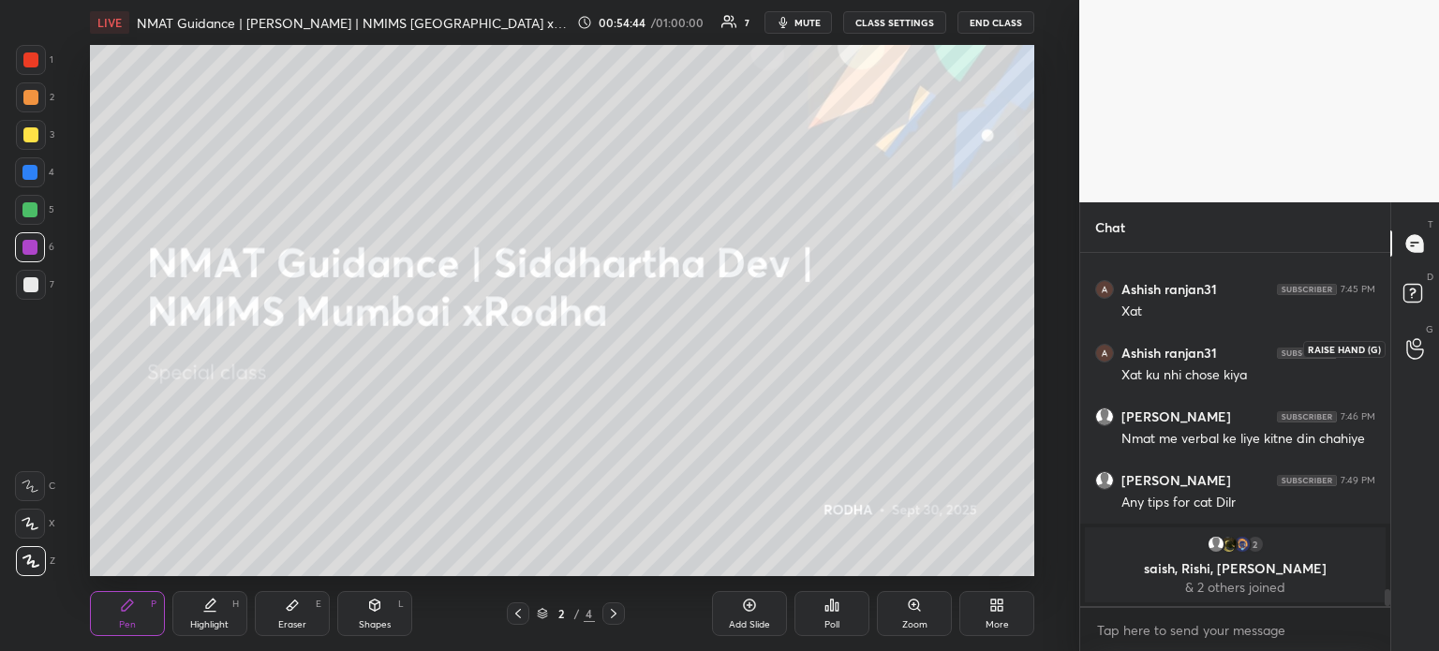
click at [1423, 348] on icon at bounding box center [1414, 349] width 17 height 19
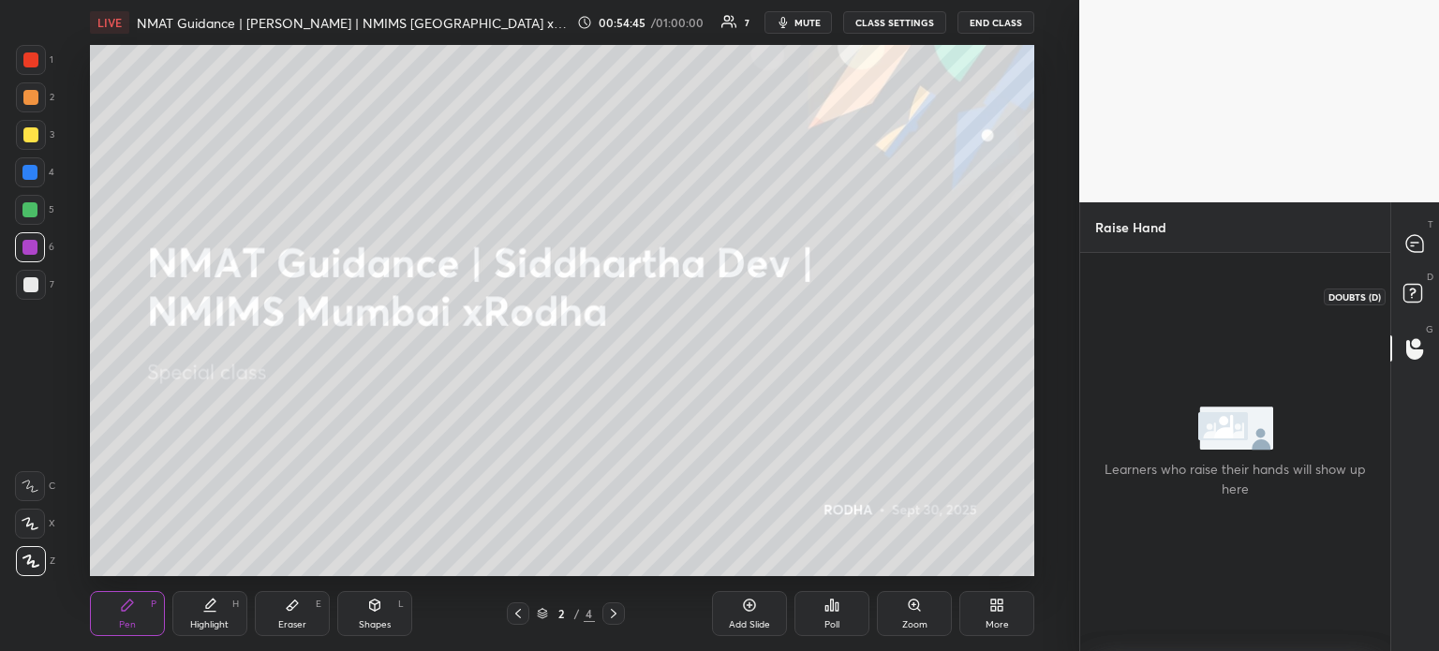
click at [1409, 289] on icon at bounding box center [1412, 292] width 7 height 7
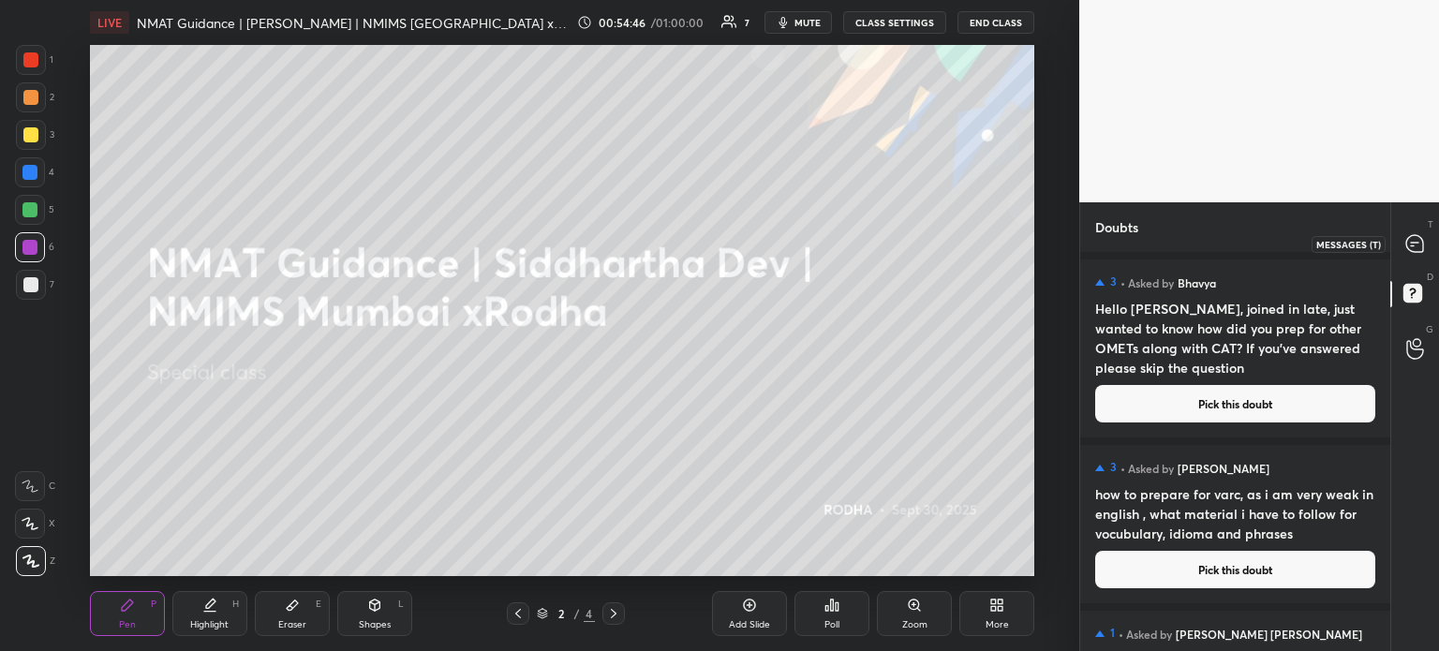
click at [1412, 243] on icon at bounding box center [1414, 243] width 7 height 0
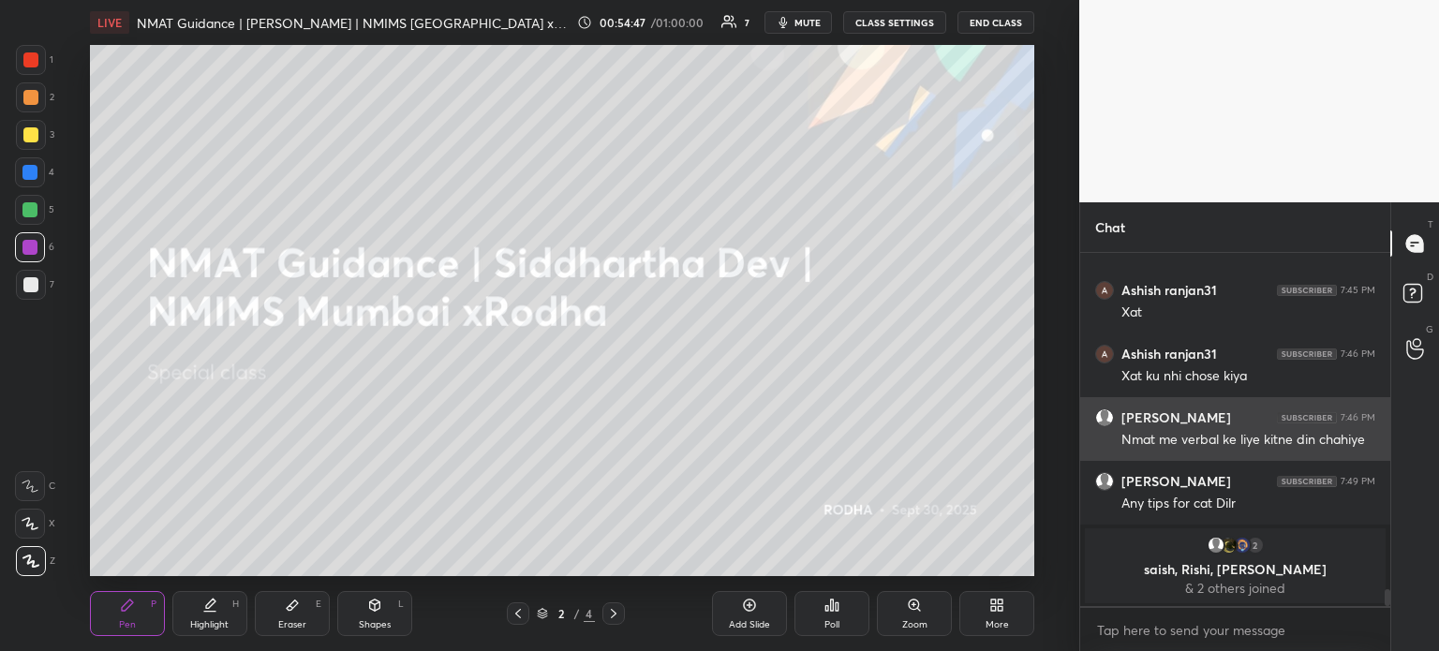
scroll to position [7079, 0]
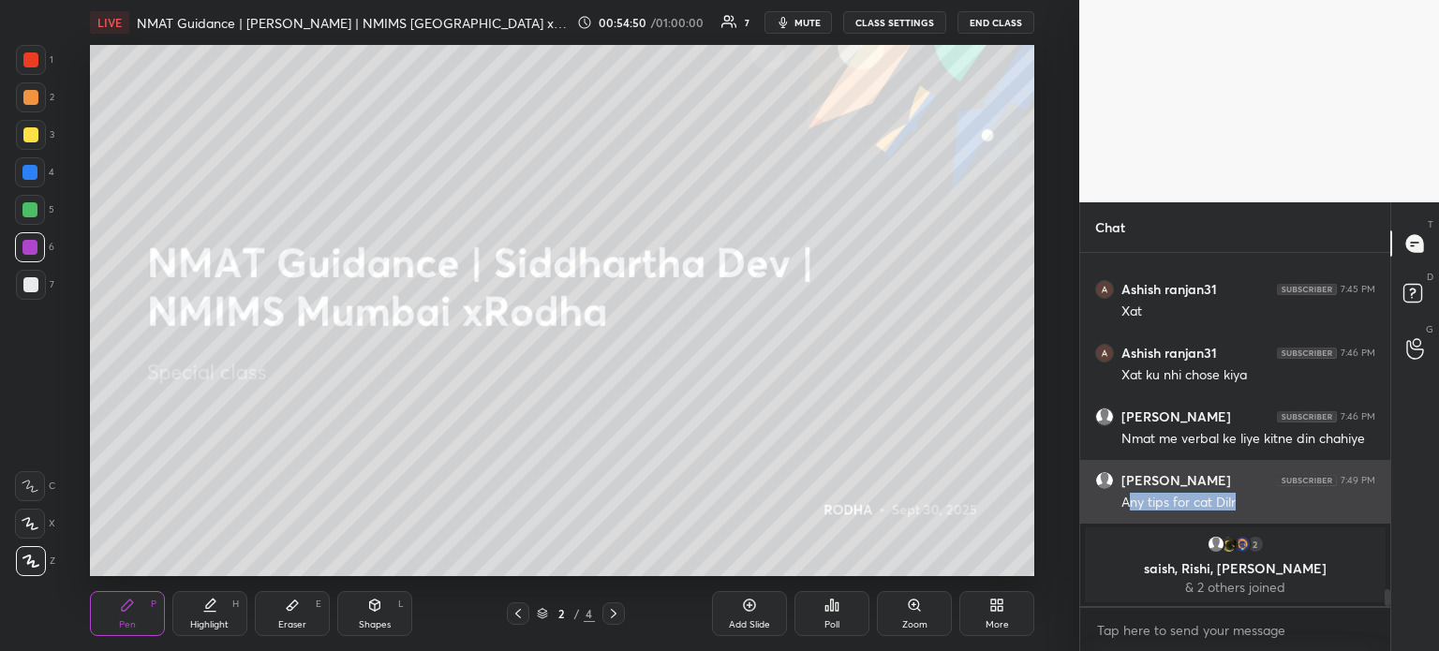
drag, startPoint x: 1126, startPoint y: 504, endPoint x: 1263, endPoint y: 496, distance: 137.0
click at [1263, 496] on div "Any tips for cat Dilr" at bounding box center [1248, 503] width 254 height 19
click at [1152, 509] on div "Any tips for cat Dilr" at bounding box center [1248, 503] width 254 height 19
drag, startPoint x: 1117, startPoint y: 501, endPoint x: 1296, endPoint y: 495, distance: 179.0
click at [1296, 495] on div "[PERSON_NAME] 7:49 PM Any tips for cat Dilr" at bounding box center [1235, 492] width 310 height 64
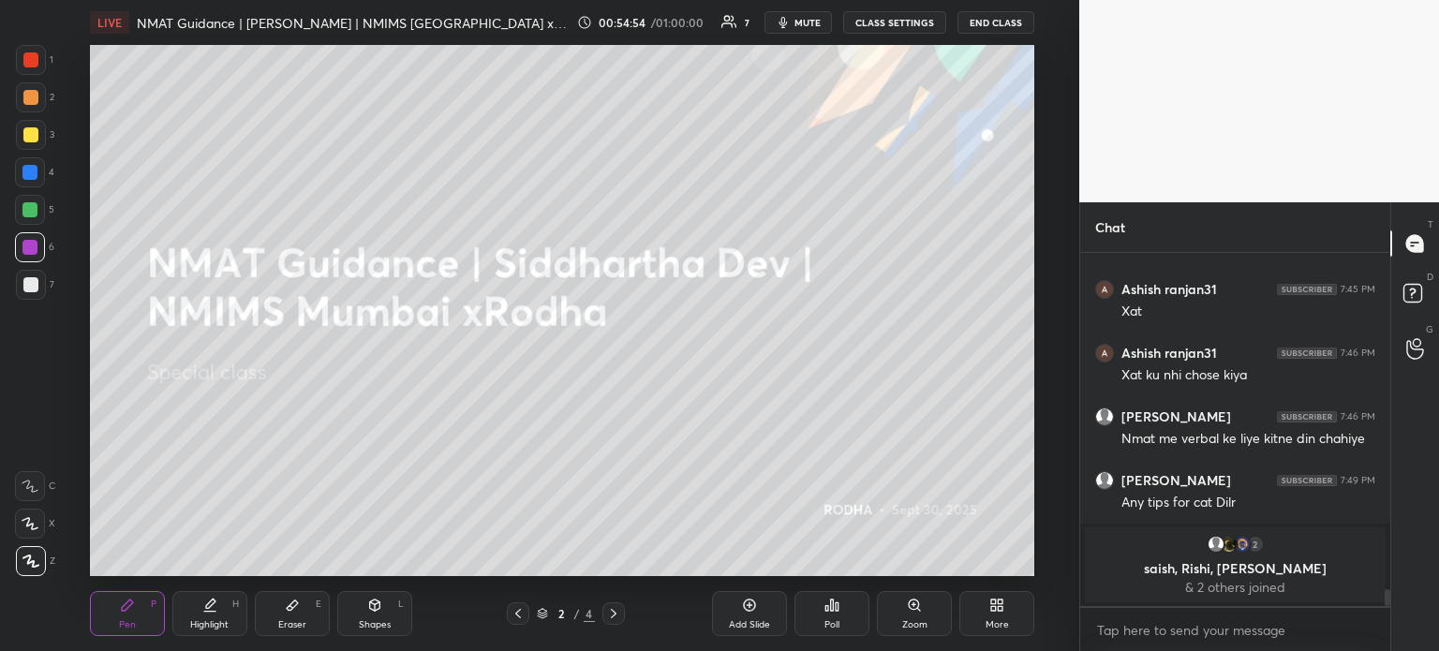
click at [1287, 542] on div "2" at bounding box center [1235, 544] width 278 height 19
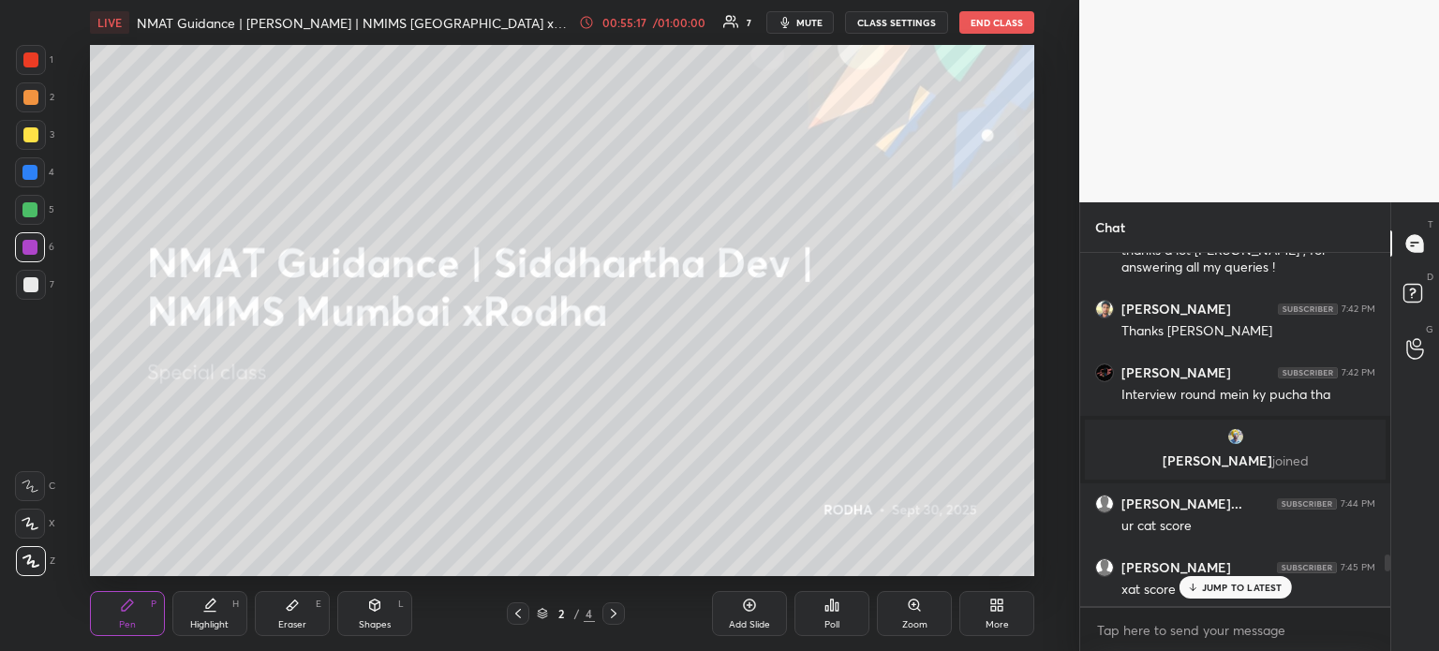
scroll to position [6330, 0]
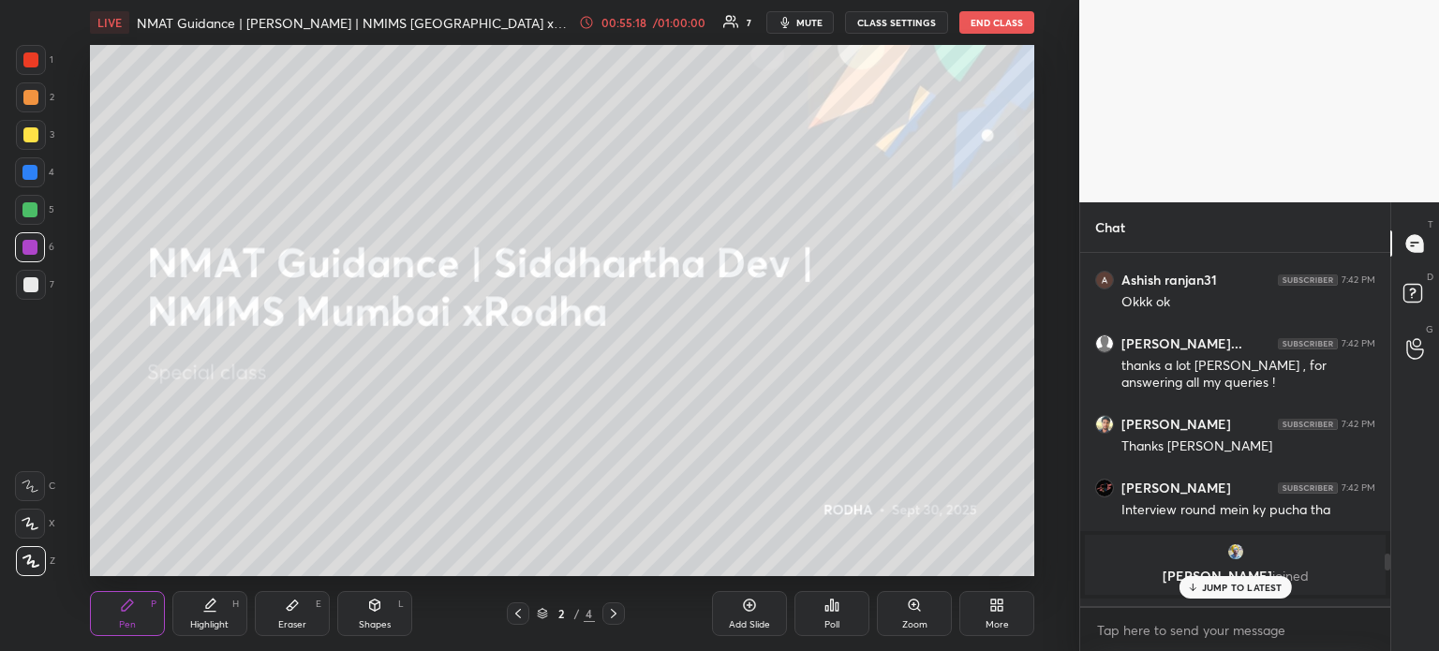
click at [1239, 586] on p "JUMP TO LATEST" at bounding box center [1242, 587] width 81 height 11
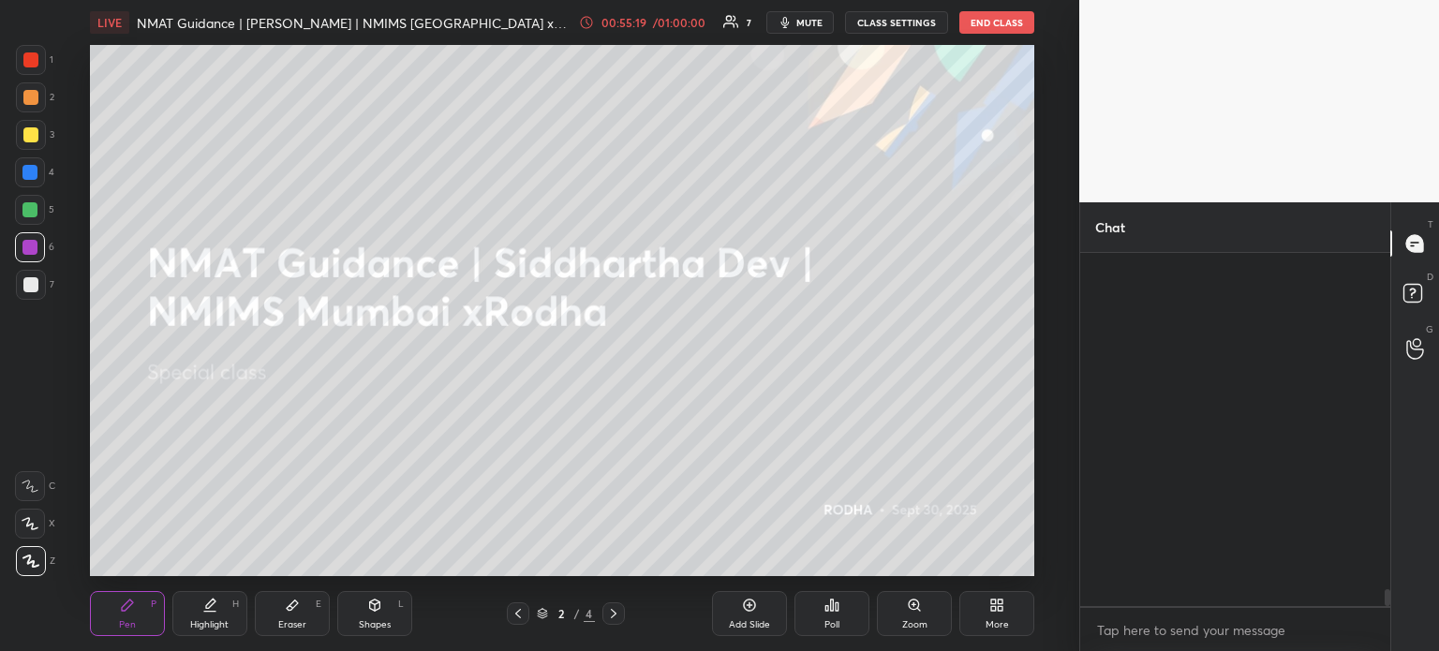
scroll to position [7078, 0]
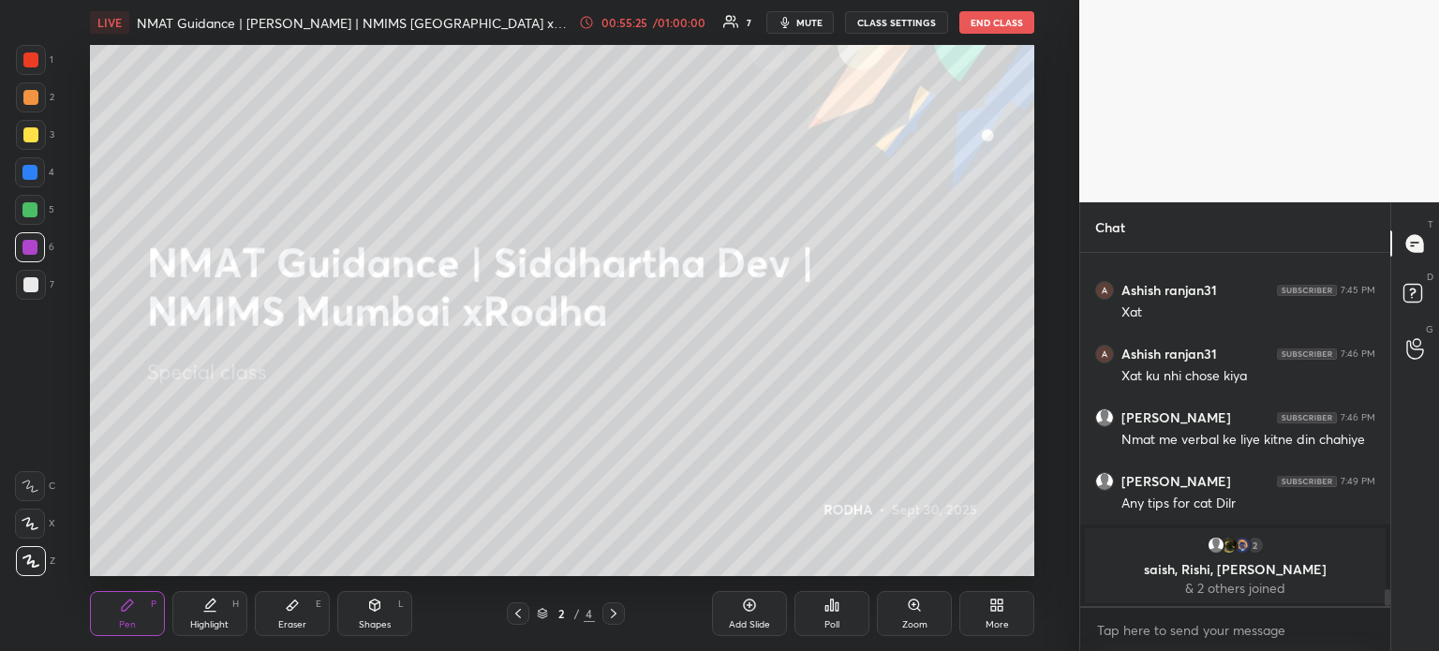
click at [991, 19] on button "END CLASS" at bounding box center [996, 22] width 75 height 22
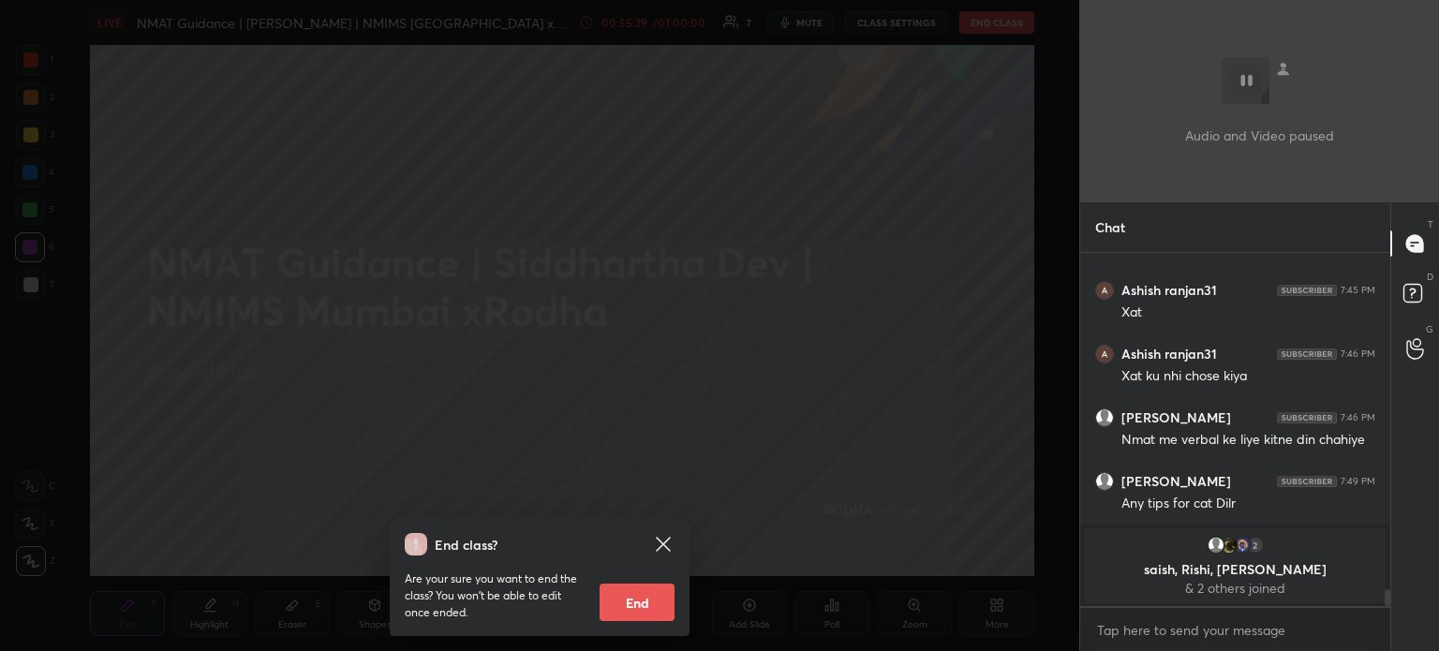
click at [635, 600] on button "End" at bounding box center [637, 602] width 75 height 37
type textarea "x"
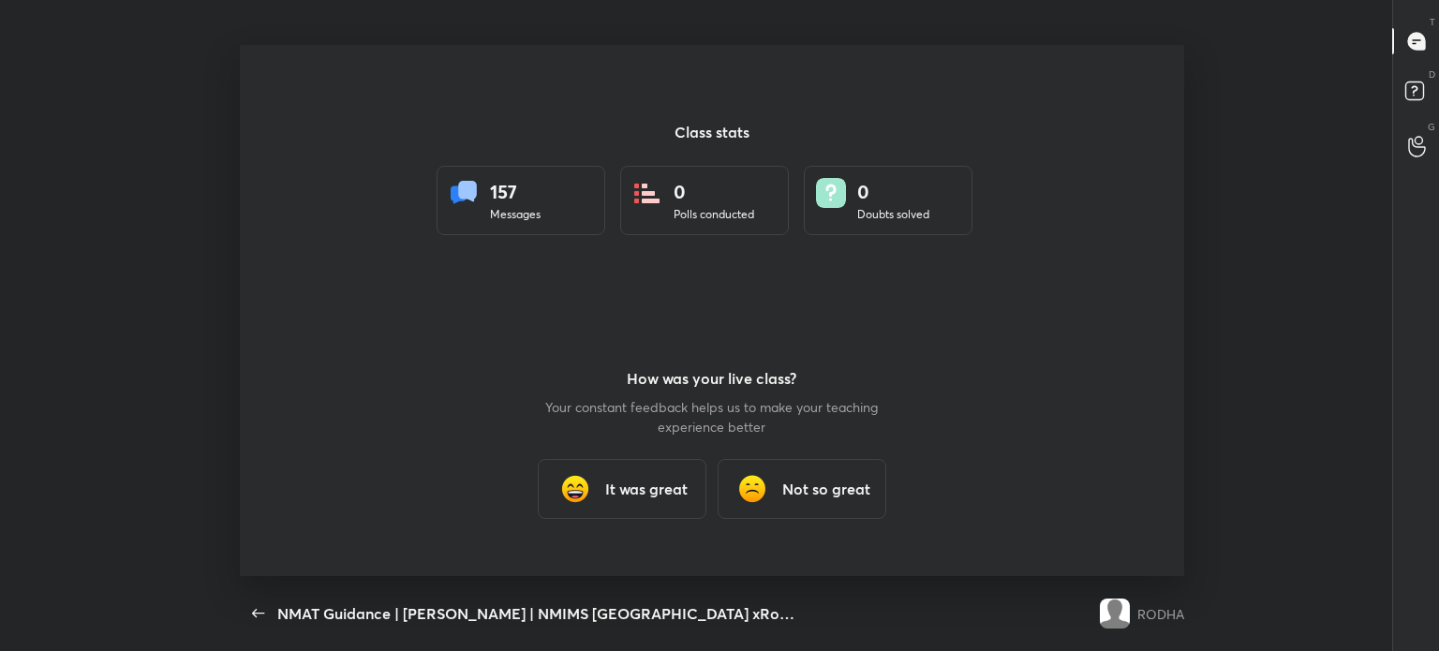
scroll to position [0, 0]
click at [629, 476] on div "It was great" at bounding box center [622, 489] width 169 height 60
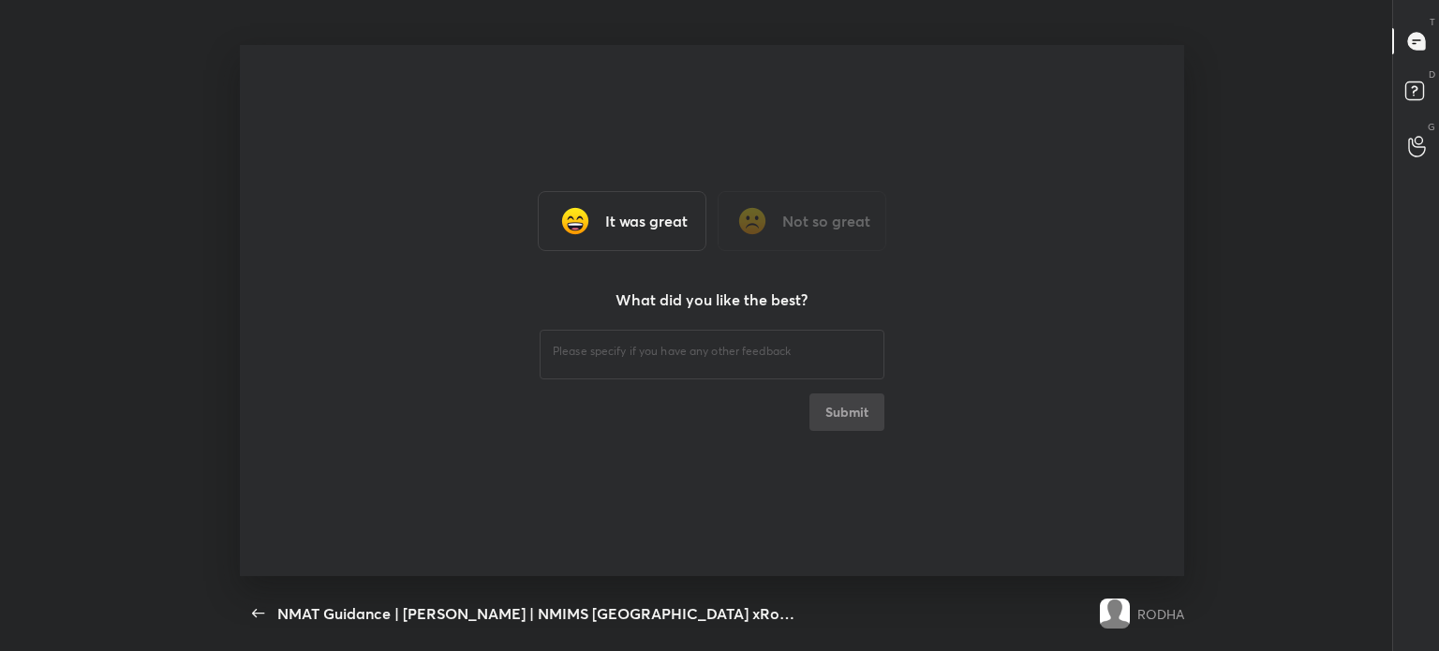
click at [839, 428] on div "​ Submit" at bounding box center [712, 378] width 345 height 105
click at [839, 412] on div "​ Submit" at bounding box center [712, 378] width 345 height 105
click at [548, 341] on div "​" at bounding box center [712, 352] width 345 height 52
type textarea "Great"
click at [839, 425] on button "Submit" at bounding box center [846, 411] width 75 height 37
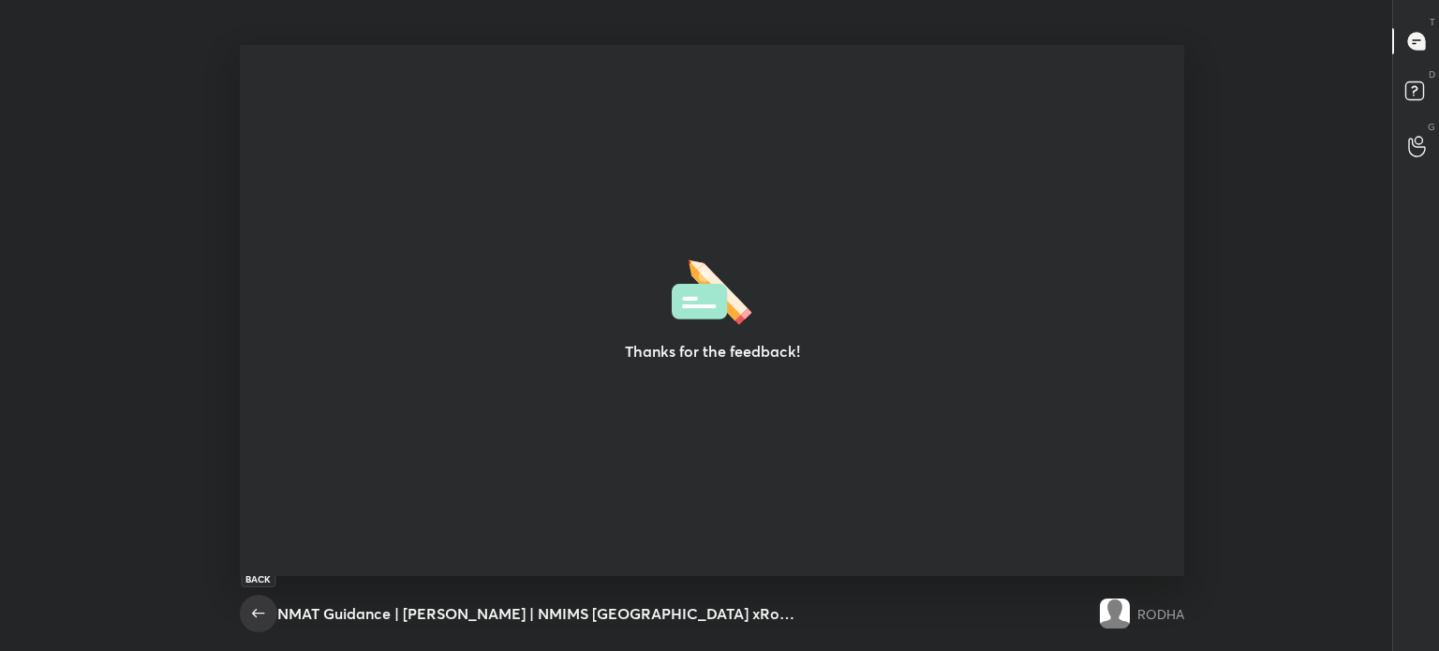
click at [257, 617] on icon "button" at bounding box center [258, 613] width 22 height 22
click at [255, 621] on icon "button" at bounding box center [258, 613] width 22 height 22
